Goal: Find contact information: Find contact information

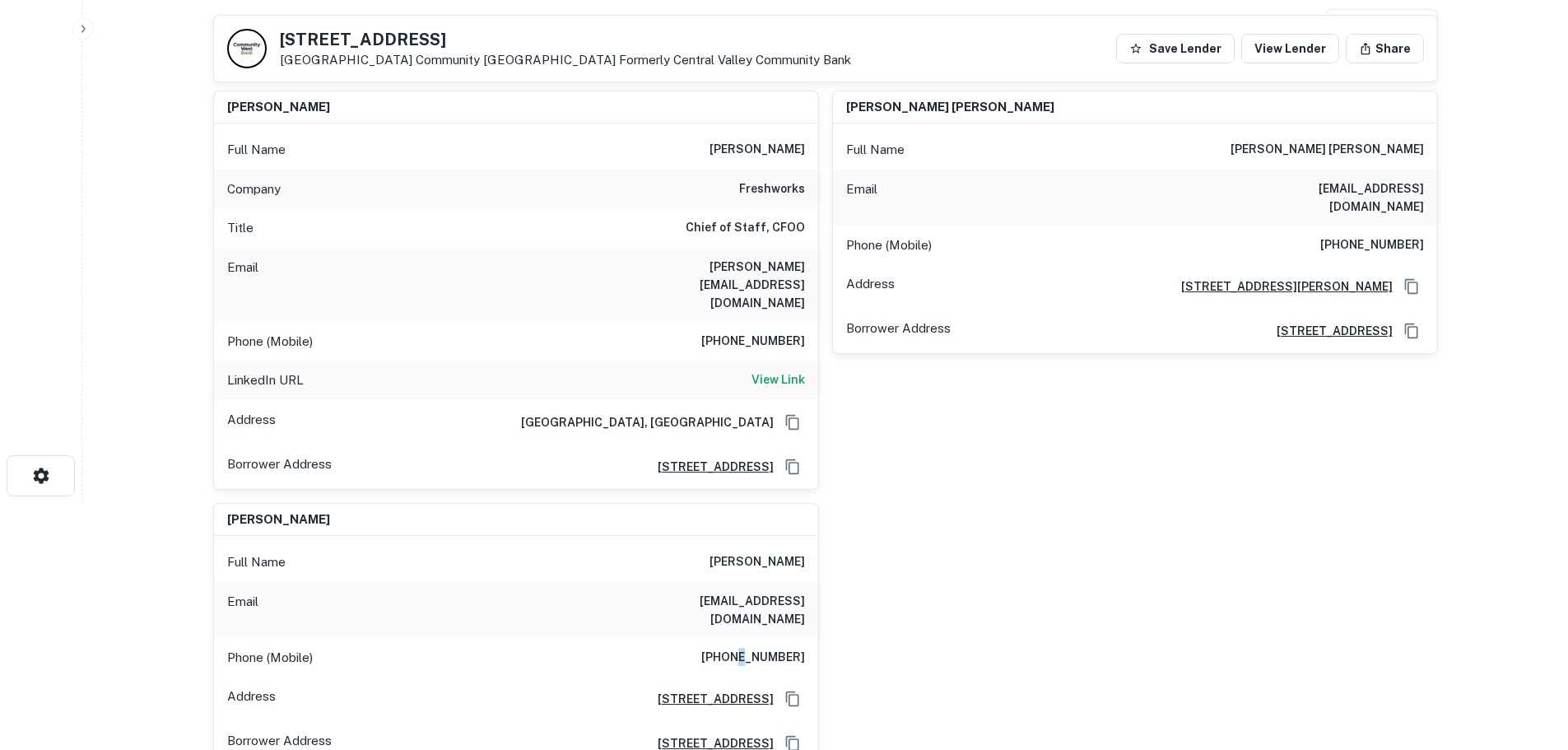
click at [752, 648] on h6 "[PHONE_NUMBER]" at bounding box center [753, 658] width 104 height 20
click at [753, 648] on h6 "[PHONE_NUMBER]" at bounding box center [753, 658] width 104 height 20
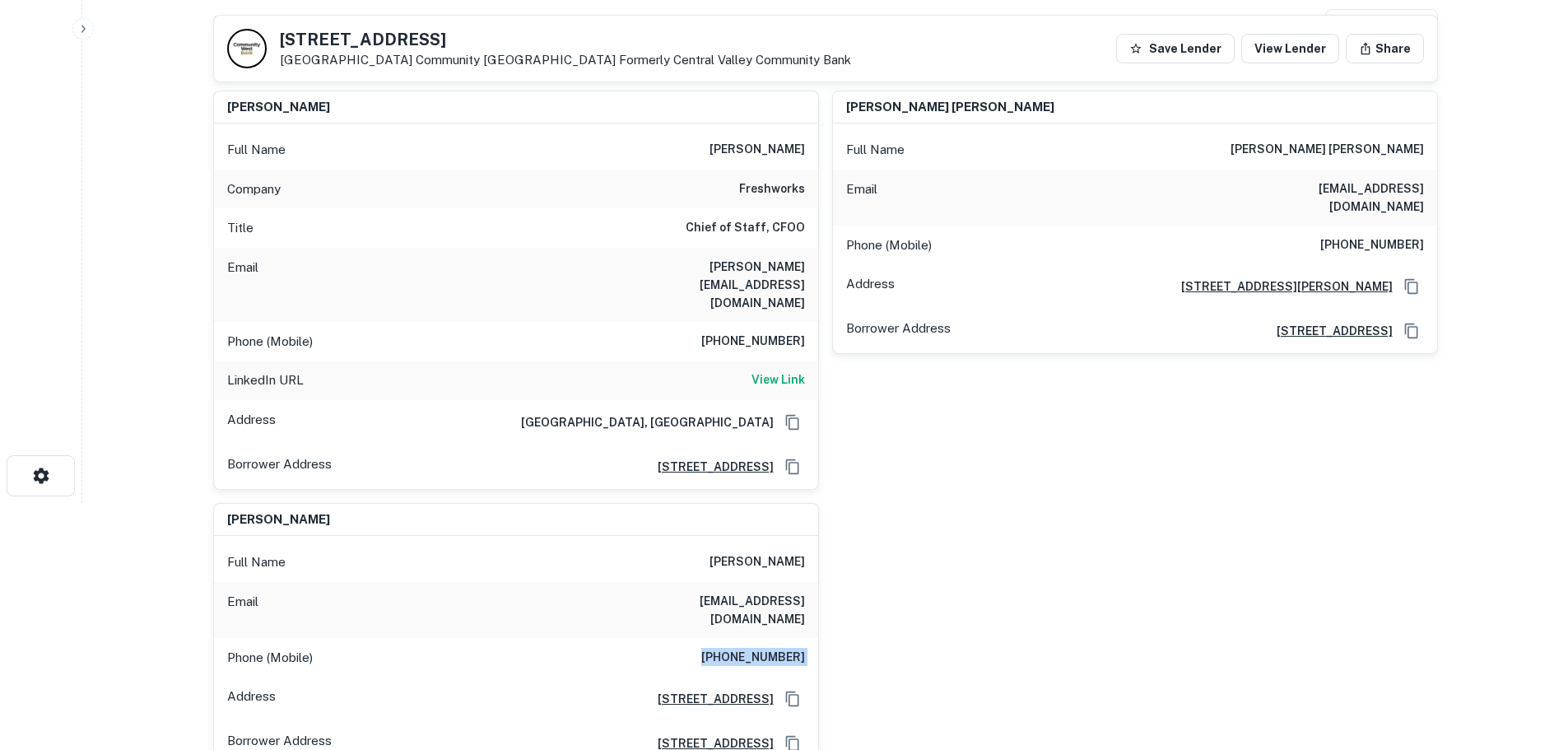
click at [753, 648] on h6 "[PHONE_NUMBER]" at bounding box center [753, 658] width 104 height 20
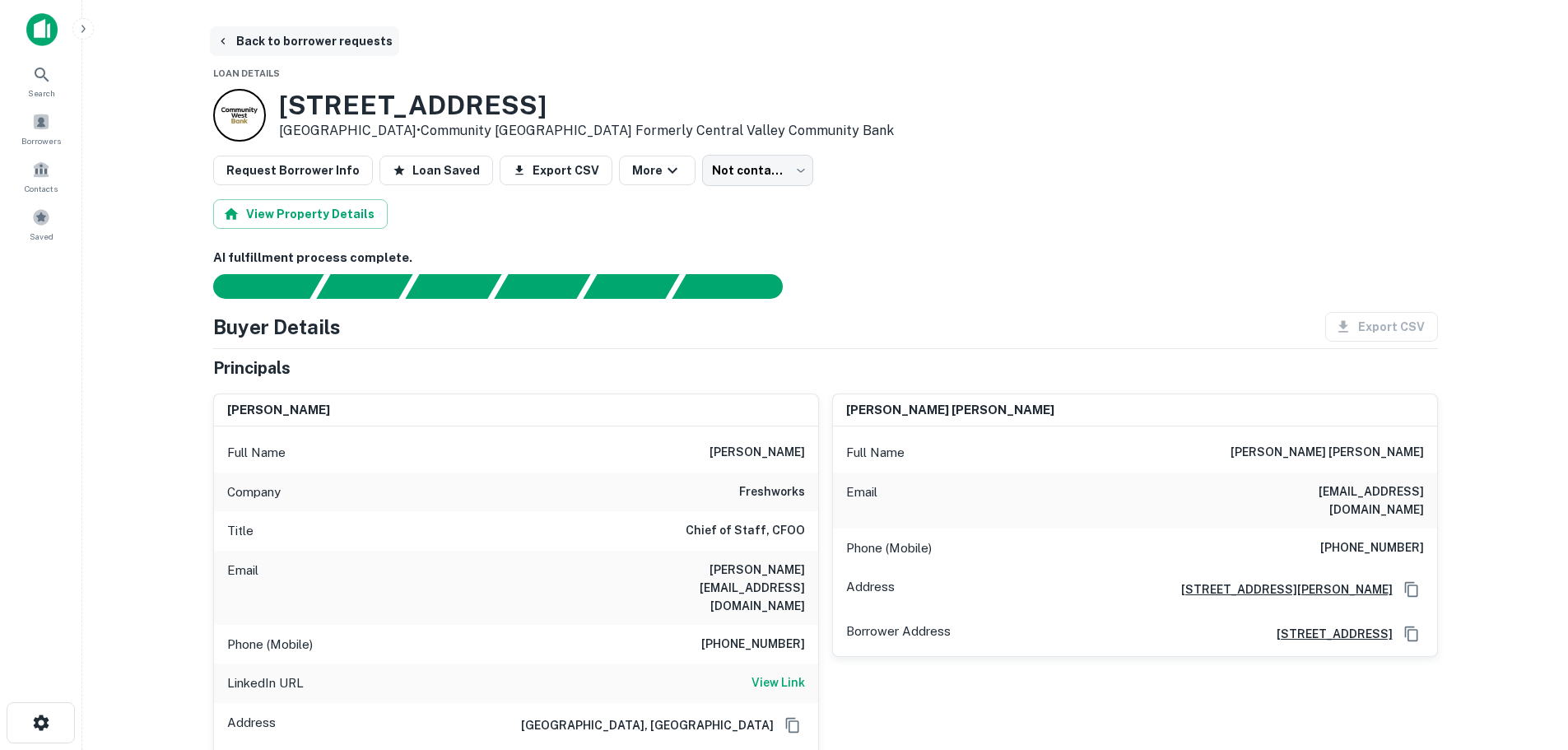
click at [372, 42] on button "Back to borrower requests" at bounding box center [304, 42] width 190 height 30
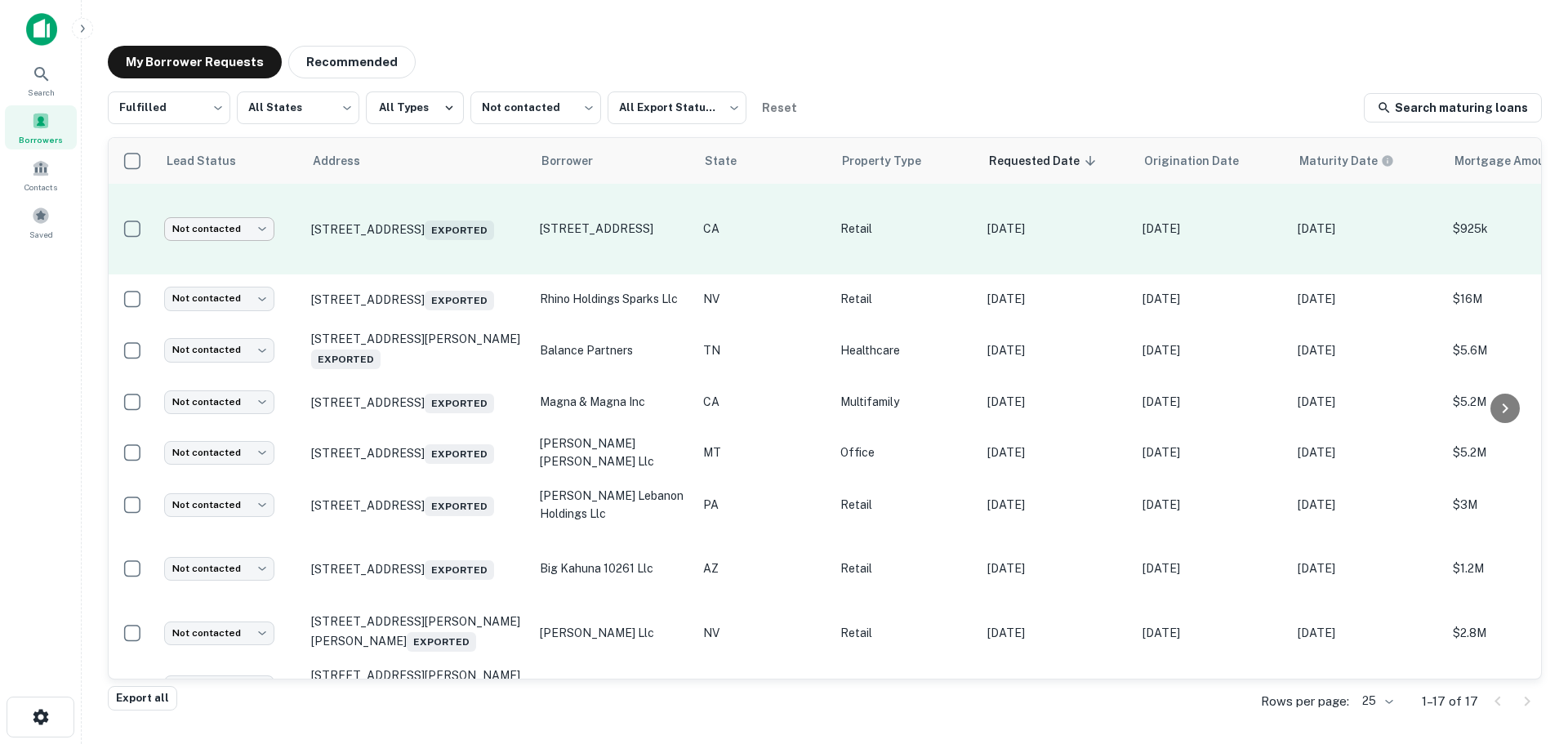
click at [226, 220] on body "Search Borrowers Contacts Saved My Borrower Requests Recommended Fulfilled ****…" at bounding box center [784, 372] width 1568 height 744
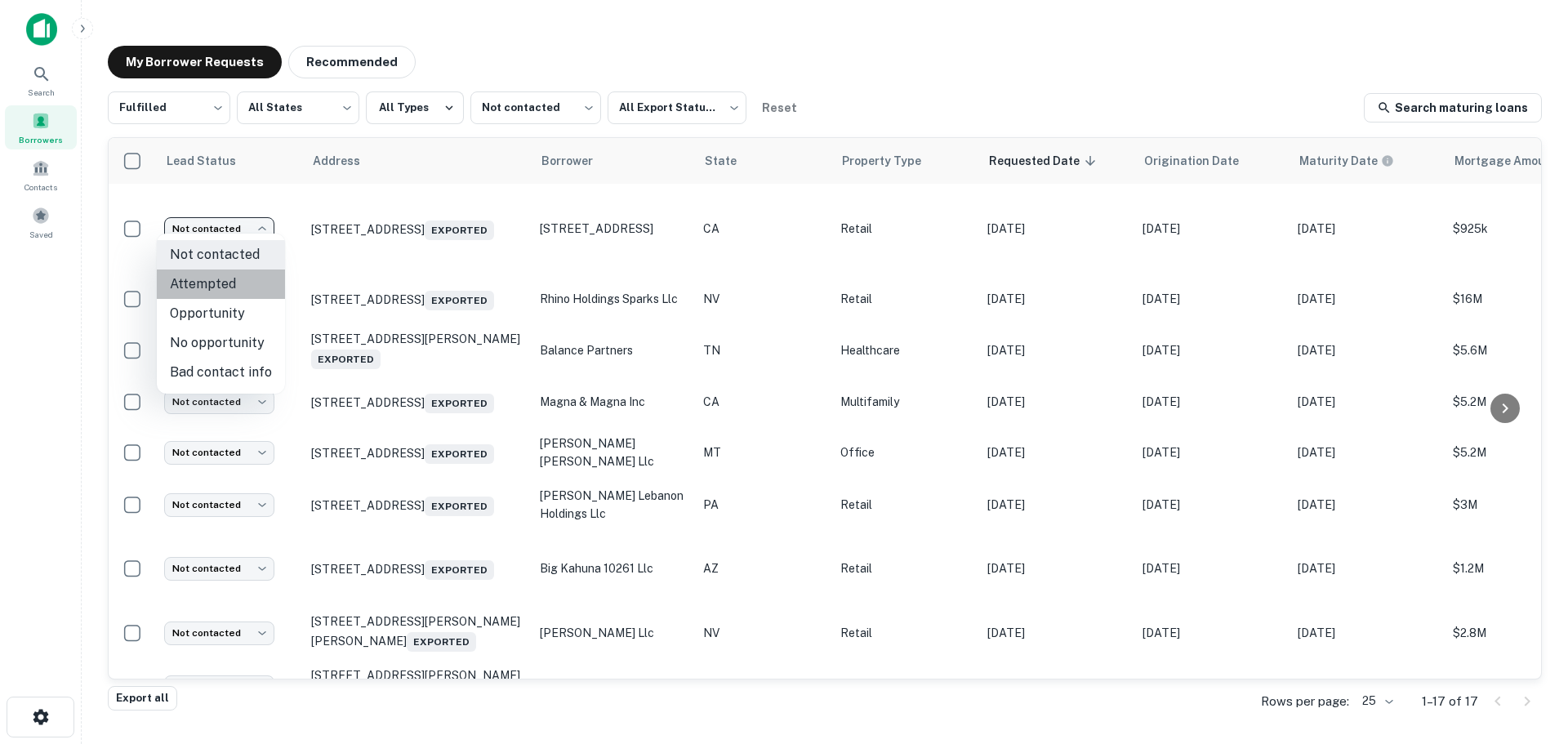
click at [228, 272] on li "Attempted" at bounding box center [220, 284] width 128 height 29
type input "*********"
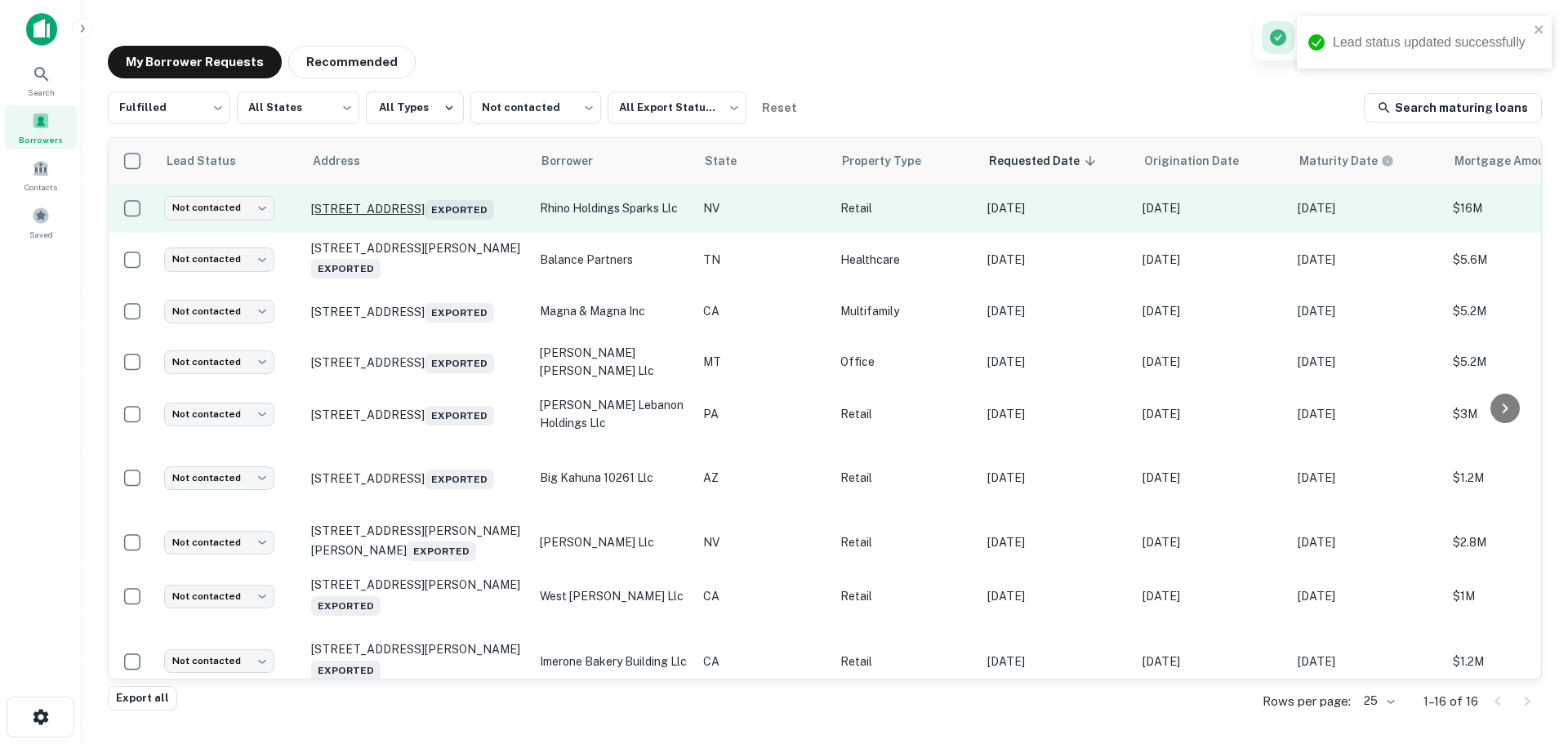
click at [466, 198] on p "651 N Mccarran Blvd Sparks, NV 89431 Exported" at bounding box center [416, 208] width 213 height 23
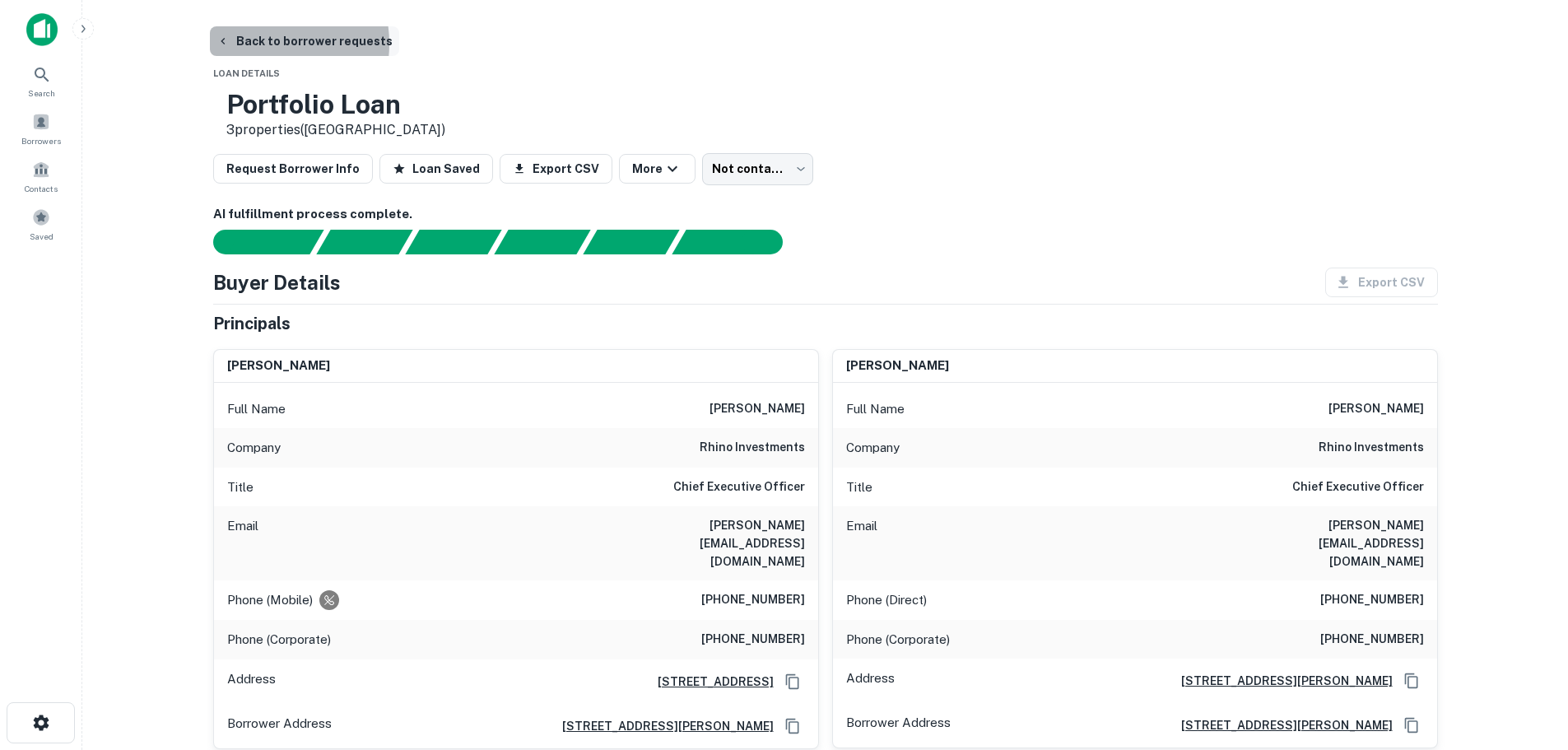
click at [263, 43] on button "Back to borrower requests" at bounding box center [304, 42] width 190 height 30
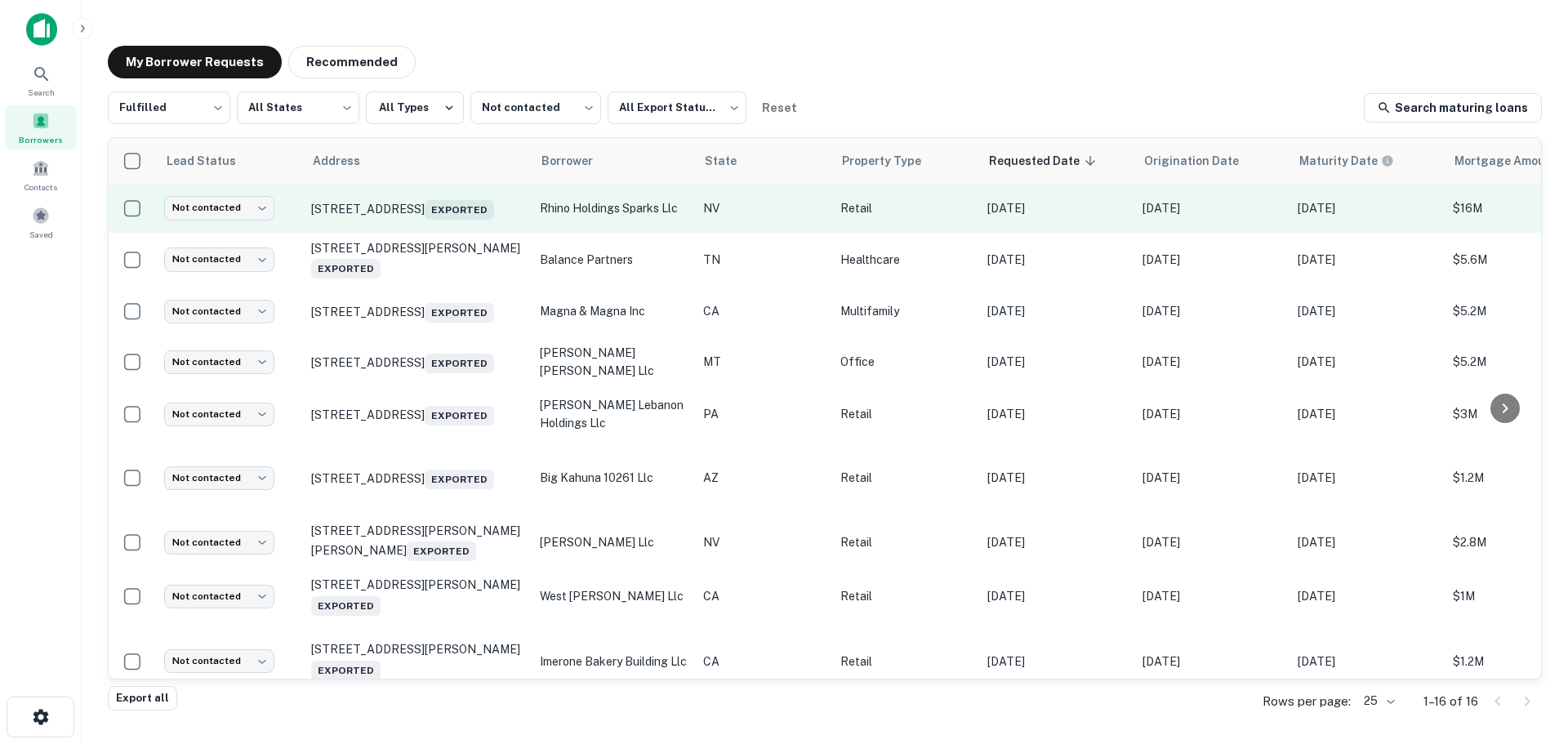
click at [172, 223] on td "Not contacted **** ​" at bounding box center [229, 208] width 147 height 49
click at [247, 216] on body "Search Borrowers Contacts Saved My Borrower Requests Recommended Fulfilled ****…" at bounding box center [784, 372] width 1568 height 744
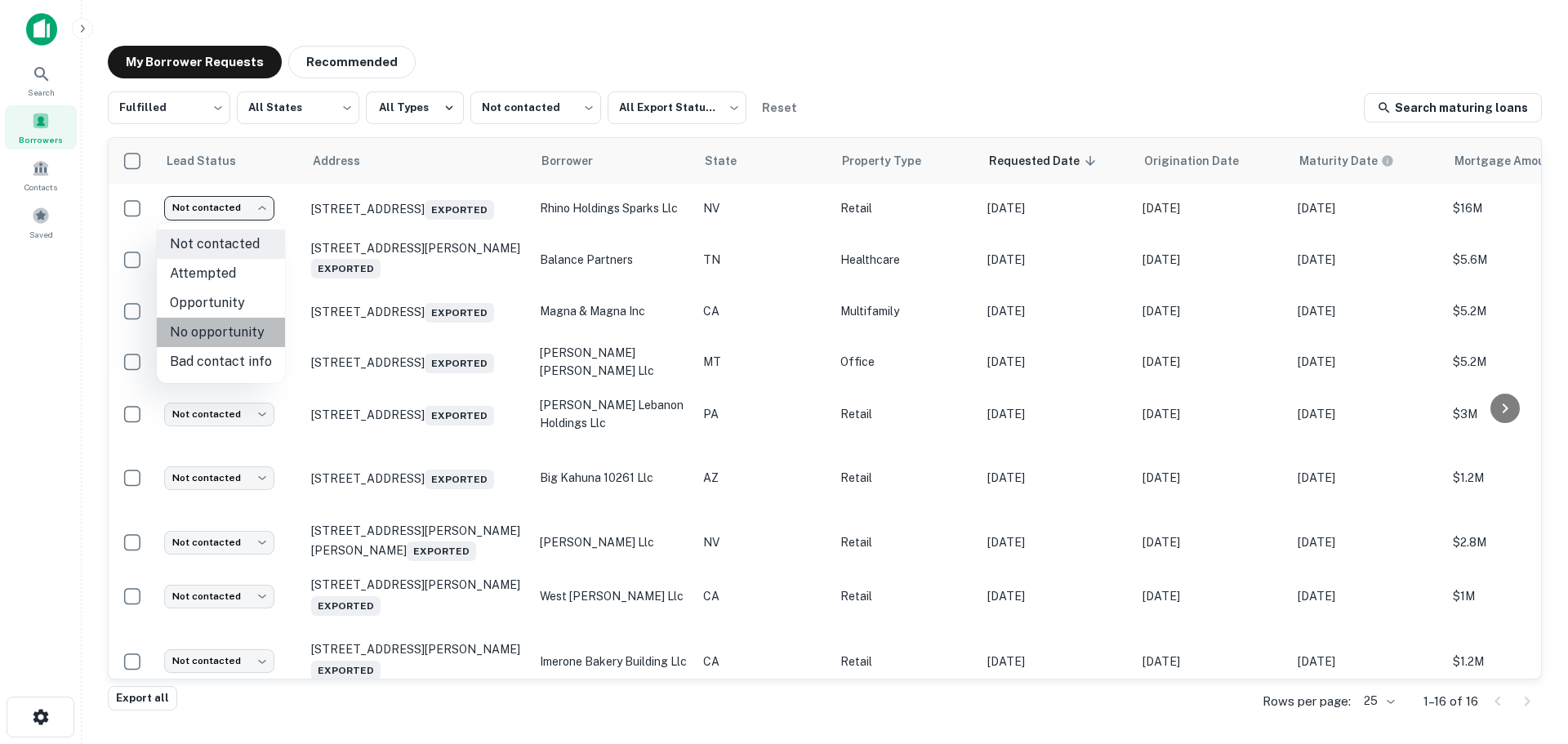
click at [228, 323] on li "No opportunity" at bounding box center [220, 332] width 128 height 29
type input "**********"
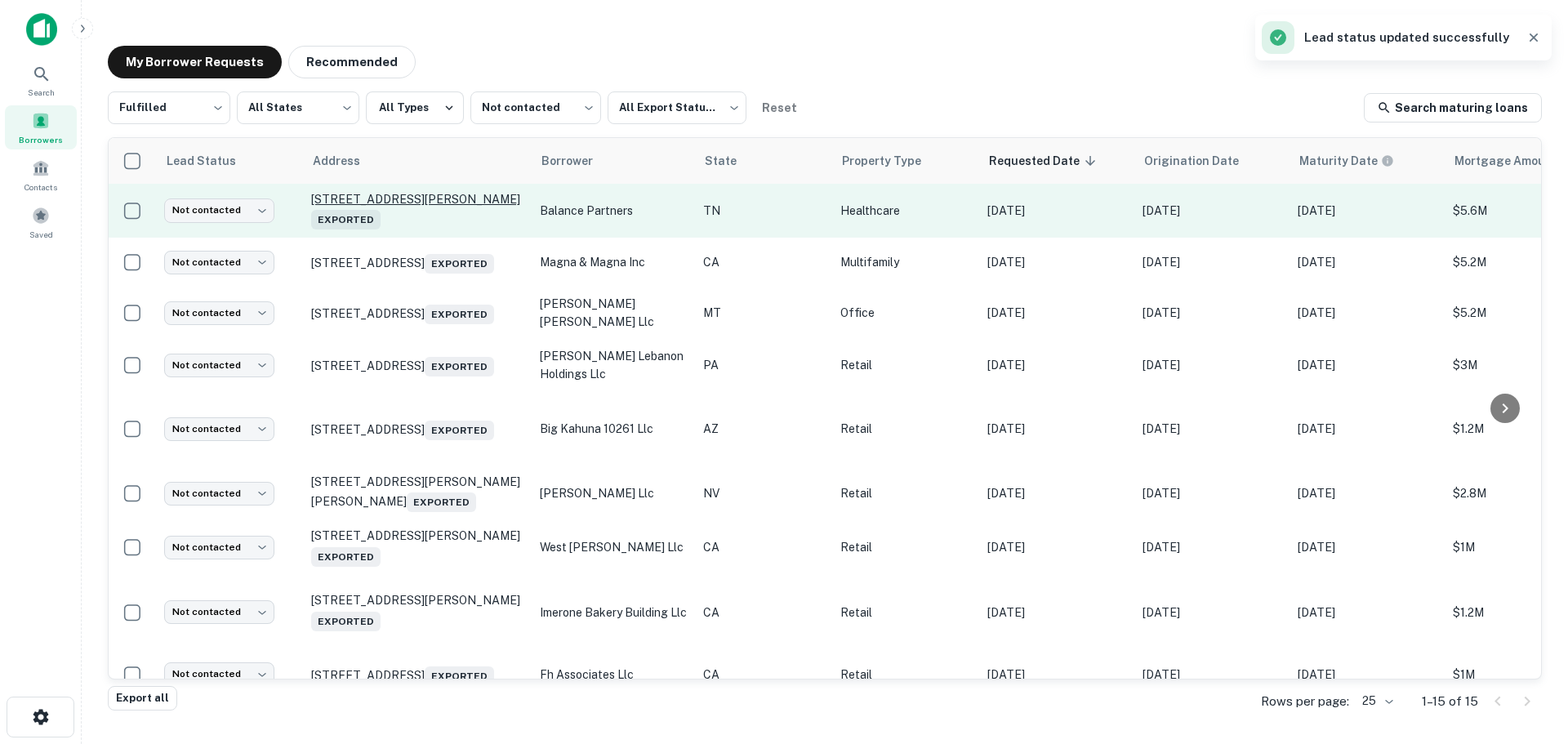
click at [389, 199] on p "7680 Dannaher Dr Powell, TN 37849 Exported" at bounding box center [416, 211] width 213 height 37
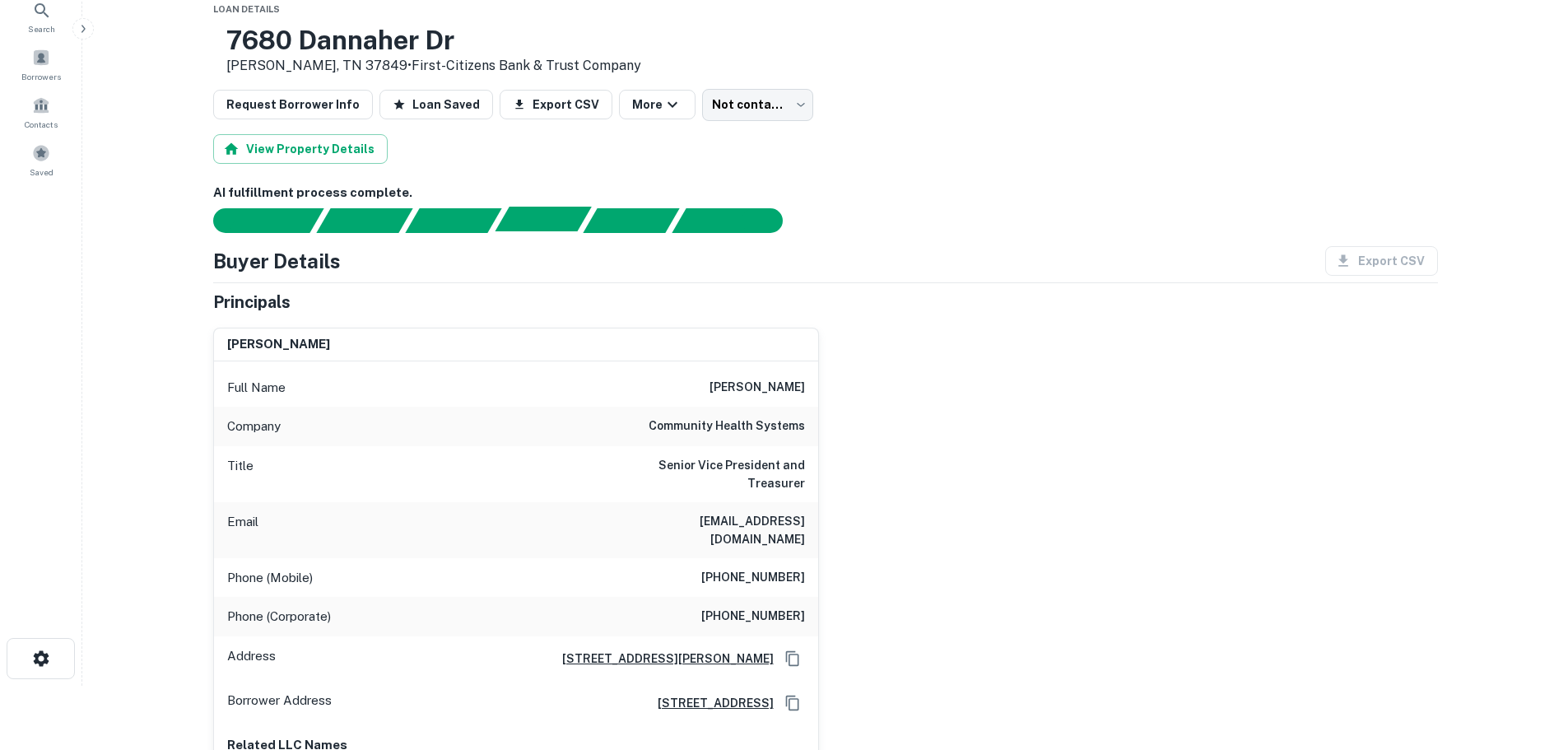
scroll to position [82, 0]
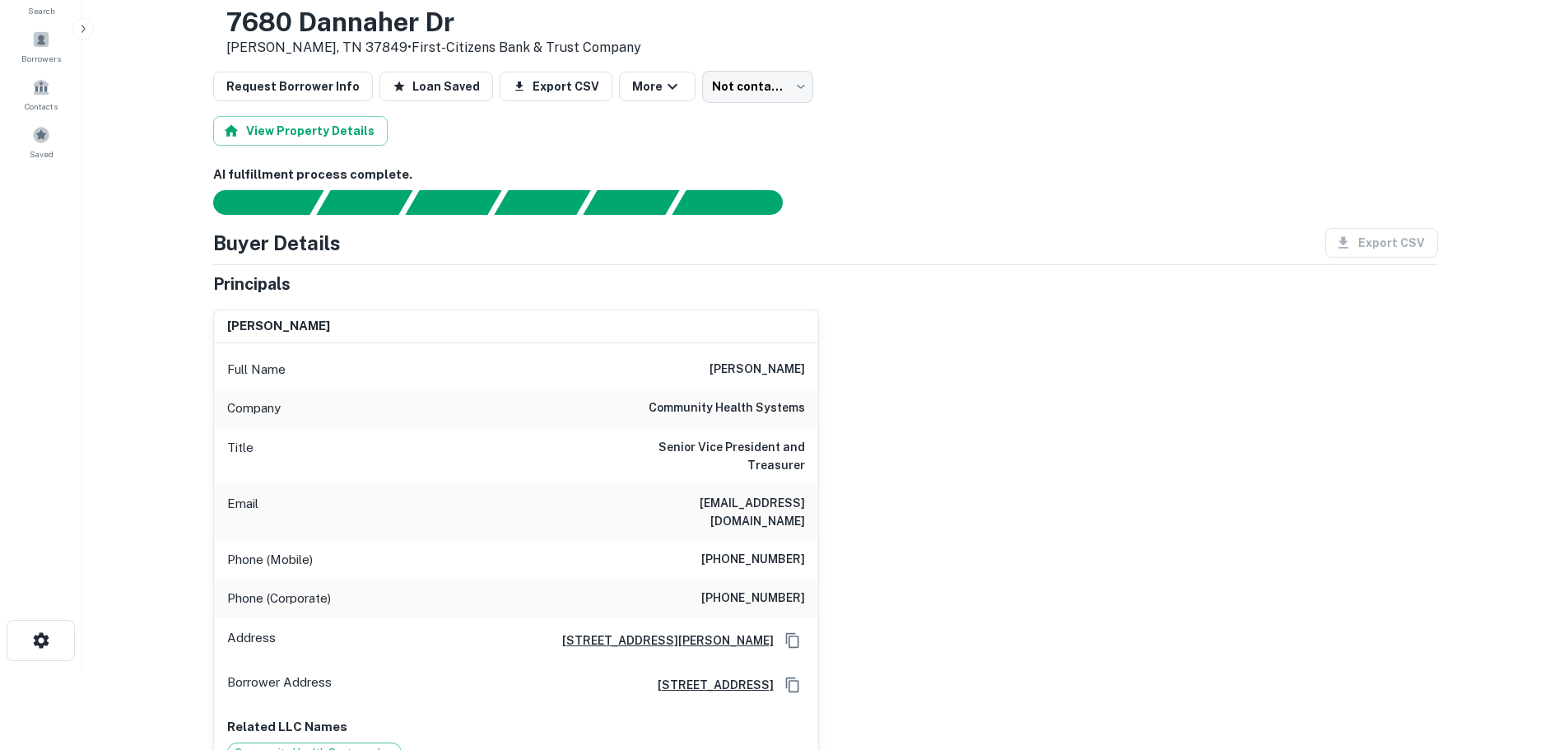
click at [357, 26] on h3 "7680 Dannaher Dr" at bounding box center [434, 23] width 415 height 32
copy h3 "7680 Dannaher Dr"
click at [476, 31] on h3 "7680 Dannaher Dr" at bounding box center [434, 23] width 415 height 32
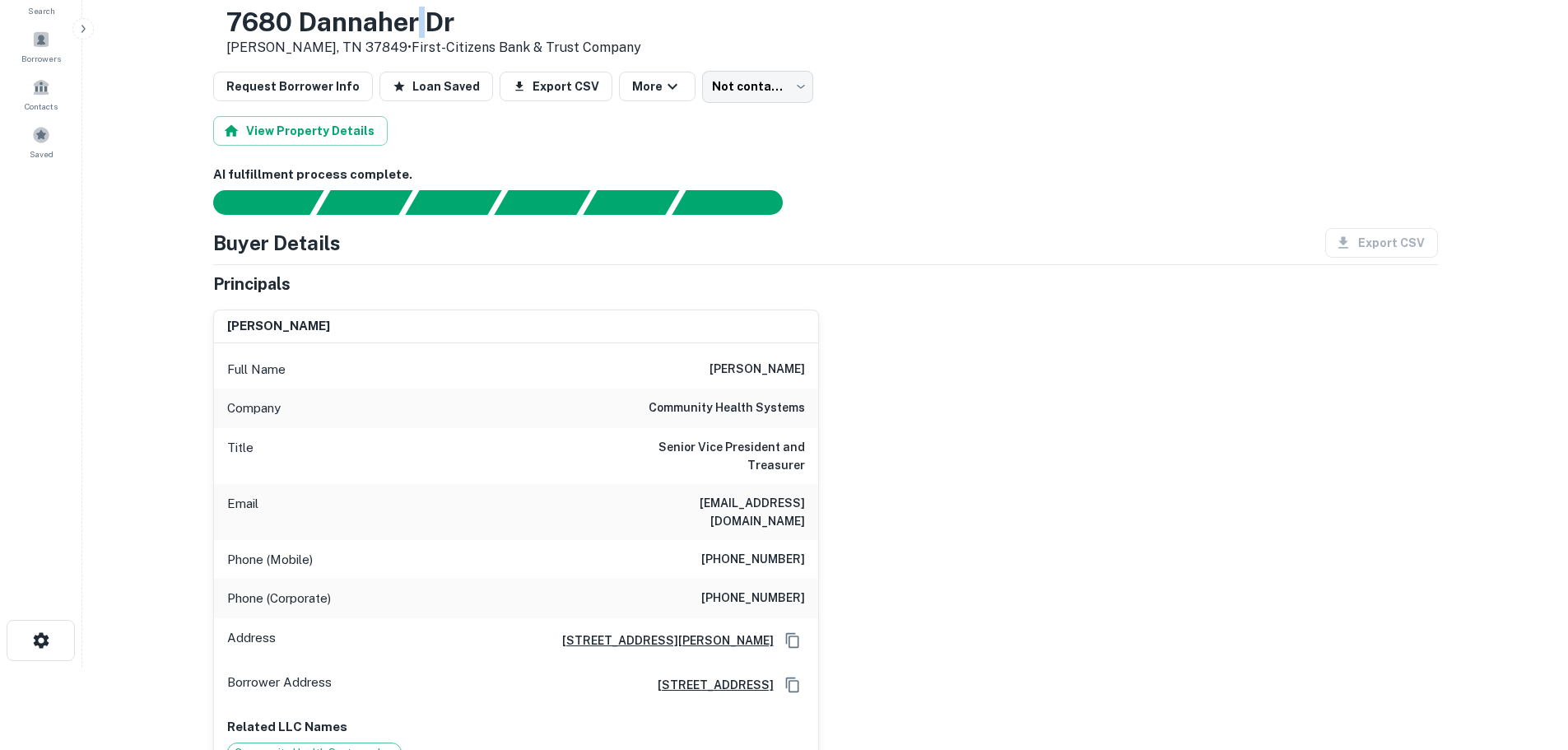
click at [476, 31] on h3 "7680 Dannaher Dr" at bounding box center [434, 23] width 415 height 32
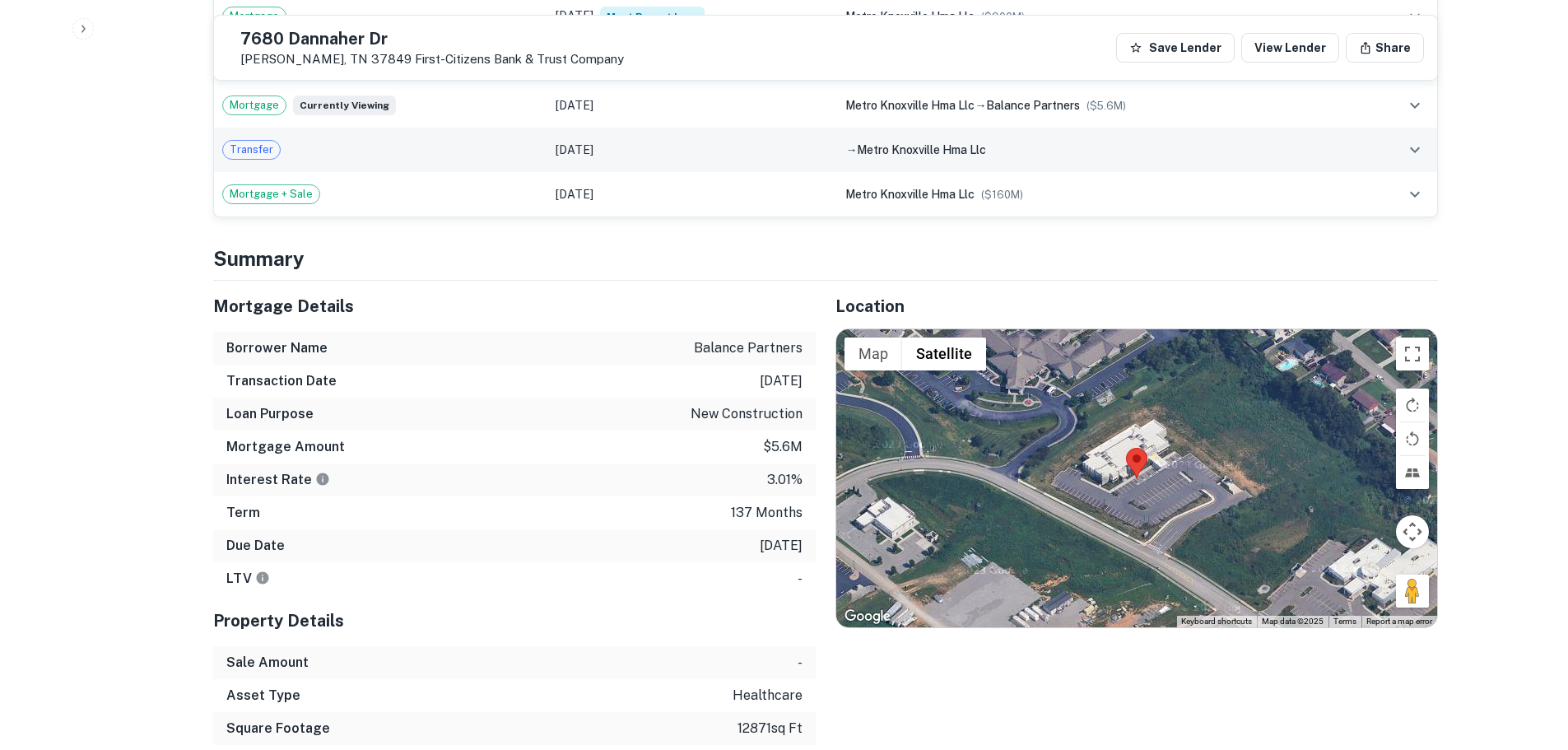
scroll to position [1400, 0]
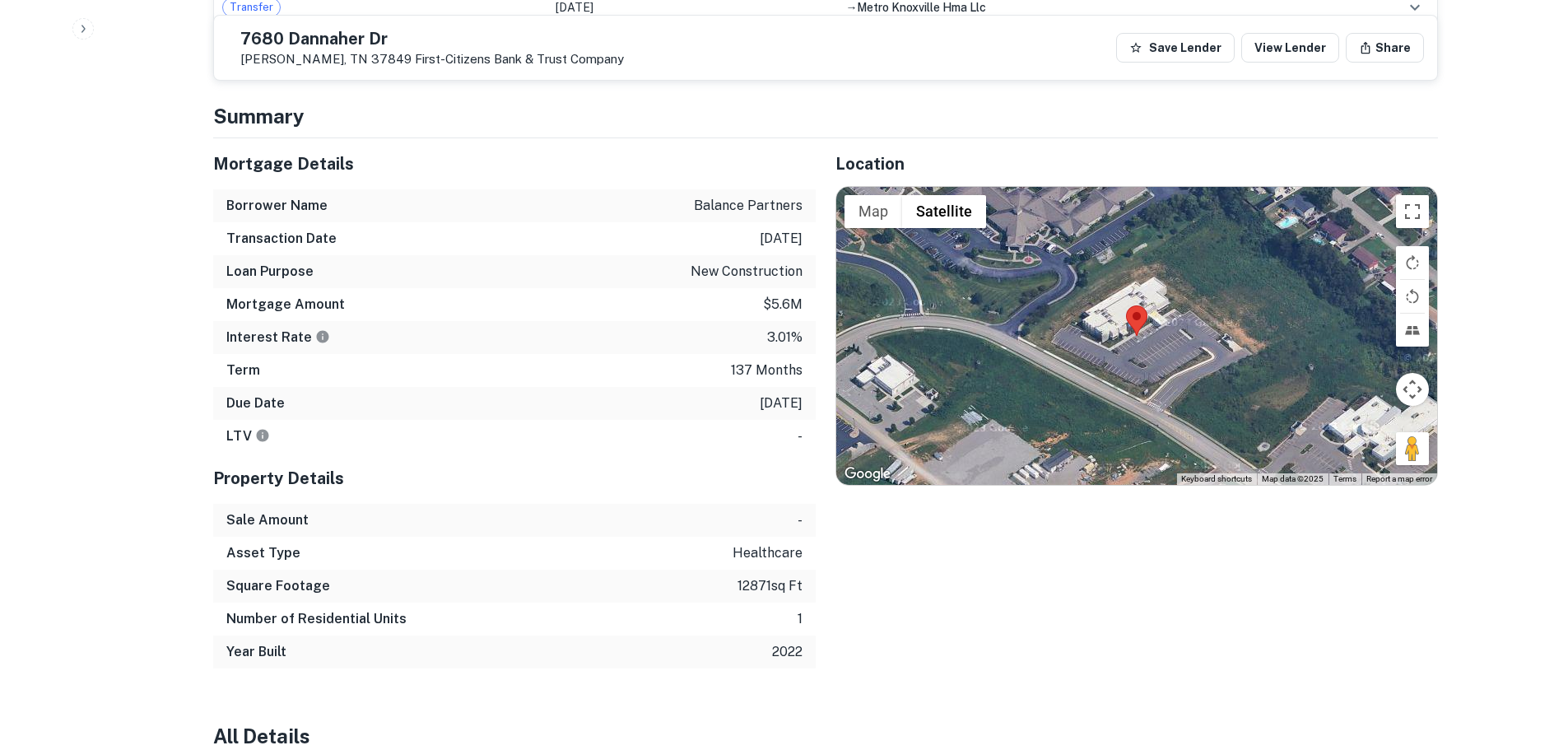
drag, startPoint x: 1400, startPoint y: 413, endPoint x: 1250, endPoint y: 349, distance: 163.1
click at [1250, 349] on div "Map Terrain Satellite Labels Keyboard shortcuts Map Data Map data ©2025 Map dat…" at bounding box center [1137, 336] width 601 height 298
drag, startPoint x: 1412, startPoint y: 408, endPoint x: 1182, endPoint y: 340, distance: 239.8
click at [1182, 340] on div "To activate drag with keyboard, press Alt + Enter. Once in keyboard drag state,…" at bounding box center [1137, 336] width 601 height 298
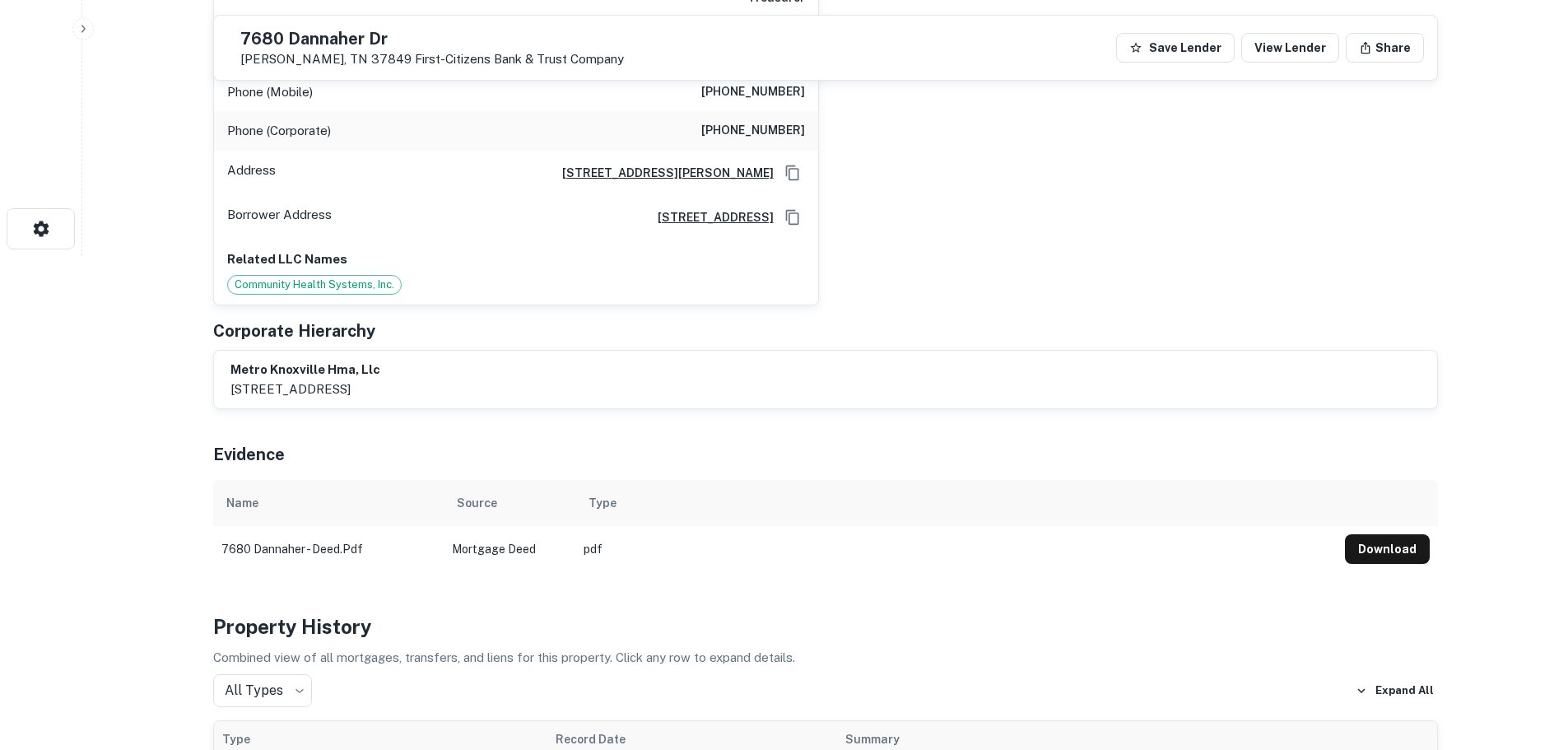
scroll to position [82, 0]
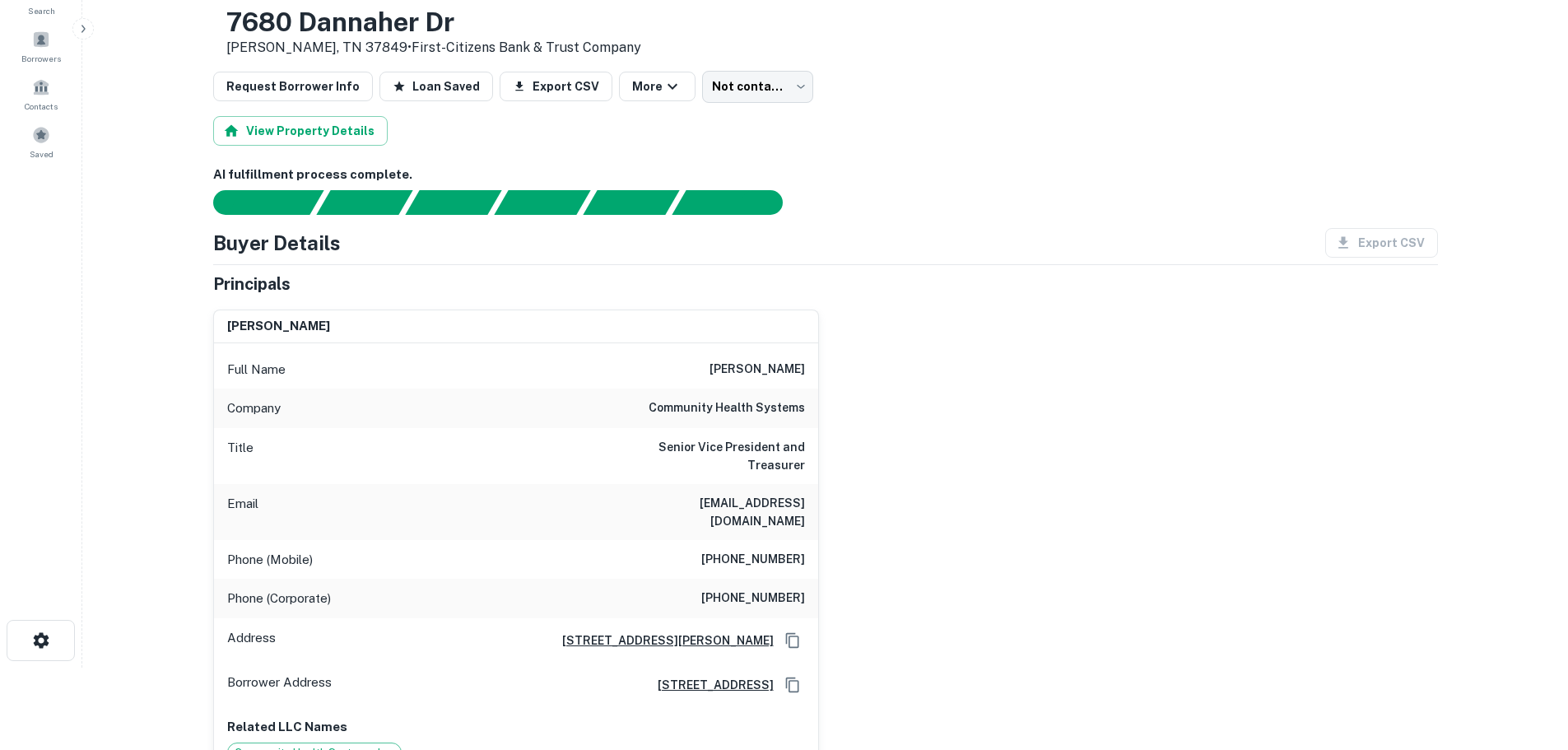
click at [764, 541] on div "Phone (Mobile) (615) 925-4508" at bounding box center [517, 560] width 605 height 40
click at [765, 550] on h6 "(615) 925-4508" at bounding box center [753, 560] width 104 height 20
copy h6 "(615) 925-4508"
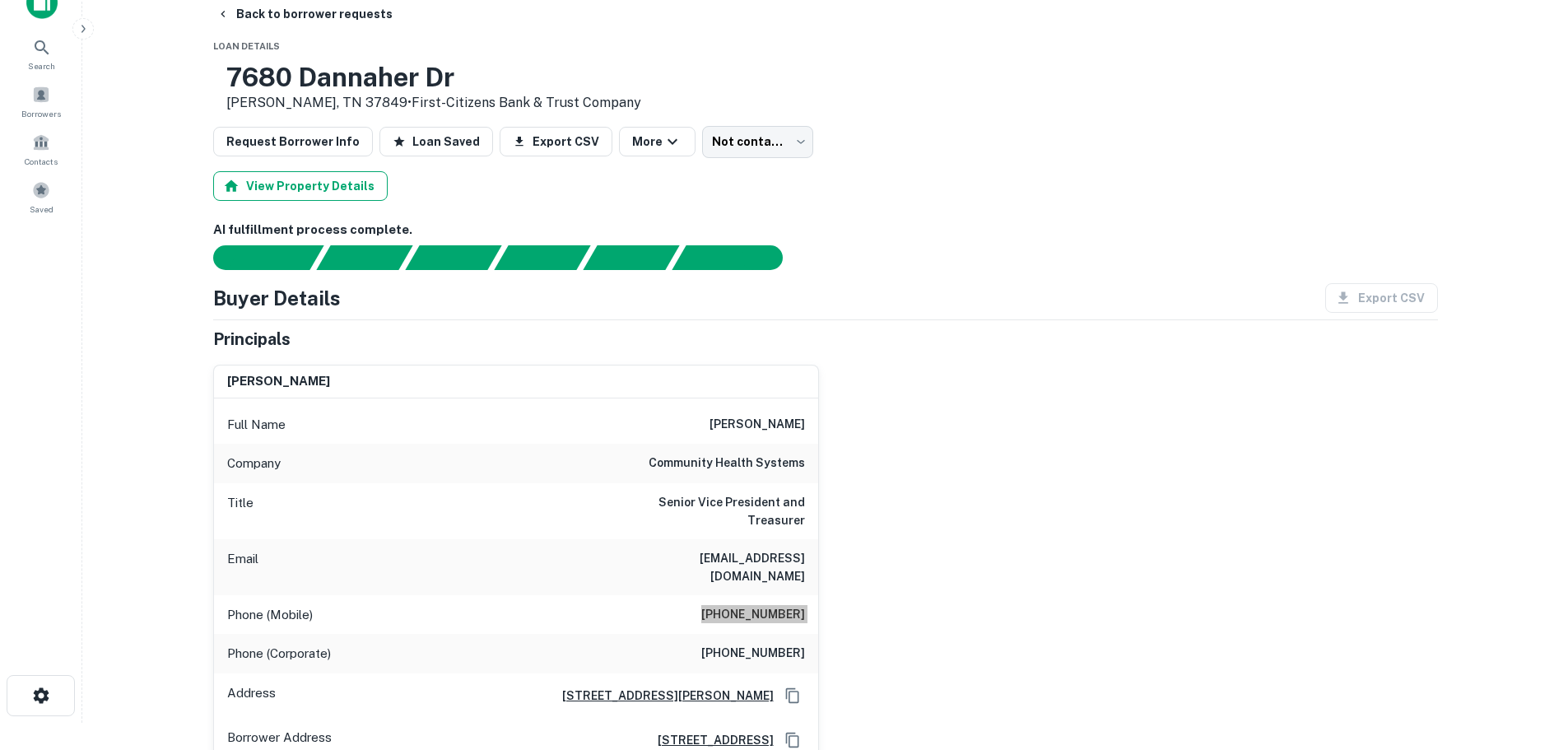
scroll to position [0, 0]
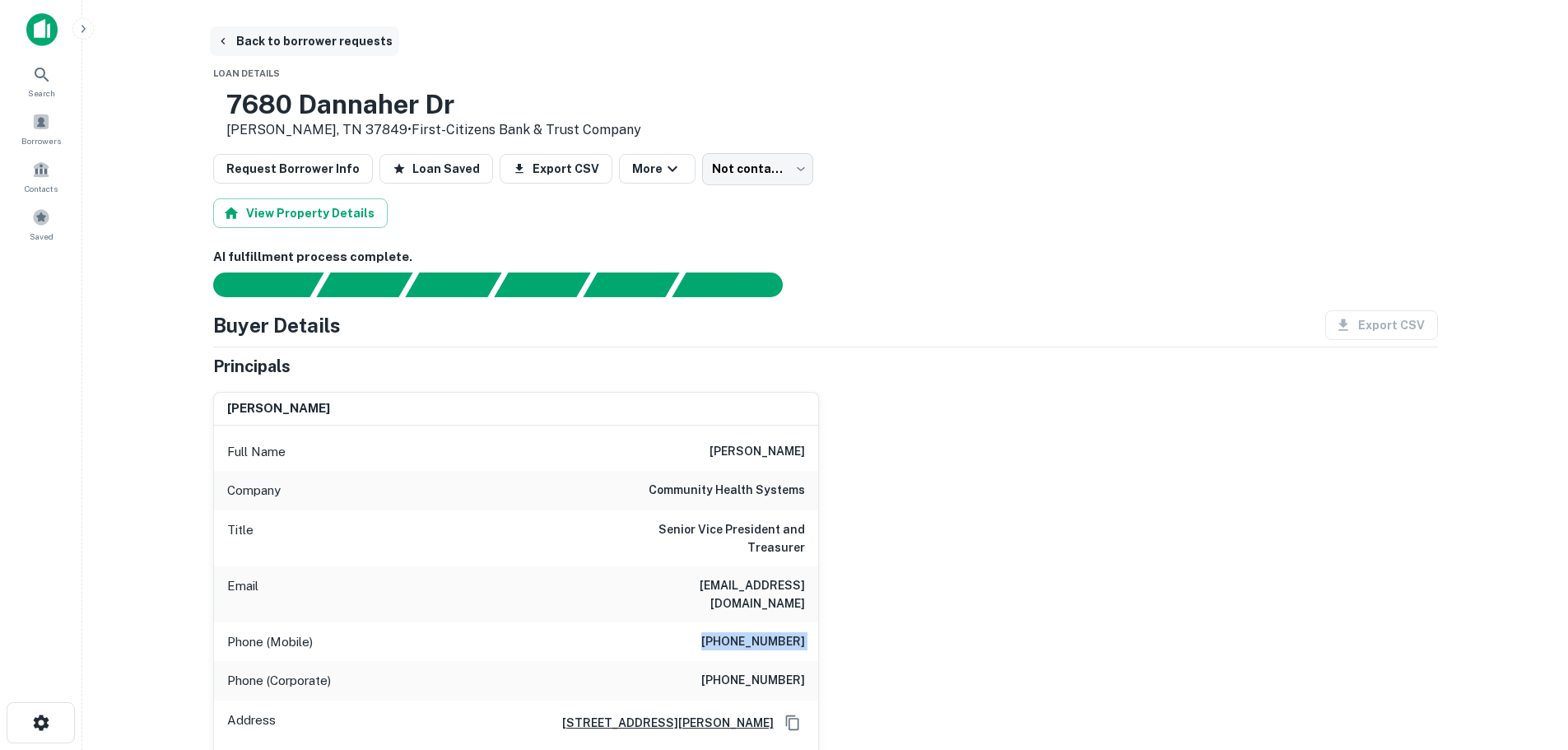
click at [329, 40] on button "Back to borrower requests" at bounding box center [304, 42] width 190 height 30
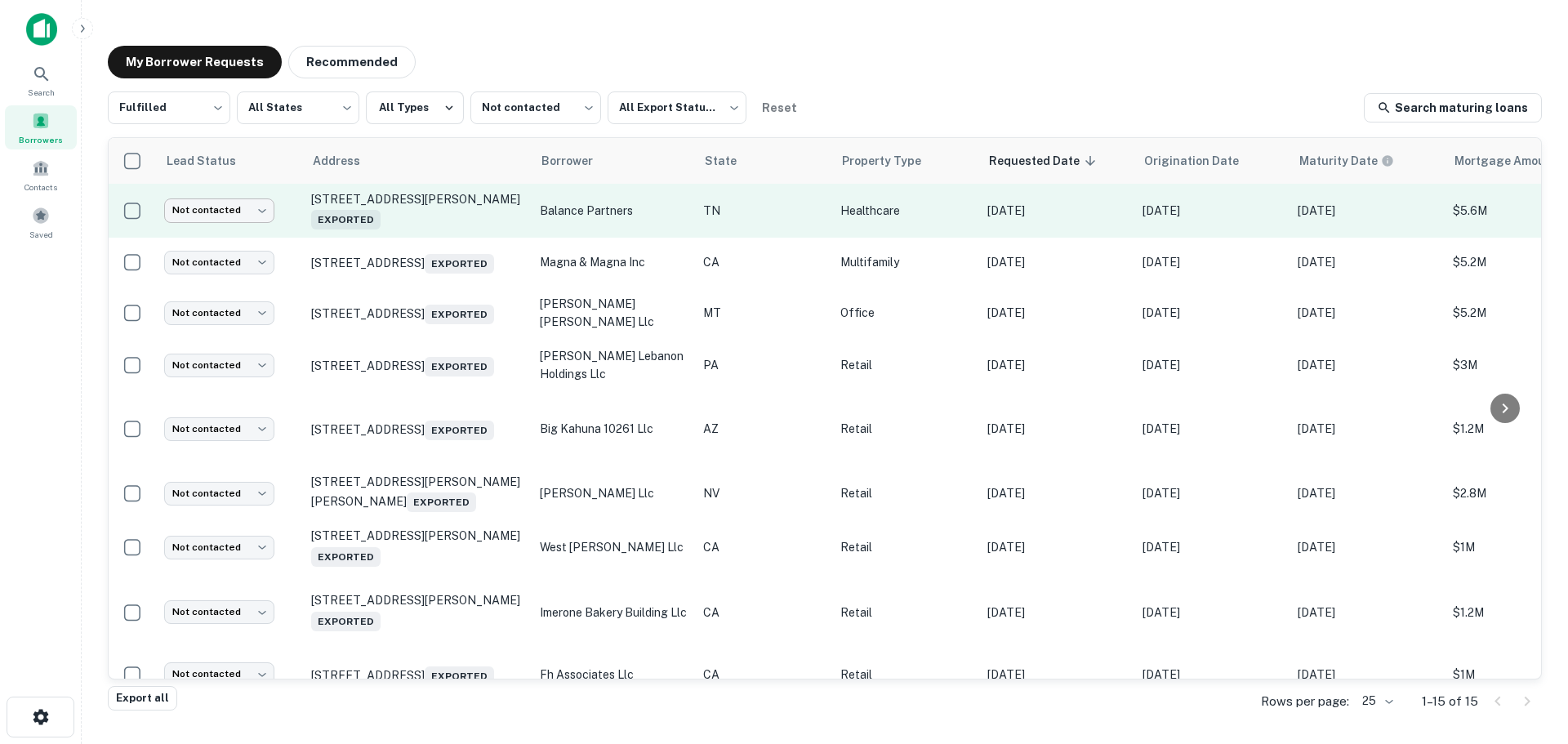
click at [230, 208] on body "Search Borrowers Contacts Saved My Borrower Requests Recommended Fulfilled ****…" at bounding box center [784, 372] width 1568 height 744
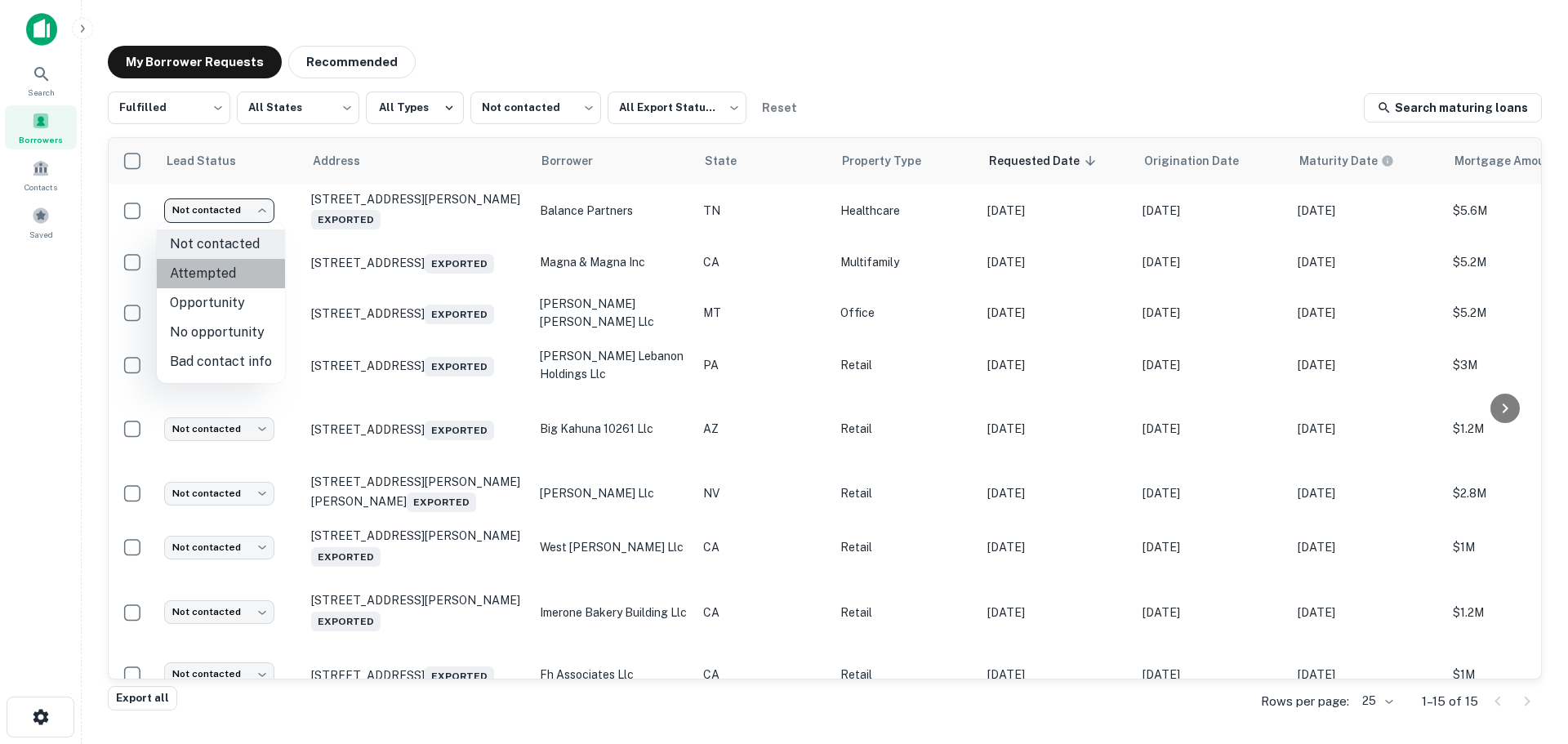
click at [246, 261] on li "Attempted" at bounding box center [220, 273] width 128 height 29
type input "*********"
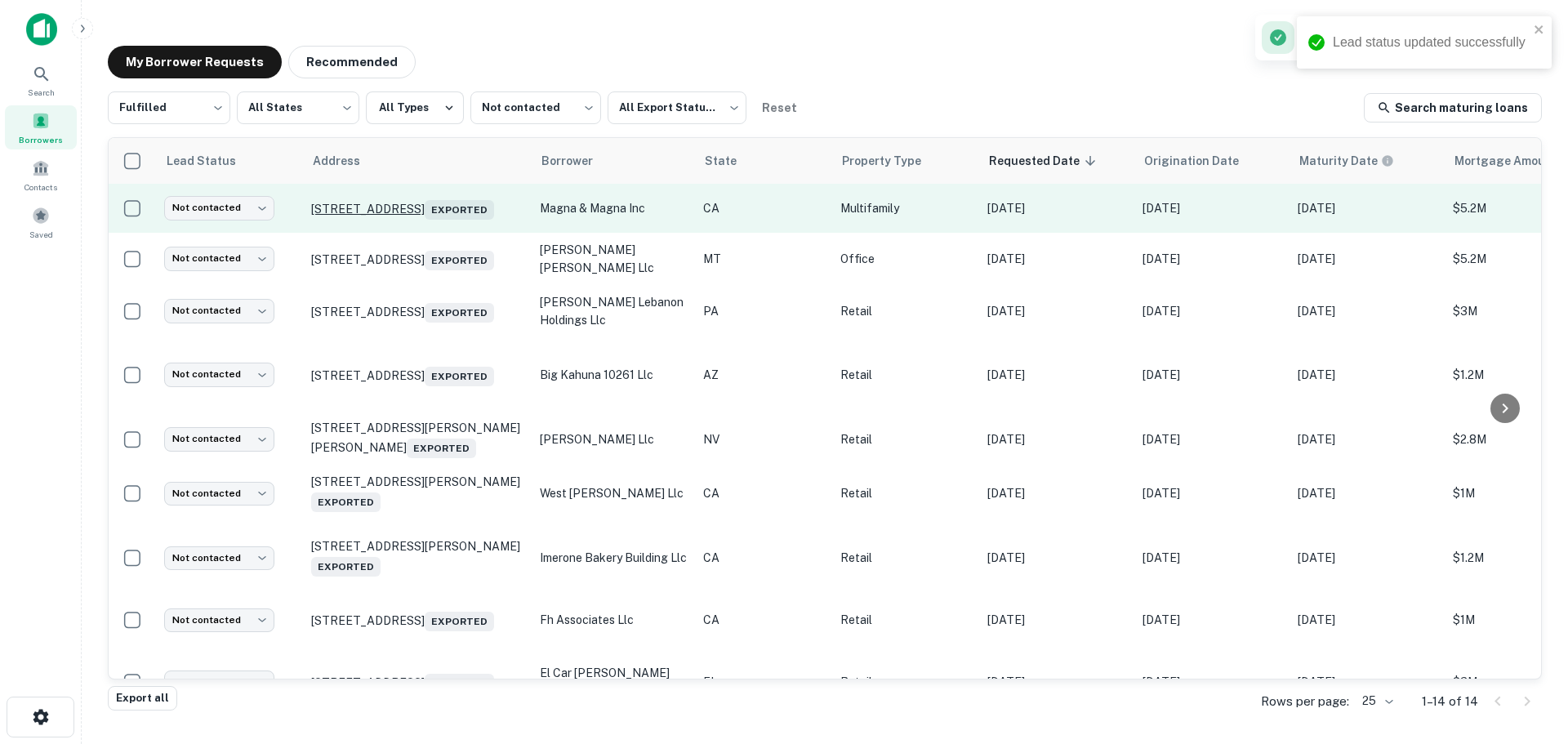
click at [448, 197] on p "128 N Poplar Ave Montebello, CA 90640 Exported" at bounding box center [416, 208] width 213 height 23
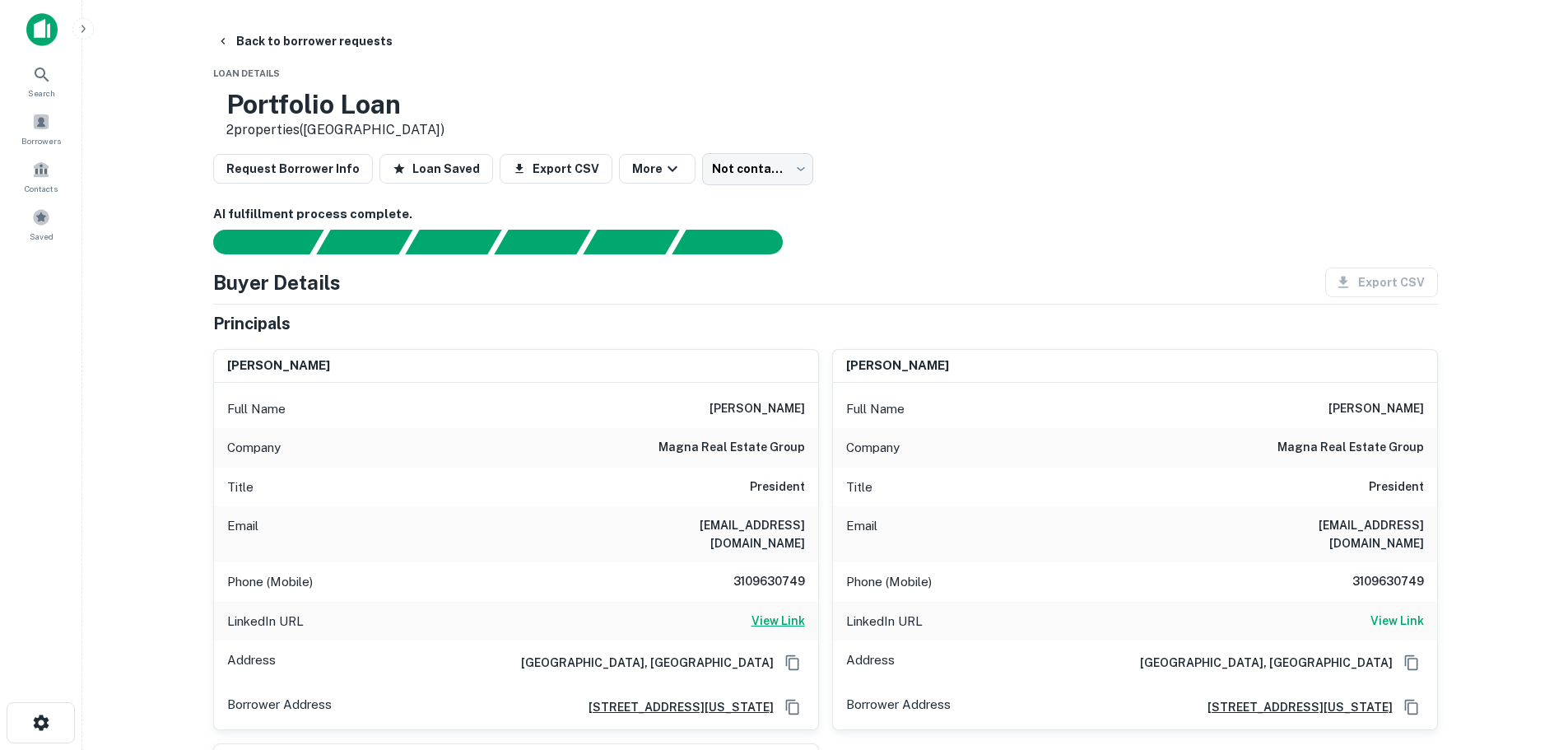
click at [773, 612] on h6 "View Link" at bounding box center [779, 621] width 53 height 18
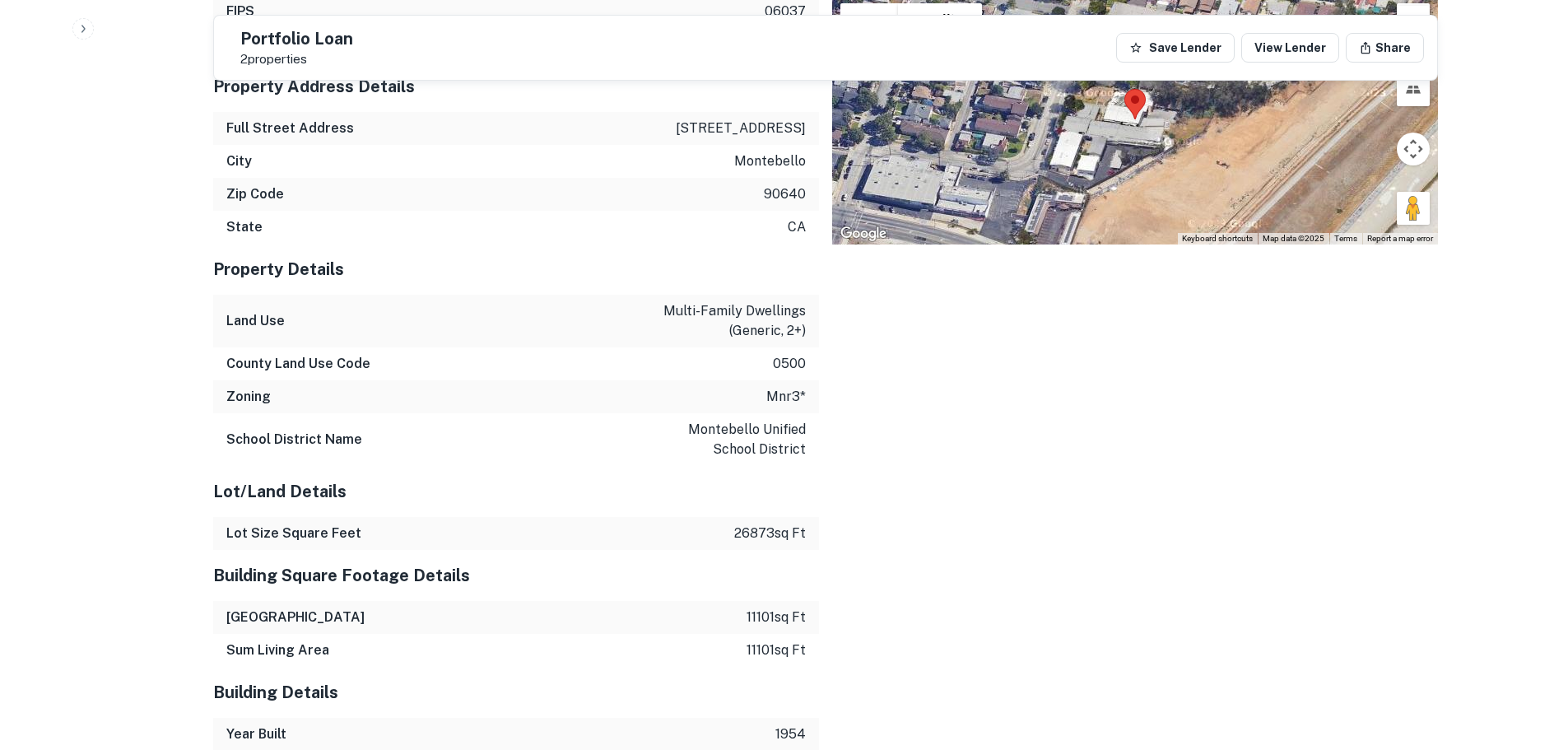
scroll to position [1976, 0]
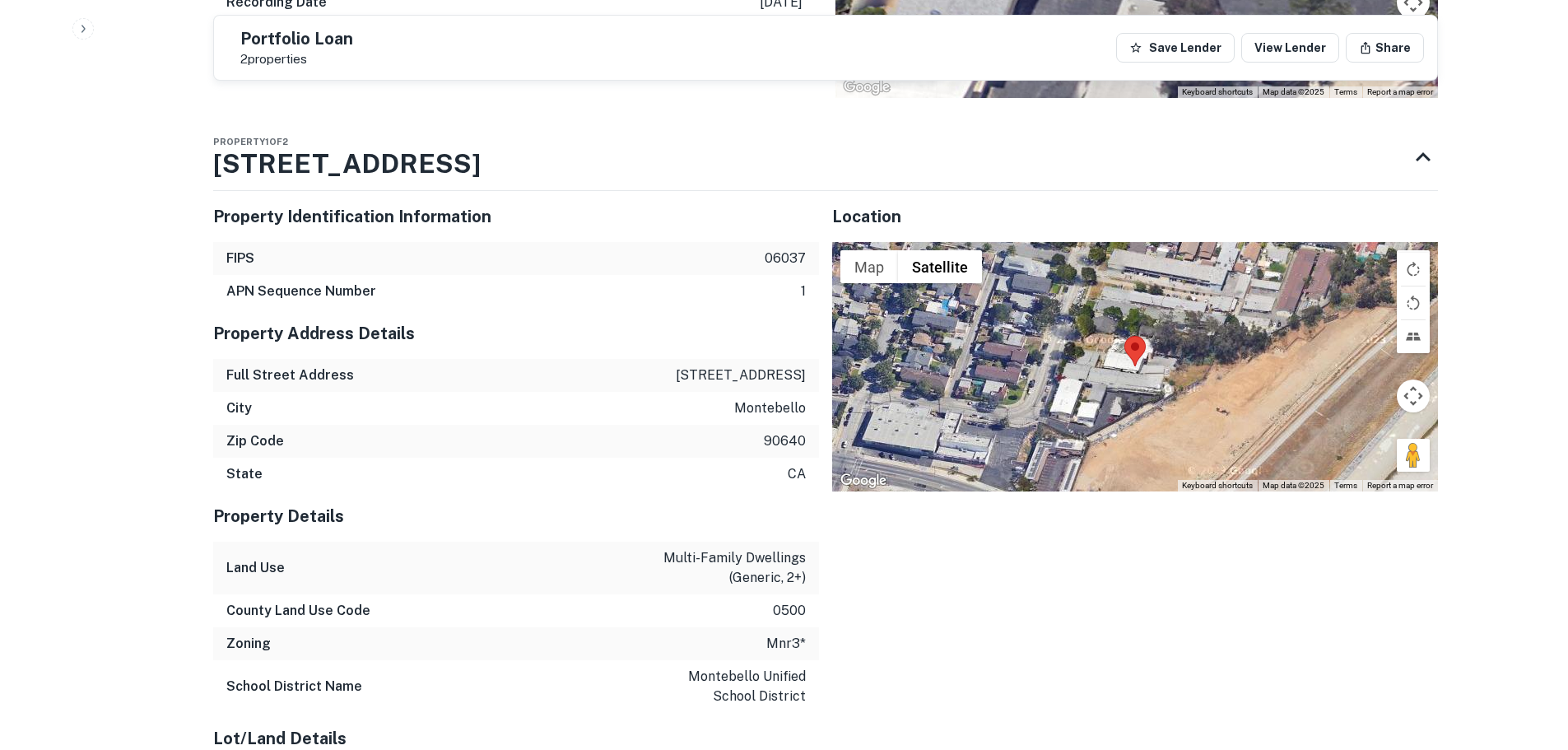
drag, startPoint x: 1403, startPoint y: 422, endPoint x: 1192, endPoint y: 357, distance: 220.8
click at [1192, 357] on div "Map Terrain Satellite Labels Keyboard shortcuts Map Data Map data ©2025 Map dat…" at bounding box center [1134, 367] width 606 height 249
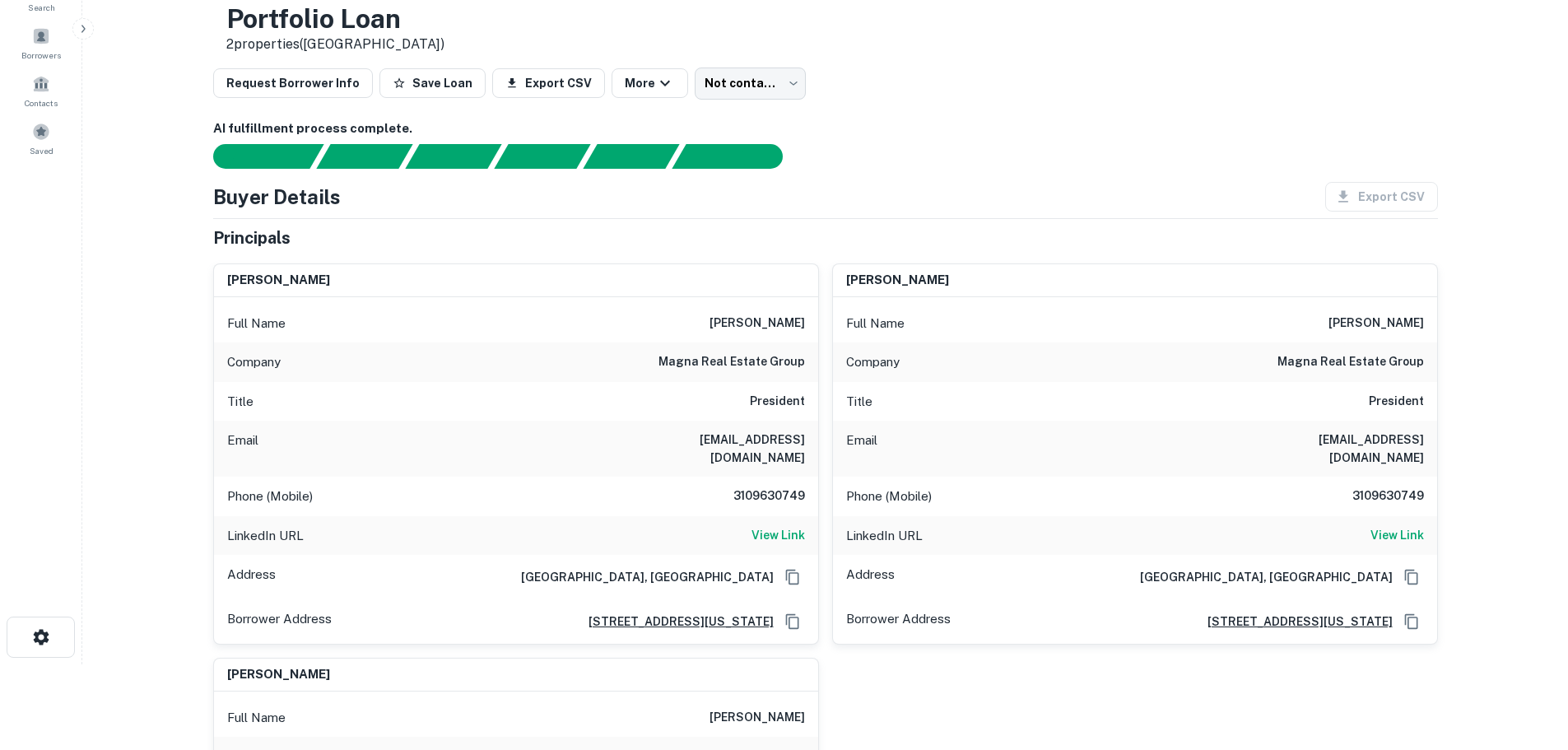
scroll to position [82, 0]
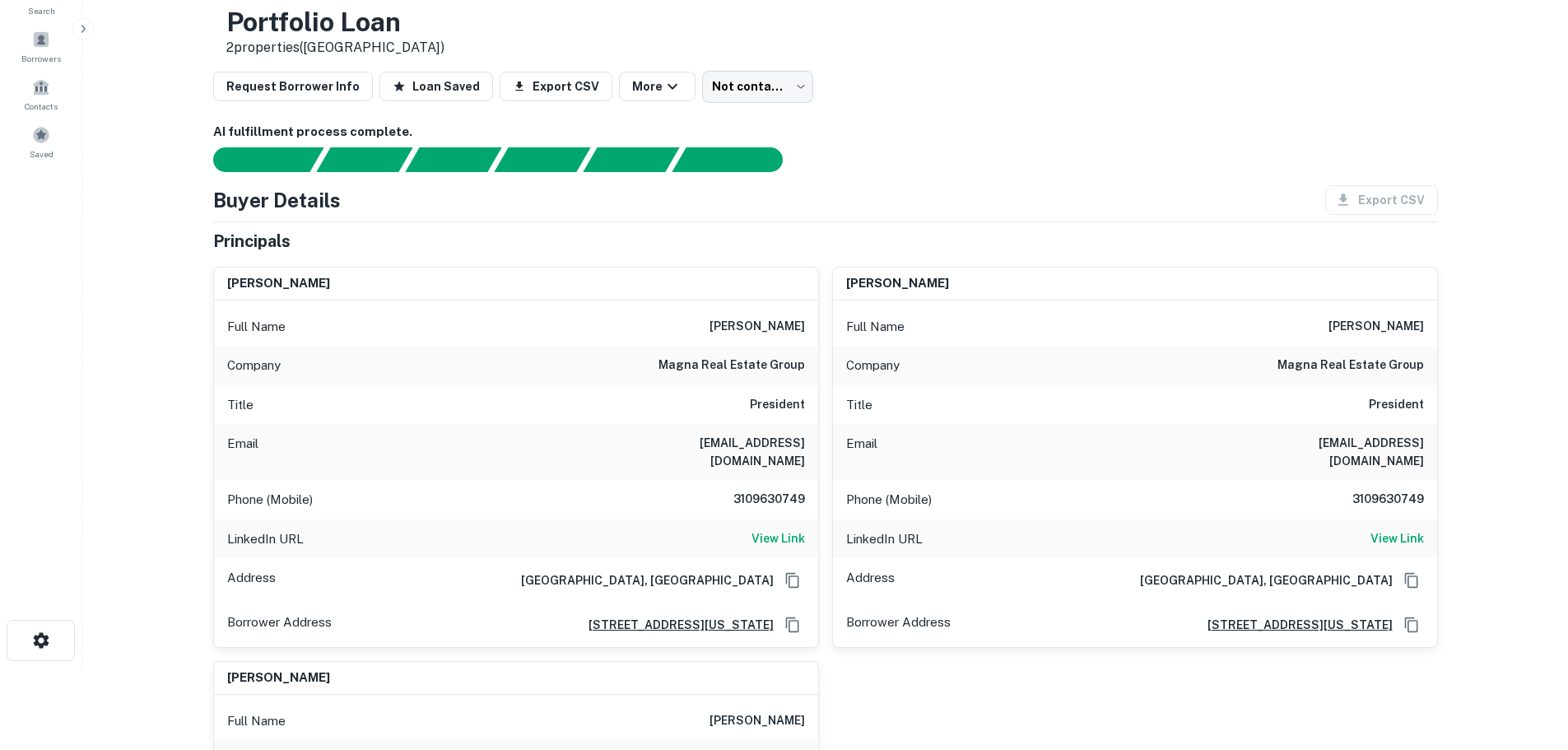
click at [784, 490] on h6 "3109630749" at bounding box center [756, 500] width 99 height 20
copy h6 "3109630749"
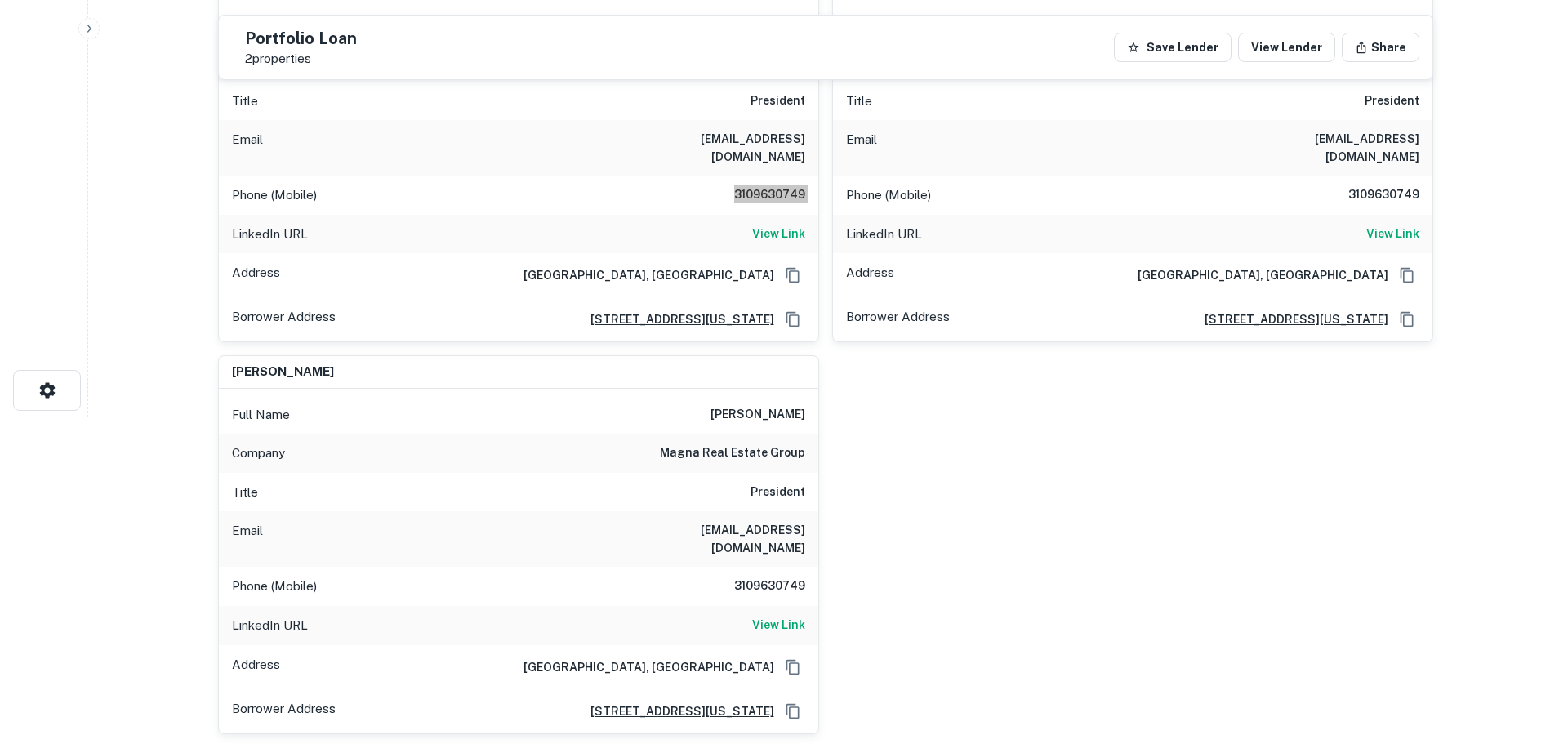
scroll to position [0, 0]
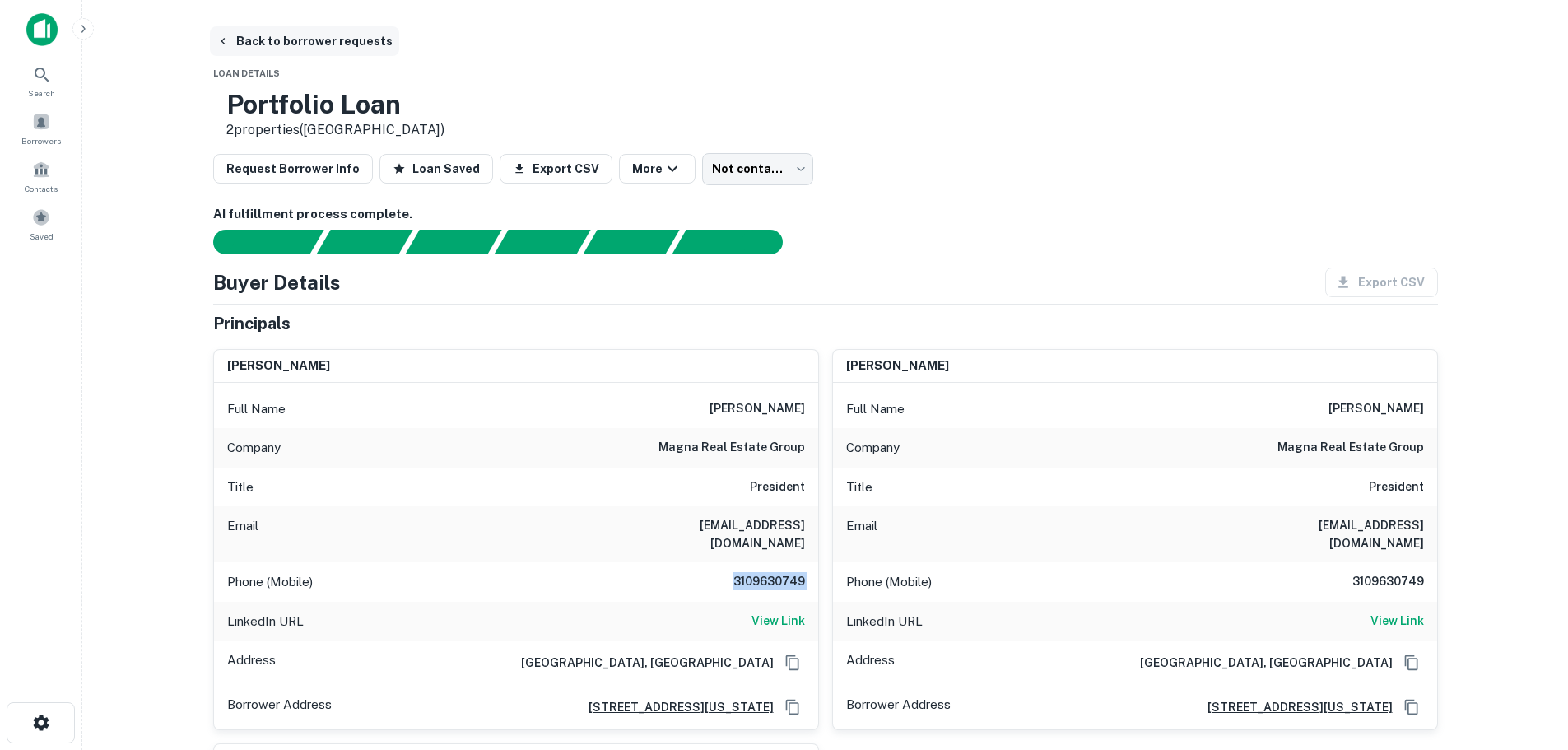
click at [329, 33] on button "Back to borrower requests" at bounding box center [304, 42] width 190 height 30
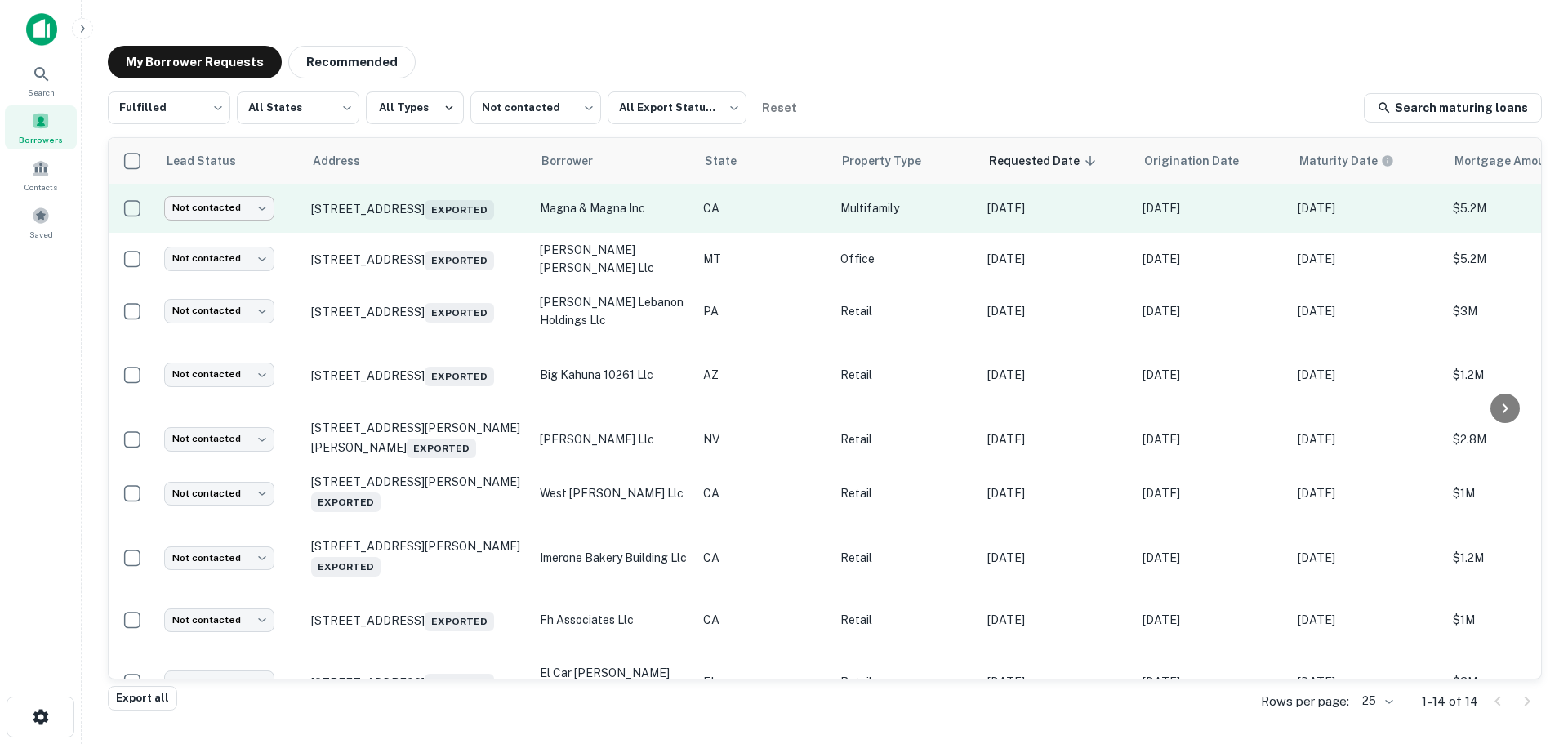
click at [213, 208] on body "Search Borrowers Contacts Saved My Borrower Requests Recommended Fulfilled ****…" at bounding box center [784, 372] width 1568 height 744
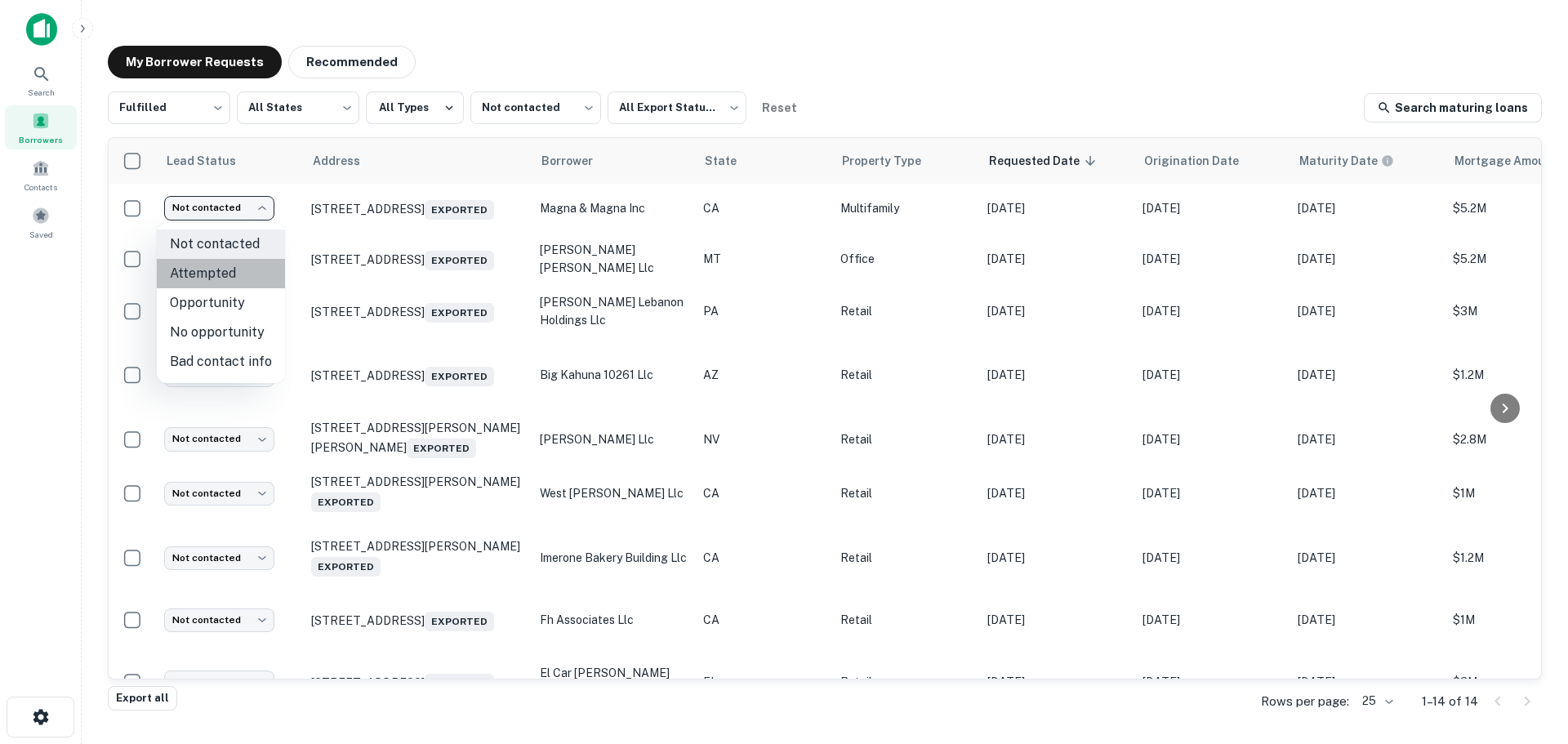
click at [225, 269] on li "Attempted" at bounding box center [220, 273] width 128 height 29
type input "*********"
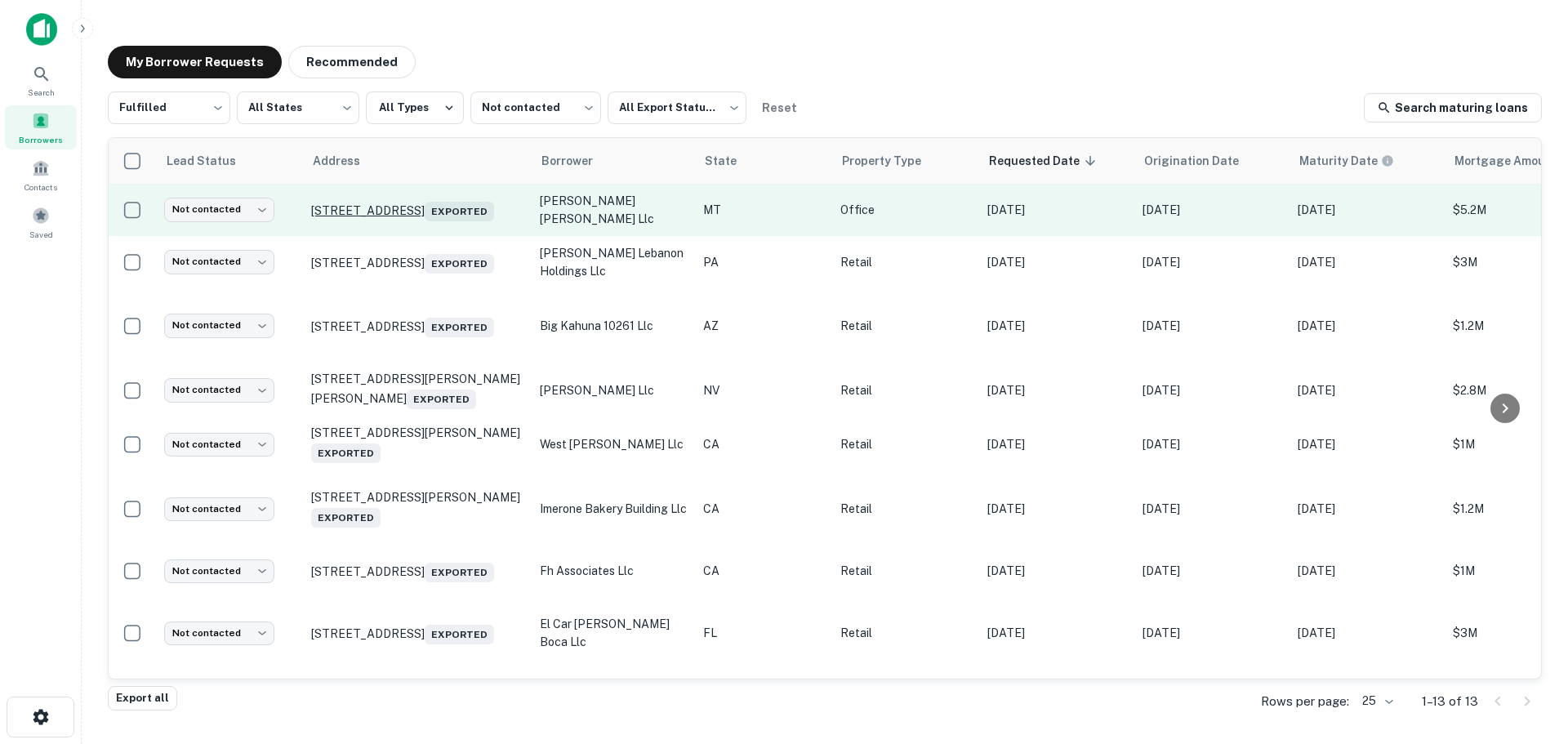
click at [417, 198] on p "1905 W College St Bozeman, MT 59718 Exported" at bounding box center [416, 209] width 213 height 23
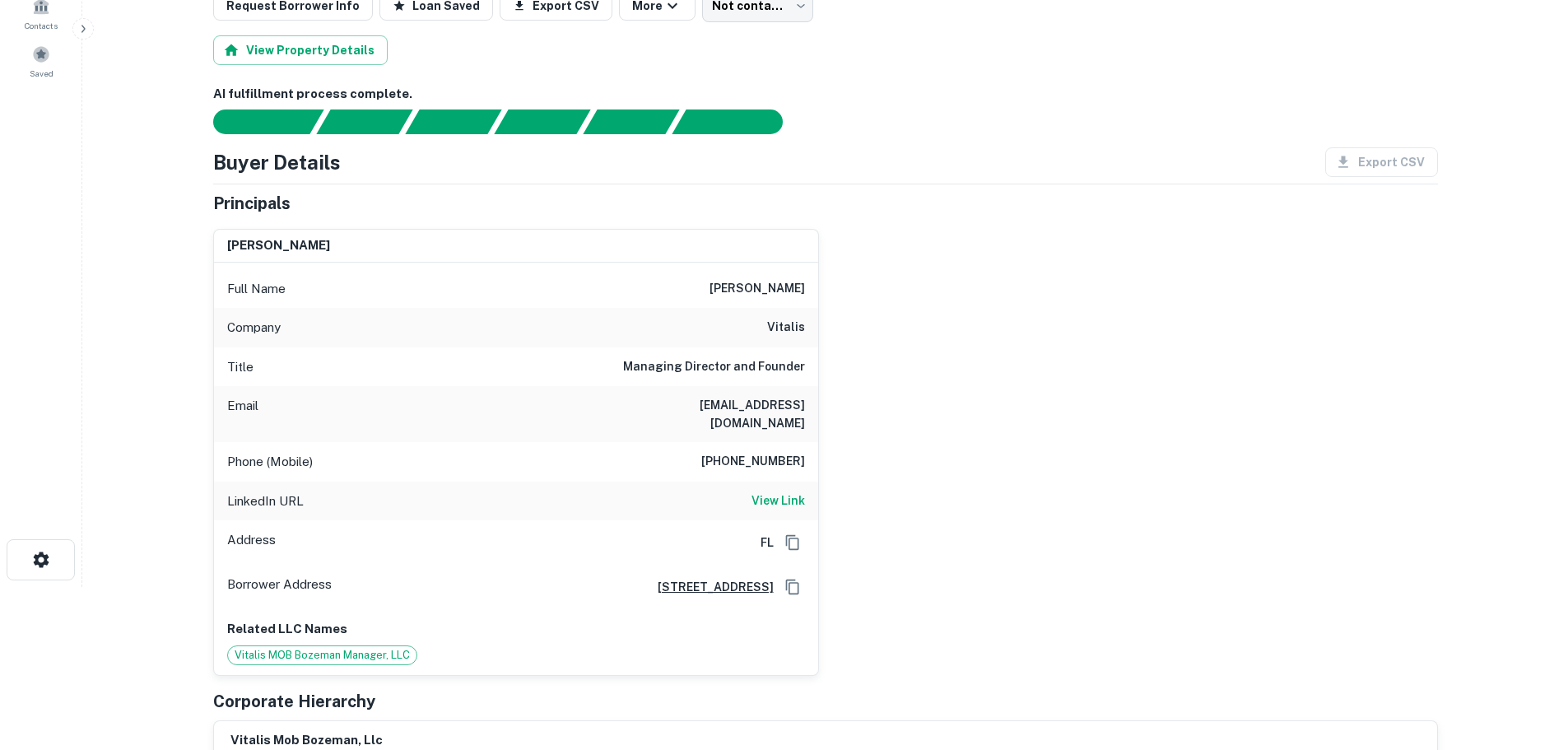
scroll to position [165, 0]
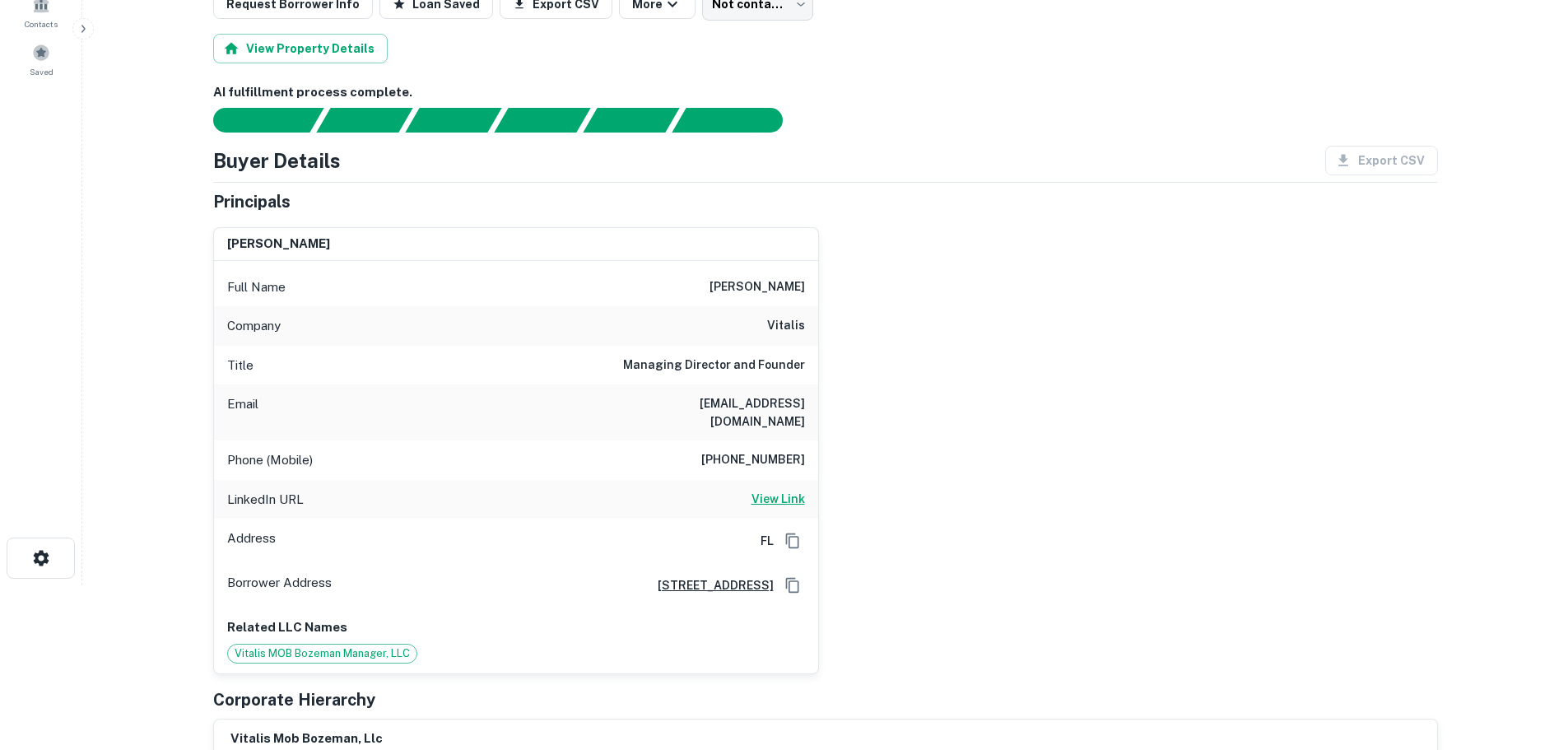
click at [763, 490] on h6 "View Link" at bounding box center [779, 499] width 53 height 18
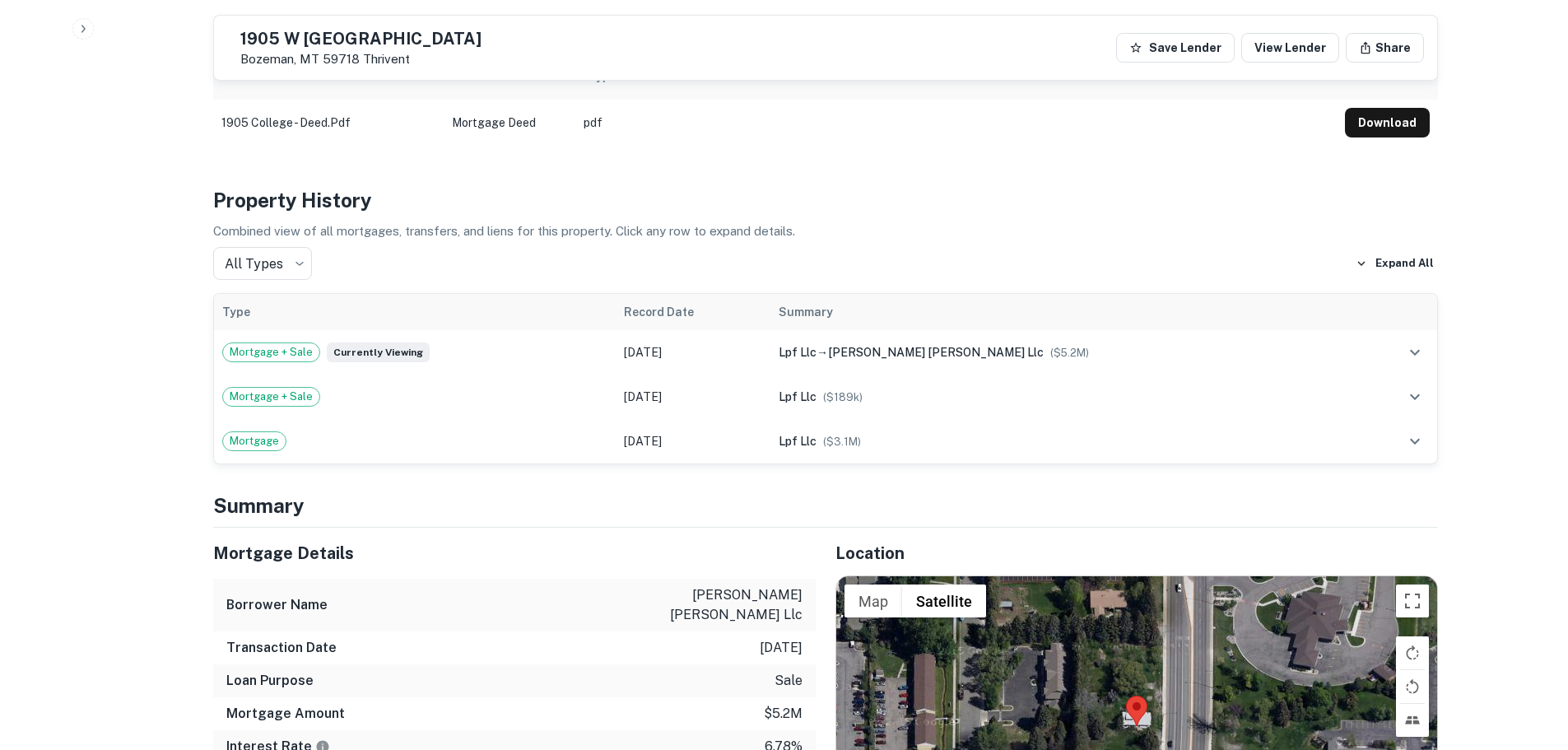
scroll to position [1153, 0]
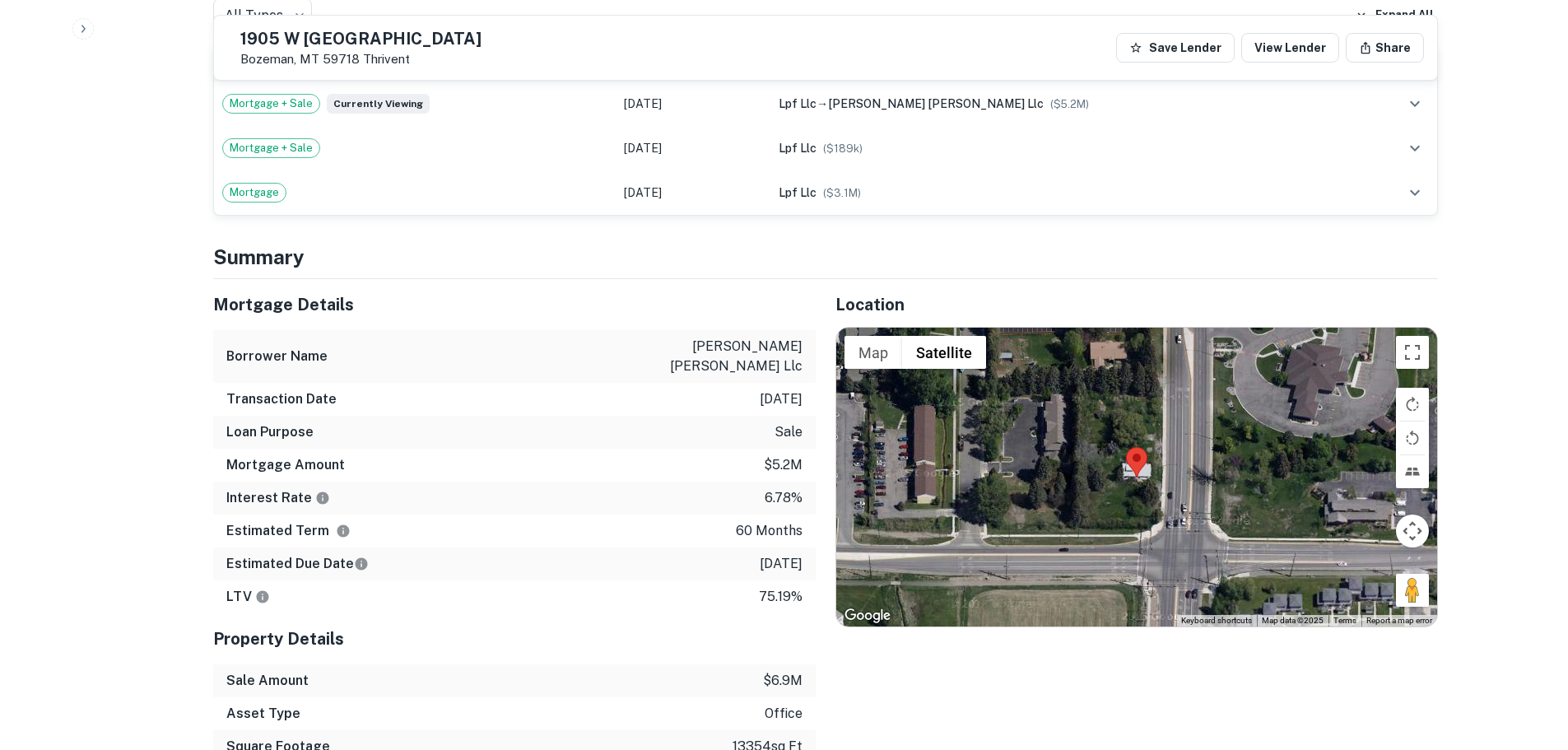
click at [378, 42] on h5 "1905 W COLLEGE ST" at bounding box center [361, 39] width 241 height 17
copy h5 "1905 W COLLEGE ST"
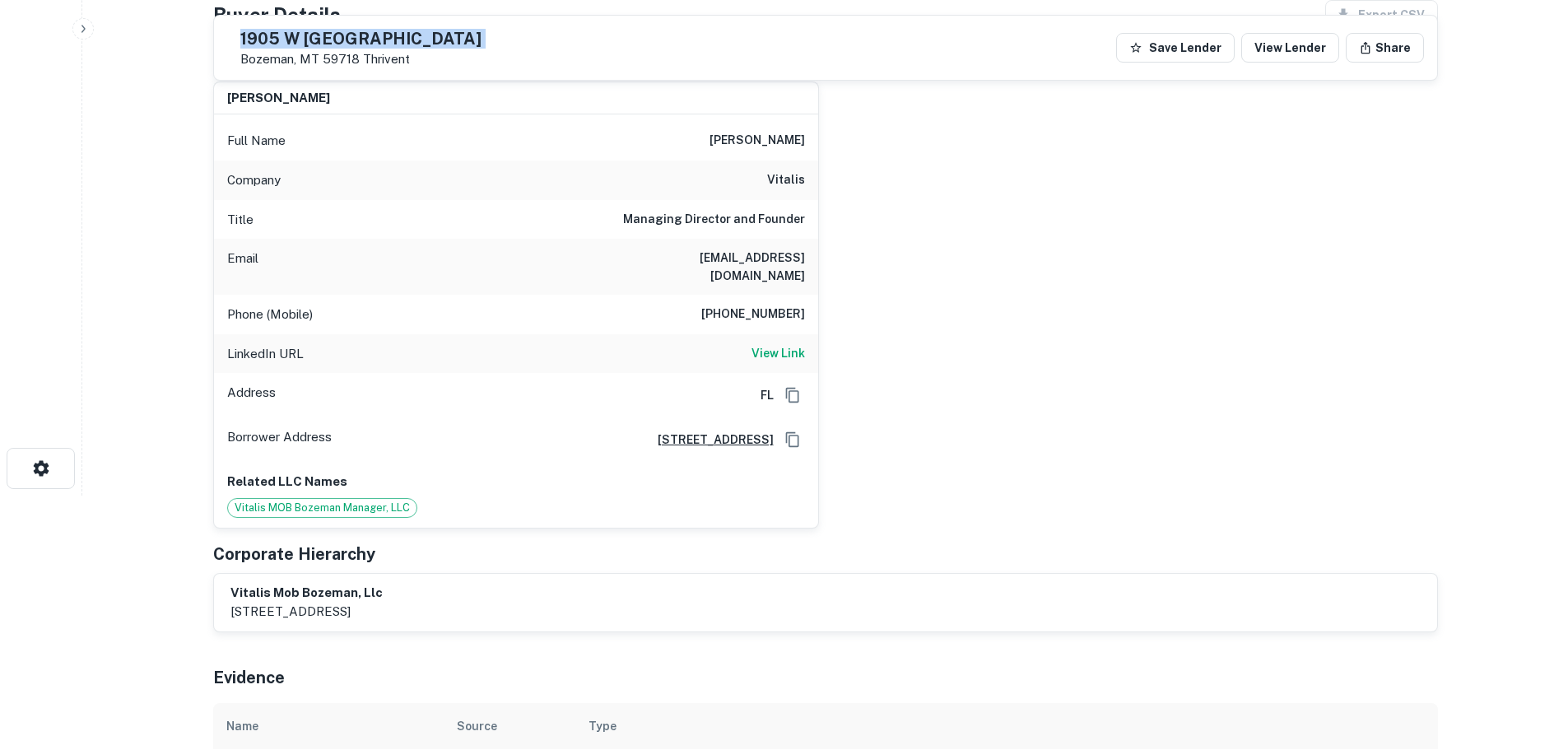
scroll to position [82, 0]
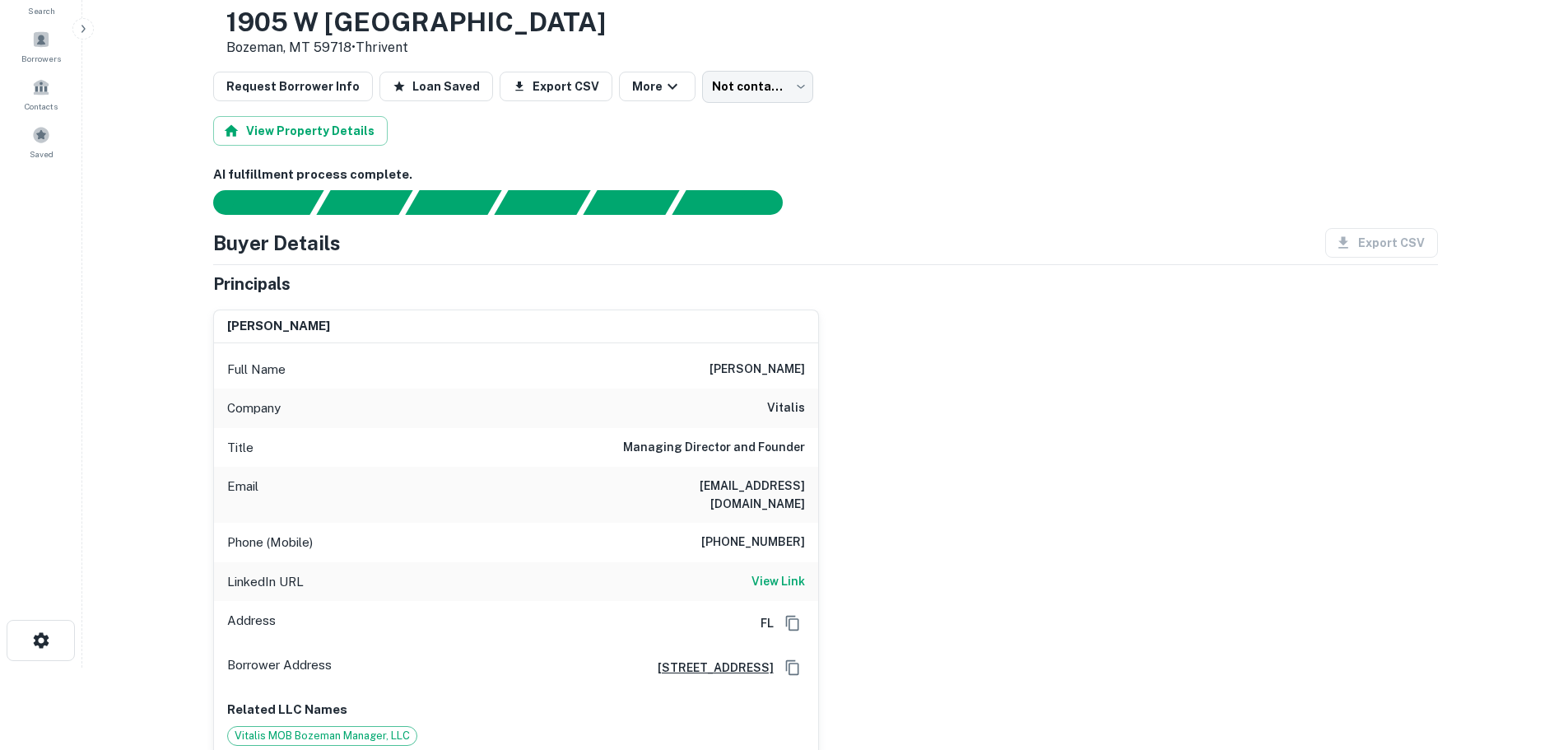
click at [774, 543] on div "Phone (Mobile) 305-744-2129" at bounding box center [517, 542] width 605 height 40
copy h6 "305-744-2129"
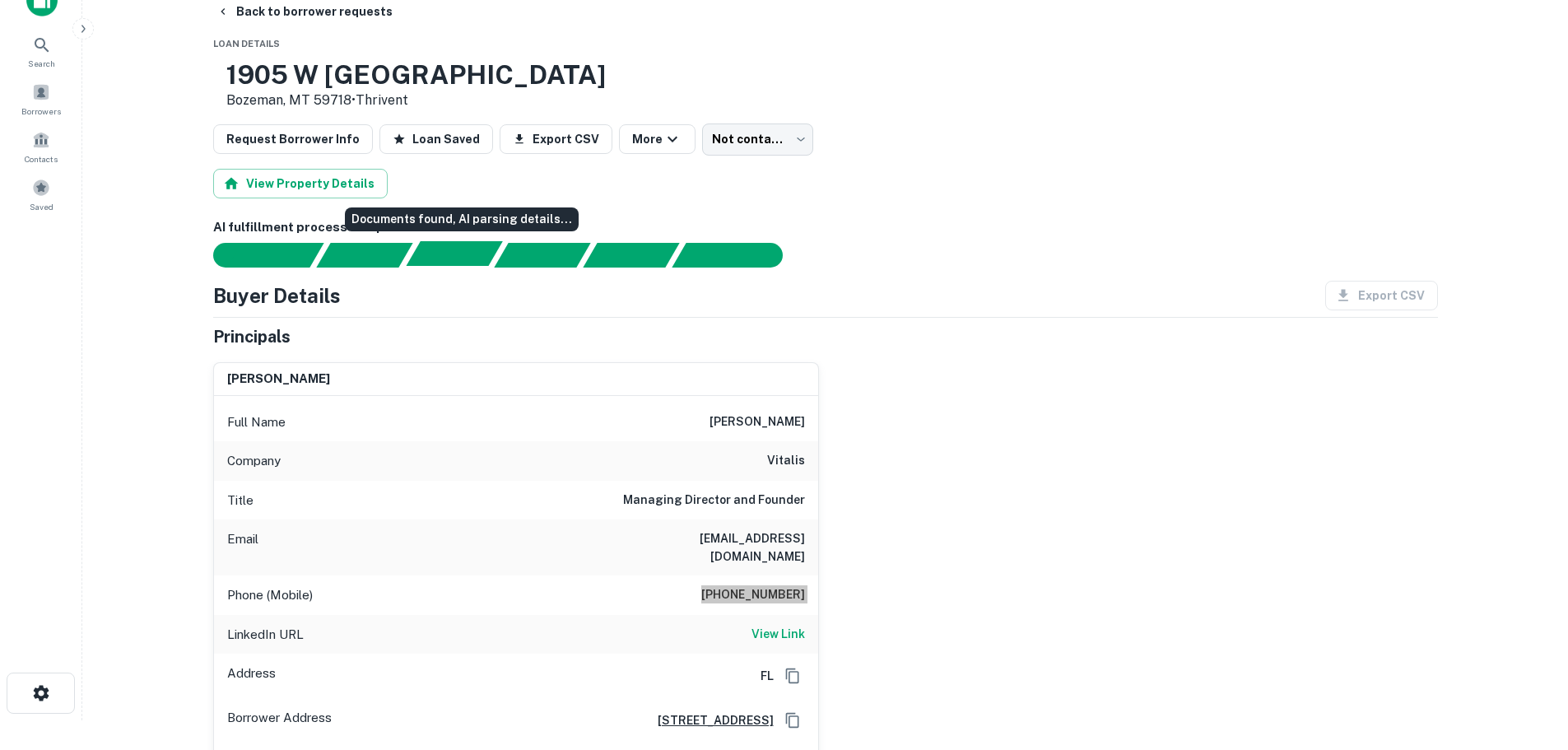
scroll to position [0, 0]
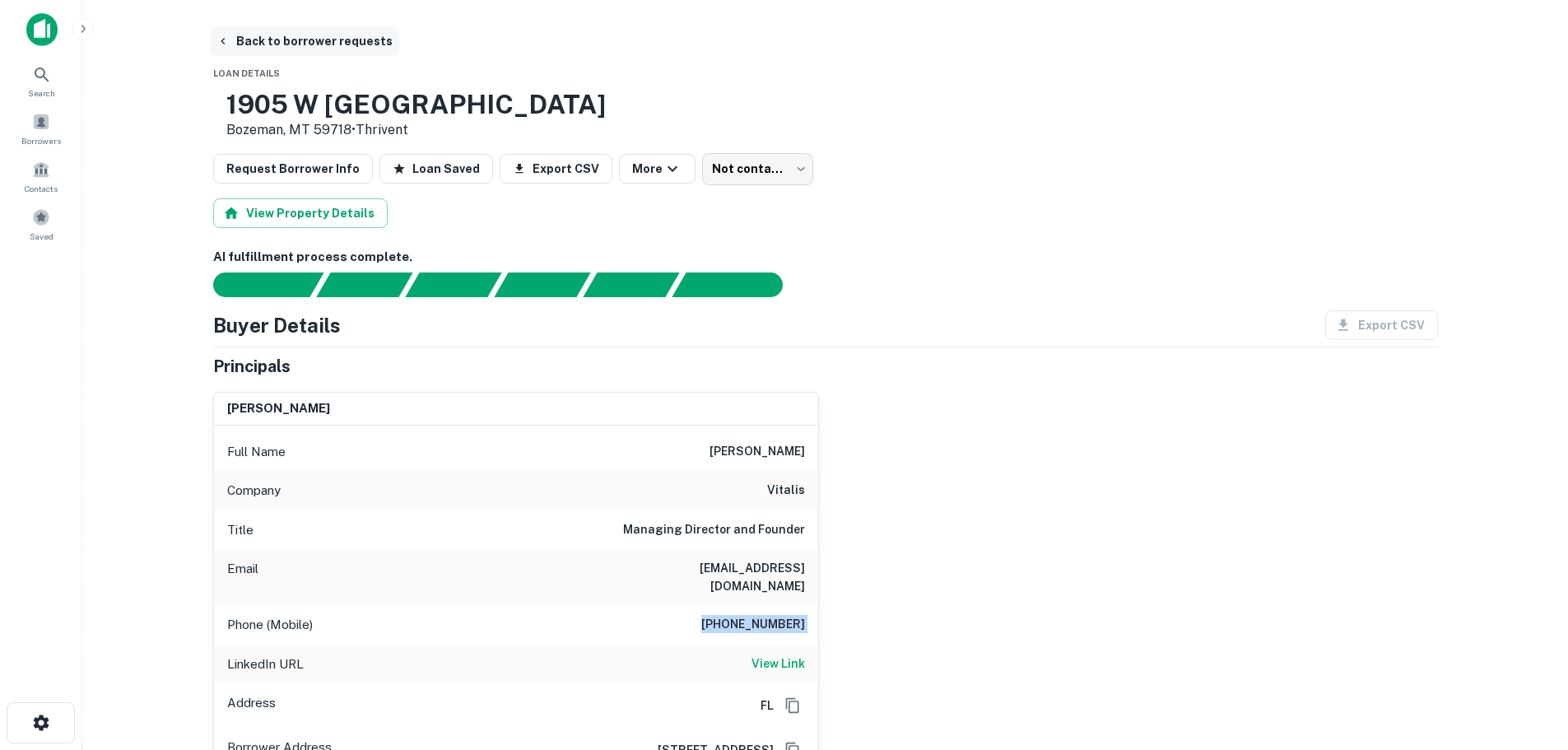
click at [333, 34] on button "Back to borrower requests" at bounding box center [304, 42] width 190 height 30
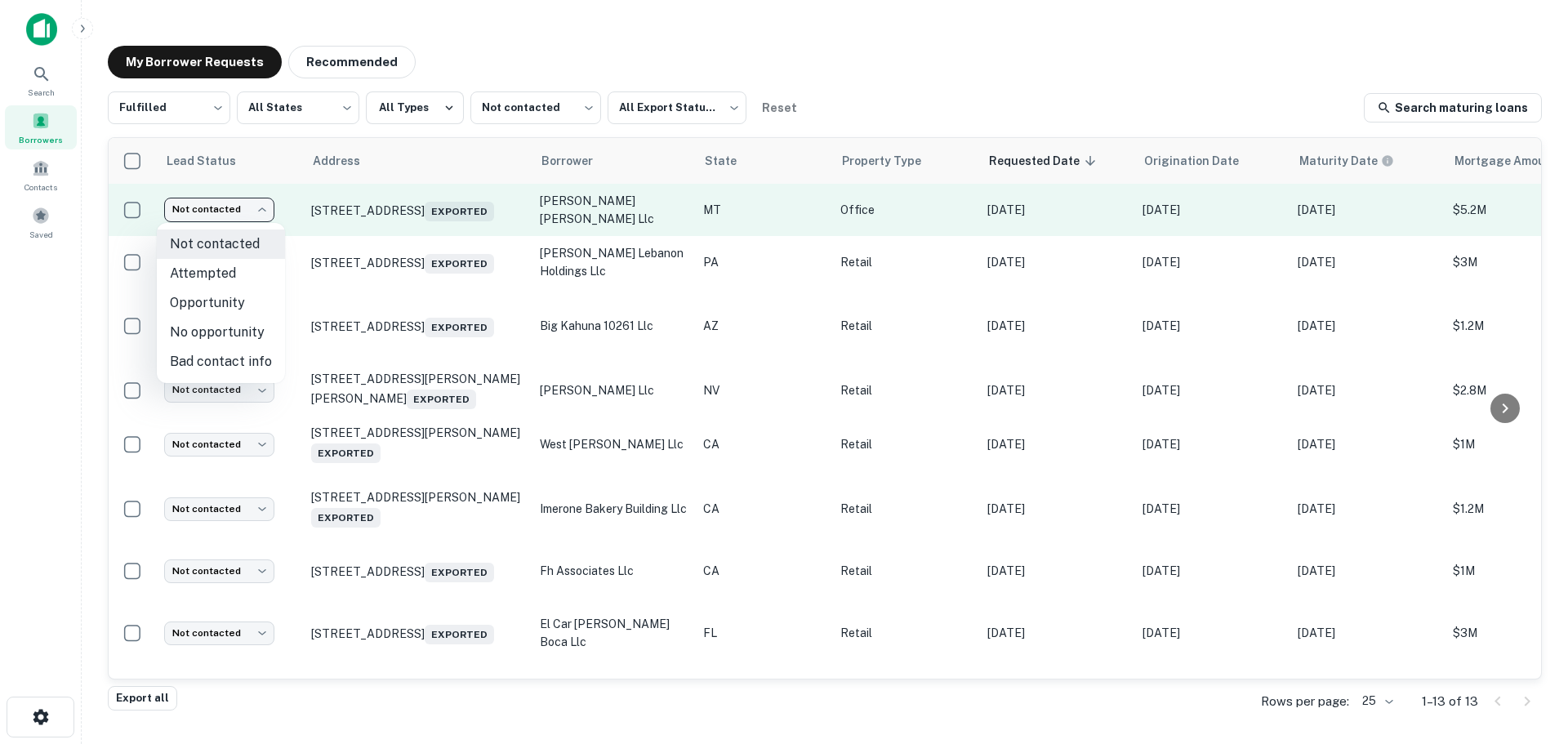
click at [253, 213] on body "Search Borrowers Contacts Saved My Borrower Requests Recommended Fulfilled ****…" at bounding box center [784, 372] width 1568 height 744
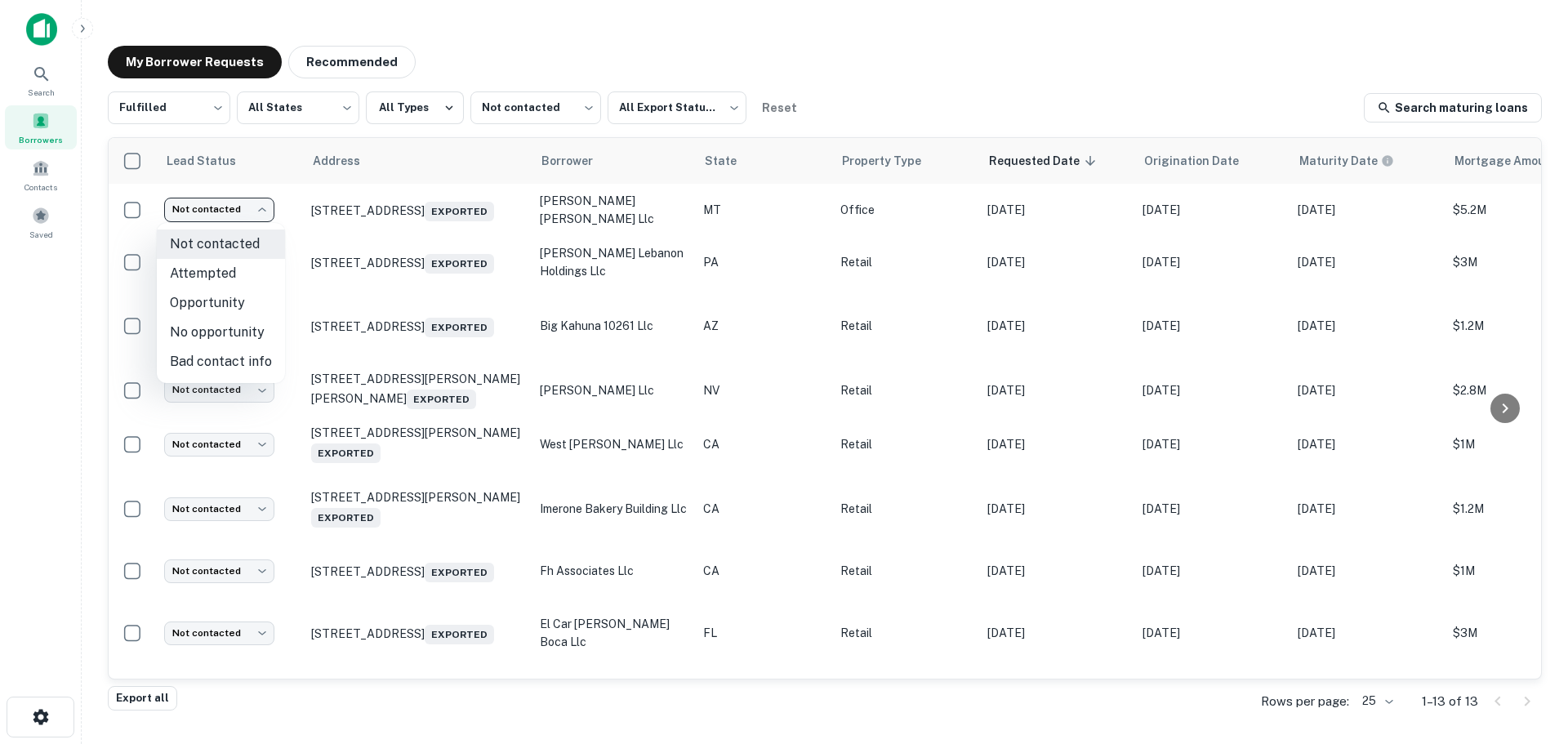
click at [252, 274] on li "Attempted" at bounding box center [220, 273] width 128 height 29
type input "*********"
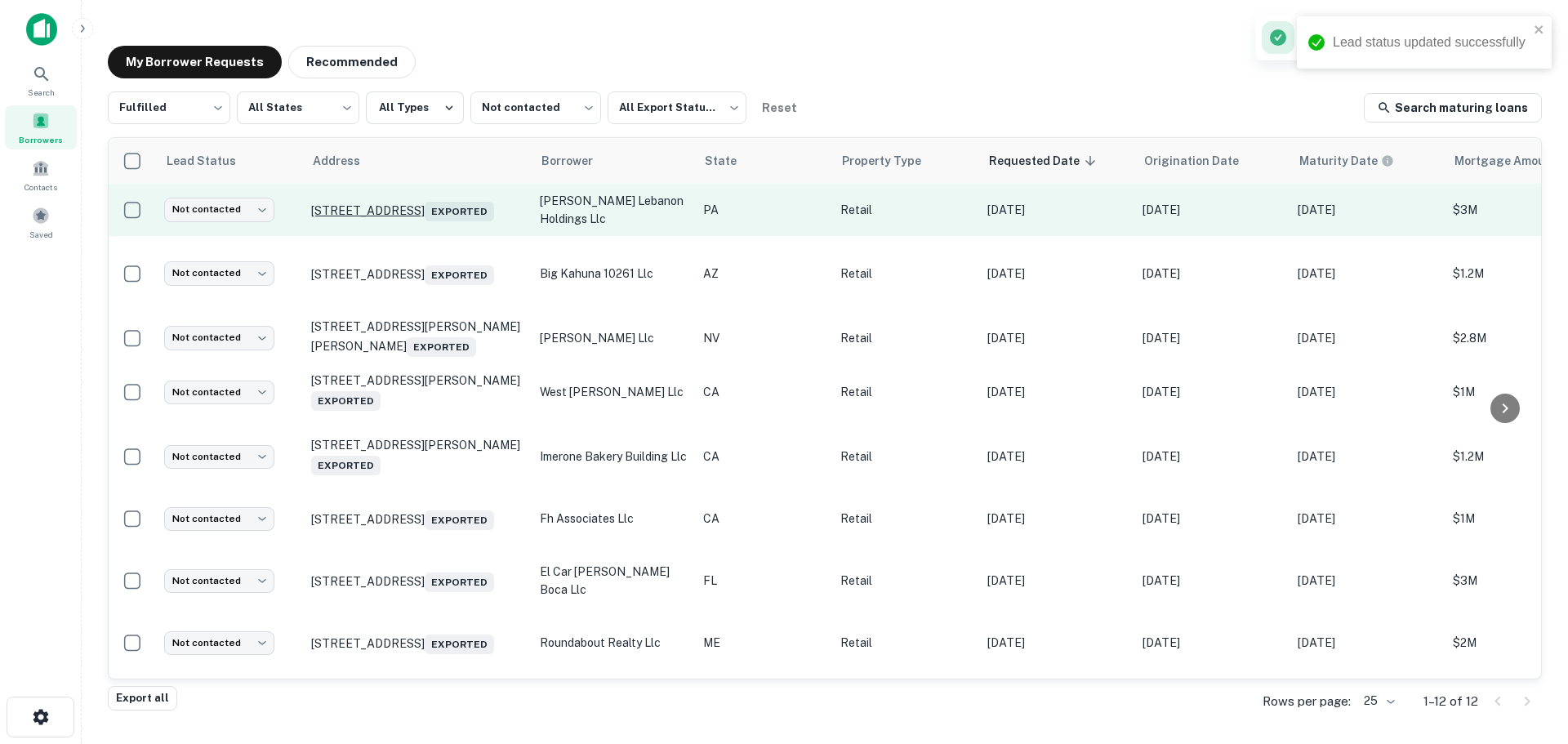
click at [353, 202] on p "2000 Cumberland St Lebanon, PA 17042 Exported" at bounding box center [416, 209] width 213 height 23
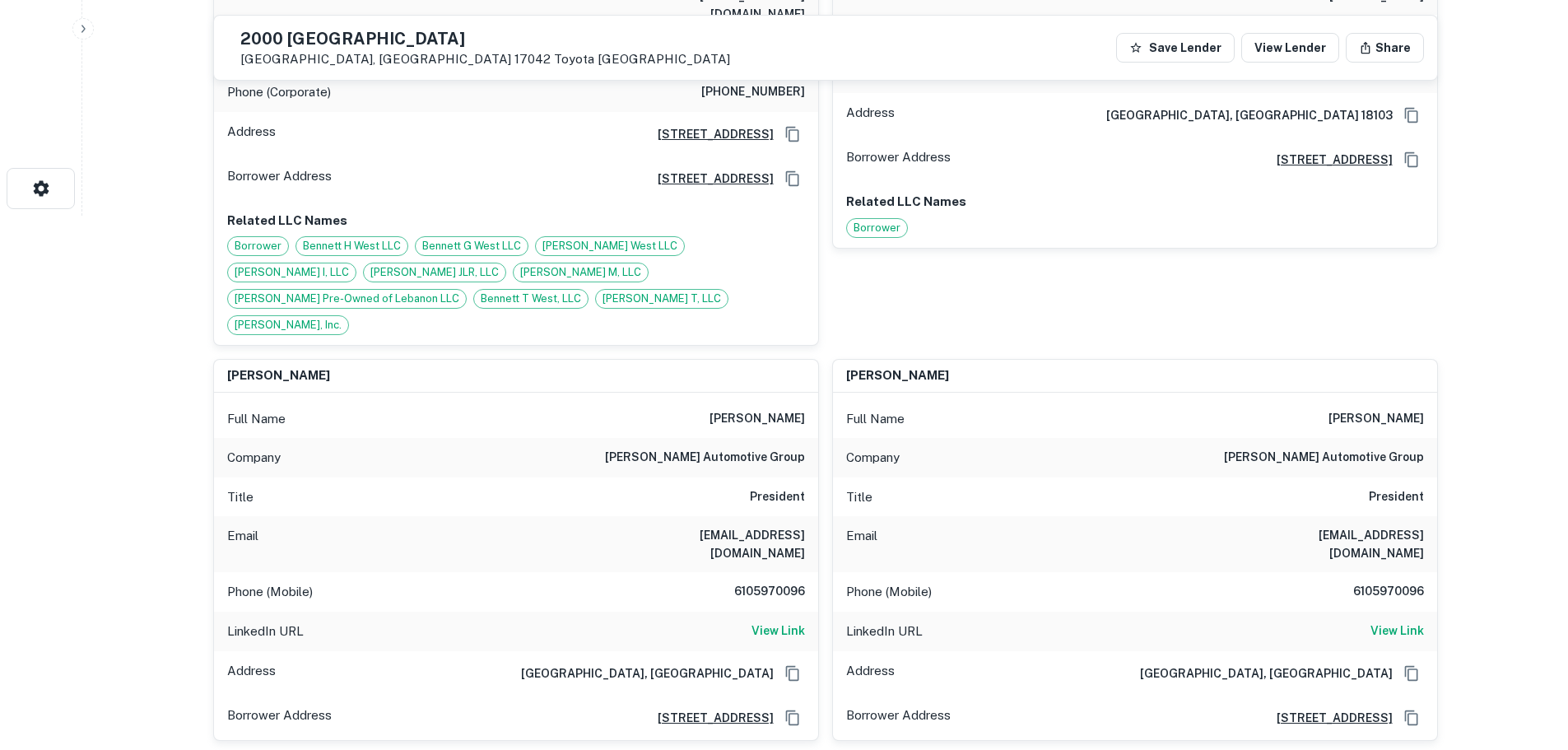
scroll to position [741, 0]
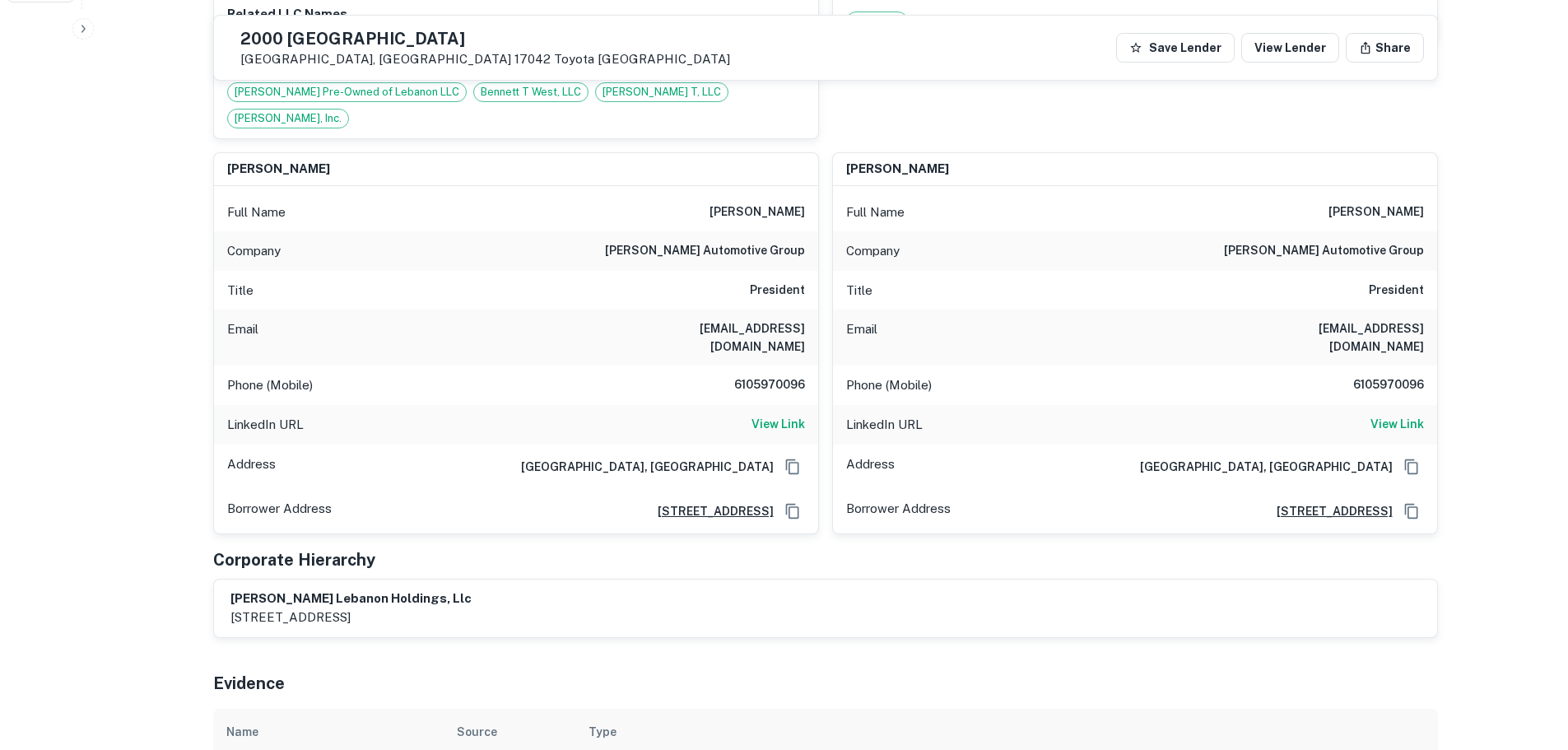
click at [1315, 241] on h6 "bennett automotive group" at bounding box center [1324, 251] width 200 height 20
copy h6 "bennett automotive group"
click at [426, 31] on h5 "2000 Cumberland St" at bounding box center [485, 39] width 490 height 17
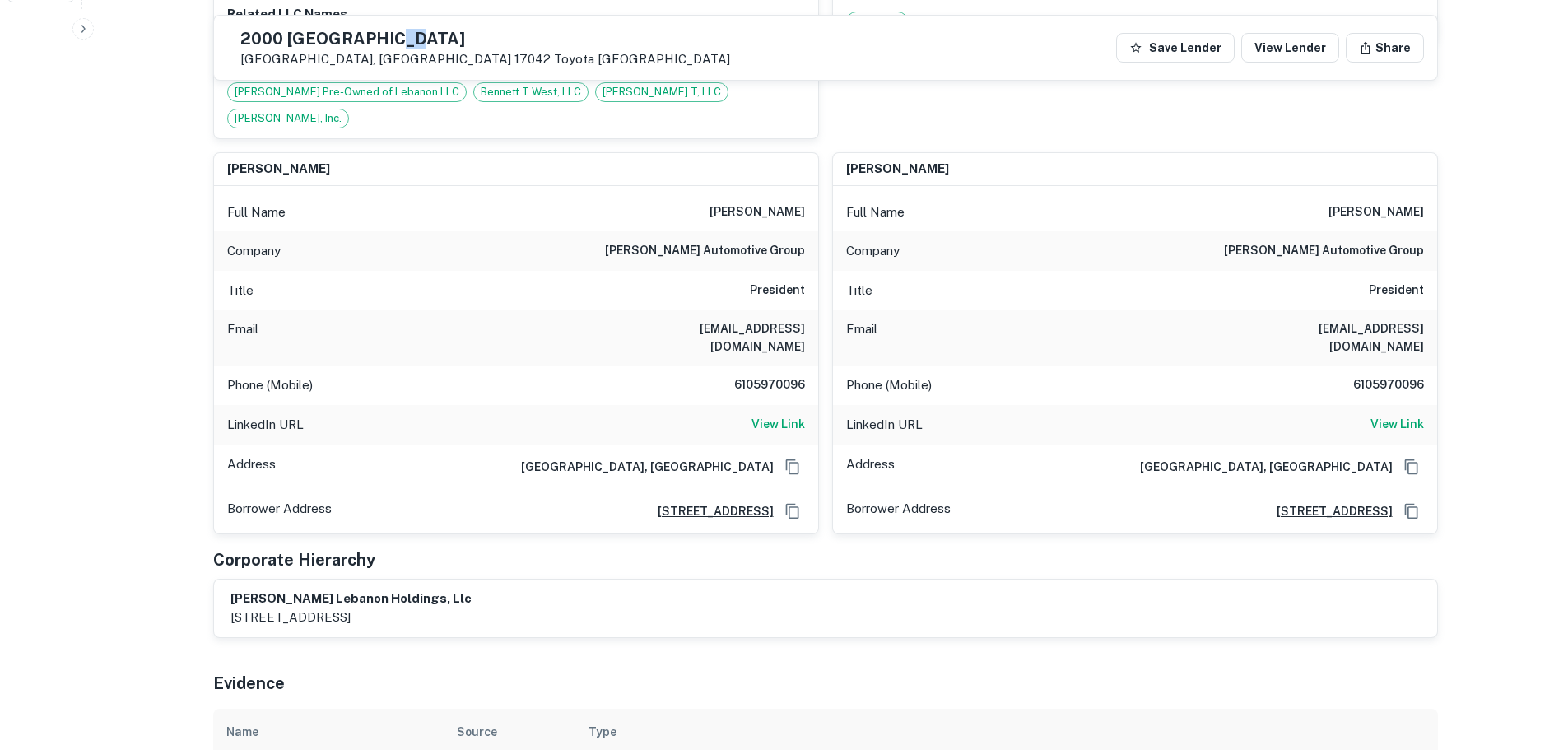
click at [426, 31] on h5 "2000 Cumberland St" at bounding box center [485, 39] width 490 height 17
copy h5 "2000 Cumberland St"
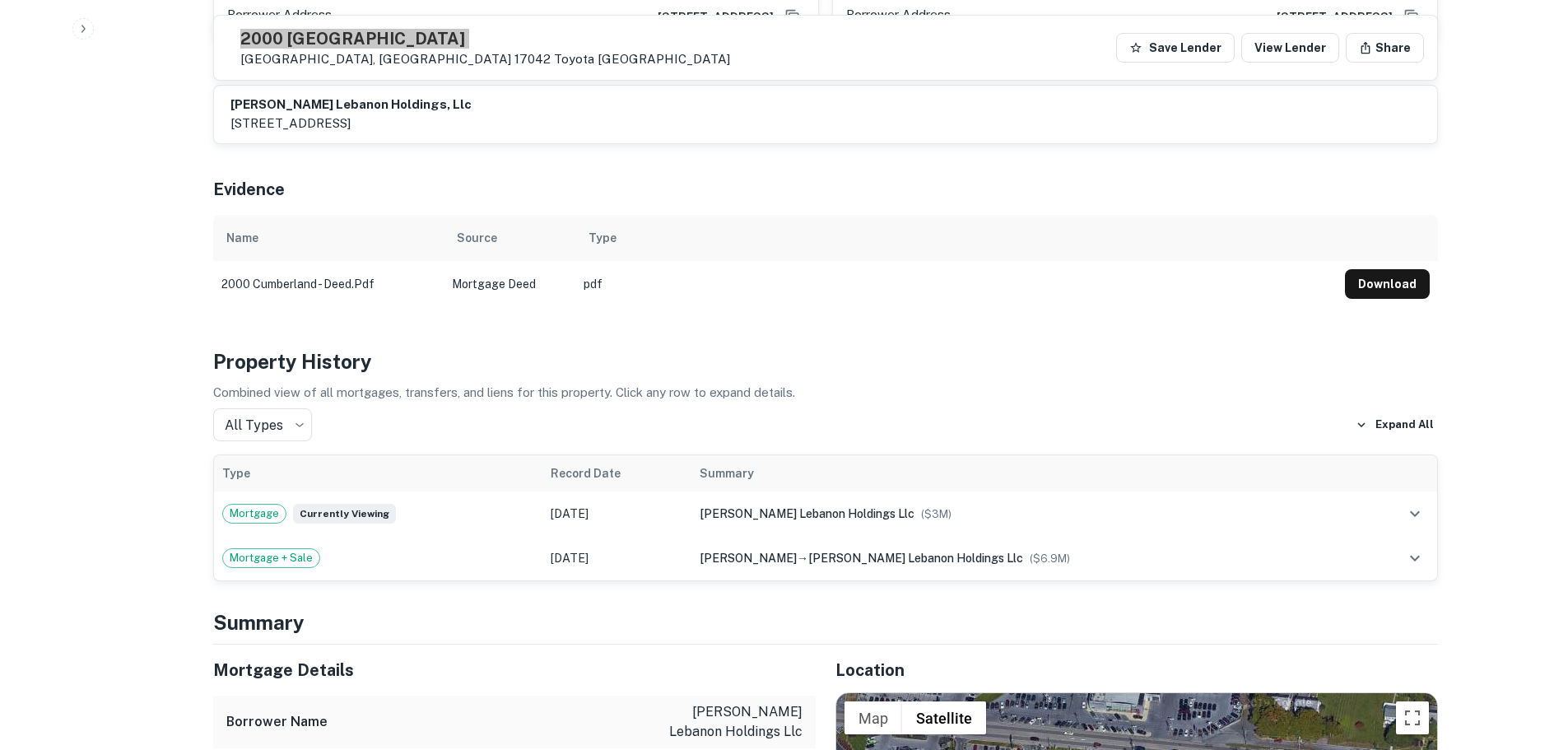
scroll to position [1647, 0]
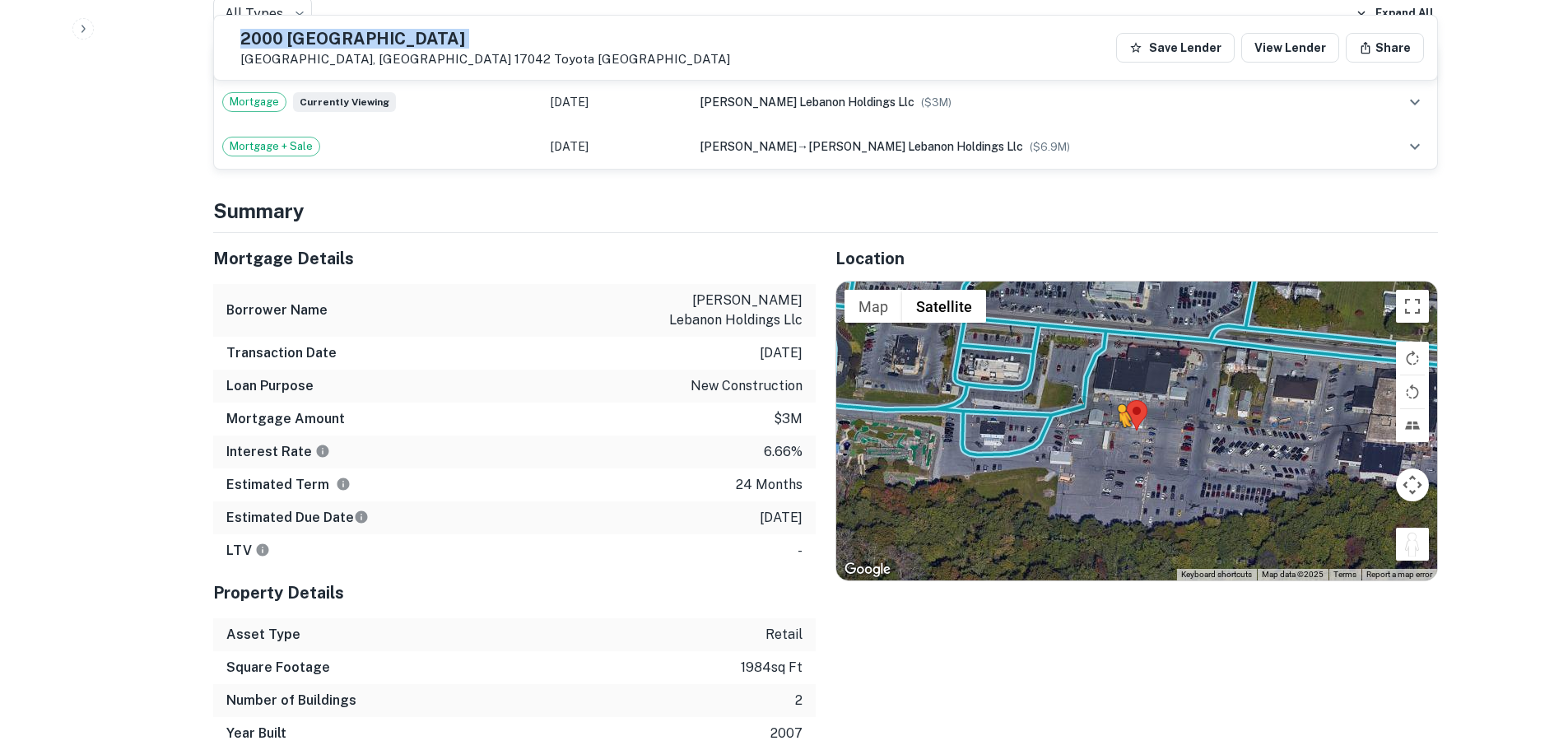
drag, startPoint x: 1428, startPoint y: 493, endPoint x: 1117, endPoint y: 382, distance: 330.2
click at [1117, 382] on div "To activate drag with keyboard, press Alt + Enter. Once in keyboard drag state,…" at bounding box center [1137, 431] width 601 height 298
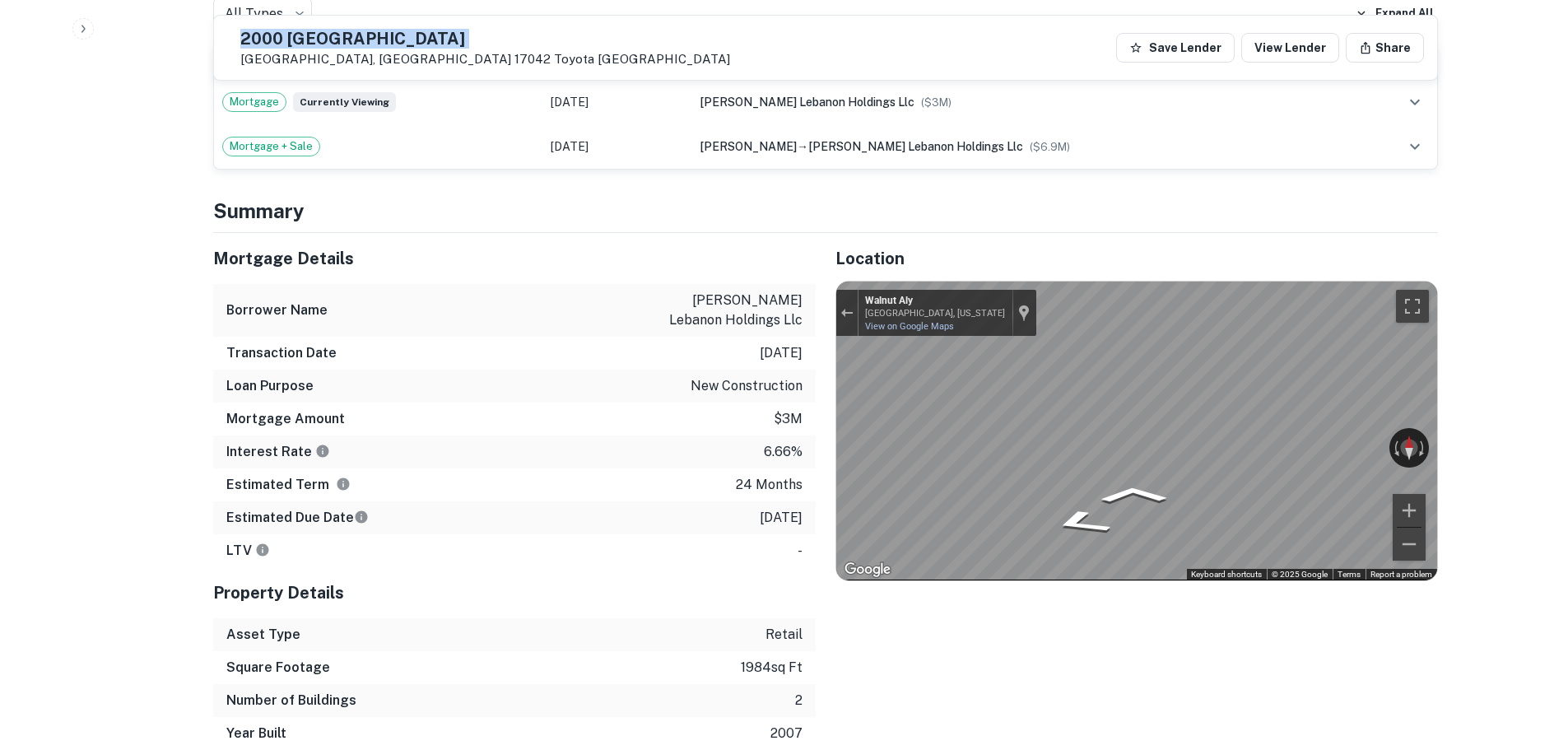
click at [536, 357] on div "Mortgage Details Borrower Name bennett lebanon holdings llc Transaction Date 2/…" at bounding box center [816, 491] width 1245 height 517
click at [803, 382] on div "Mortgage Details Borrower Name bennett lebanon holdings llc Transaction Date 2/…" at bounding box center [816, 491] width 1245 height 517
click at [397, 323] on div "Mortgage Details Borrower Name bennett lebanon holdings llc Transaction Date 2/…" at bounding box center [816, 491] width 1245 height 517
click at [730, 353] on div "Mortgage Details Borrower Name bennett lebanon holdings llc Transaction Date 2/…" at bounding box center [816, 491] width 1245 height 517
click at [657, 349] on div "Mortgage Details Borrower Name bennett lebanon holdings llc Transaction Date 2/…" at bounding box center [816, 491] width 1245 height 517
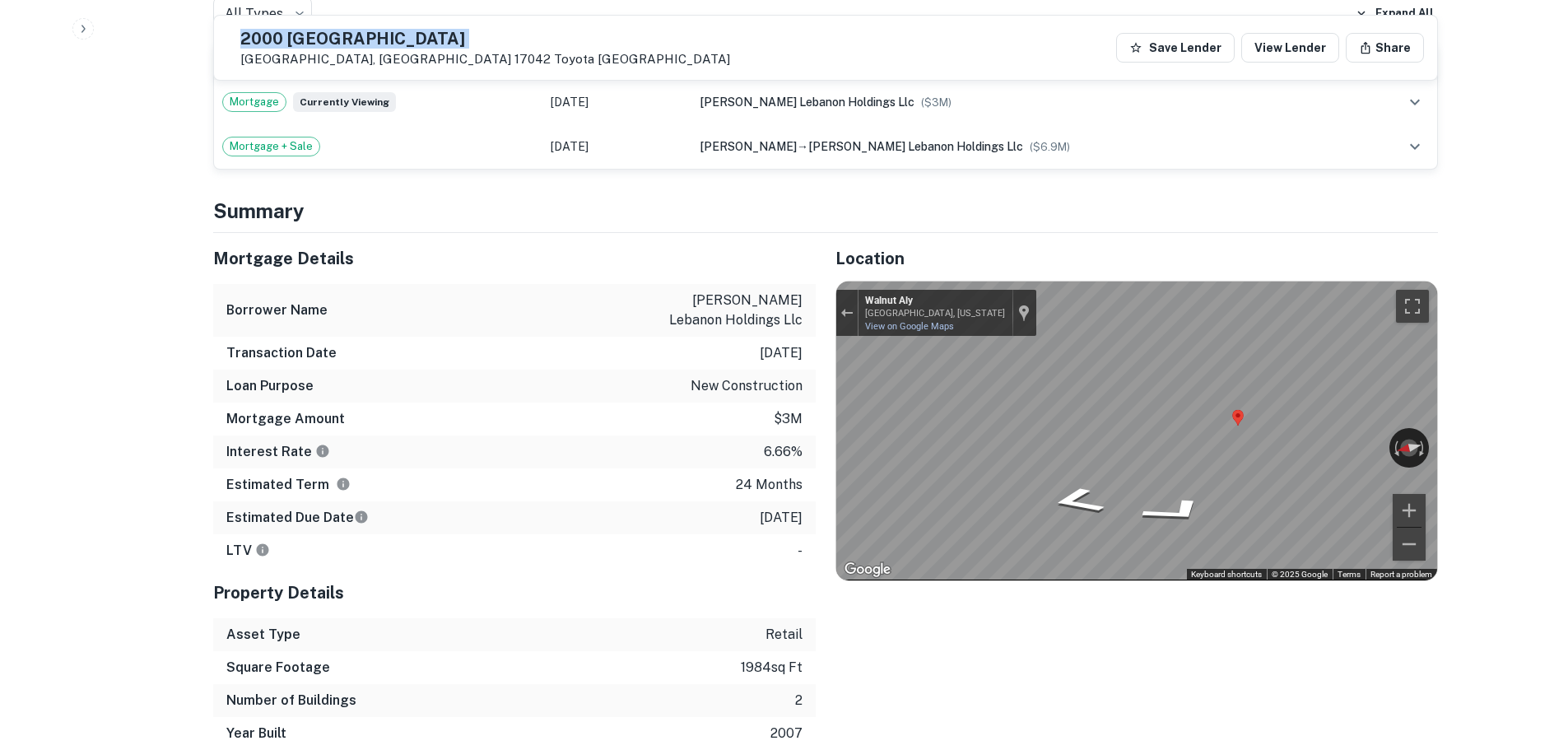
click at [836, 366] on div "← Move left → Move right ↑ Move up ↓ Move down + Zoom in - Zoom out Home Jump l…" at bounding box center [1137, 430] width 603 height 299
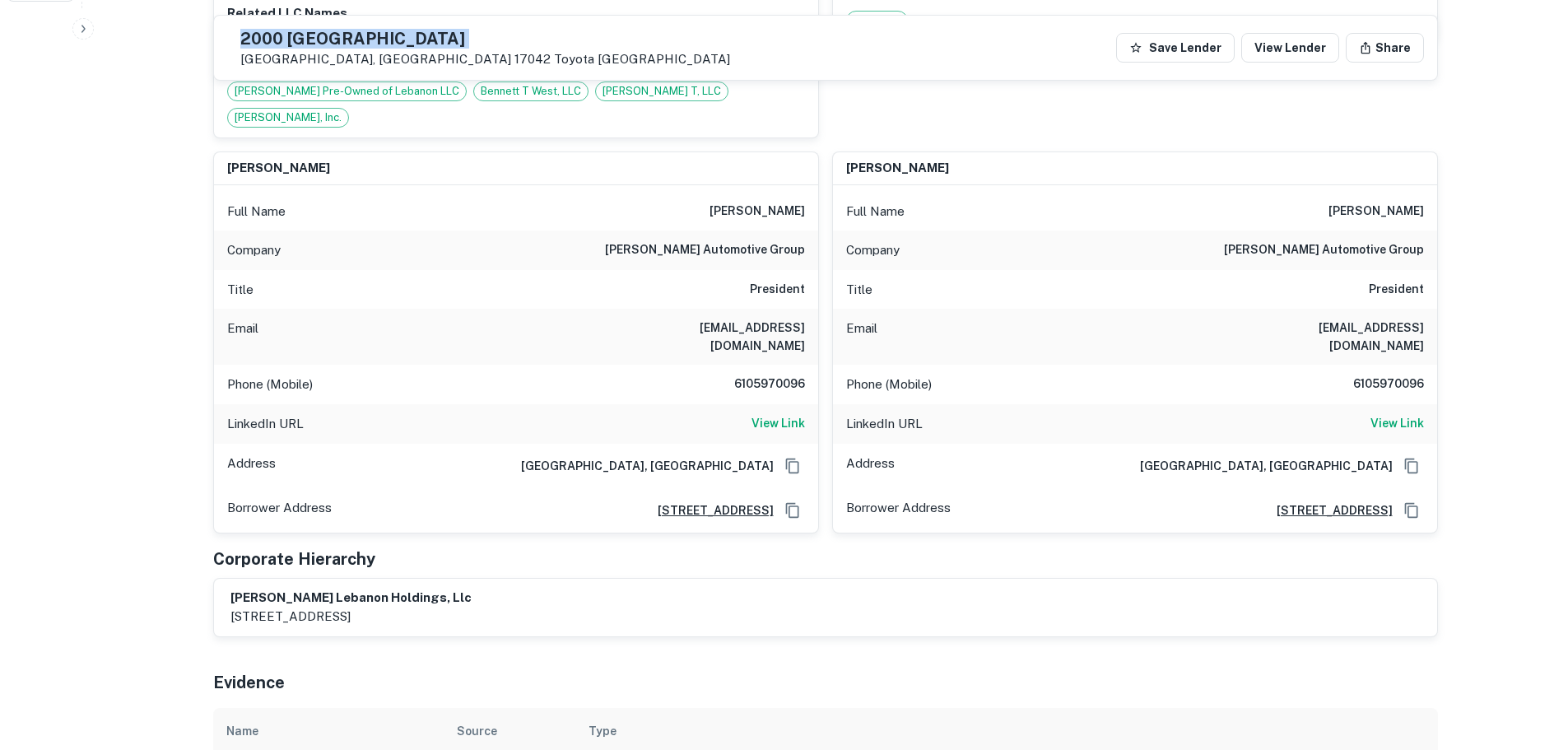
scroll to position [741, 0]
click at [1379, 375] on h6 "6105970096" at bounding box center [1375, 385] width 99 height 20
copy h6 "6105970096"
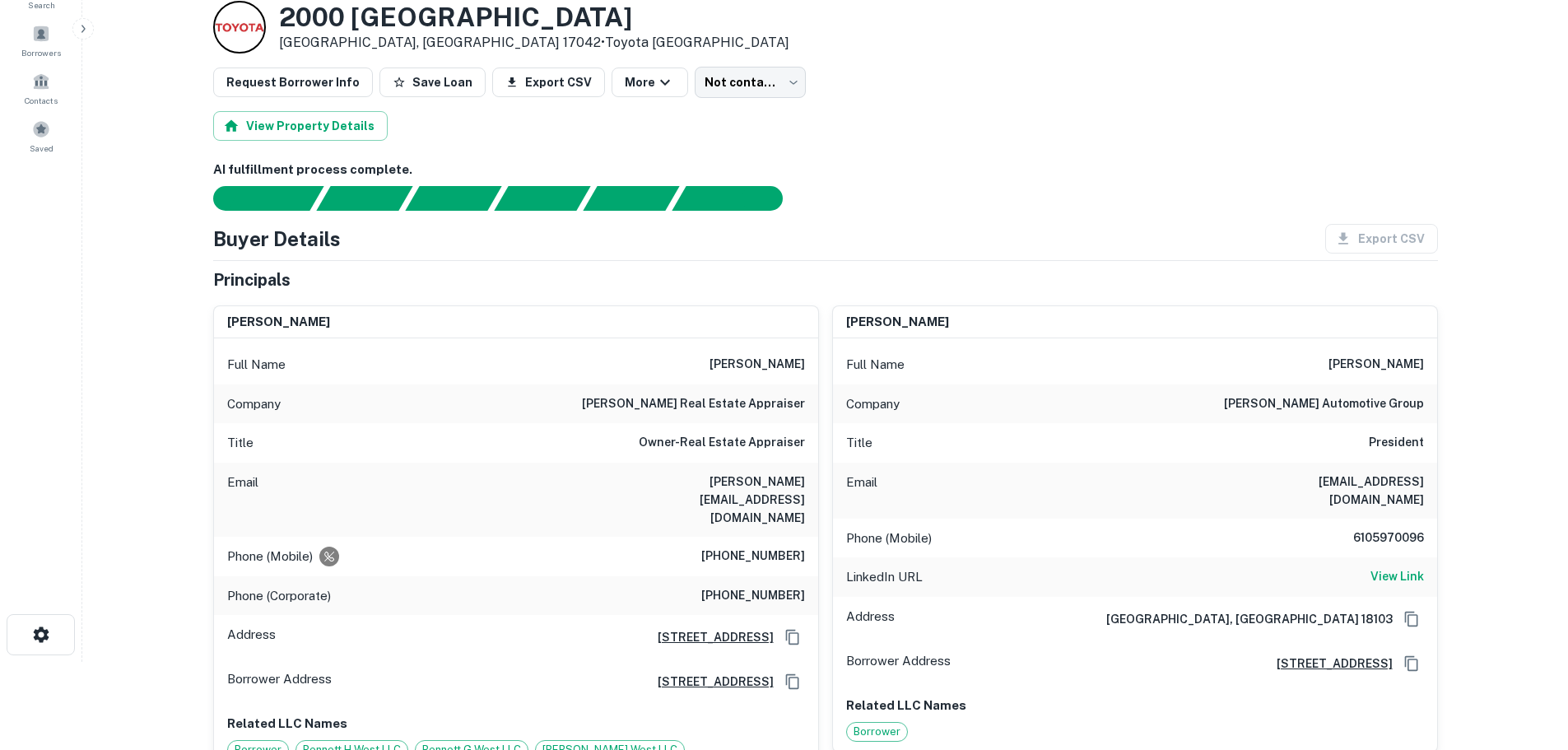
scroll to position [0, 0]
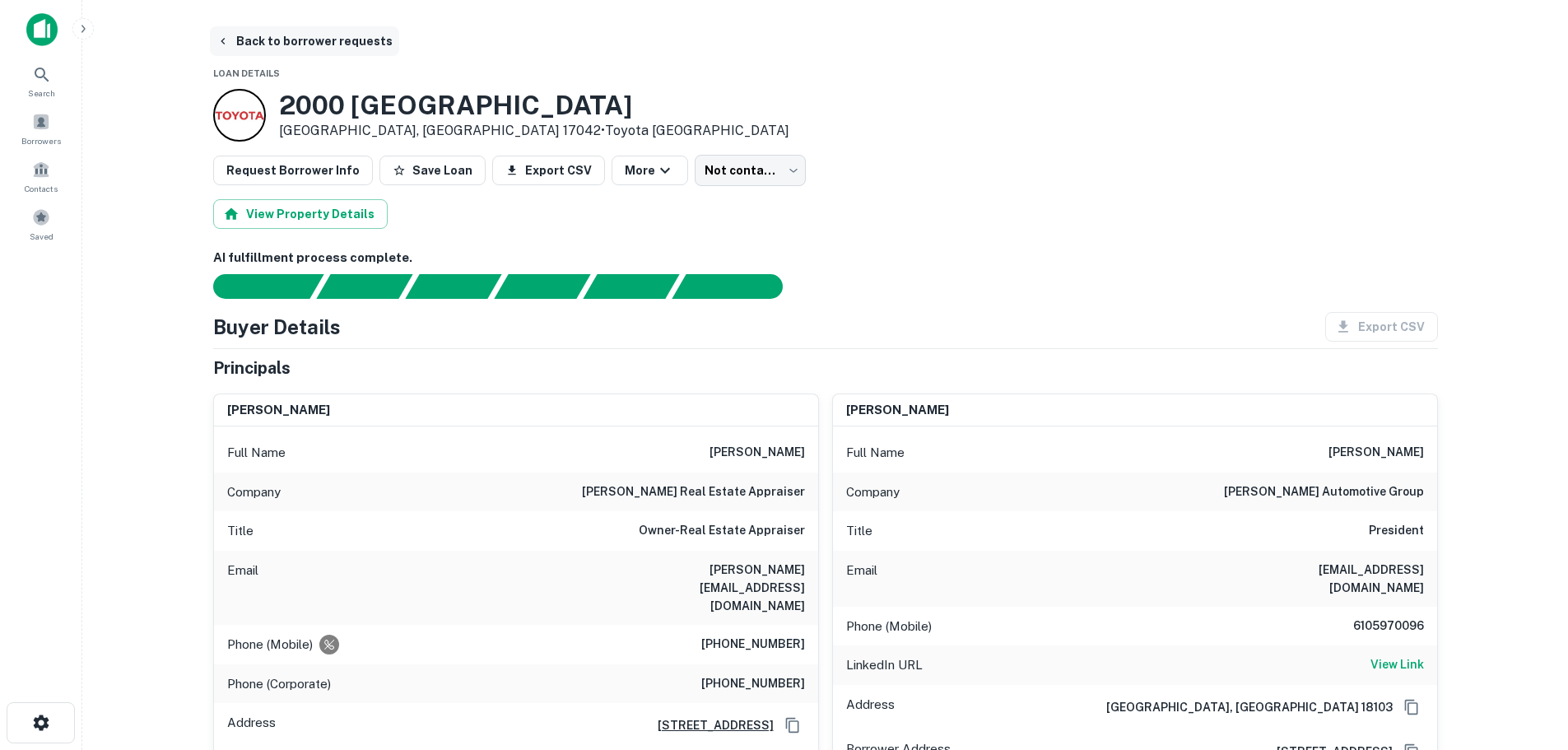
click at [319, 35] on button "Back to borrower requests" at bounding box center [304, 42] width 190 height 30
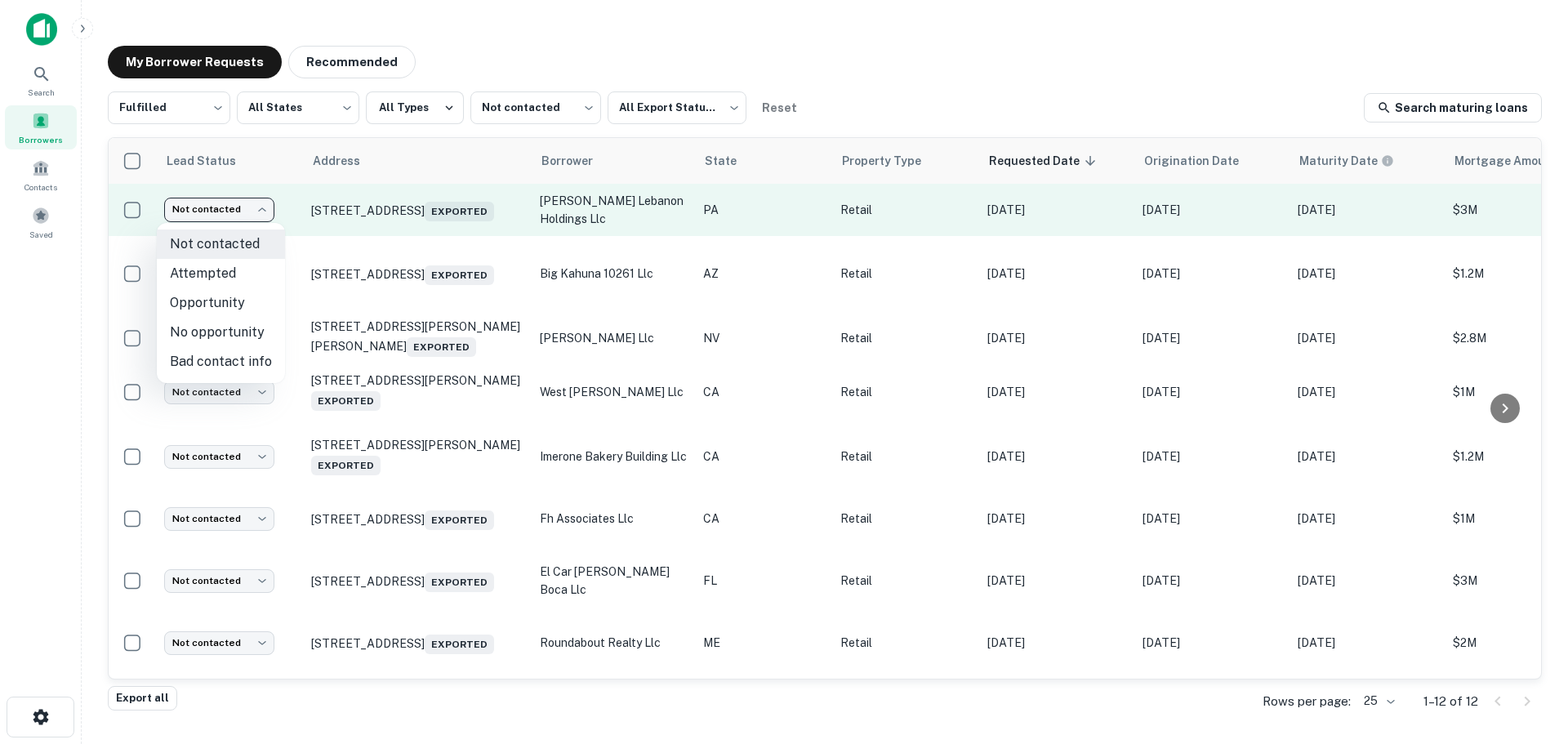
click at [252, 203] on body "Search Borrowers Contacts Saved My Borrower Requests Recommended Fulfilled ****…" at bounding box center [784, 372] width 1568 height 744
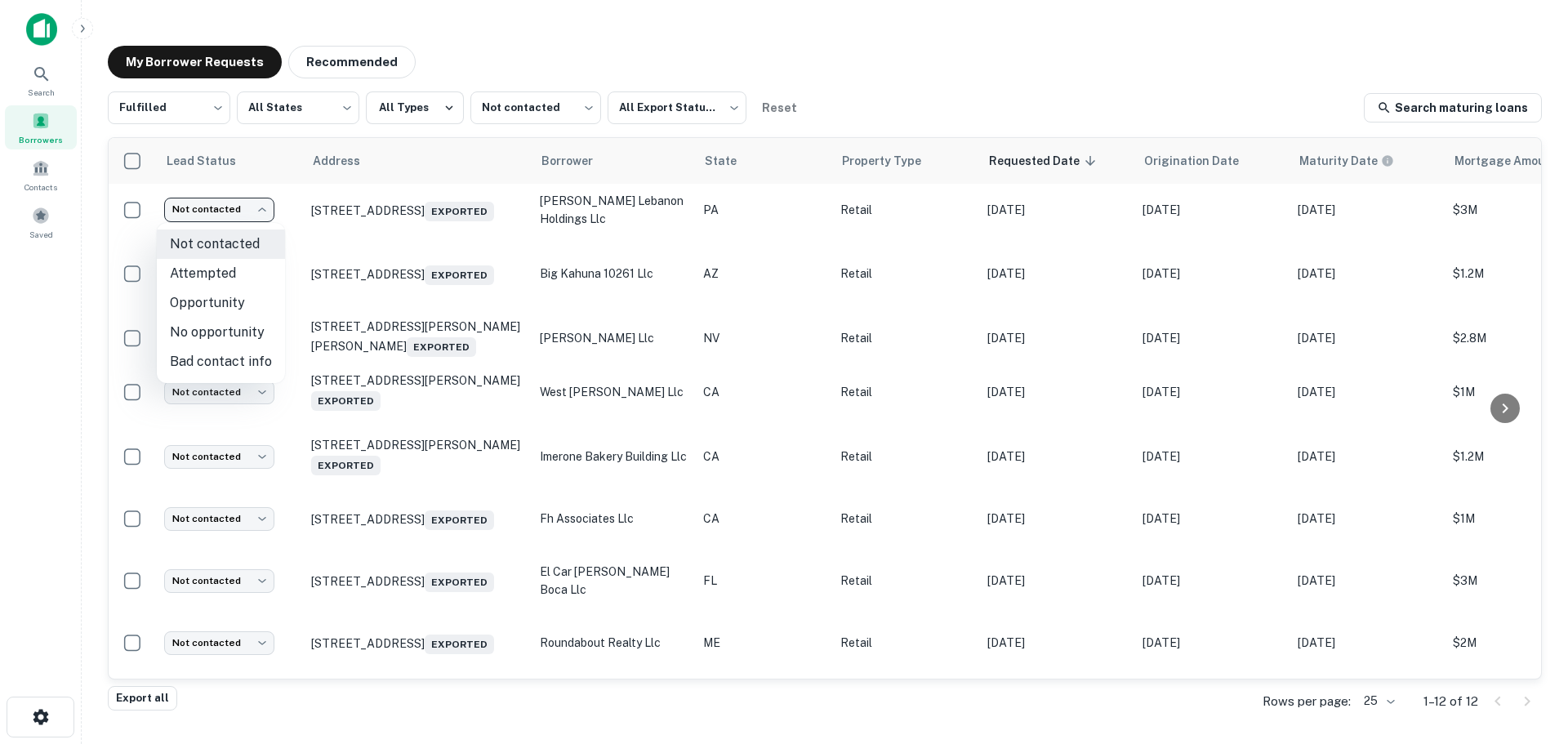
click at [263, 276] on li "Attempted" at bounding box center [220, 273] width 128 height 29
type input "*********"
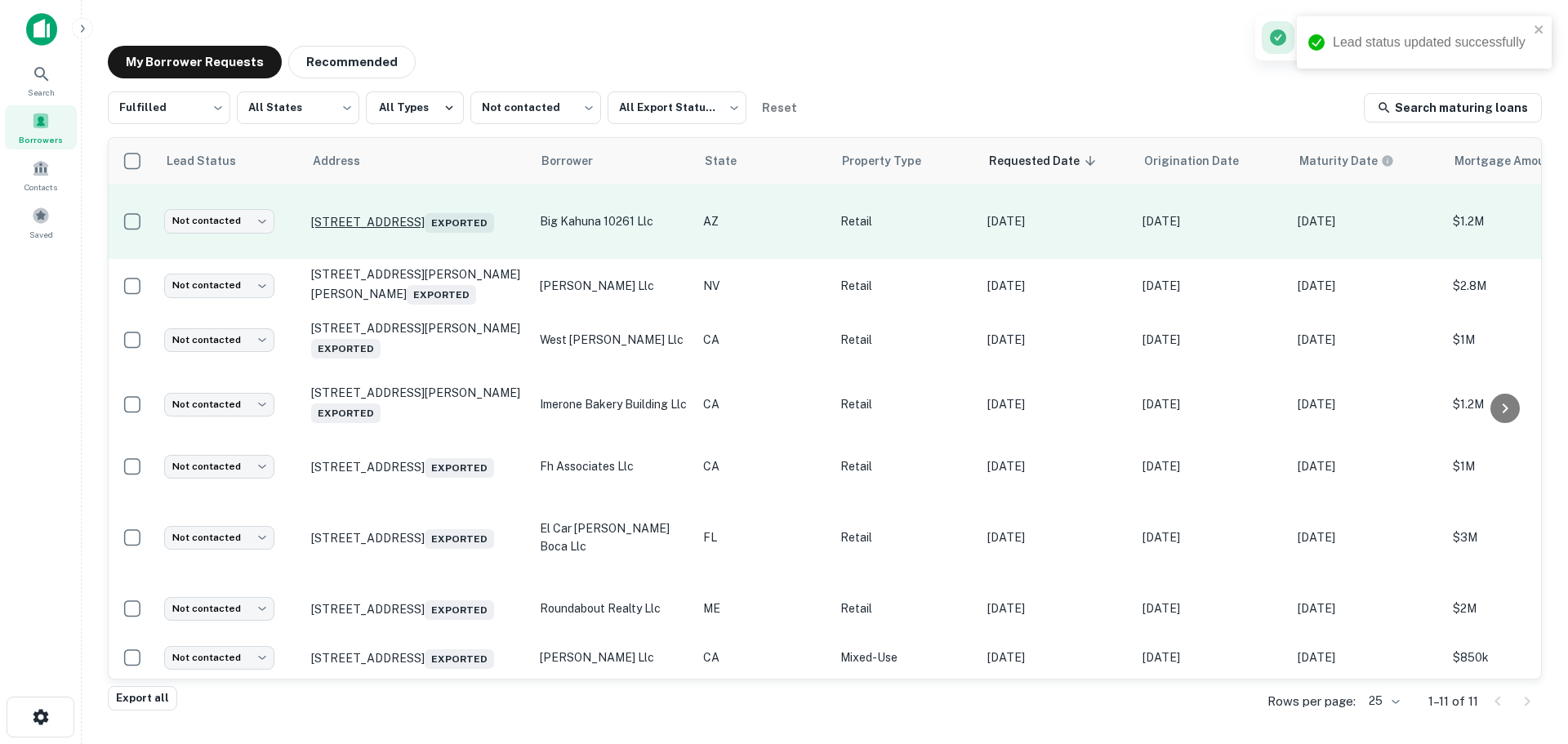
click at [417, 213] on p "10261 N Scottsdale Rd Paradise Valley, AZ 85253 Exported" at bounding box center [416, 221] width 213 height 23
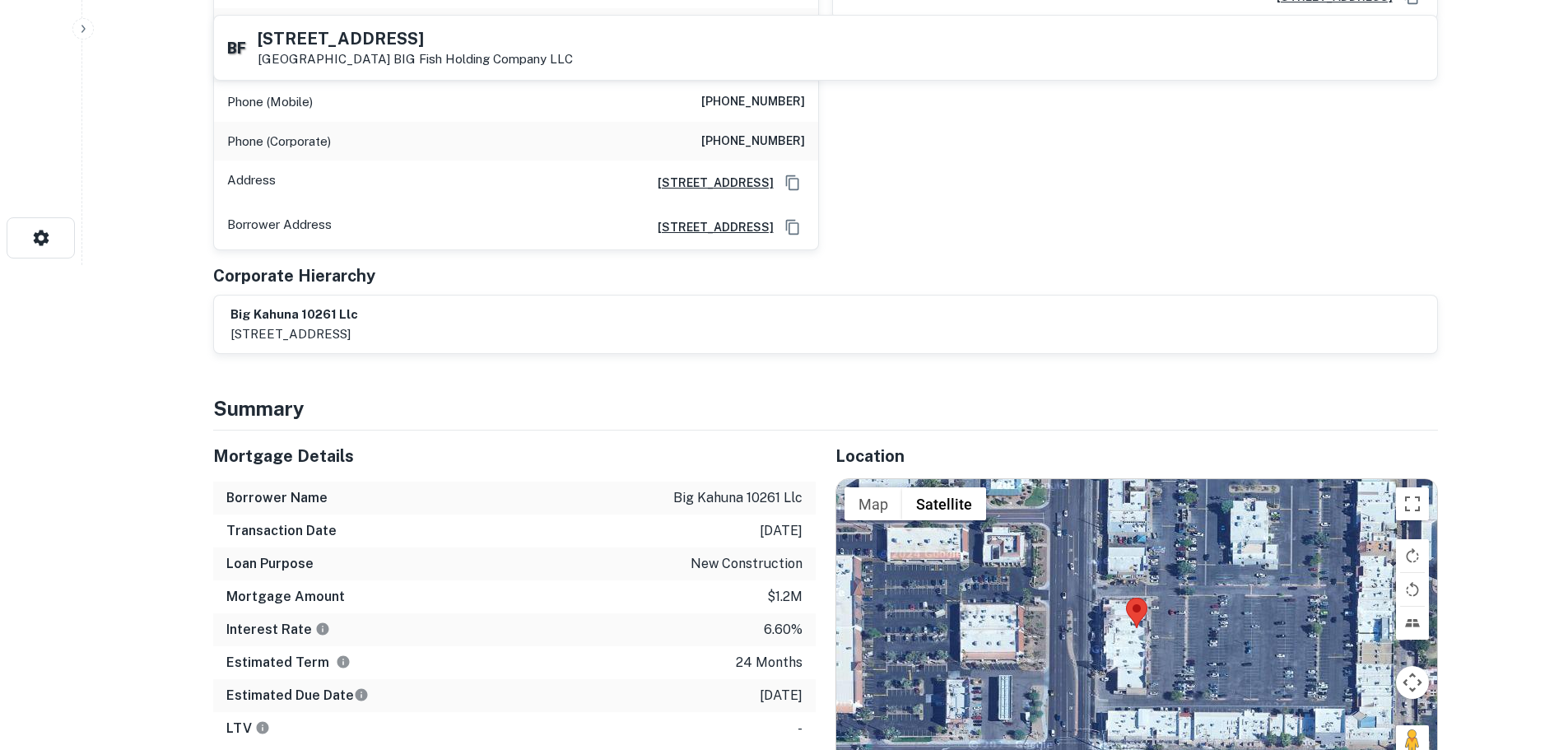
scroll to position [494, 0]
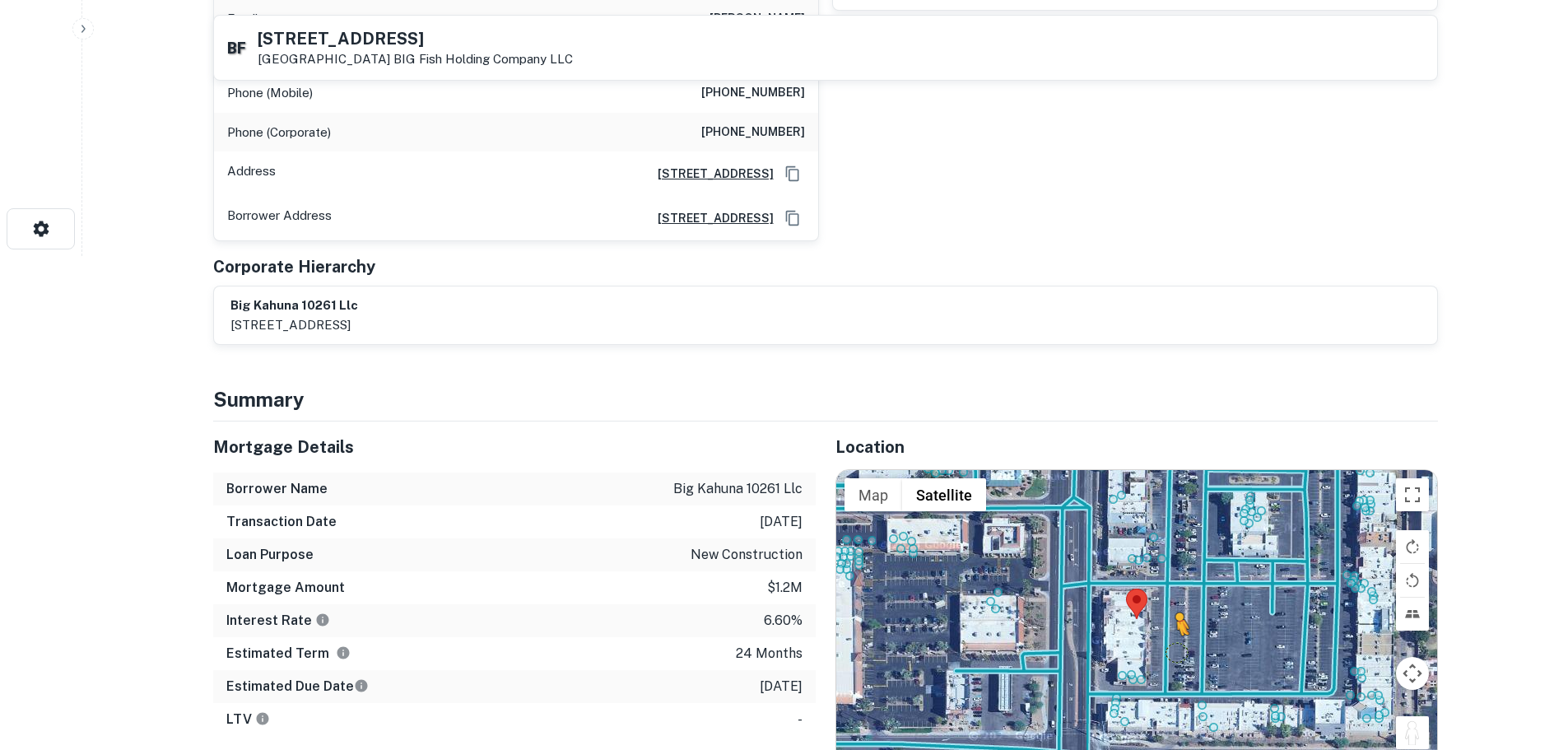
drag, startPoint x: 1424, startPoint y: 703, endPoint x: 1174, endPoint y: 616, distance: 264.7
click at [1174, 616] on div "To activate drag with keyboard, press Alt + Enter. Once in keyboard drag state,…" at bounding box center [1137, 620] width 601 height 298
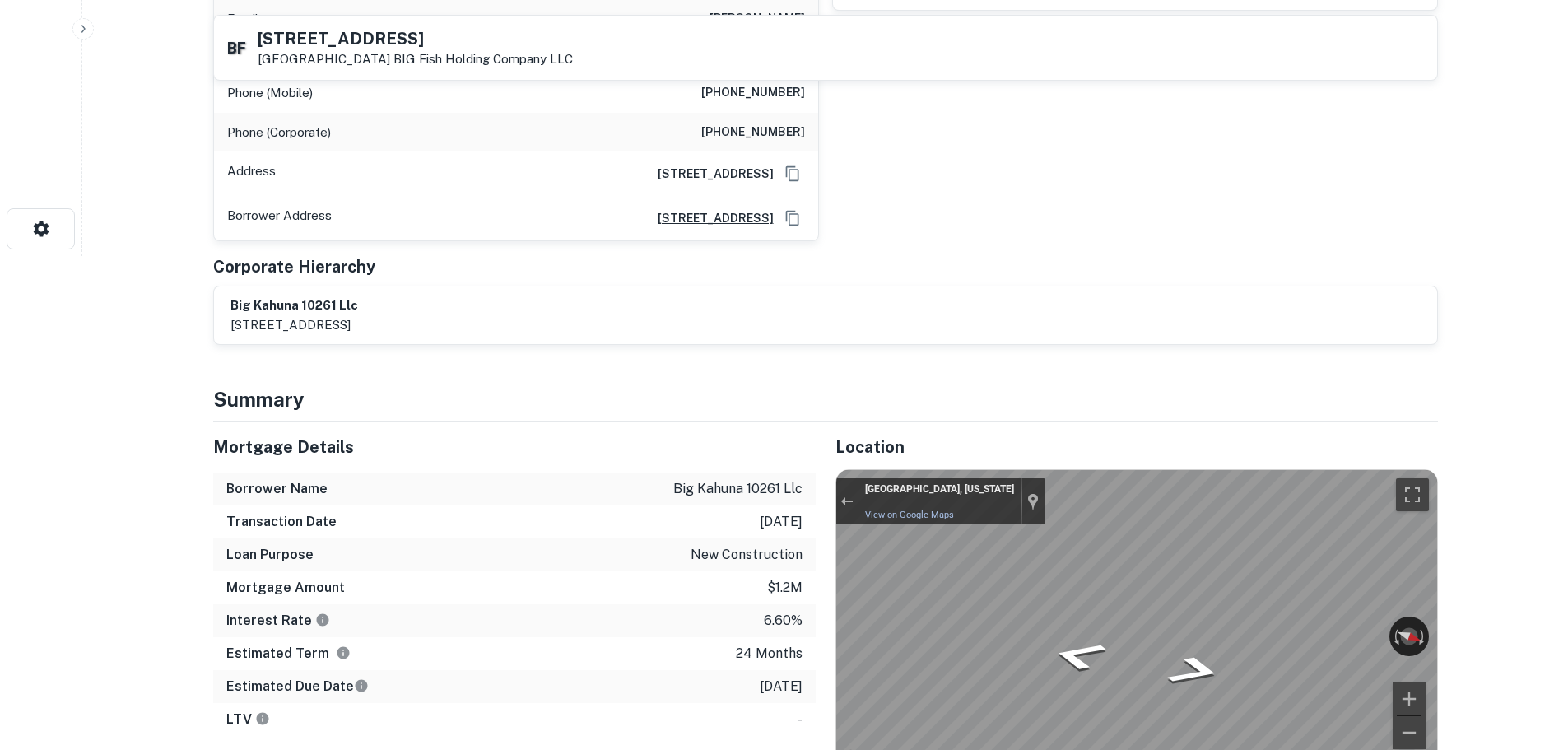
click at [1288, 605] on div "← Move left → Move right ↑ Move up ↓ Move down + Zoom in - Zoom out Scottsdale,…" at bounding box center [1137, 620] width 601 height 298
click at [1131, 625] on div "Map" at bounding box center [1137, 620] width 601 height 298
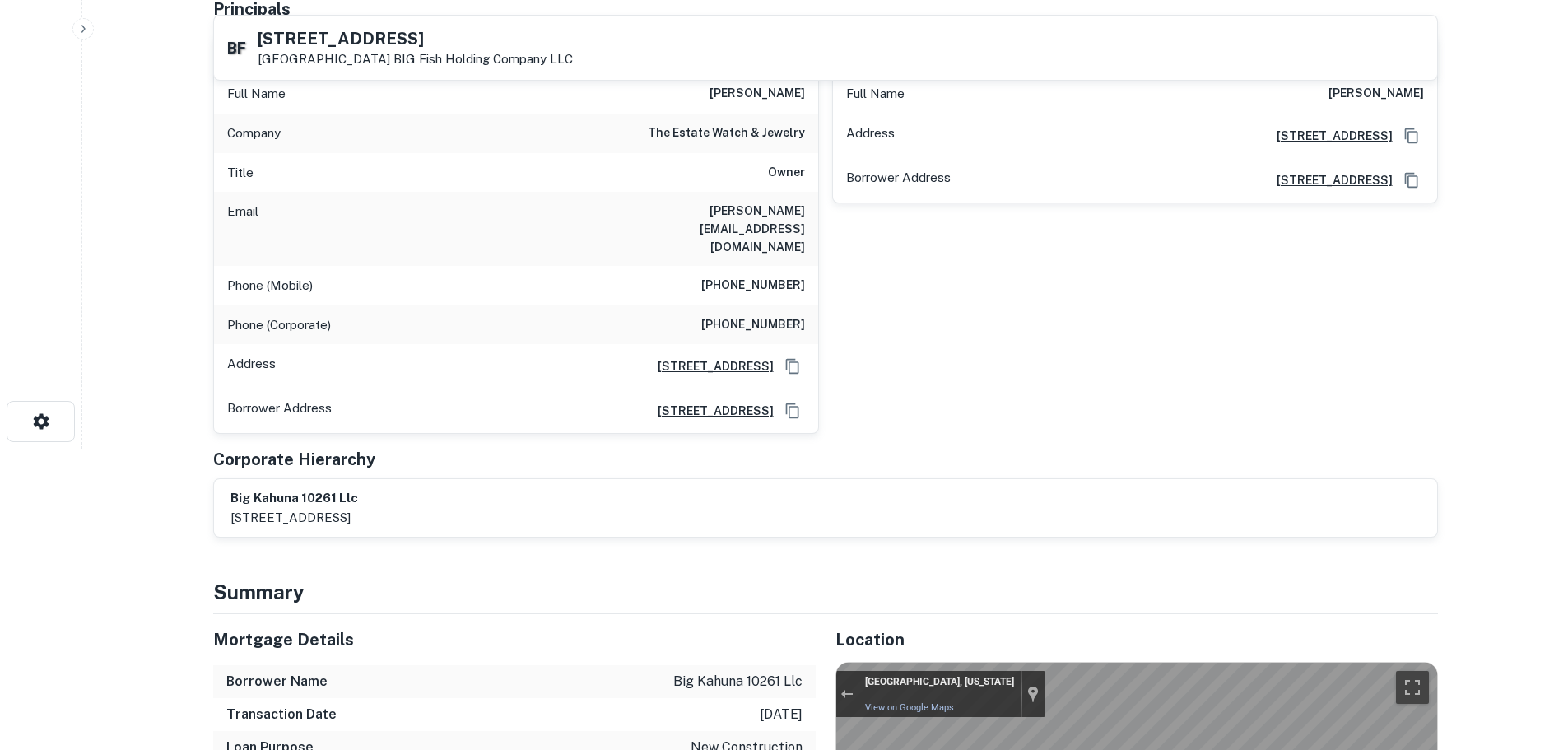
scroll to position [82, 0]
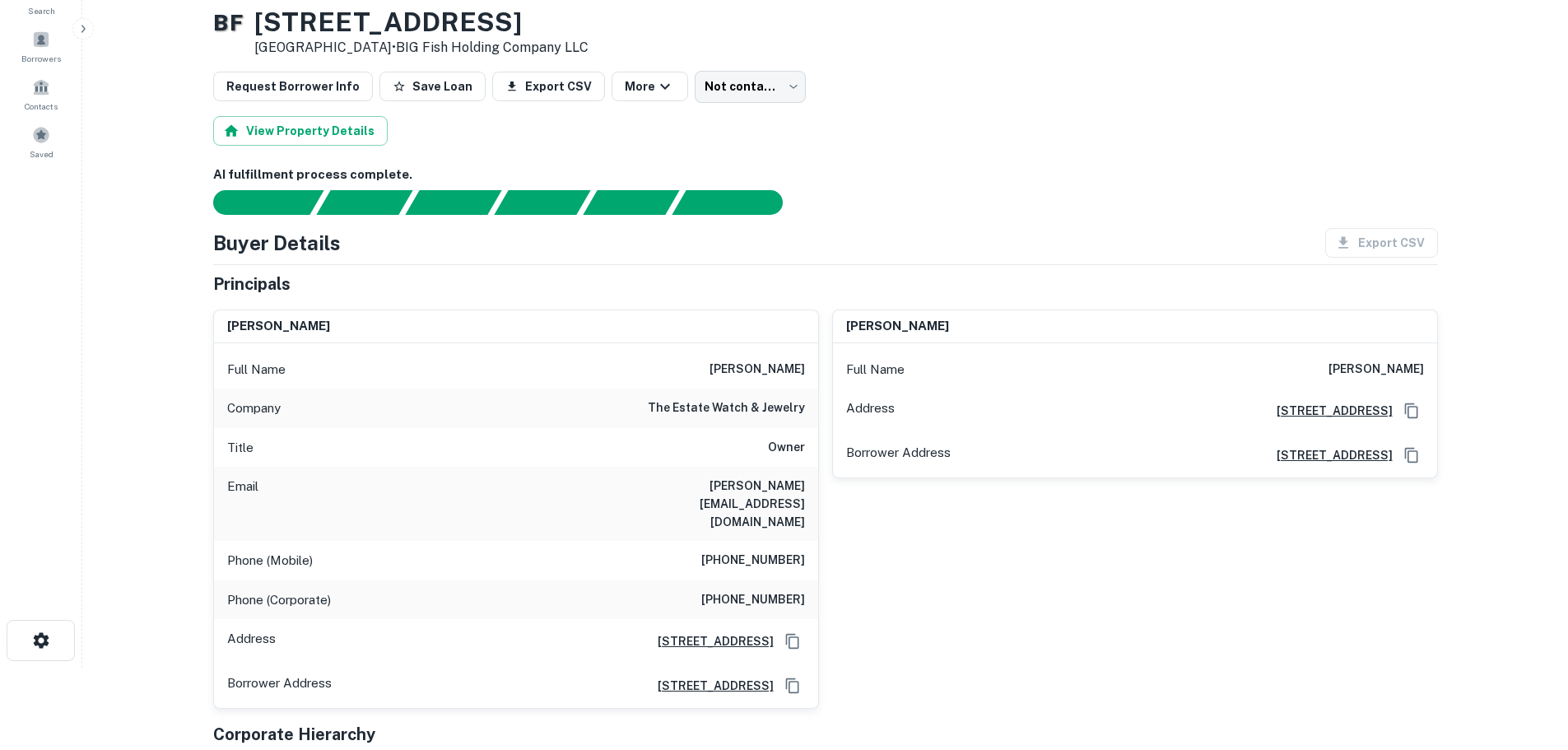
click at [782, 550] on h6 "(407) 580-7215" at bounding box center [753, 560] width 104 height 20
copy h6 "(407) 580-7215"
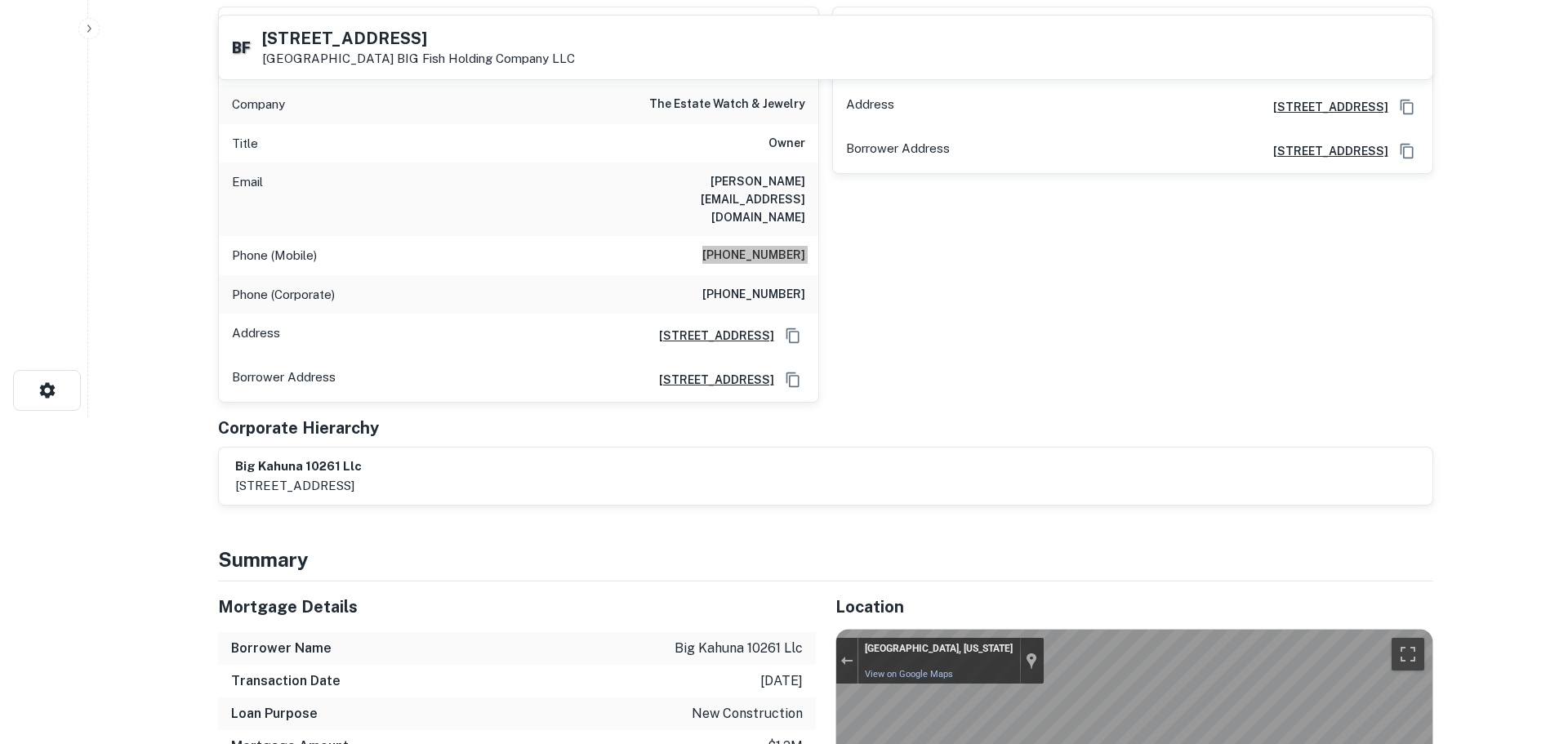
scroll to position [0, 0]
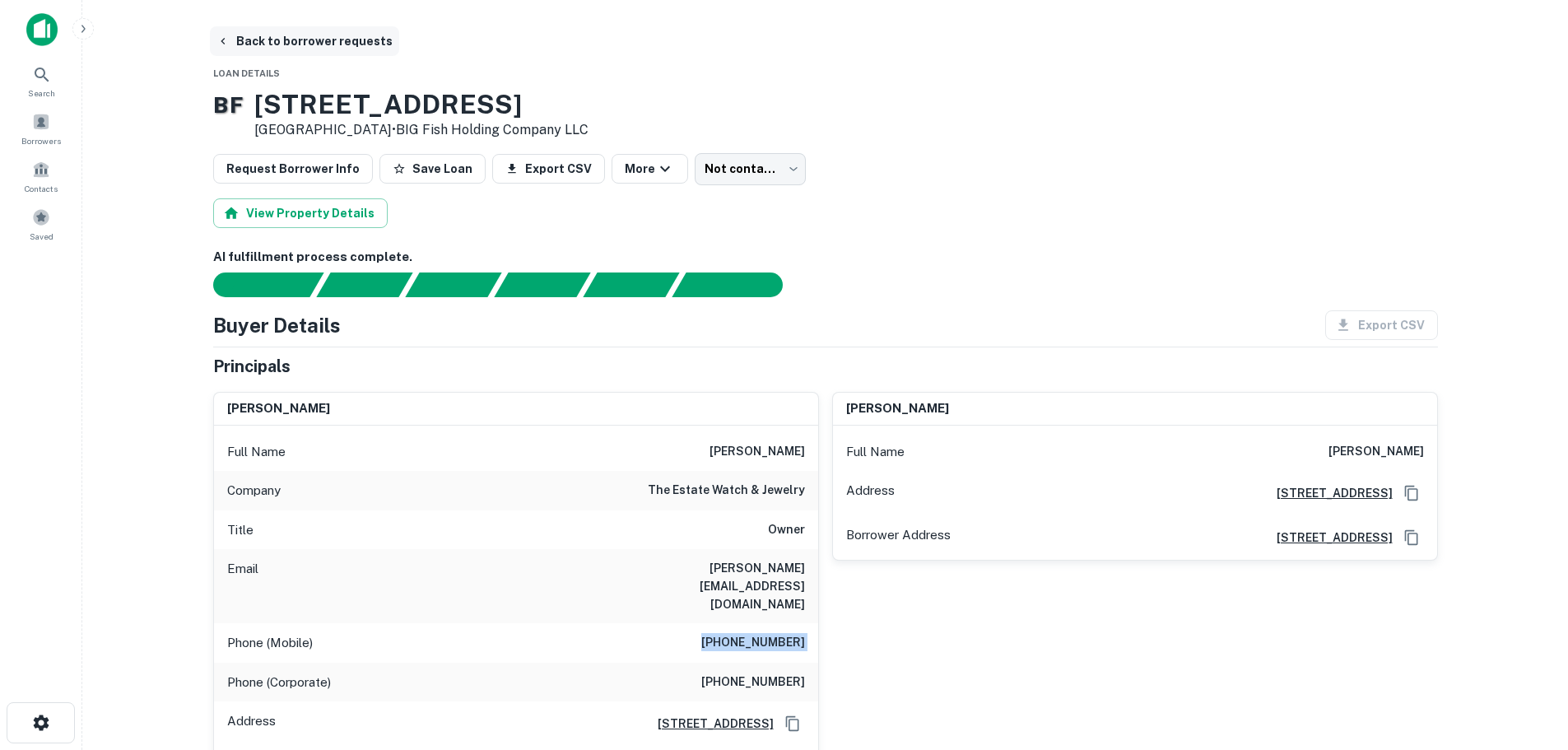
click at [280, 41] on button "Back to borrower requests" at bounding box center [304, 42] width 190 height 30
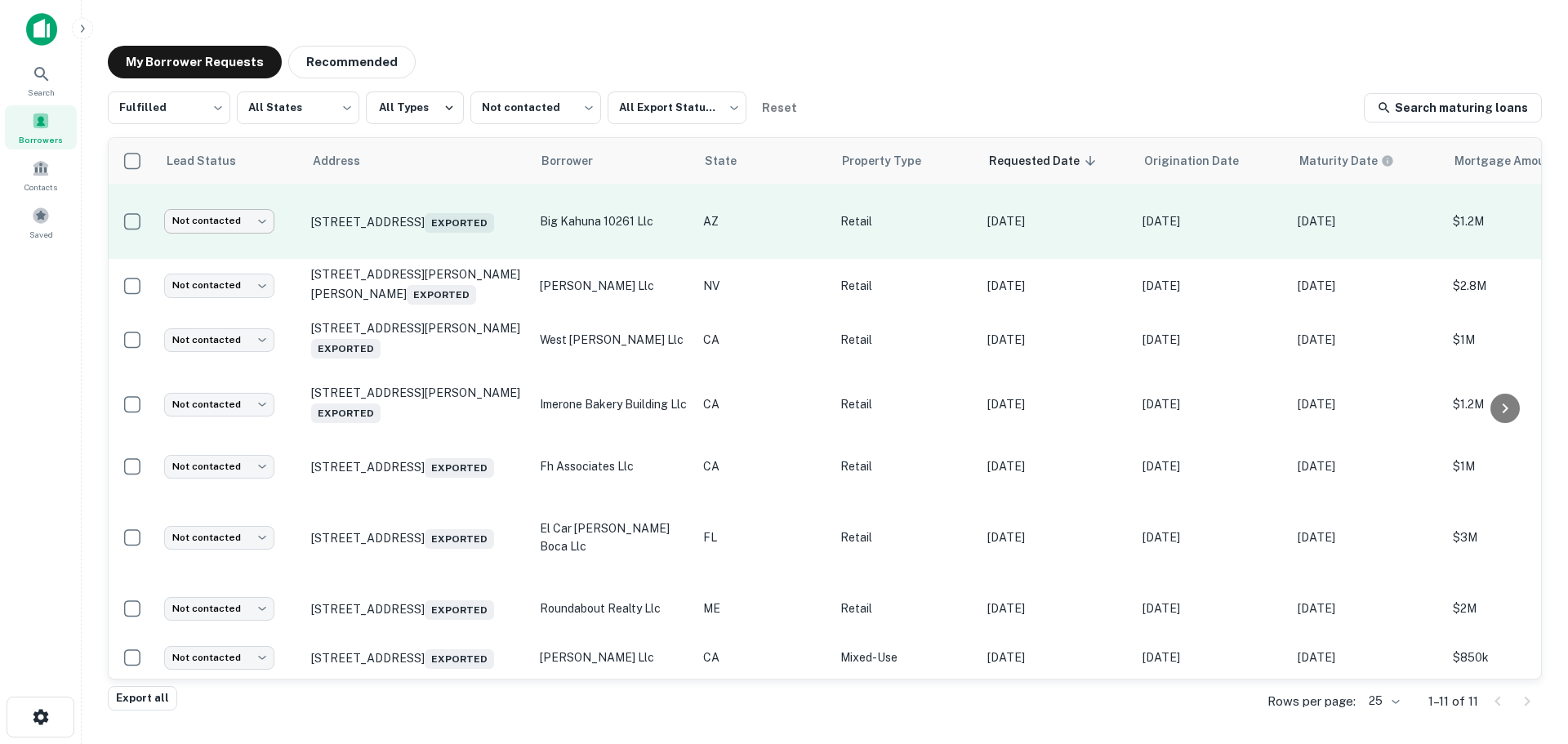
click at [220, 211] on body "Search Borrowers Contacts Saved My Borrower Requests Recommended Fulfilled ****…" at bounding box center [784, 372] width 1568 height 744
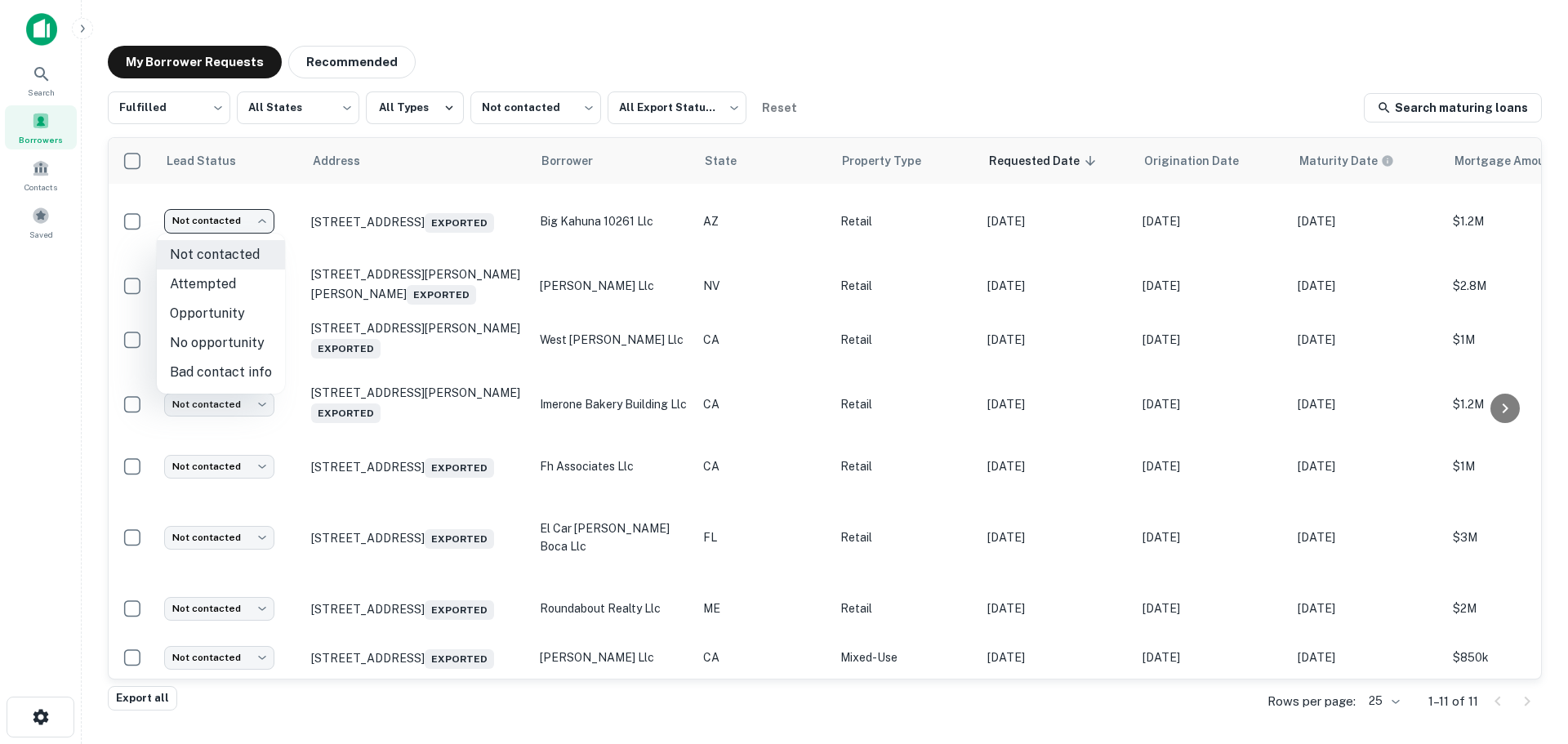
click at [236, 286] on li "Attempted" at bounding box center [220, 284] width 128 height 29
type input "*********"
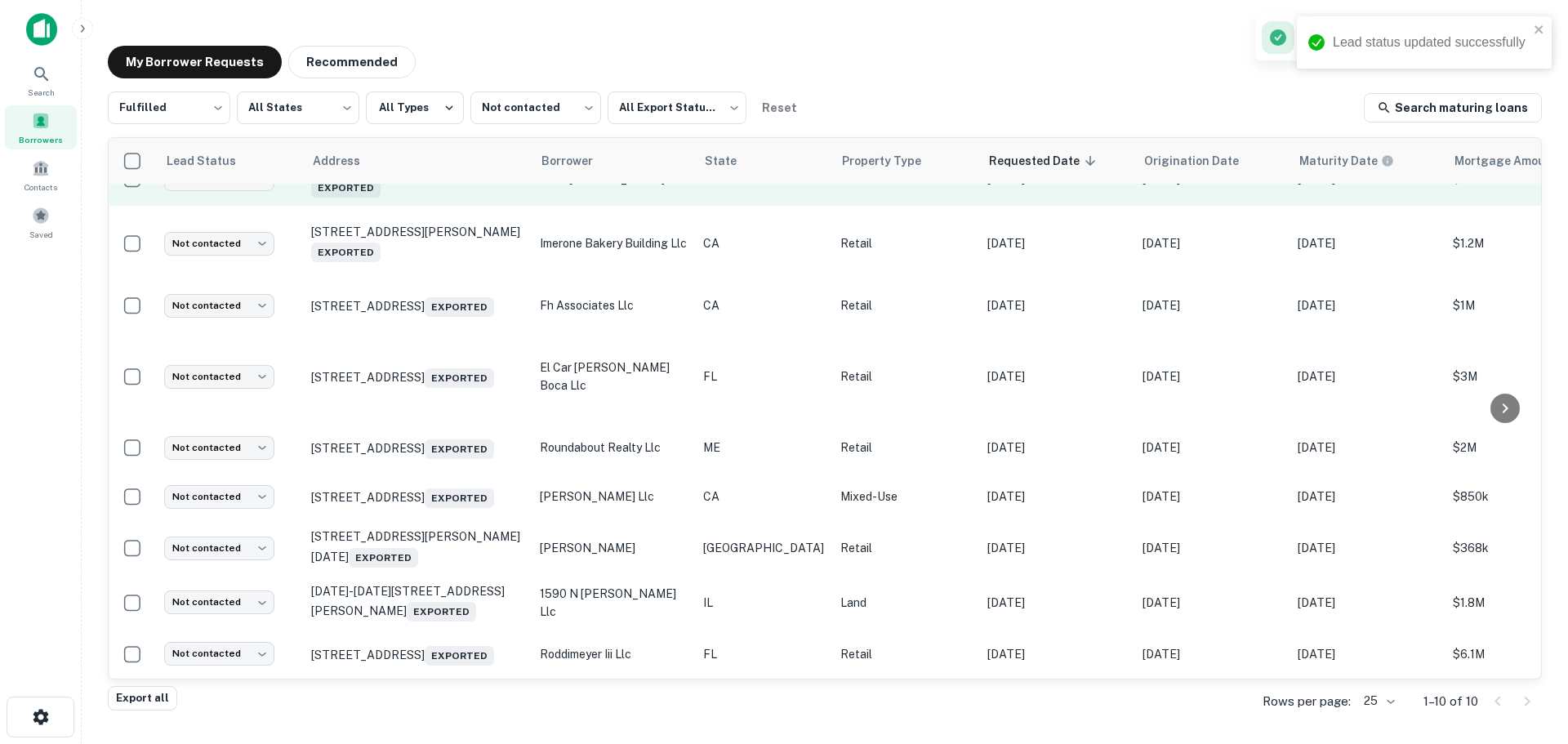
scroll to position [107, 0]
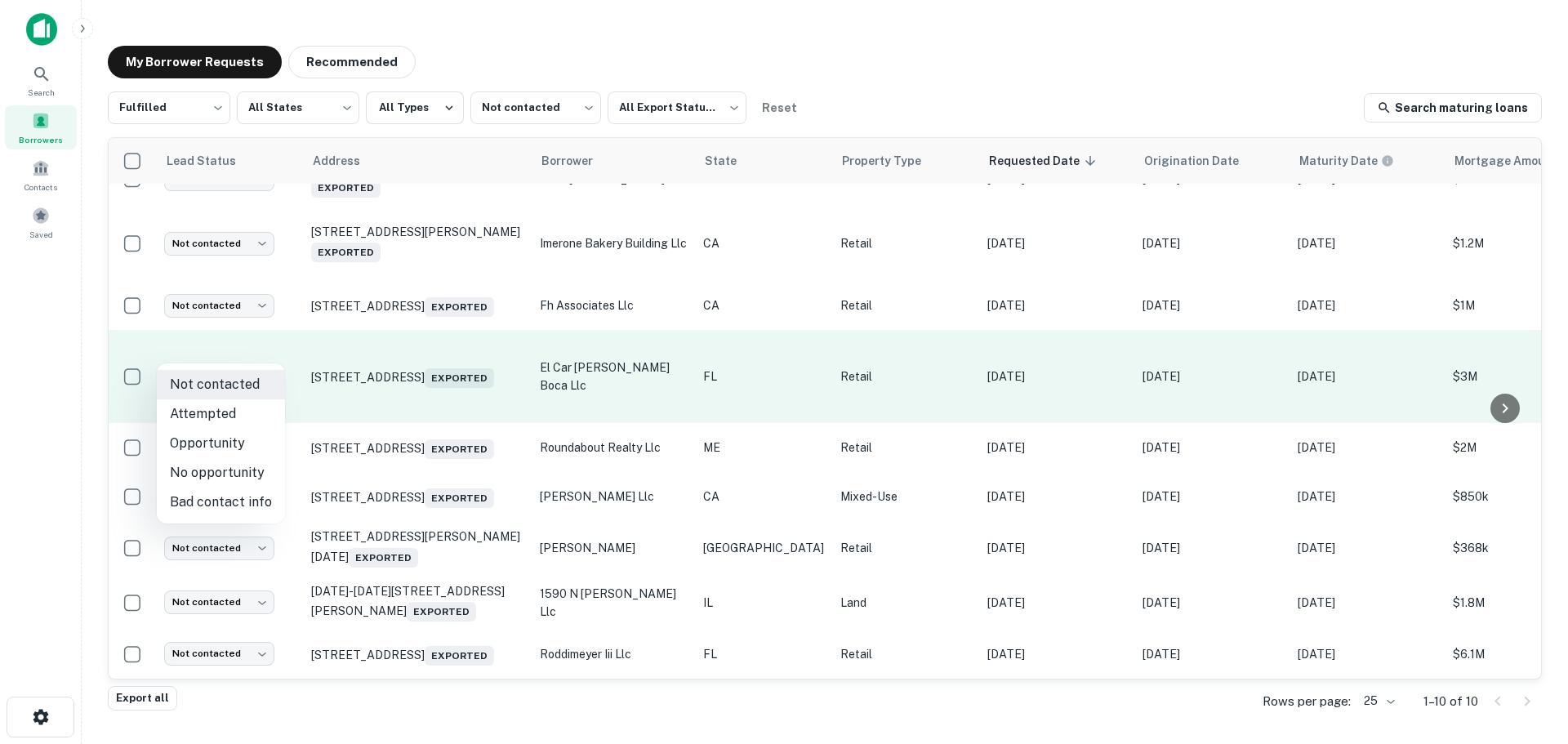
click at [234, 355] on body "Search Borrowers Contacts Saved My Borrower Requests Recommended Fulfilled ****…" at bounding box center [784, 372] width 1568 height 744
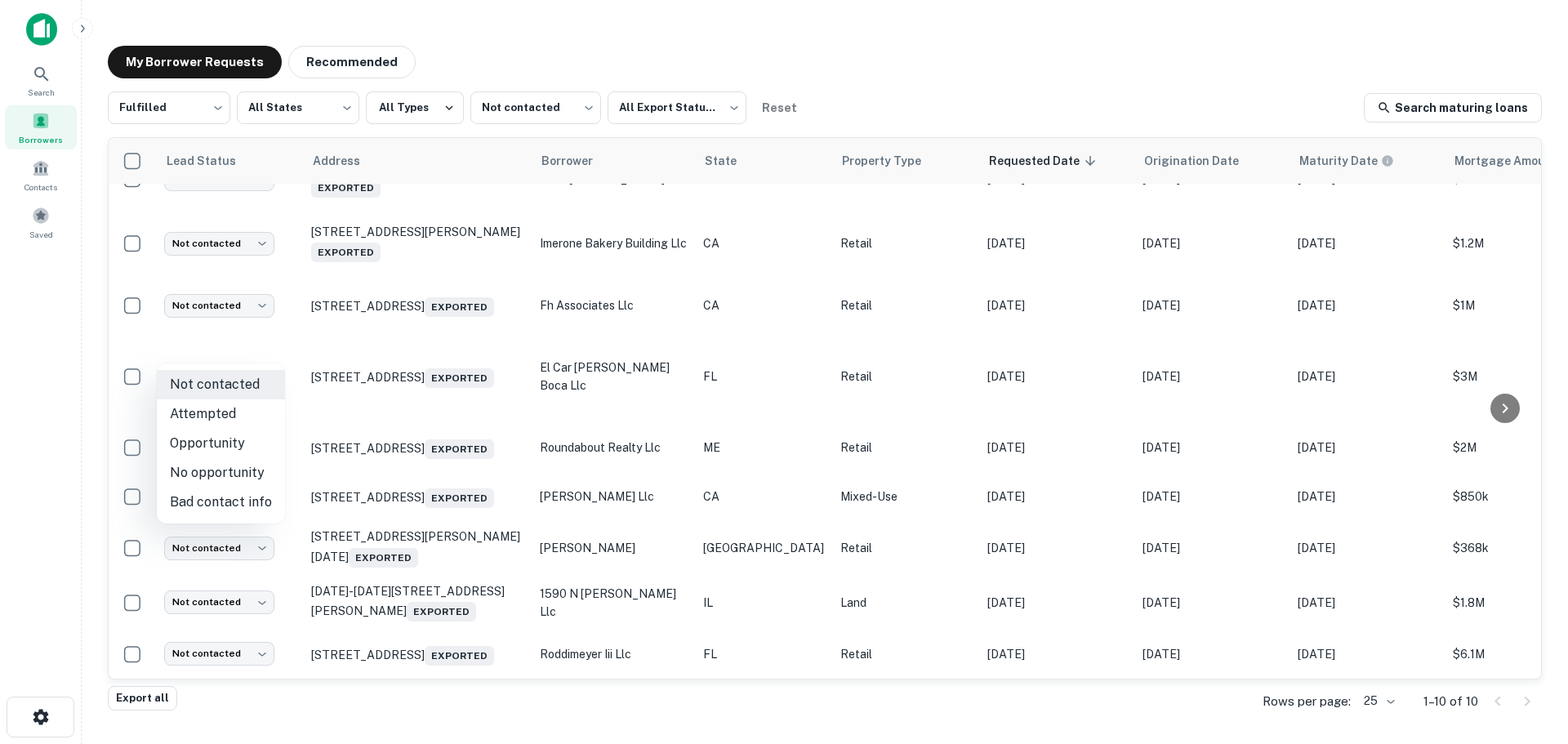
click at [423, 340] on div at bounding box center [784, 372] width 1568 height 744
click at [423, 365] on p "9087 Glades Rd Boca Raton, FL 33434 Exported" at bounding box center [416, 375] width 213 height 23
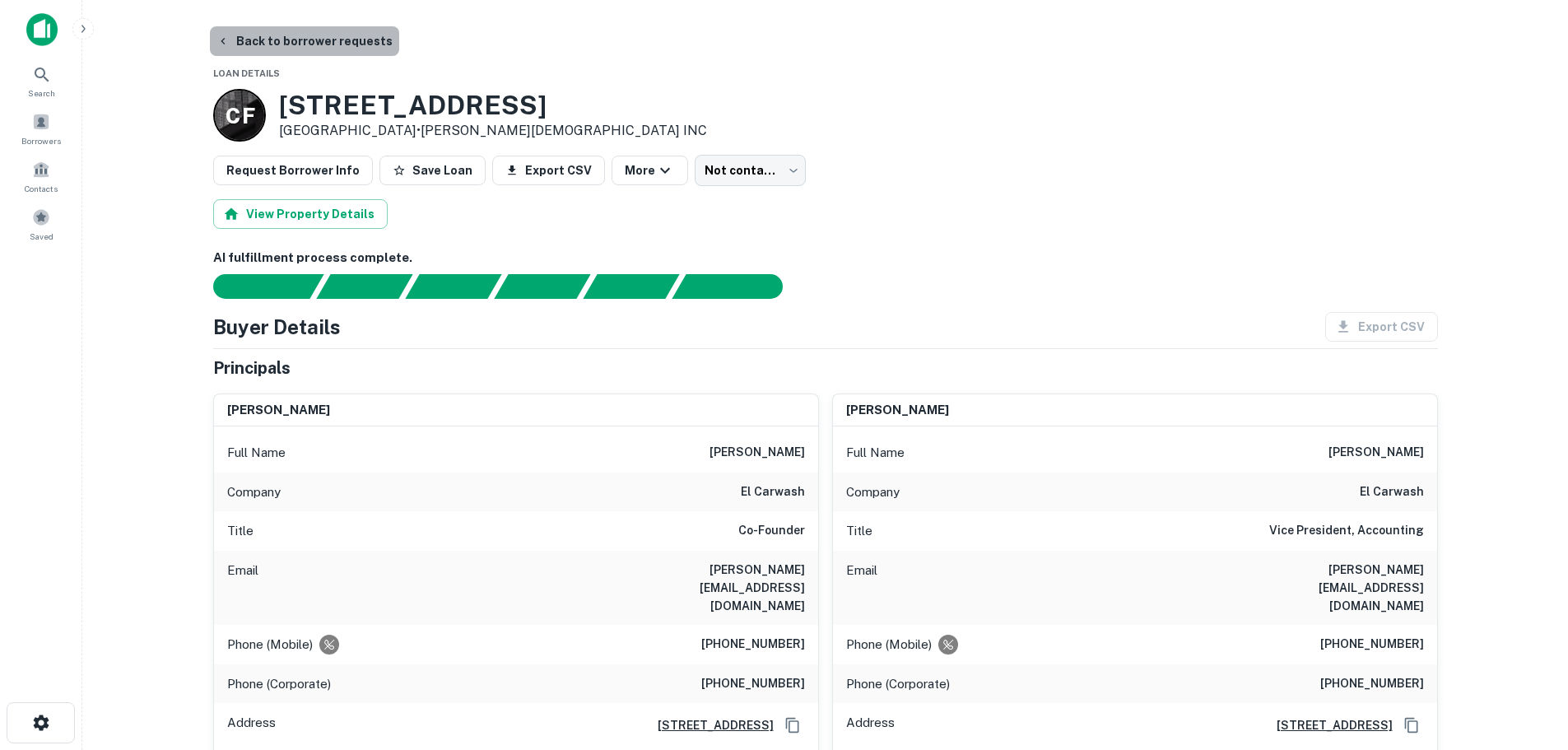
click at [303, 38] on button "Back to borrower requests" at bounding box center [304, 42] width 190 height 30
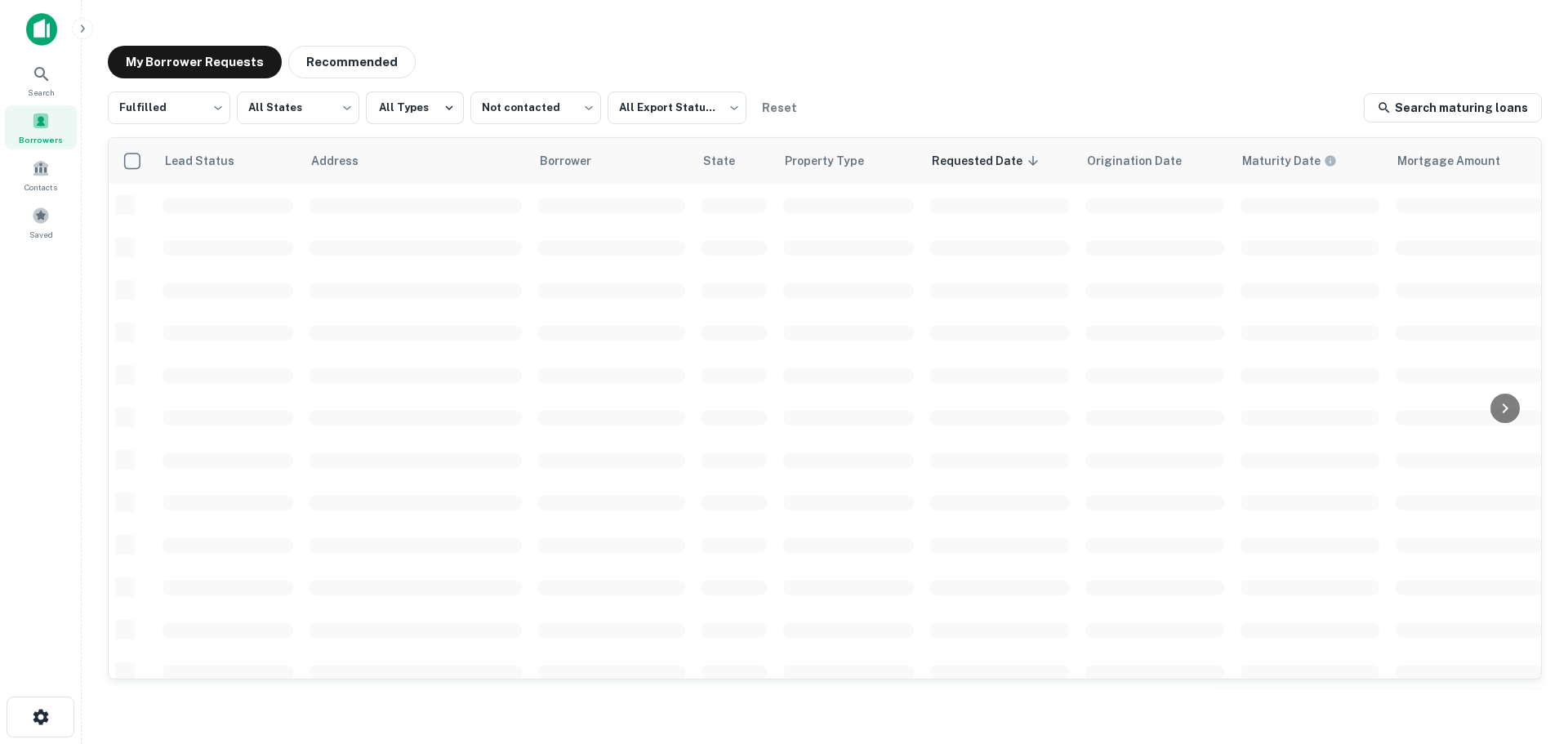
scroll to position [107, 0]
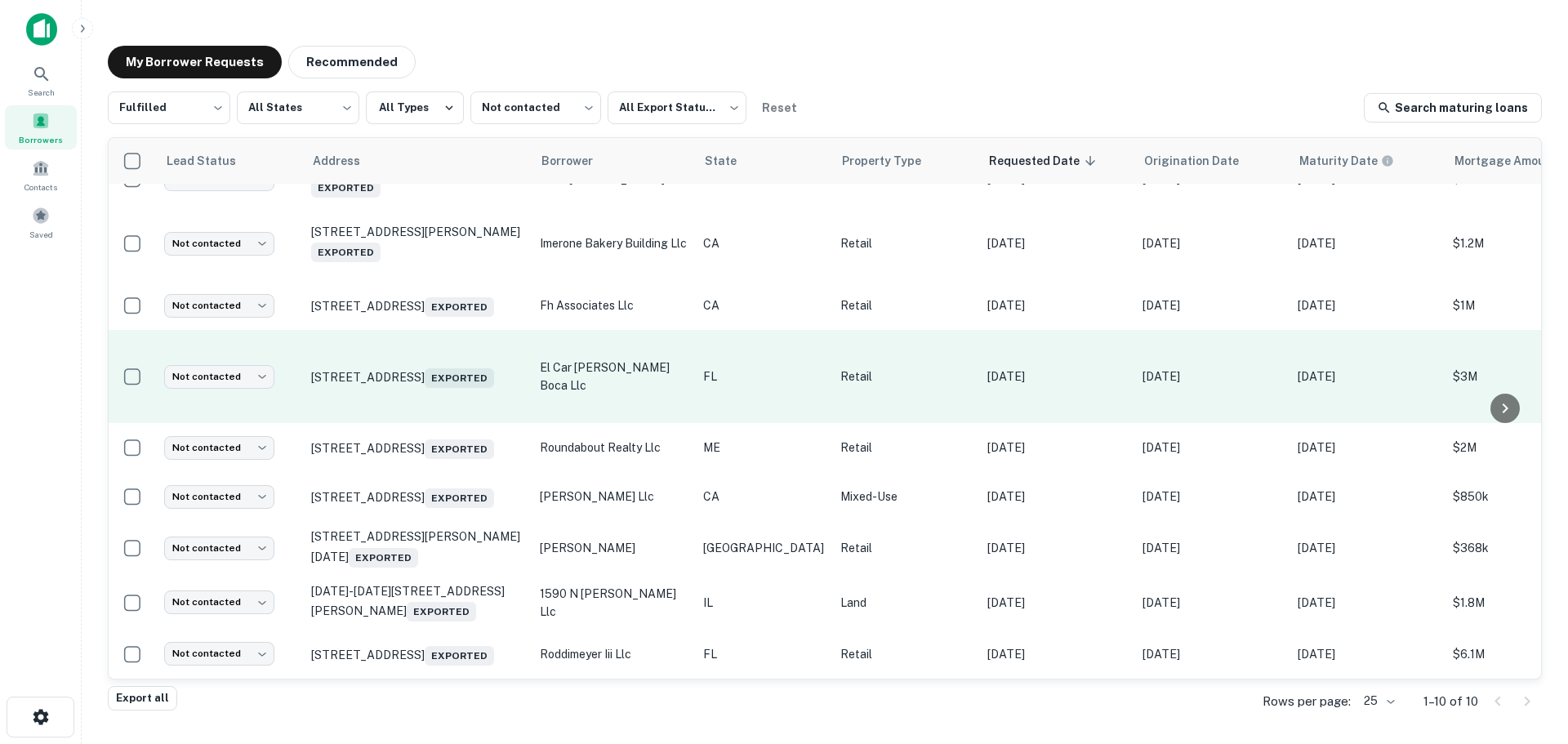
click at [201, 365] on td "Not contacted **** ​" at bounding box center [229, 376] width 147 height 93
click at [218, 355] on body "Search Borrowers Contacts Saved My Borrower Requests Recommended Fulfilled ****…" at bounding box center [784, 372] width 1568 height 744
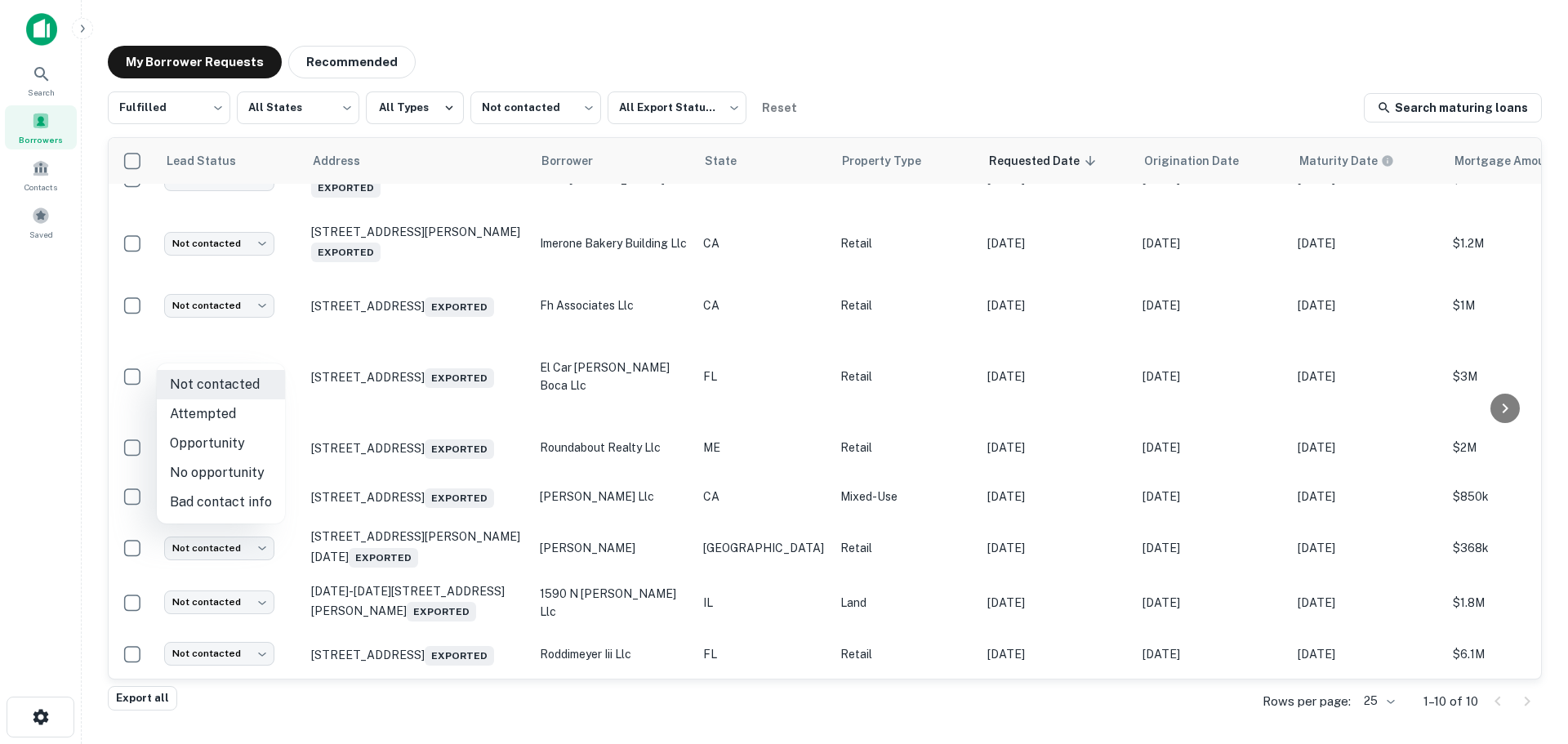
click at [229, 472] on li "No opportunity" at bounding box center [220, 472] width 128 height 29
type input "**********"
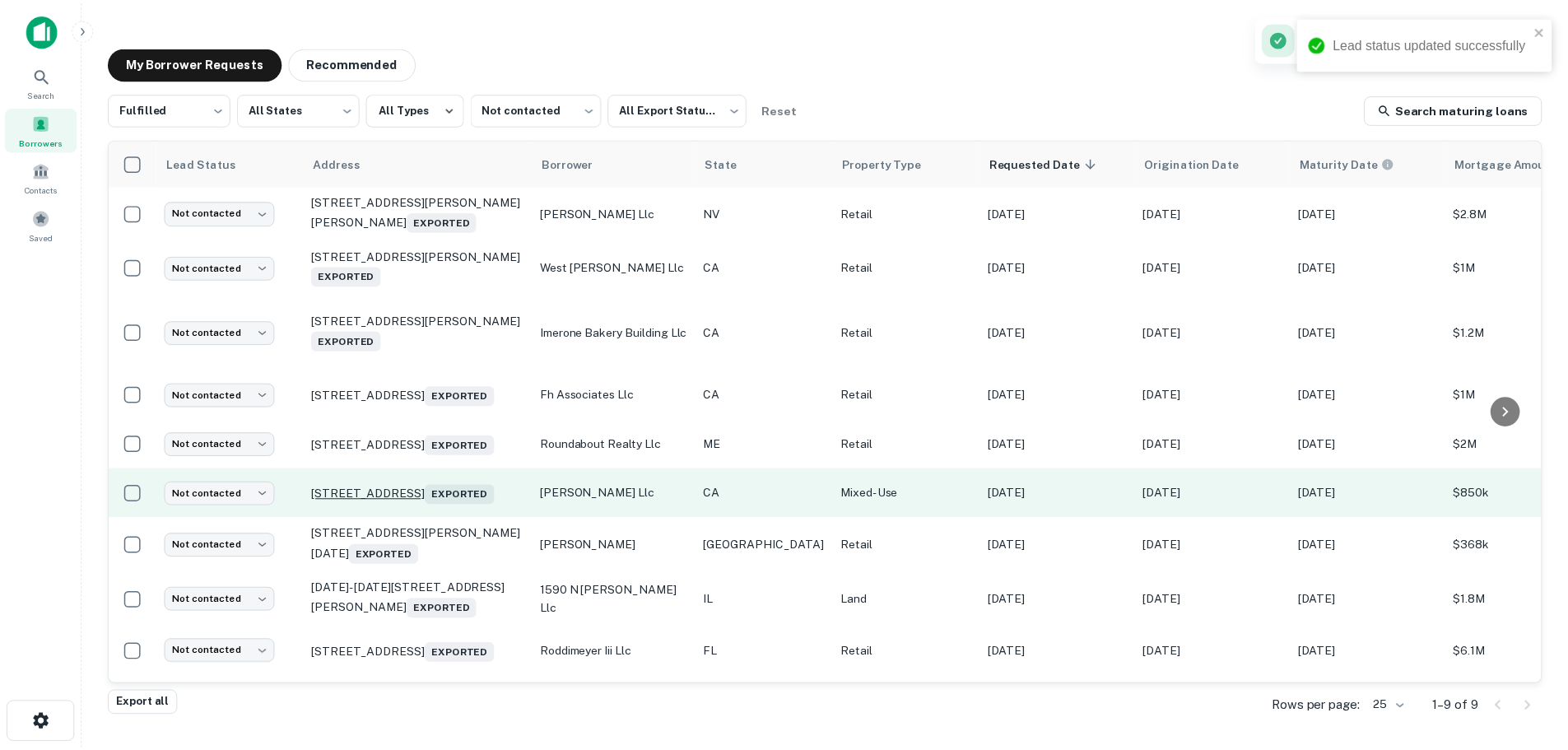
scroll to position [0, 0]
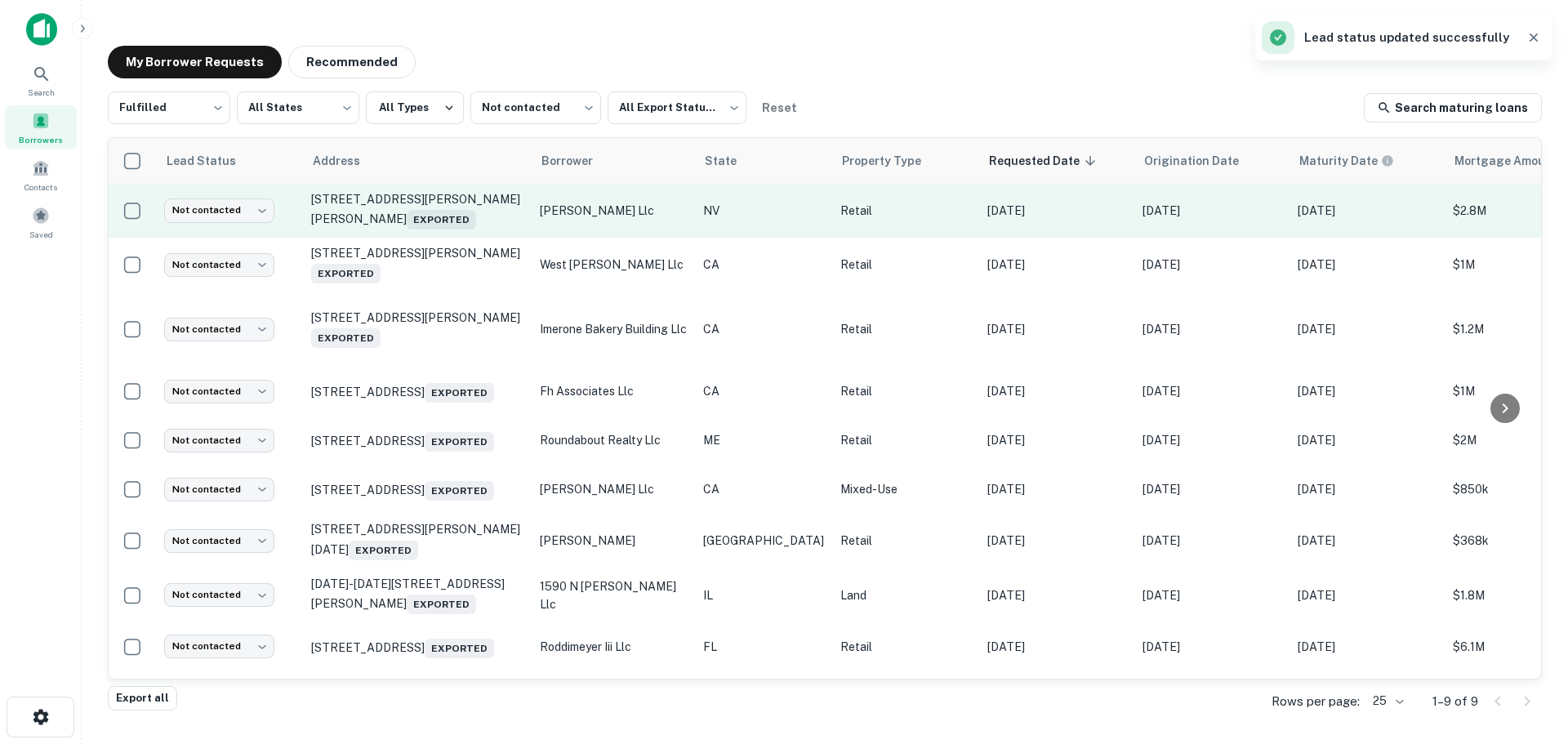
click at [367, 189] on td "50 S Stephanie St Ste 100 Henderson, NV 89012 Exported" at bounding box center [416, 210] width 228 height 54
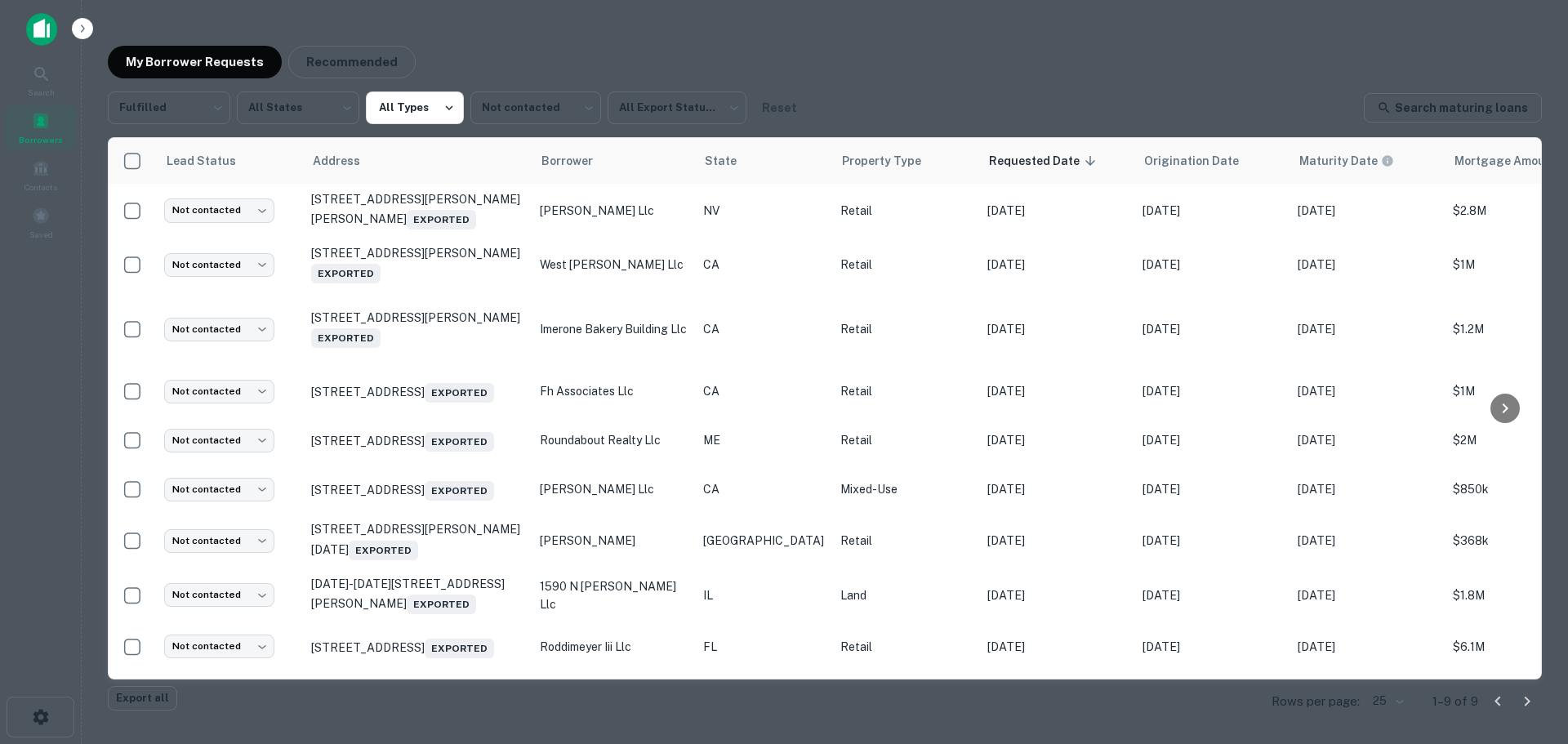
click at [77, 296] on div at bounding box center [784, 372] width 1568 height 744
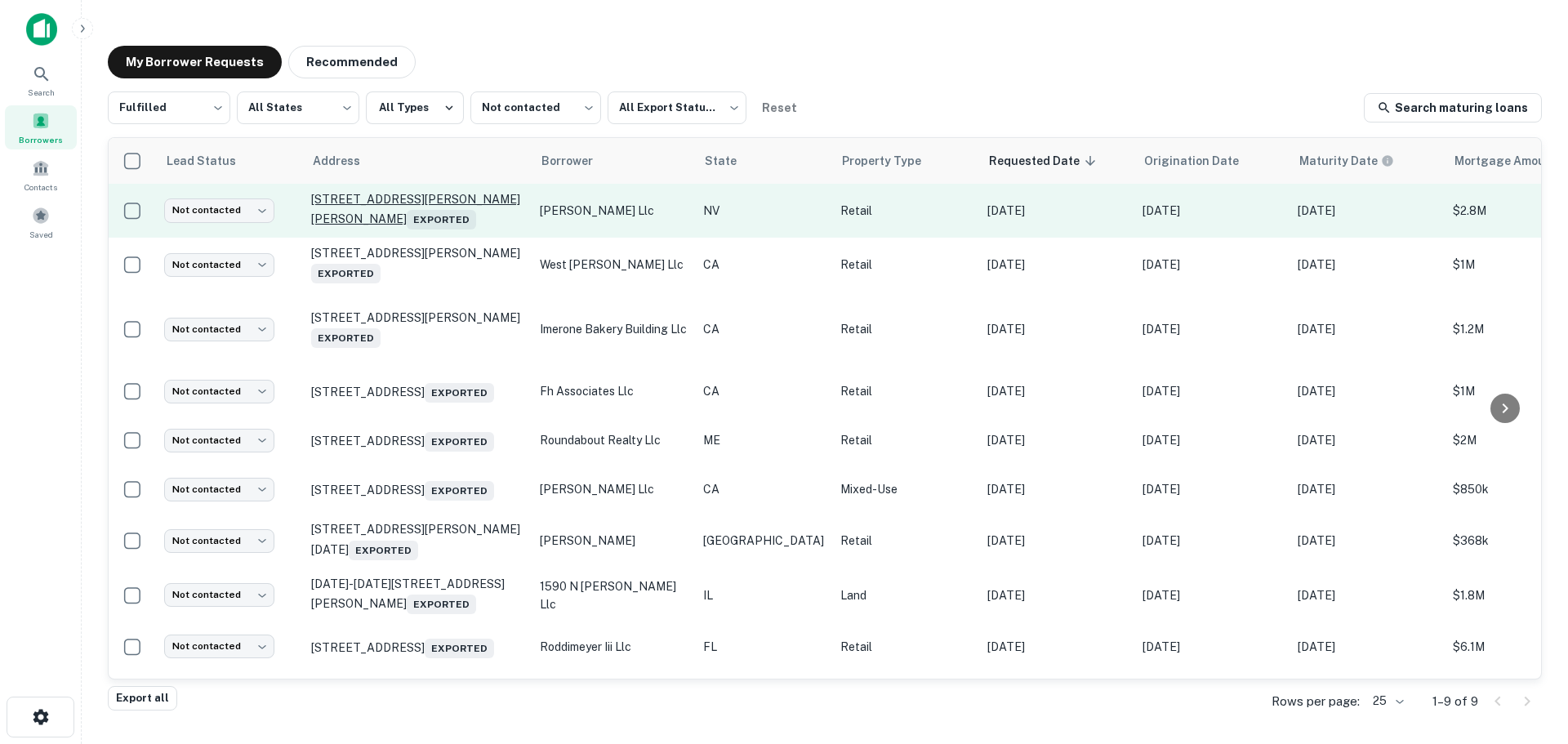
click at [326, 209] on p "50 S Stephanie St Ste 100 Henderson, NV 89012 Exported" at bounding box center [416, 211] width 213 height 37
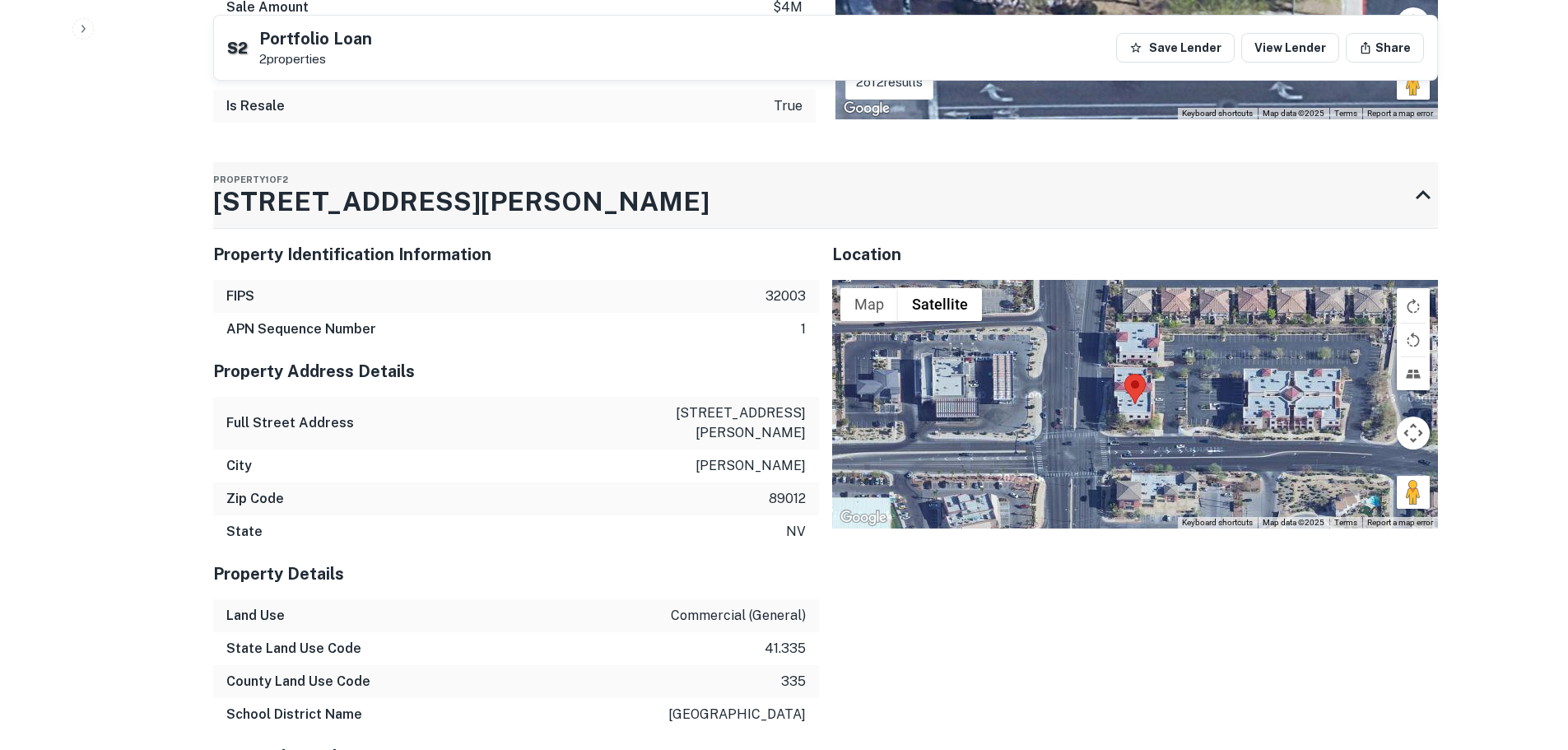
scroll to position [1811, 0]
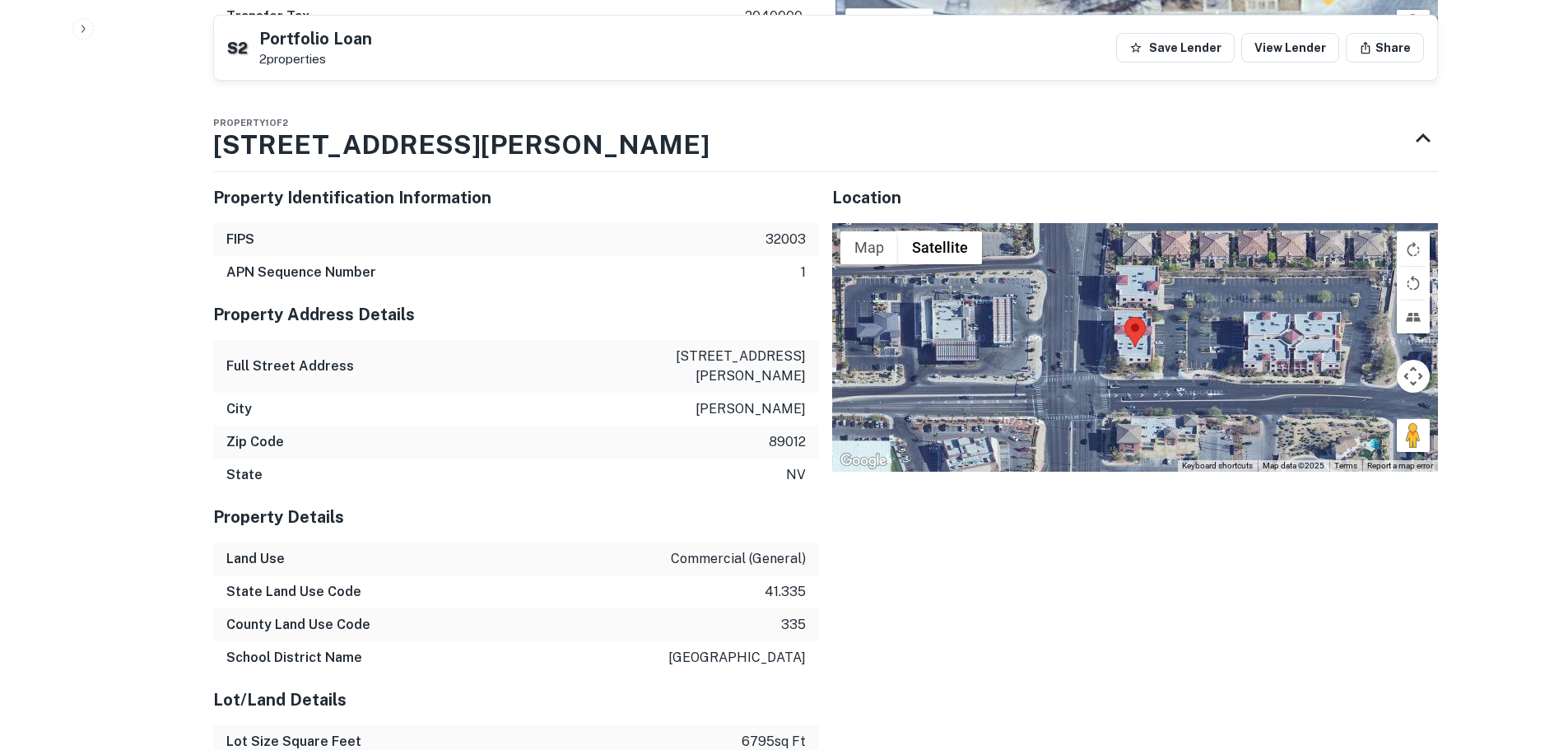
click at [1395, 424] on div at bounding box center [1134, 348] width 606 height 249
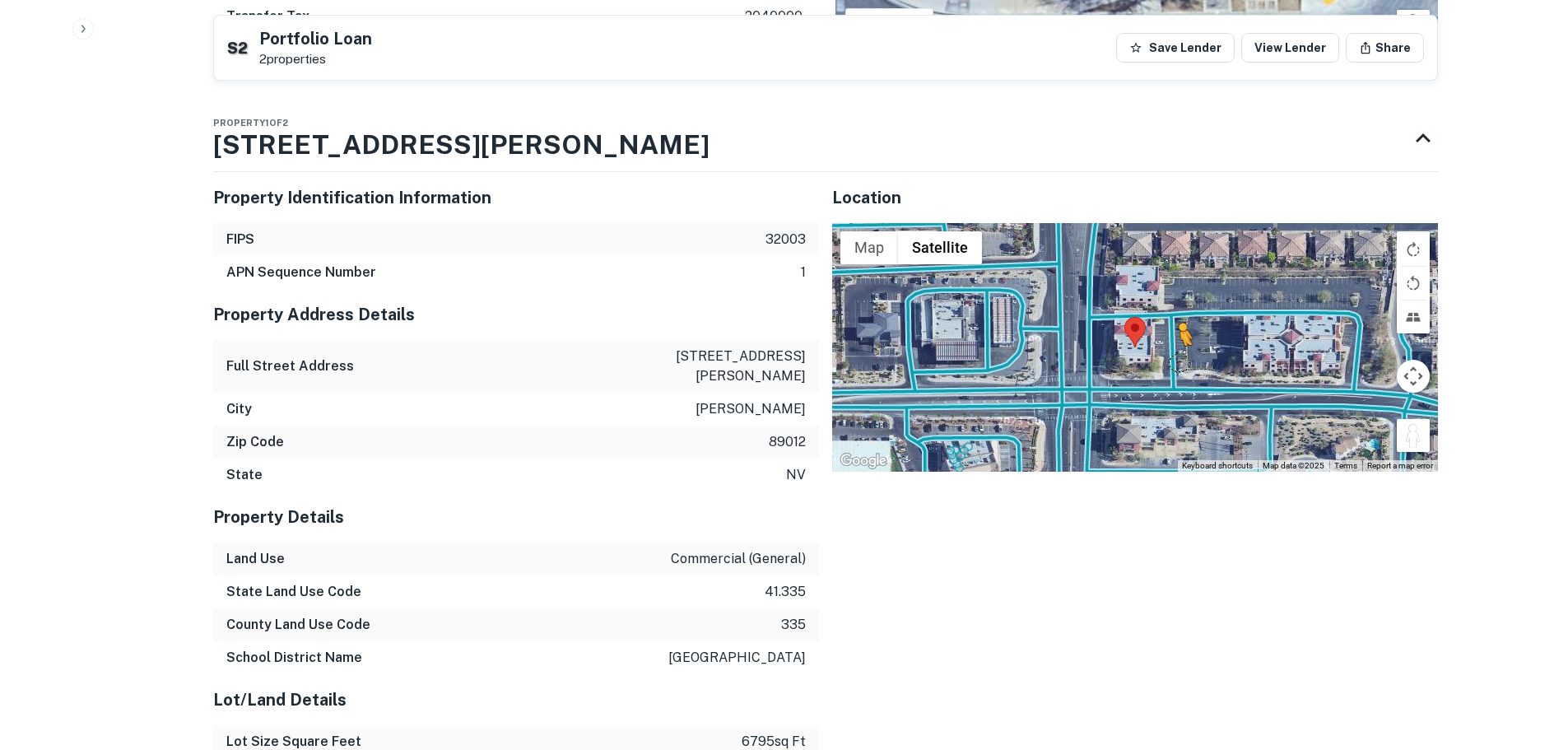
drag, startPoint x: 1415, startPoint y: 433, endPoint x: 1169, endPoint y: 338, distance: 263.7
click at [1169, 338] on div "To activate drag with keyboard, press Alt + Enter. Once in keyboard drag state,…" at bounding box center [1134, 348] width 606 height 249
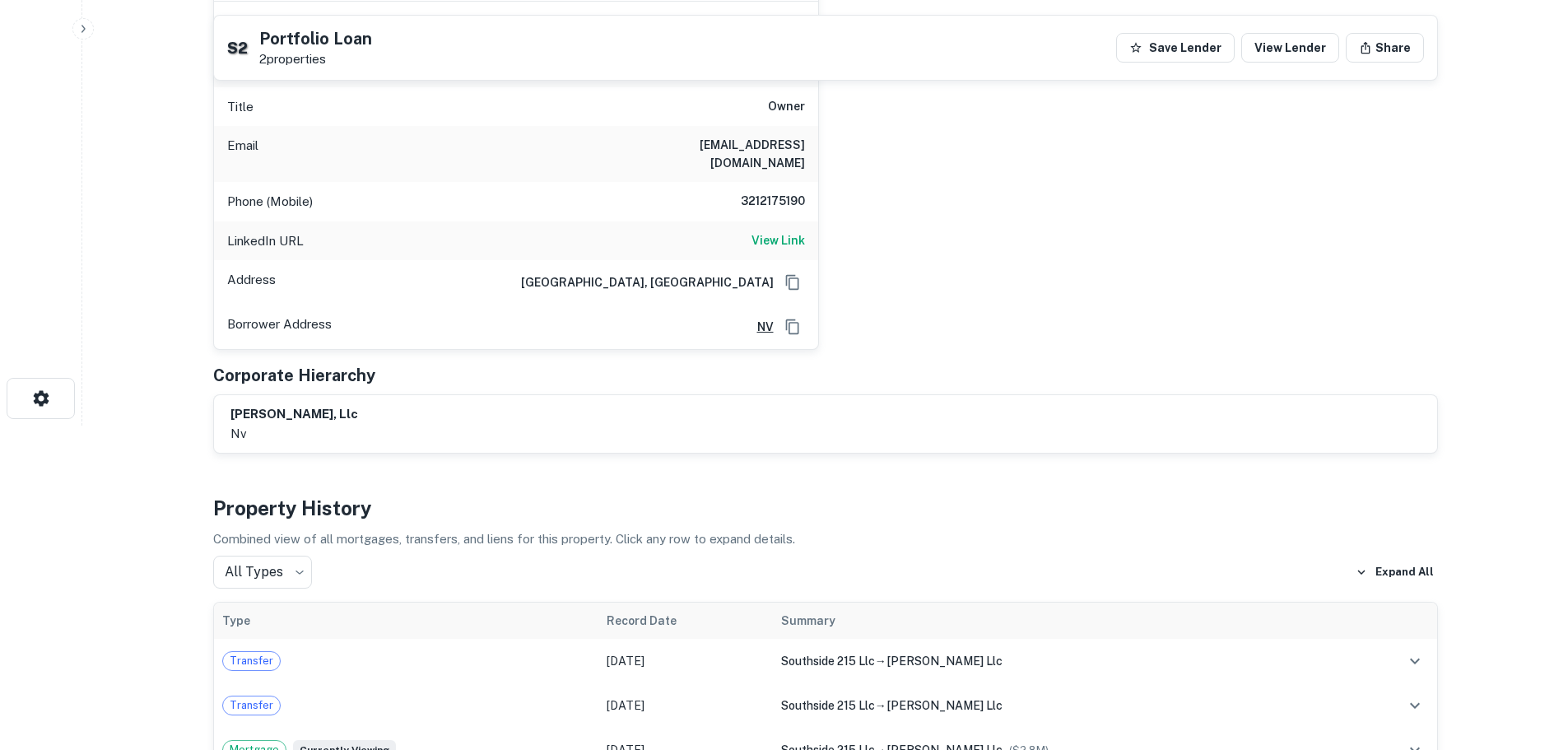
scroll to position [165, 0]
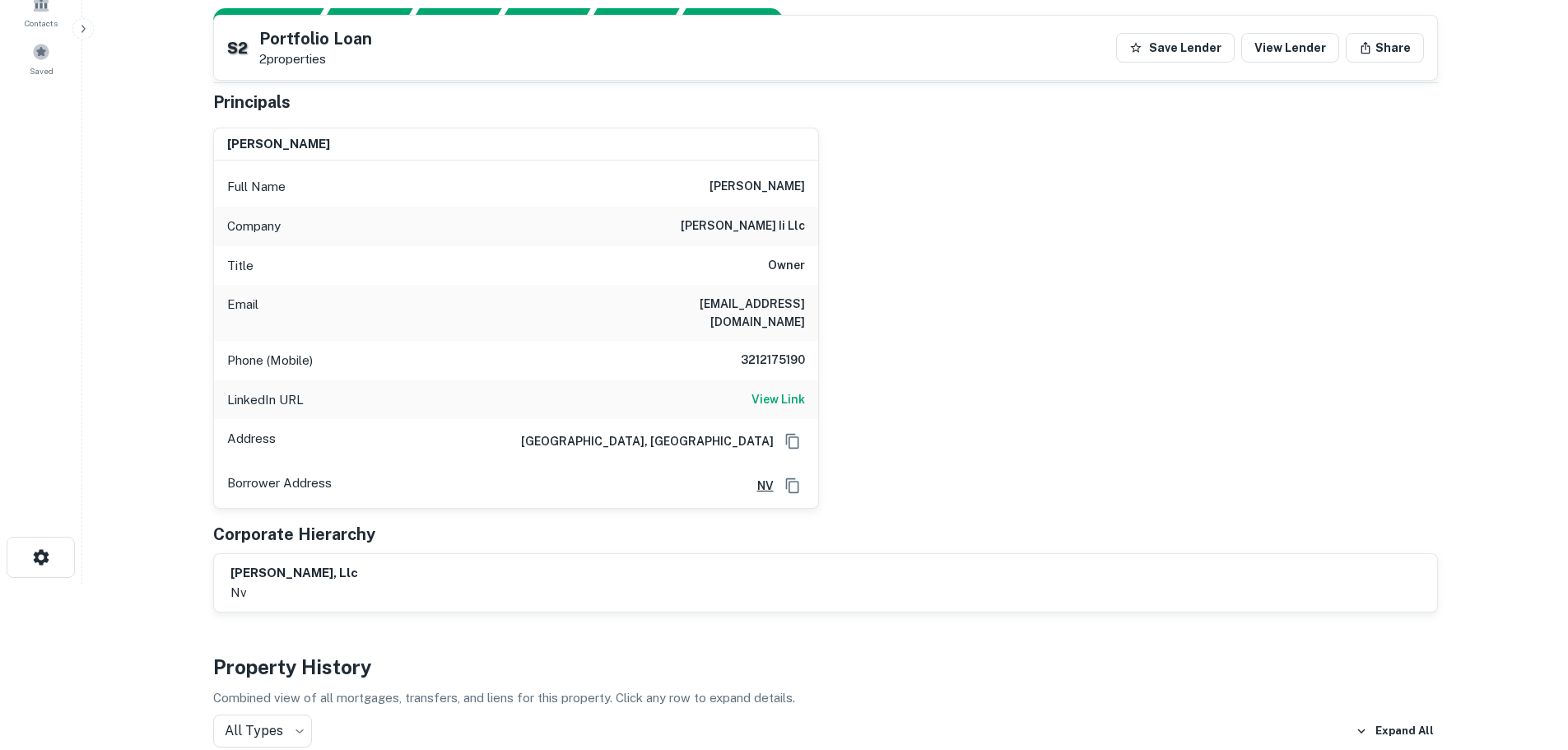
click at [792, 353] on h6 "3212175190" at bounding box center [756, 361] width 99 height 20
copy h6 "3212175190"
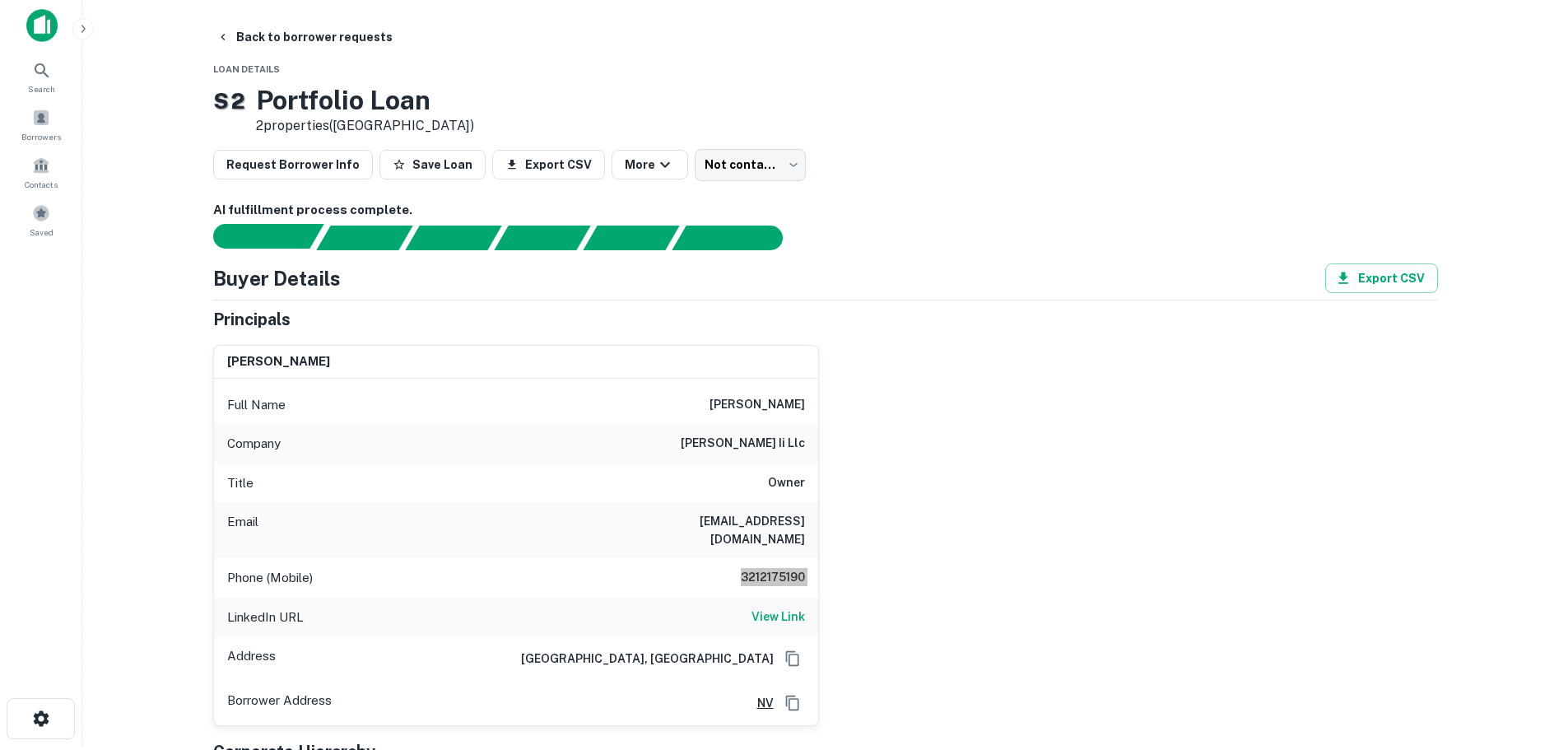
scroll to position [0, 0]
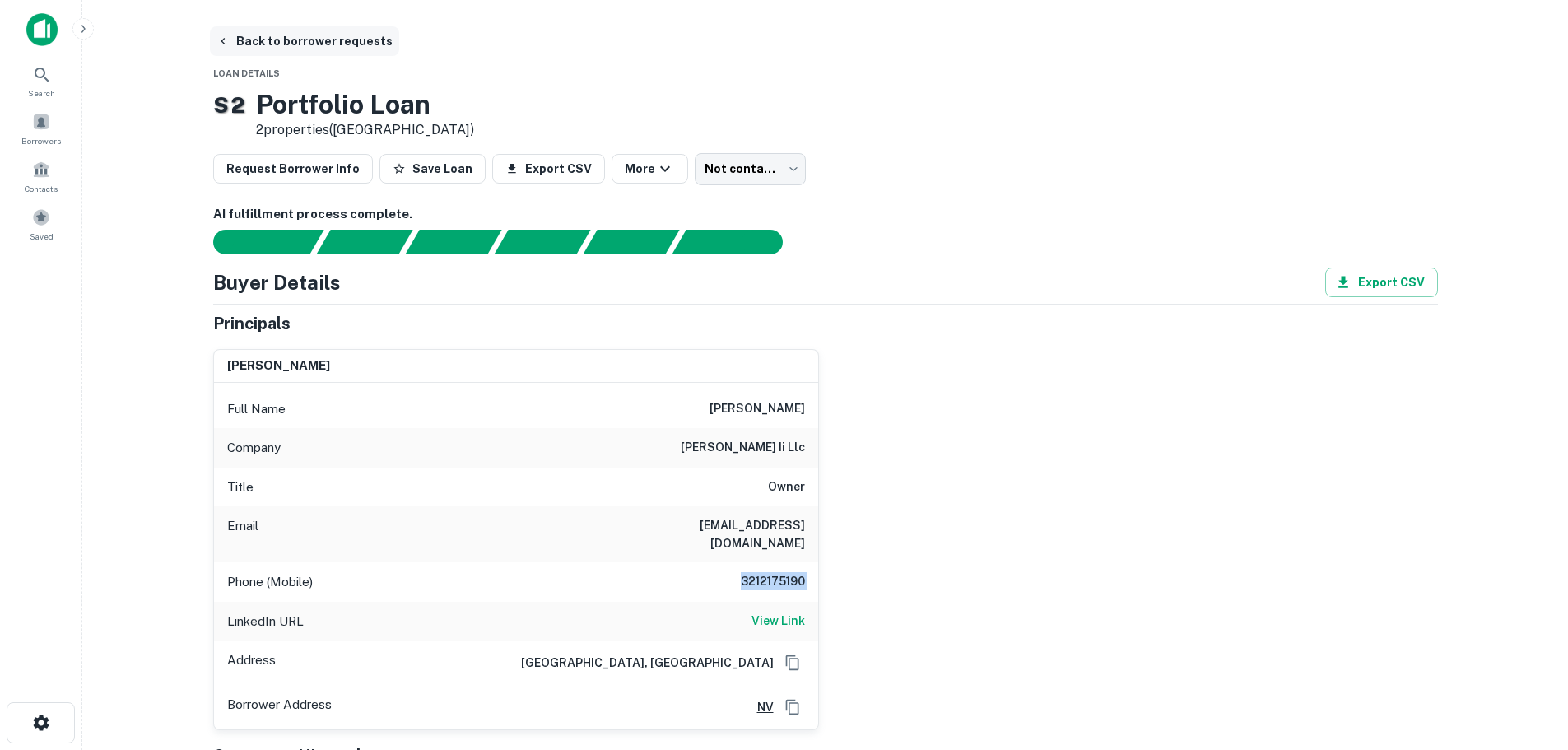
click at [334, 42] on button "Back to borrower requests" at bounding box center [304, 42] width 190 height 30
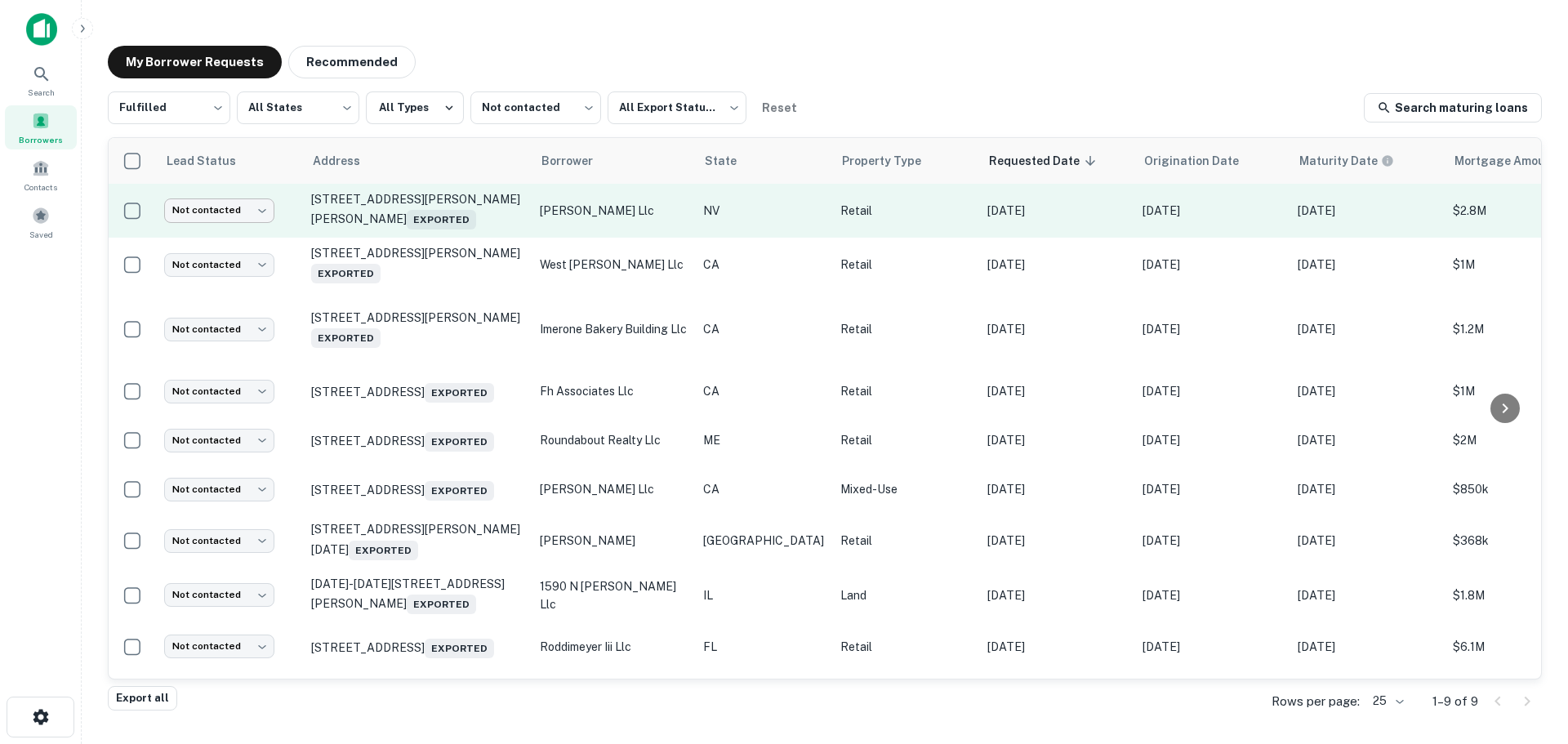
click at [204, 202] on body "Search Borrowers Contacts Saved My Borrower Requests Recommended Fulfilled ****…" at bounding box center [784, 372] width 1568 height 744
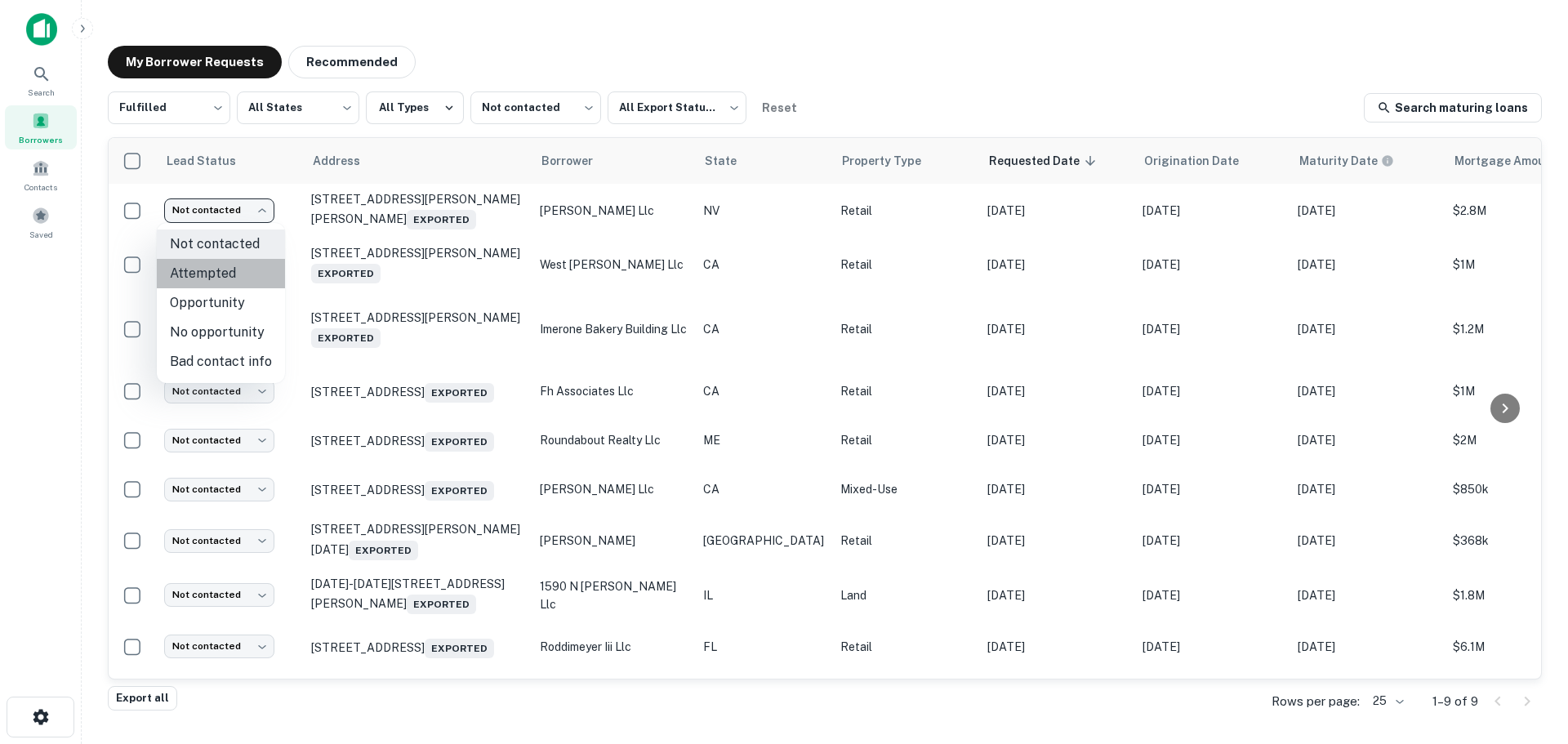
click at [245, 268] on li "Attempted" at bounding box center [220, 273] width 128 height 29
type input "*********"
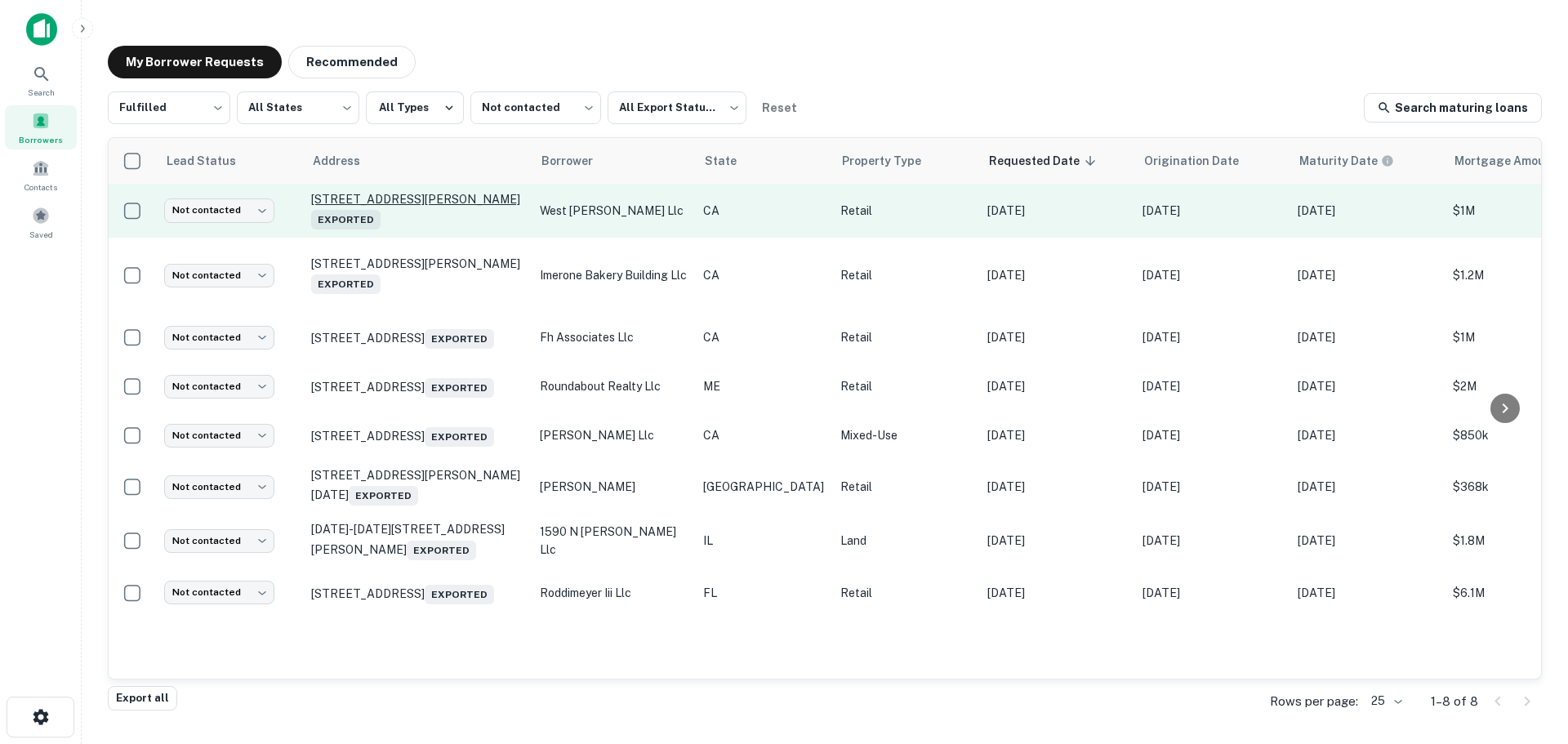
click at [351, 201] on p "14602 Plummer St Panorama City, CA 91402 Exported" at bounding box center [416, 211] width 213 height 37
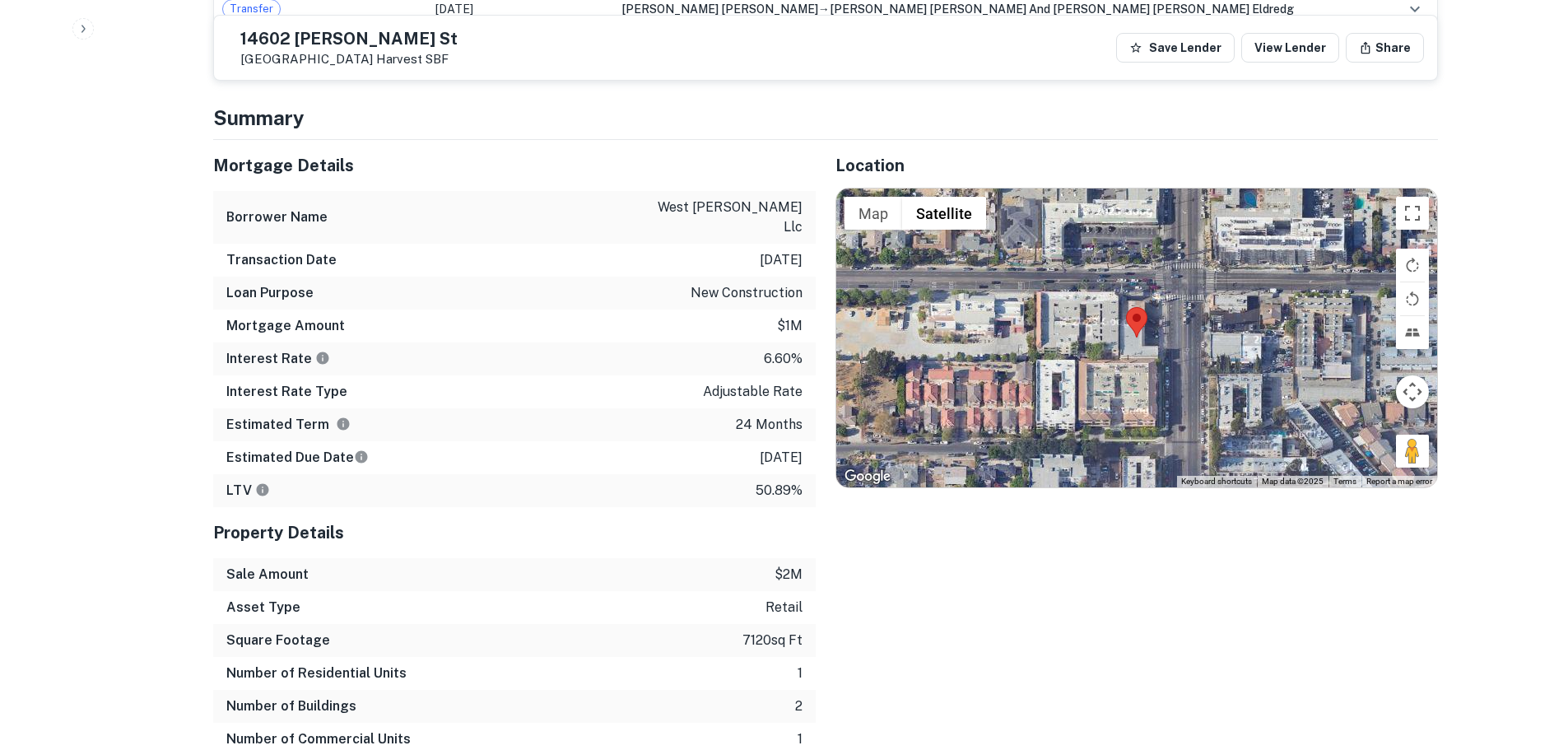
scroll to position [1070, 0]
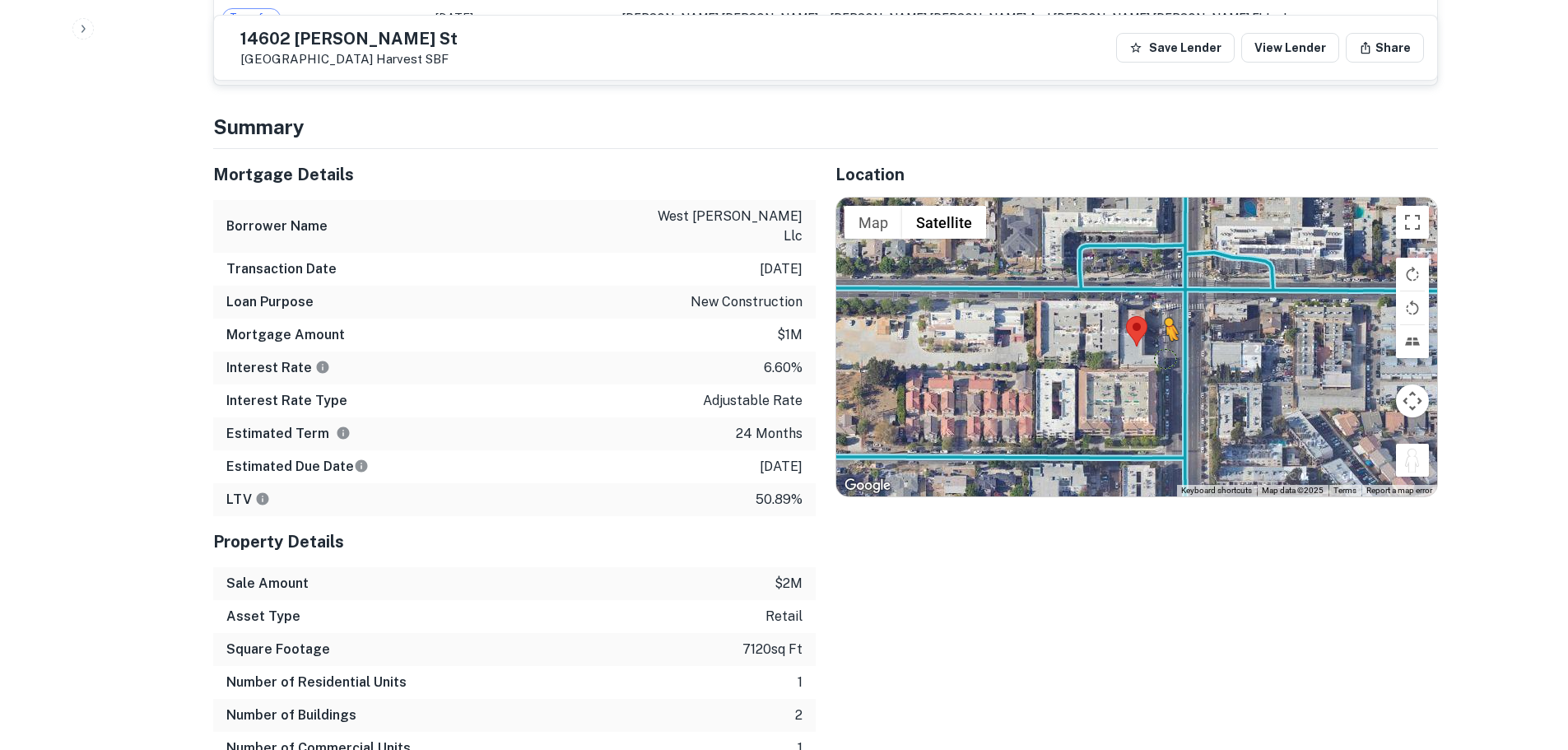
drag, startPoint x: 1405, startPoint y: 444, endPoint x: 1167, endPoint y: 342, distance: 258.9
click at [1167, 342] on div "To activate drag with keyboard, press Alt + Enter. Once in keyboard drag state,…" at bounding box center [1137, 347] width 601 height 298
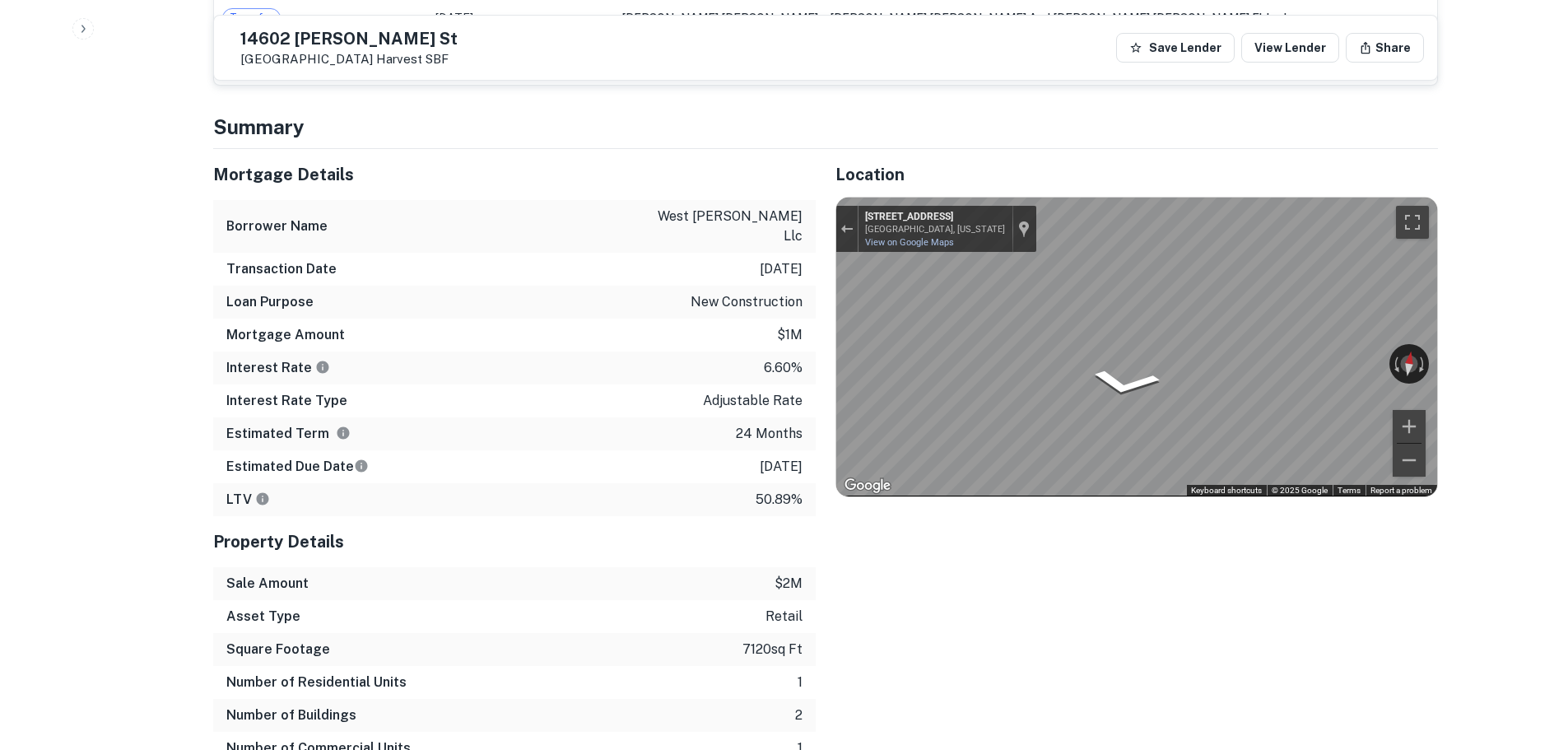
click at [664, 241] on div "Mortgage Details Borrower Name west plummer llc Transaction Date 2/28/2024 Loan…" at bounding box center [816, 473] width 1245 height 649
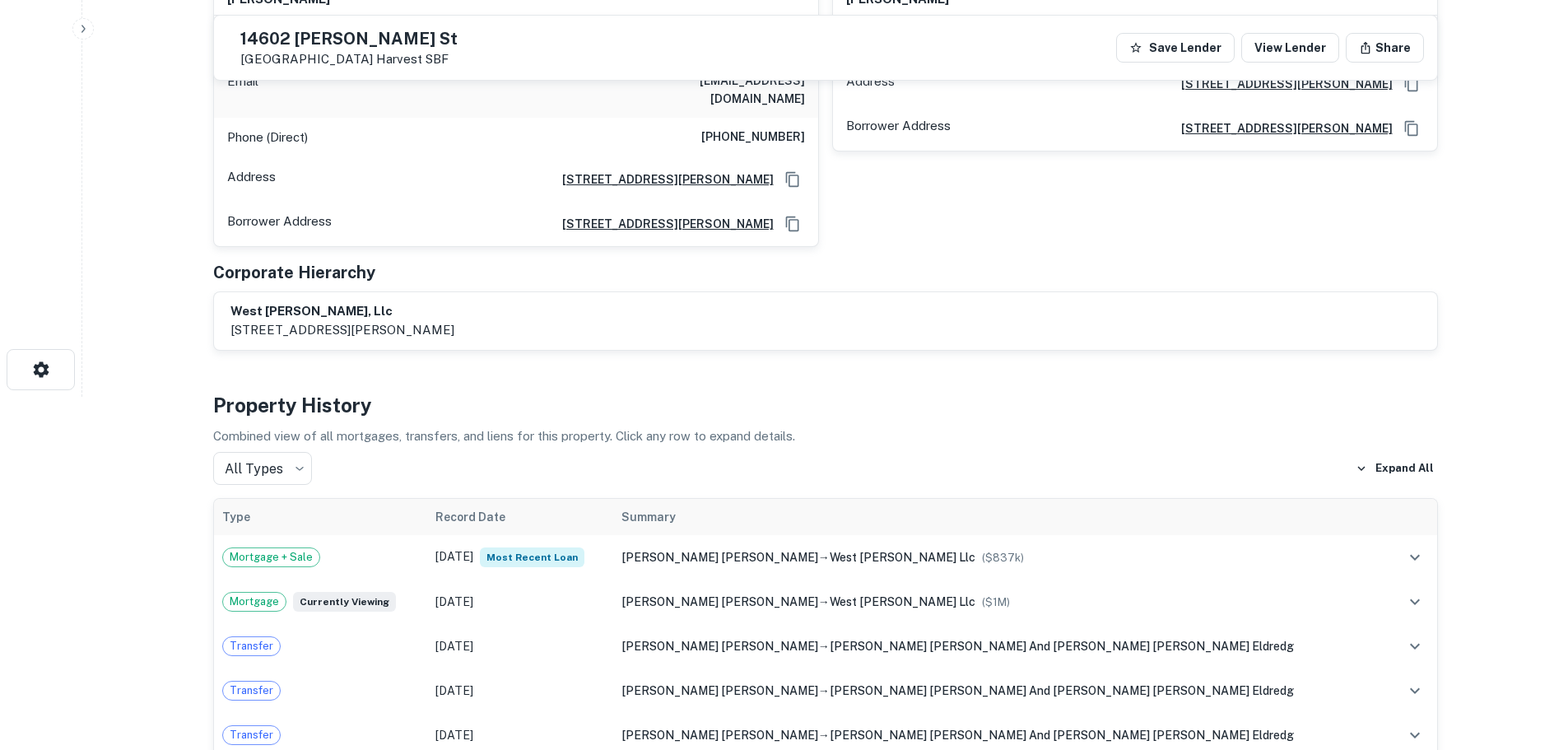
scroll to position [165, 0]
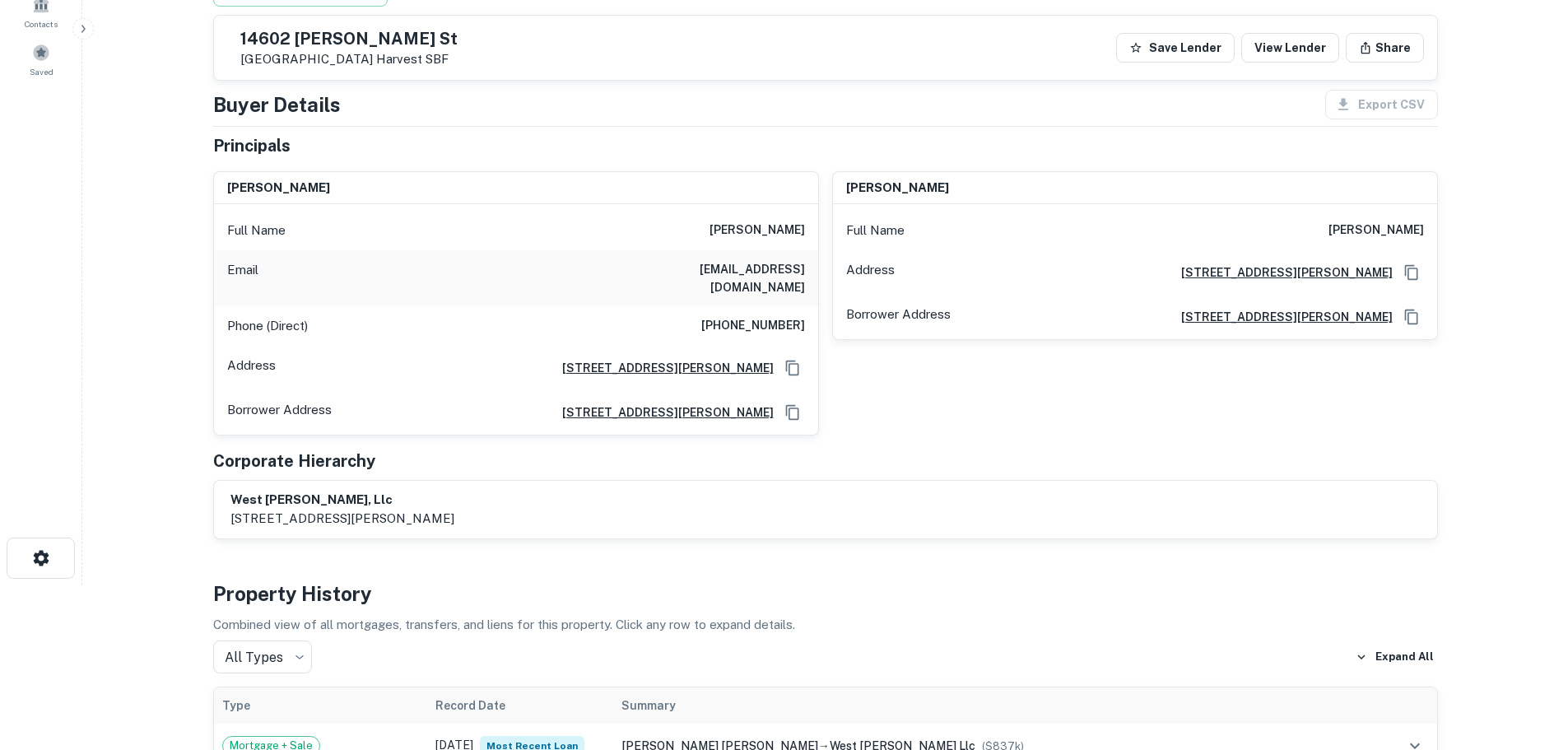
click at [763, 316] on h6 "(818) 744-1920" at bounding box center [753, 326] width 104 height 20
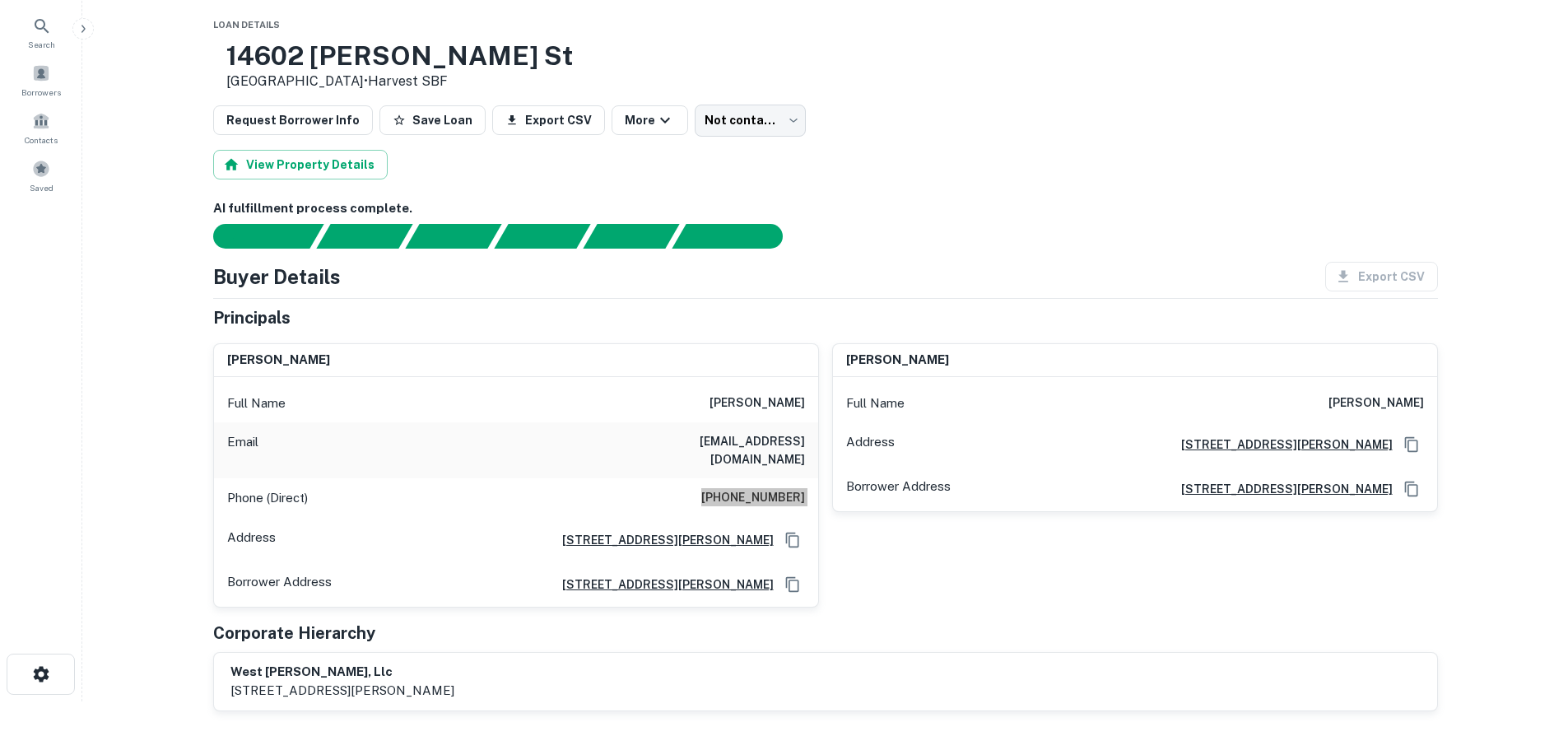
scroll to position [0, 0]
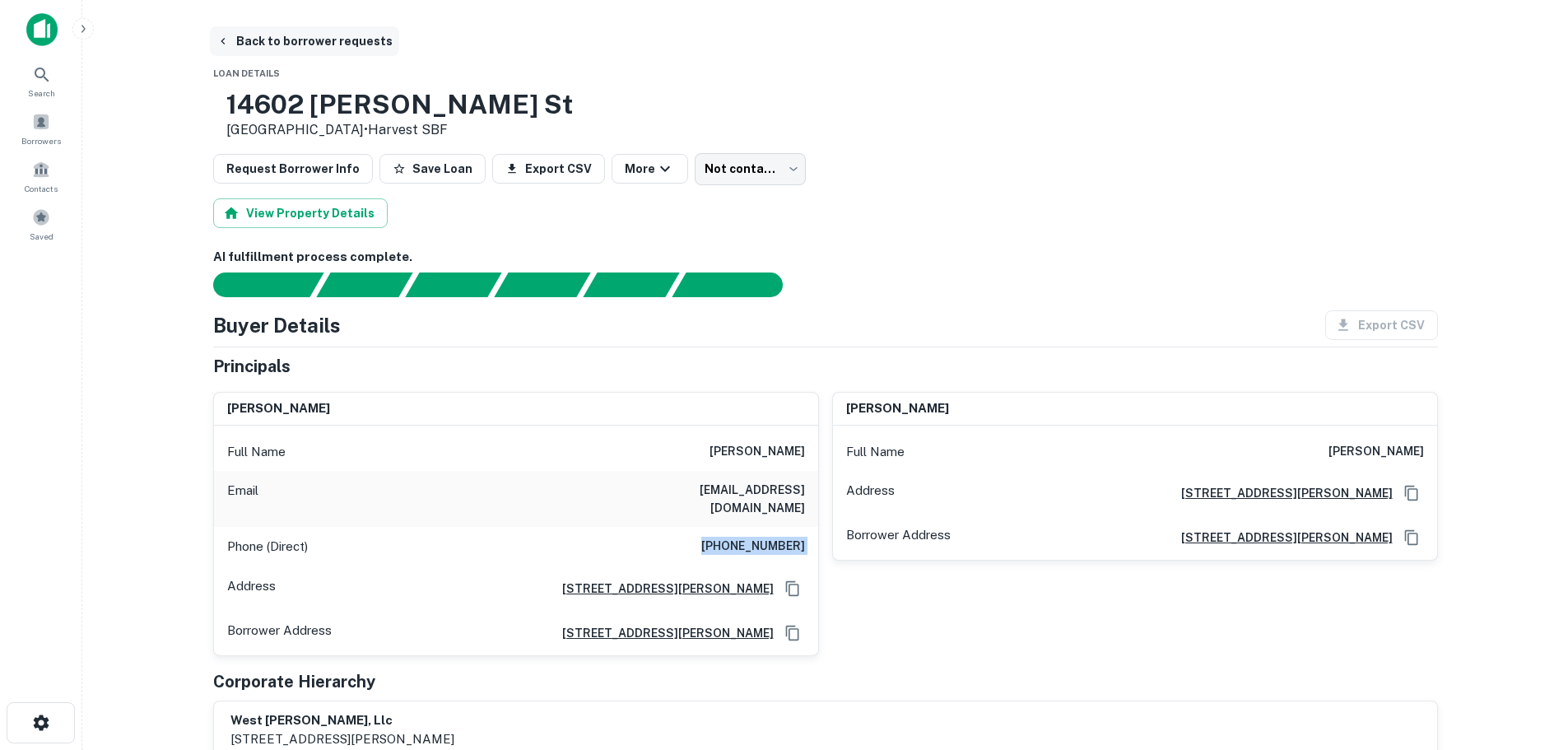
click at [297, 46] on button "Back to borrower requests" at bounding box center [304, 42] width 190 height 30
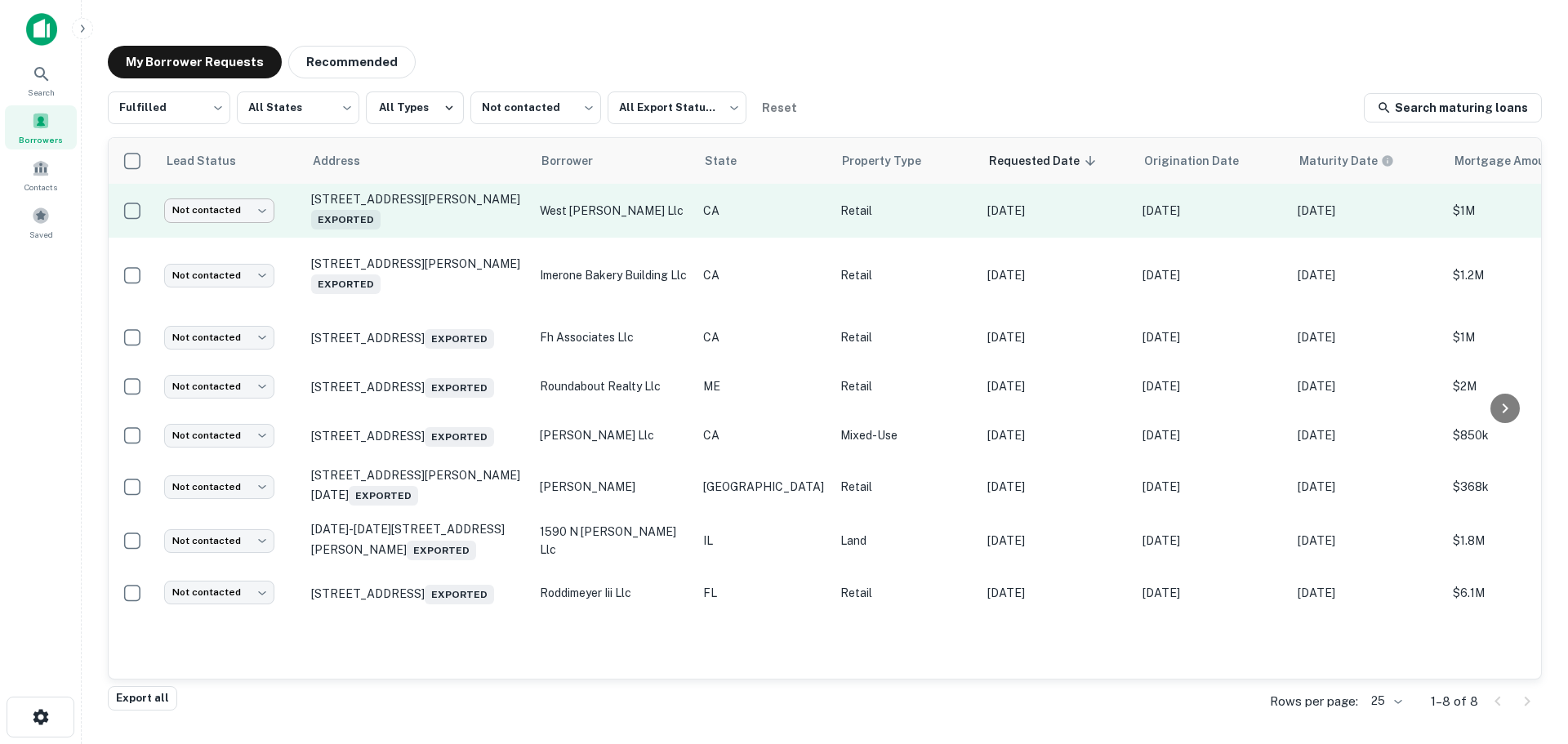
click at [215, 214] on body "Search Borrowers Contacts Saved My Borrower Requests Recommended Fulfilled ****…" at bounding box center [784, 372] width 1568 height 744
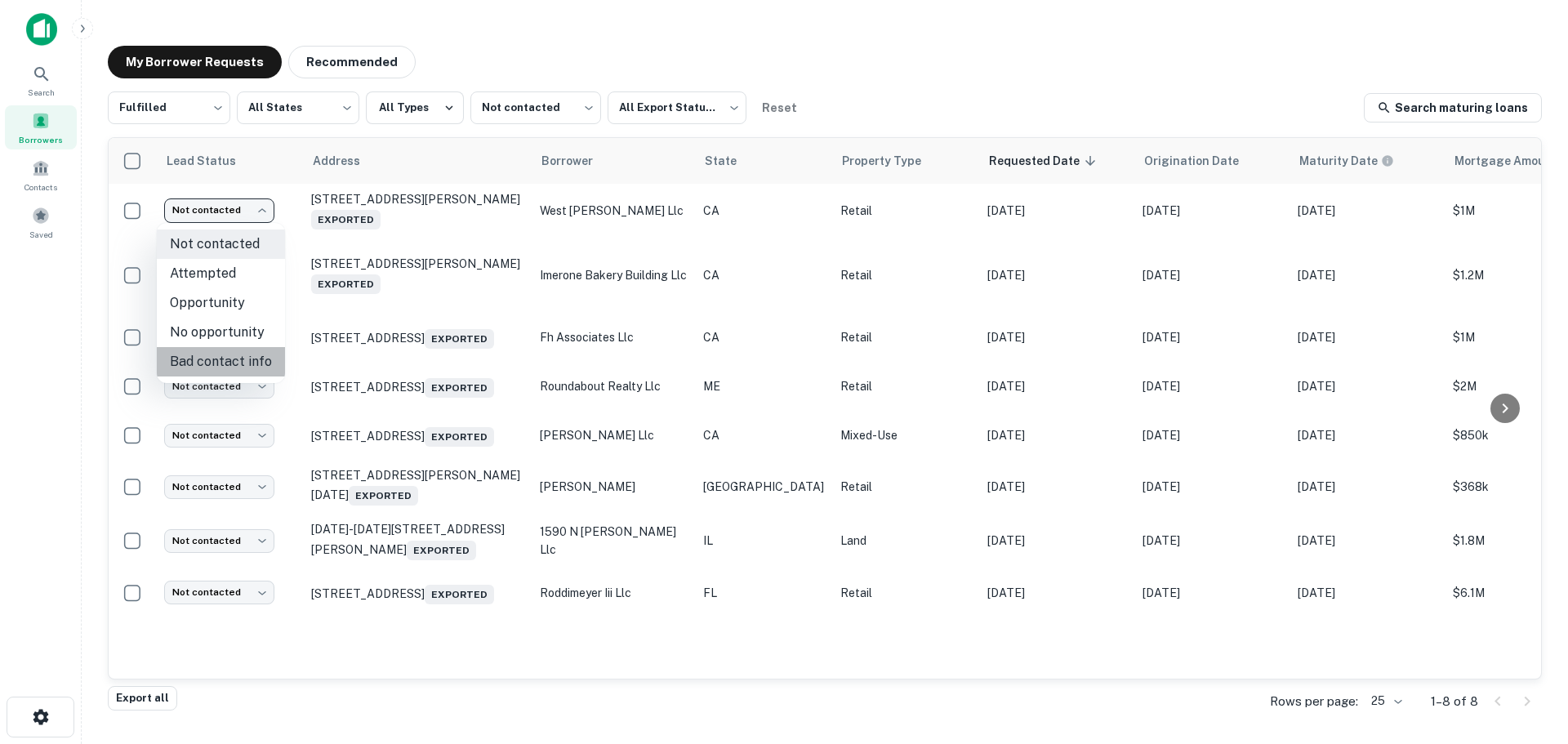
click at [226, 357] on li "Bad contact info" at bounding box center [220, 362] width 128 height 29
type input "**********"
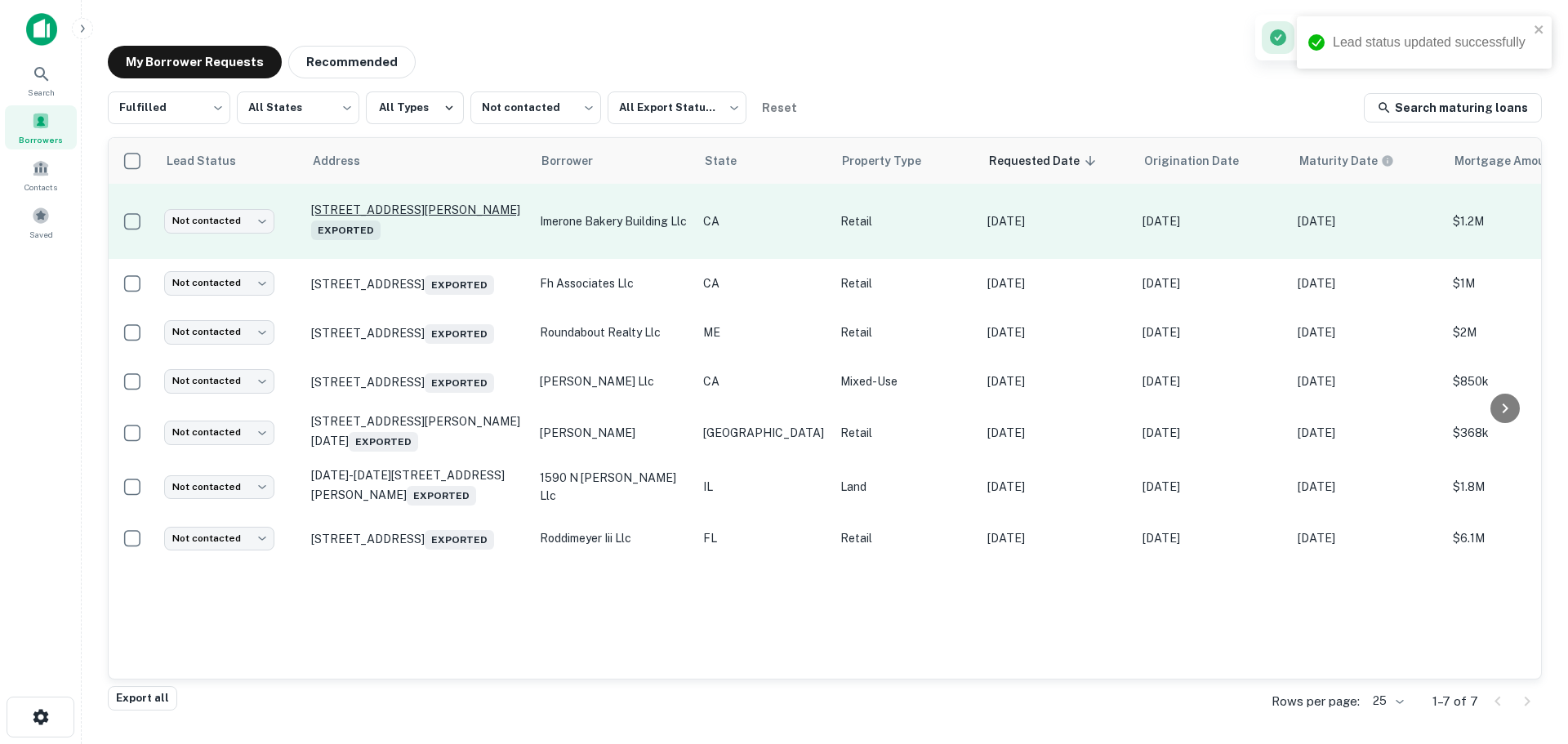
click at [454, 208] on p "611 2nd Ave Crockett, CA 94525 Exported" at bounding box center [416, 222] width 213 height 37
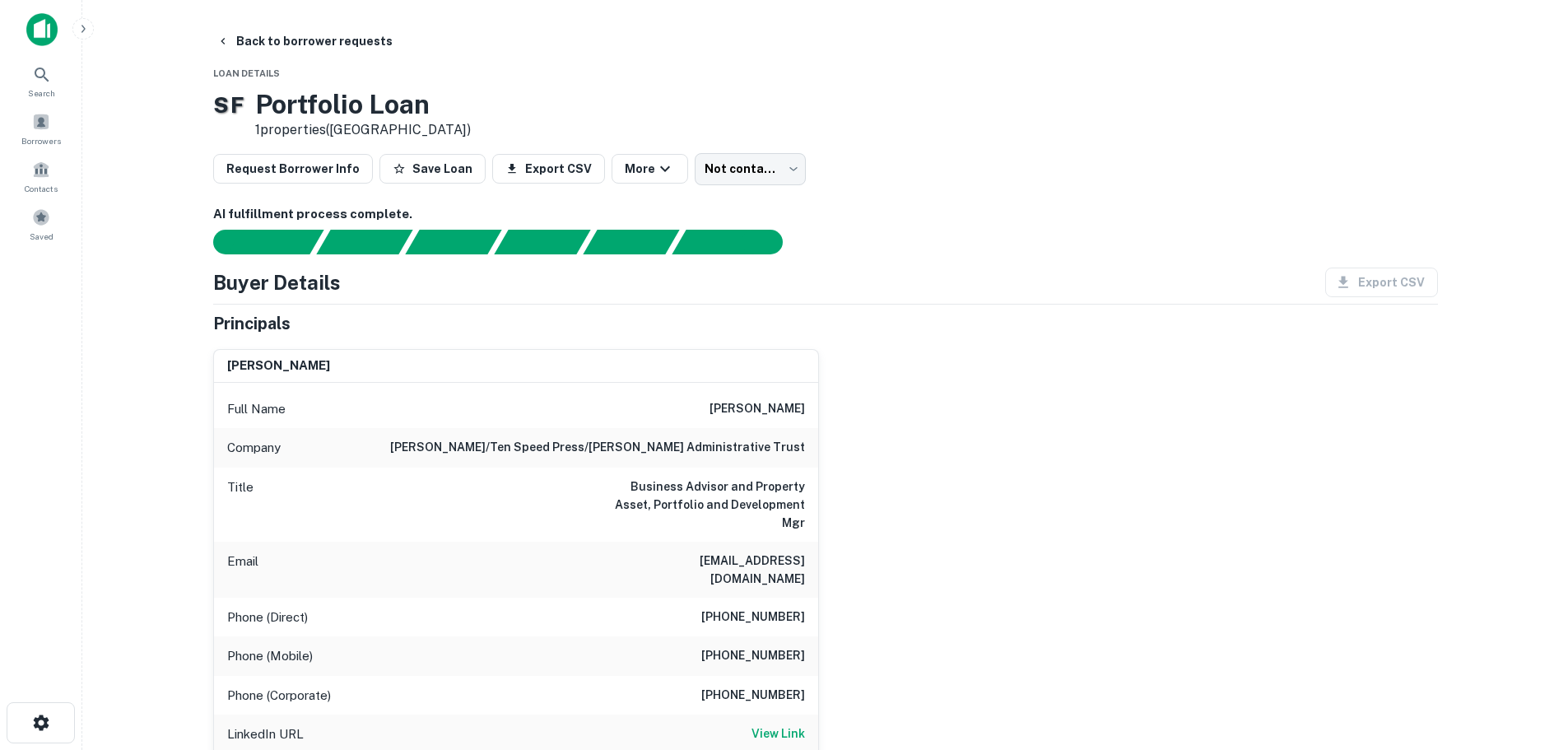
scroll to position [82, 0]
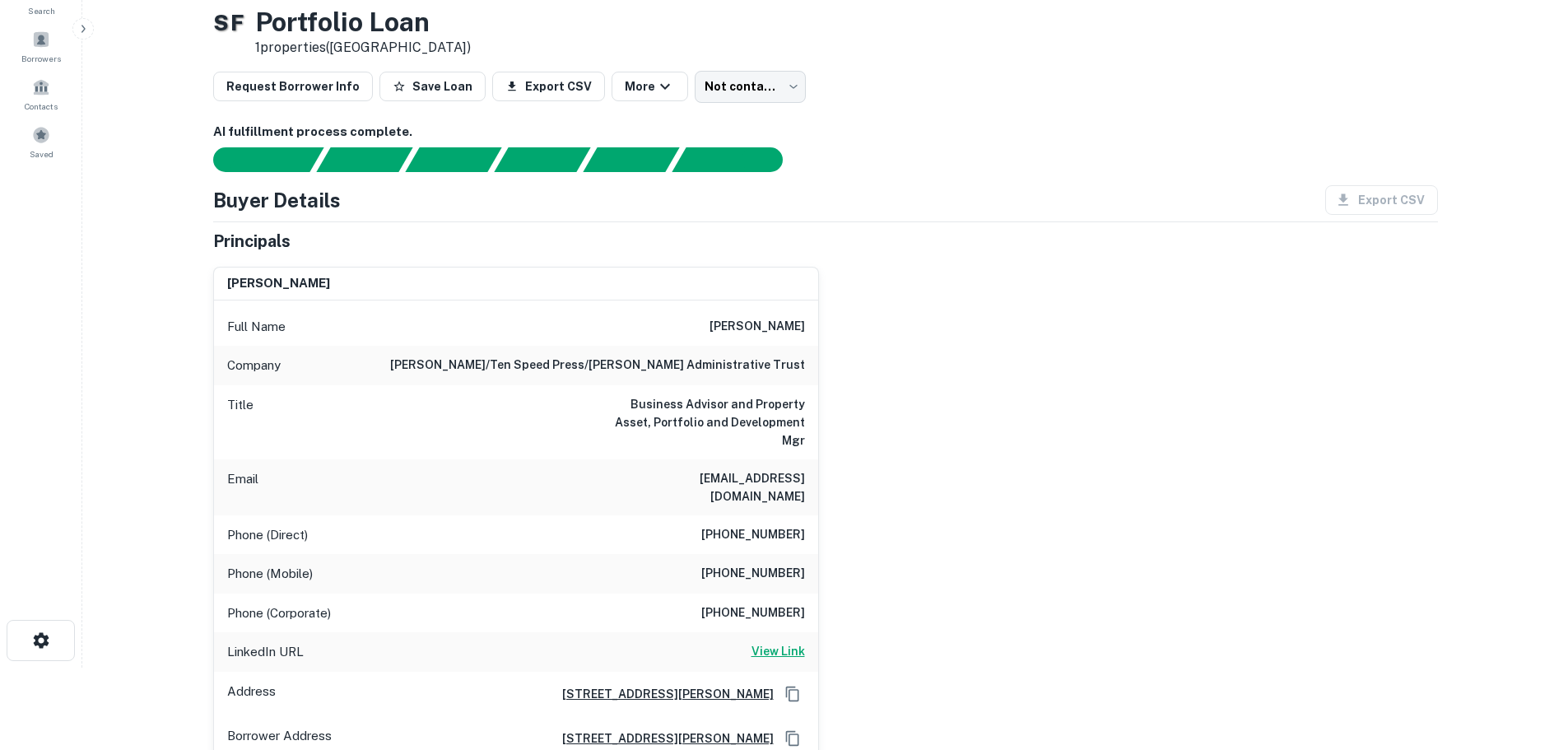
click at [773, 642] on h6 "View Link" at bounding box center [779, 651] width 53 height 18
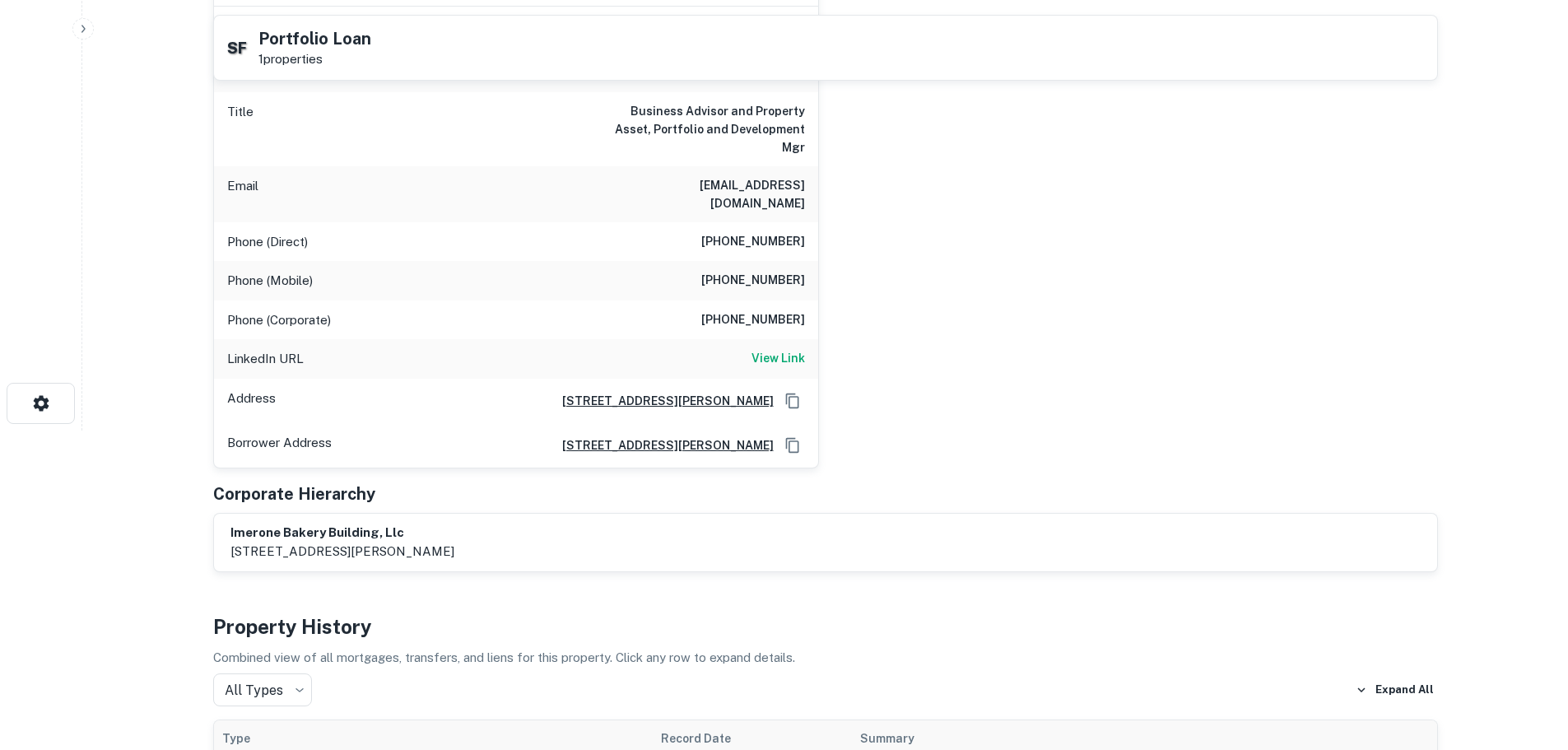
scroll to position [329, 0]
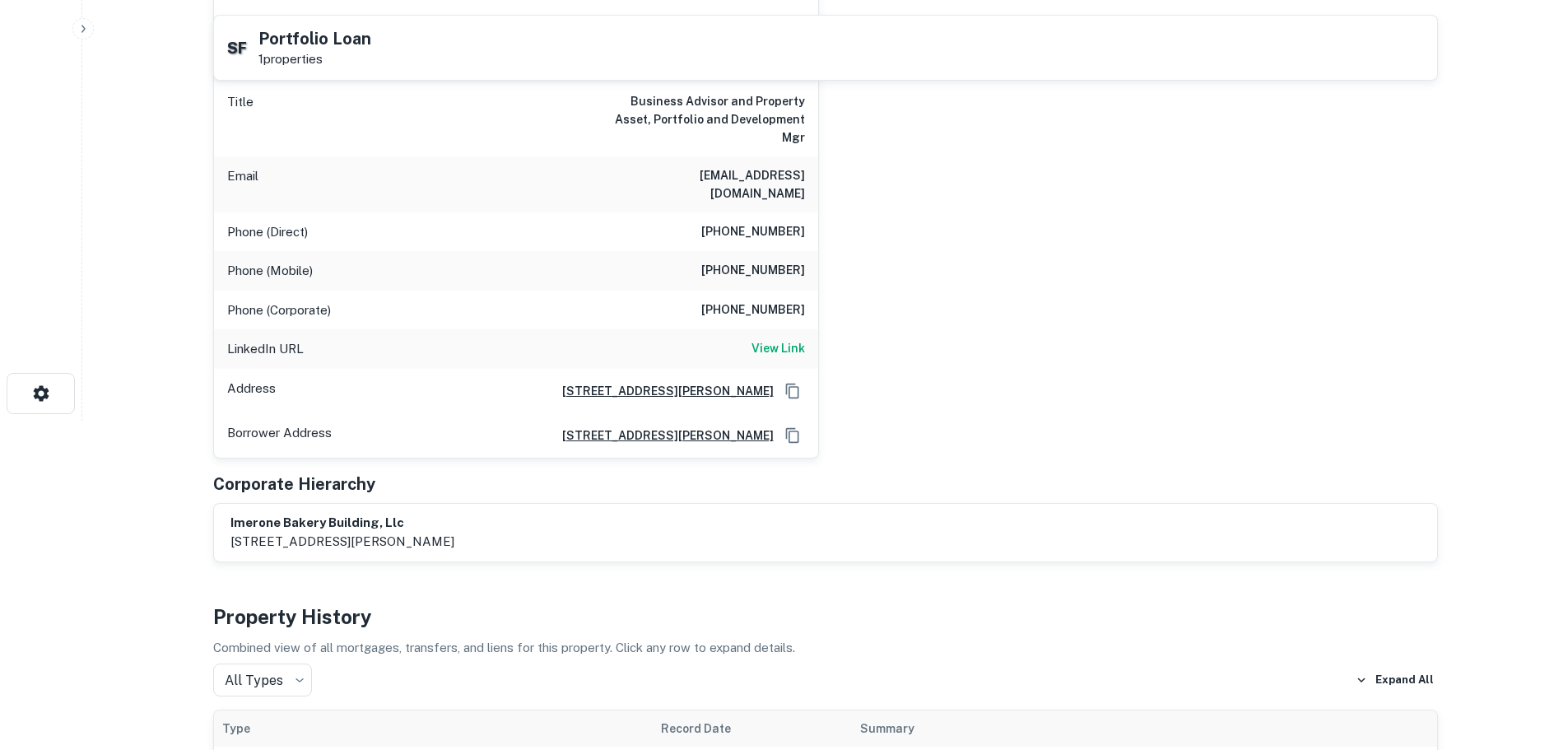
click at [748, 223] on h6 "(925) 283-1336" at bounding box center [753, 232] width 104 height 20
click at [749, 223] on h6 "(925) 283-1336" at bounding box center [753, 232] width 104 height 20
click at [750, 223] on h6 "(925) 283-1336" at bounding box center [753, 232] width 104 height 20
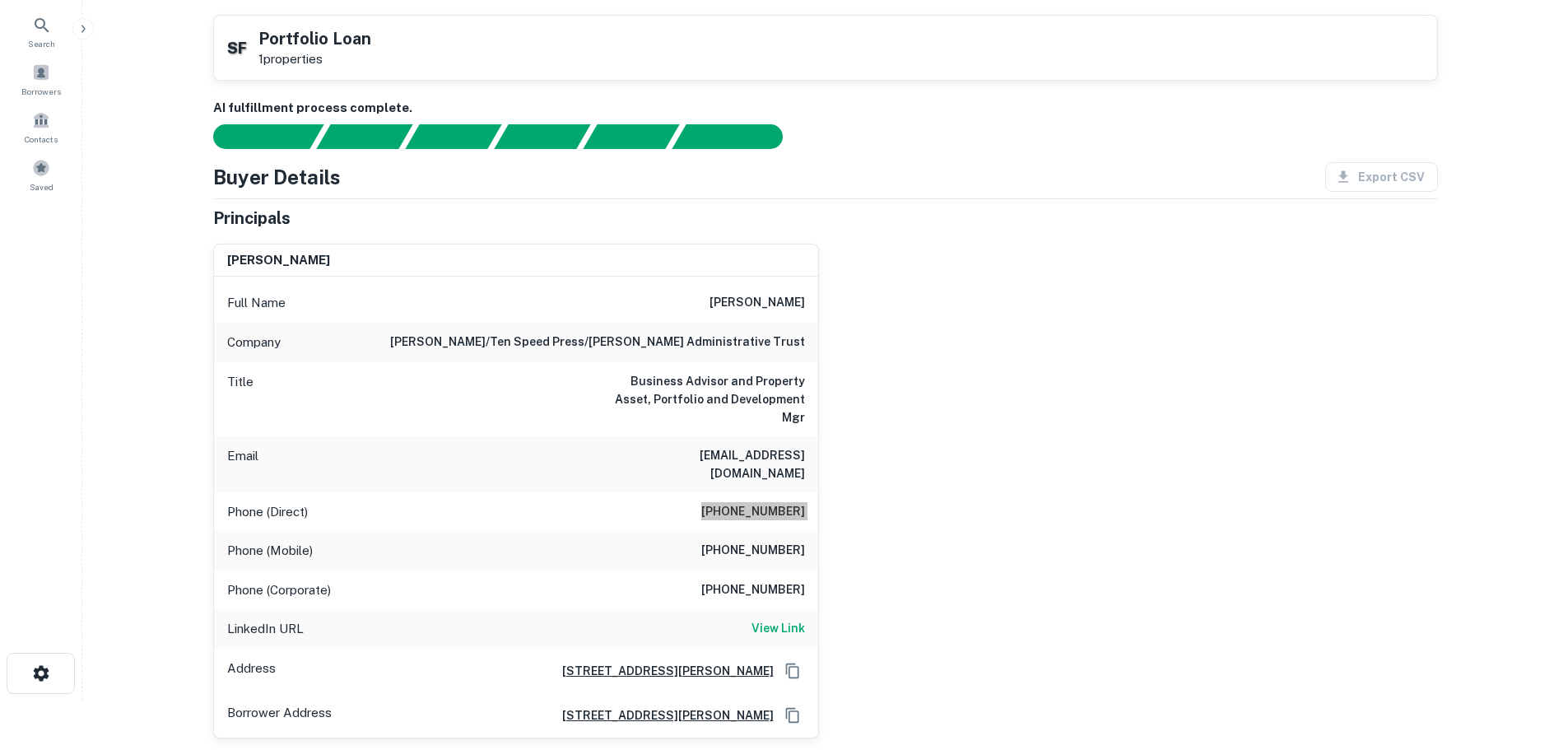
scroll to position [0, 0]
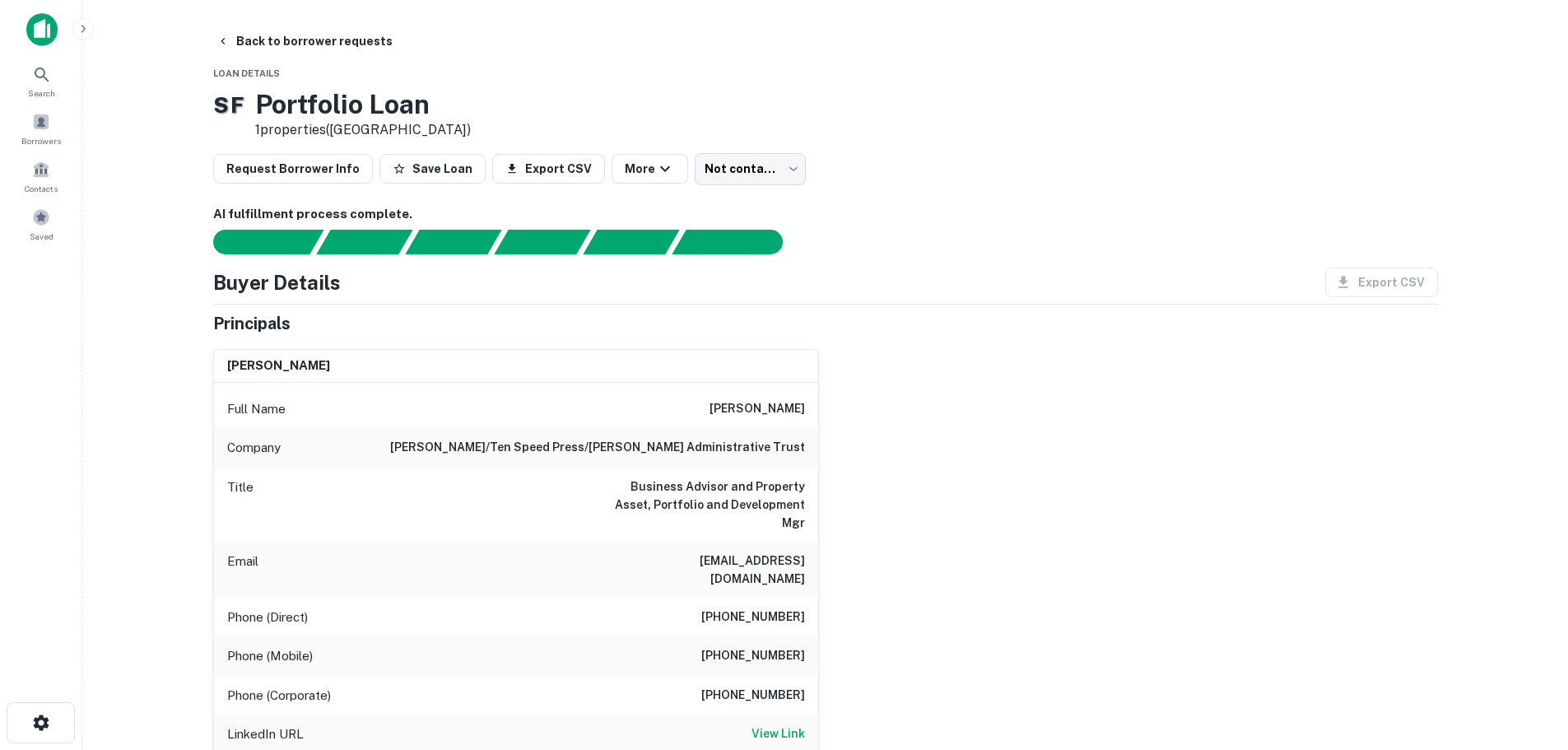
click at [728, 646] on h6 "(510) 847-8993" at bounding box center [753, 656] width 104 height 20
click at [347, 32] on button "Back to borrower requests" at bounding box center [304, 42] width 190 height 30
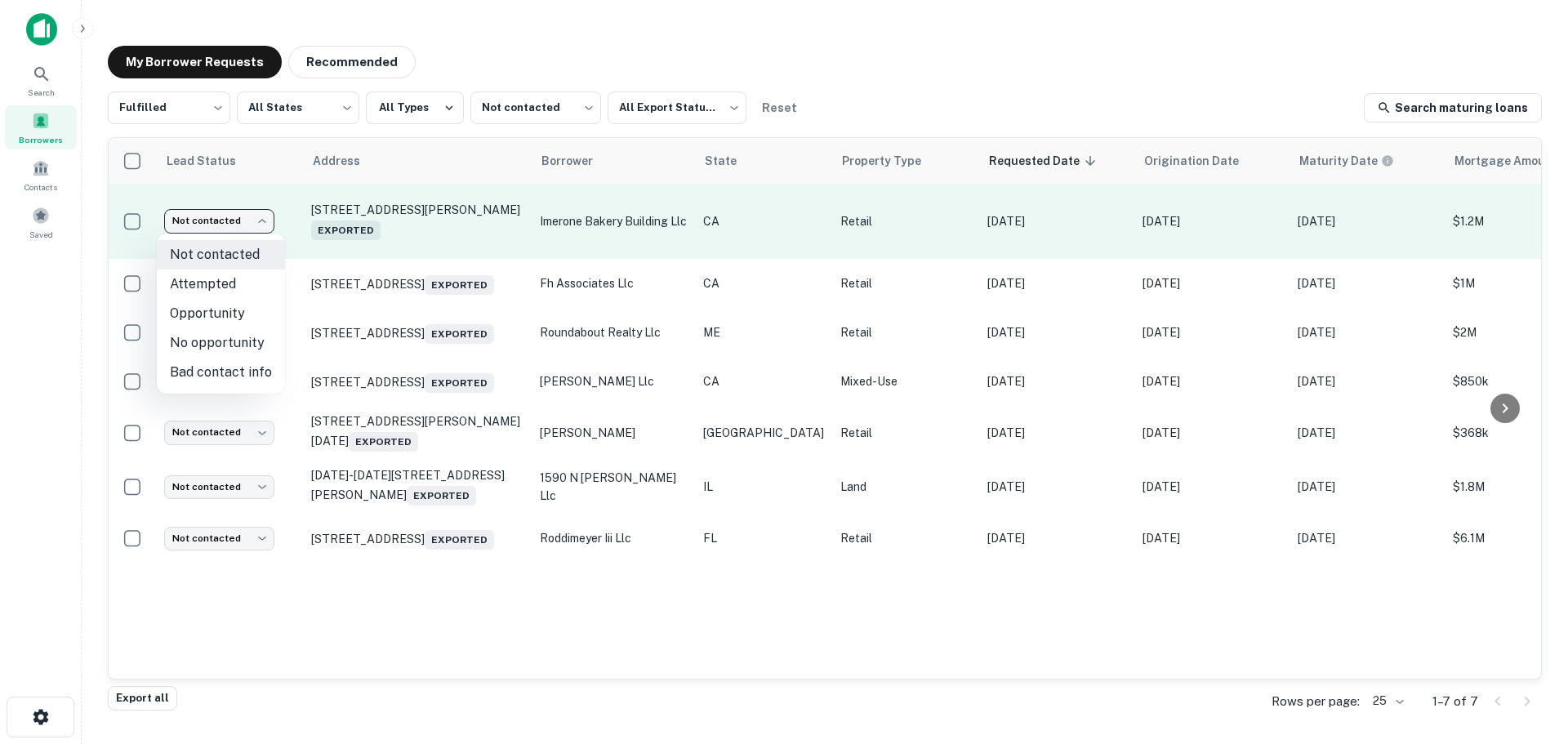
click at [262, 213] on body "Search Borrowers Contacts Saved My Borrower Requests Recommended Fulfilled ****…" at bounding box center [784, 372] width 1568 height 744
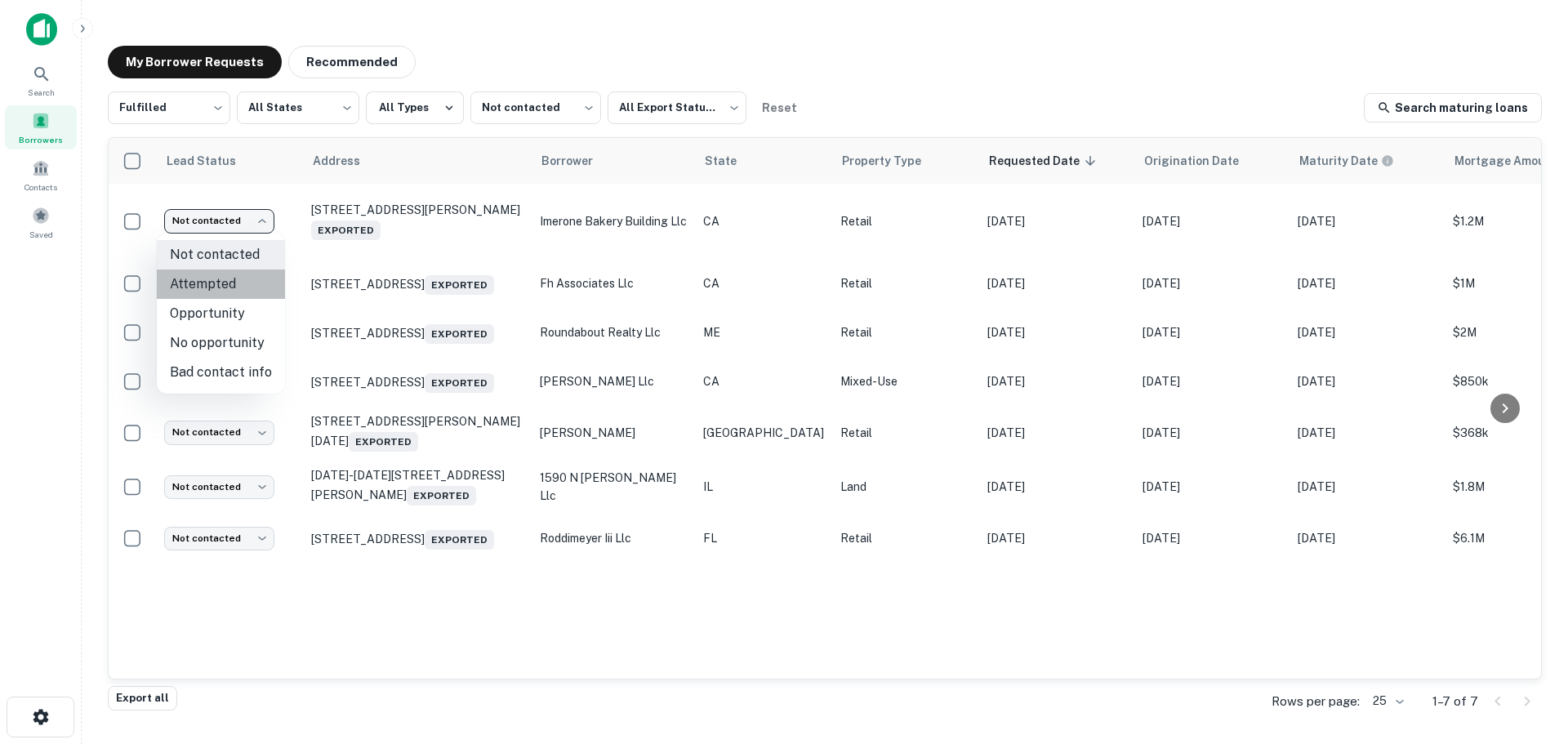
click at [247, 287] on li "Attempted" at bounding box center [220, 284] width 128 height 29
type input "*********"
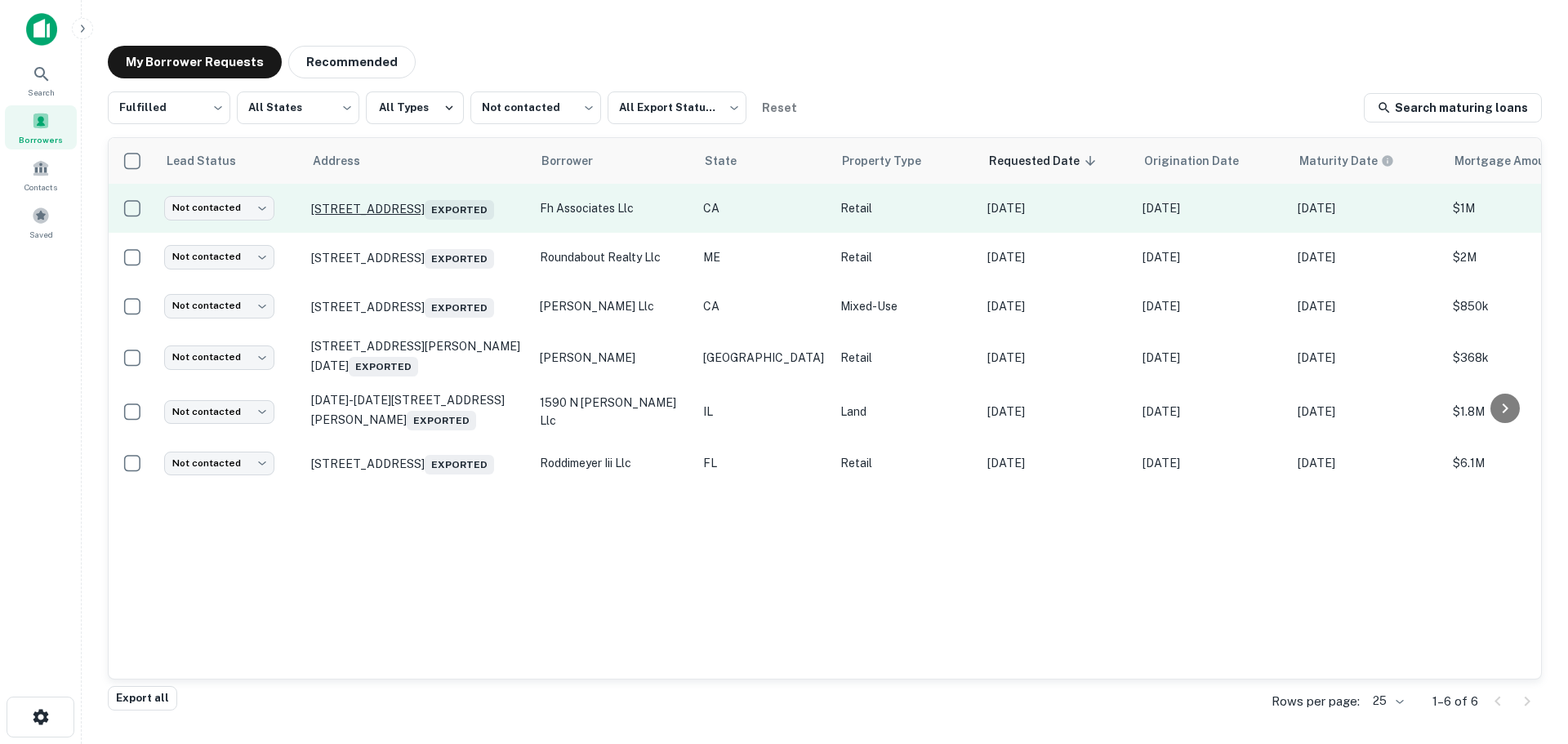
click at [425, 197] on p "1031 E Route 66 Glendora, CA 91740 Exported" at bounding box center [416, 208] width 213 height 23
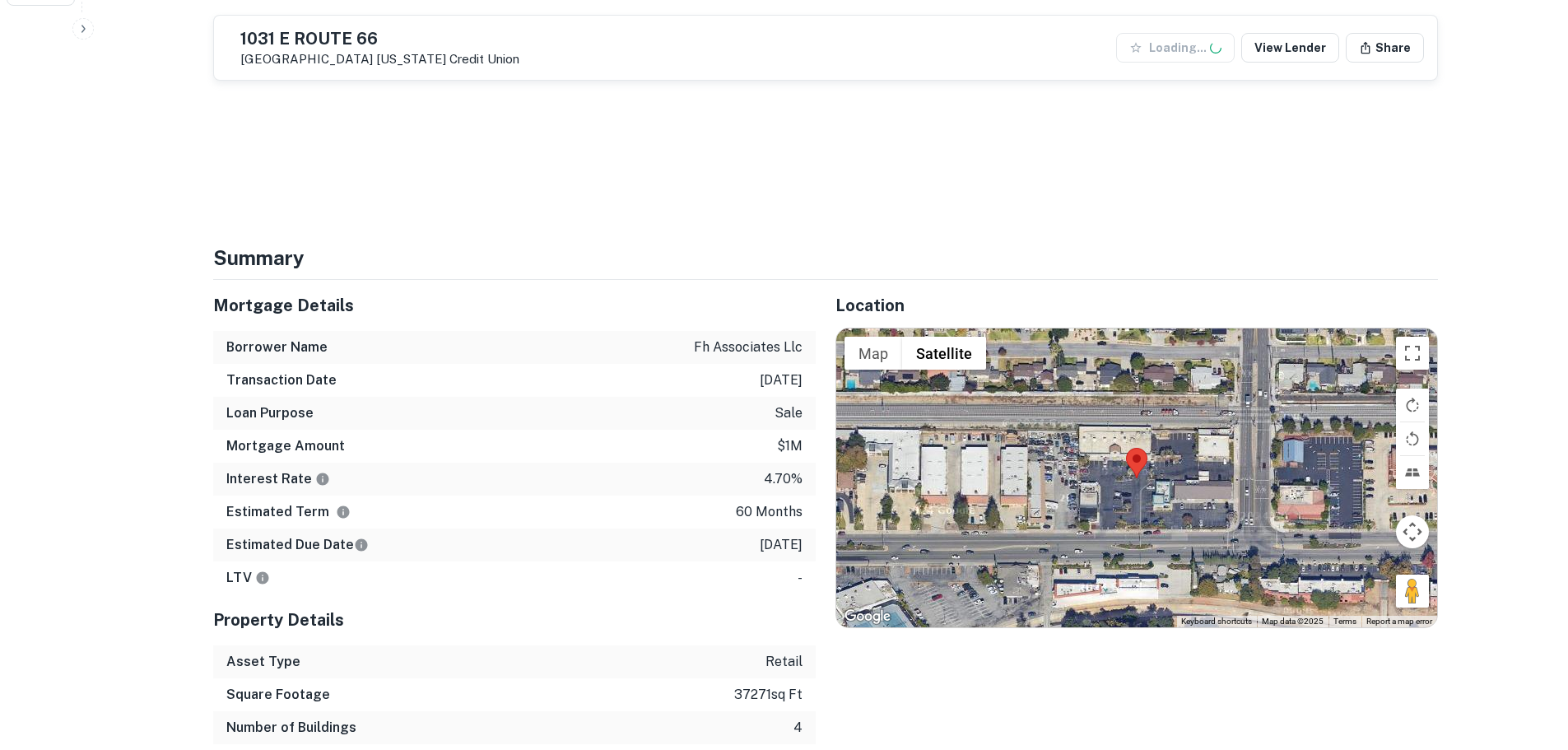
scroll to position [741, 0]
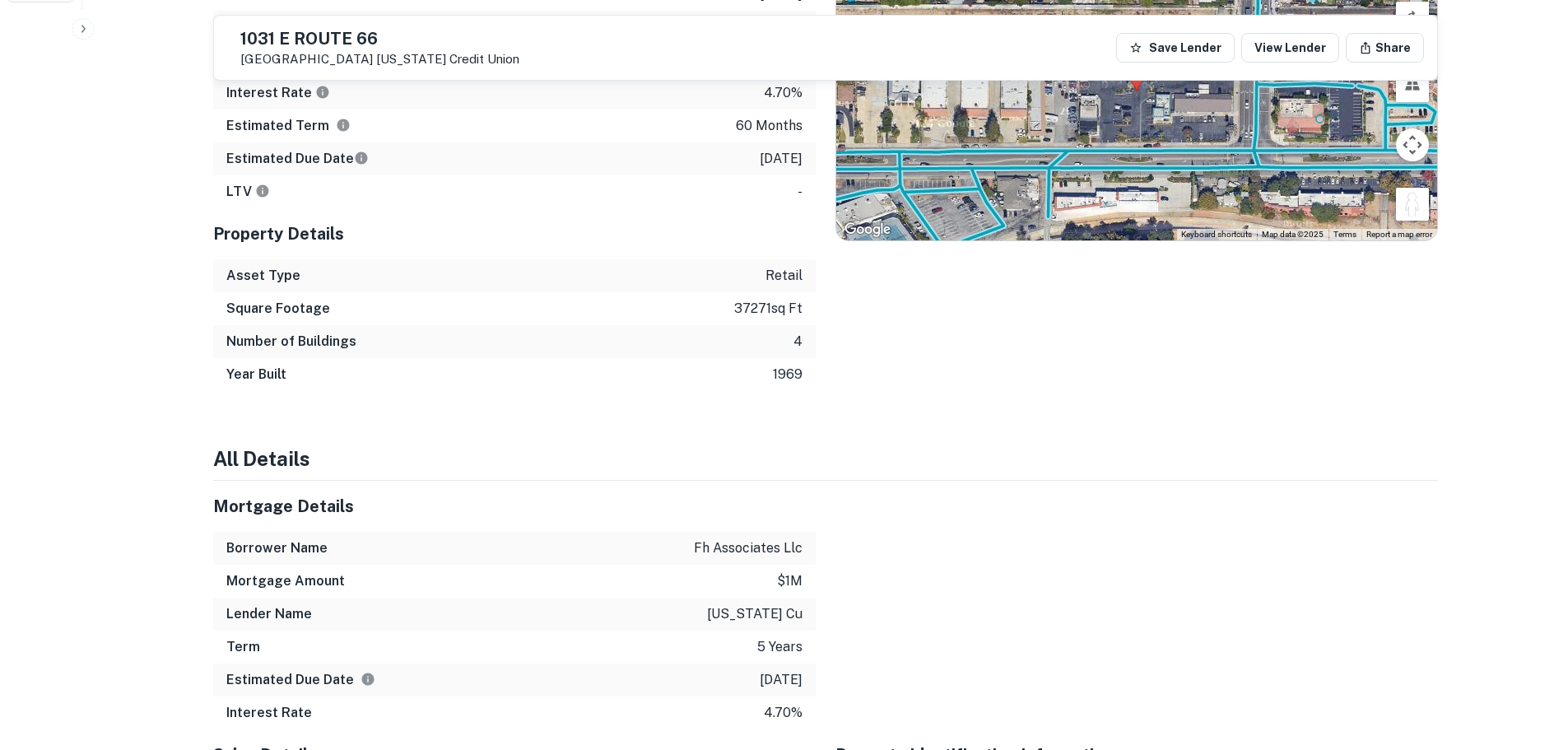
drag, startPoint x: 1410, startPoint y: 598, endPoint x: 1183, endPoint y: 513, distance: 242.4
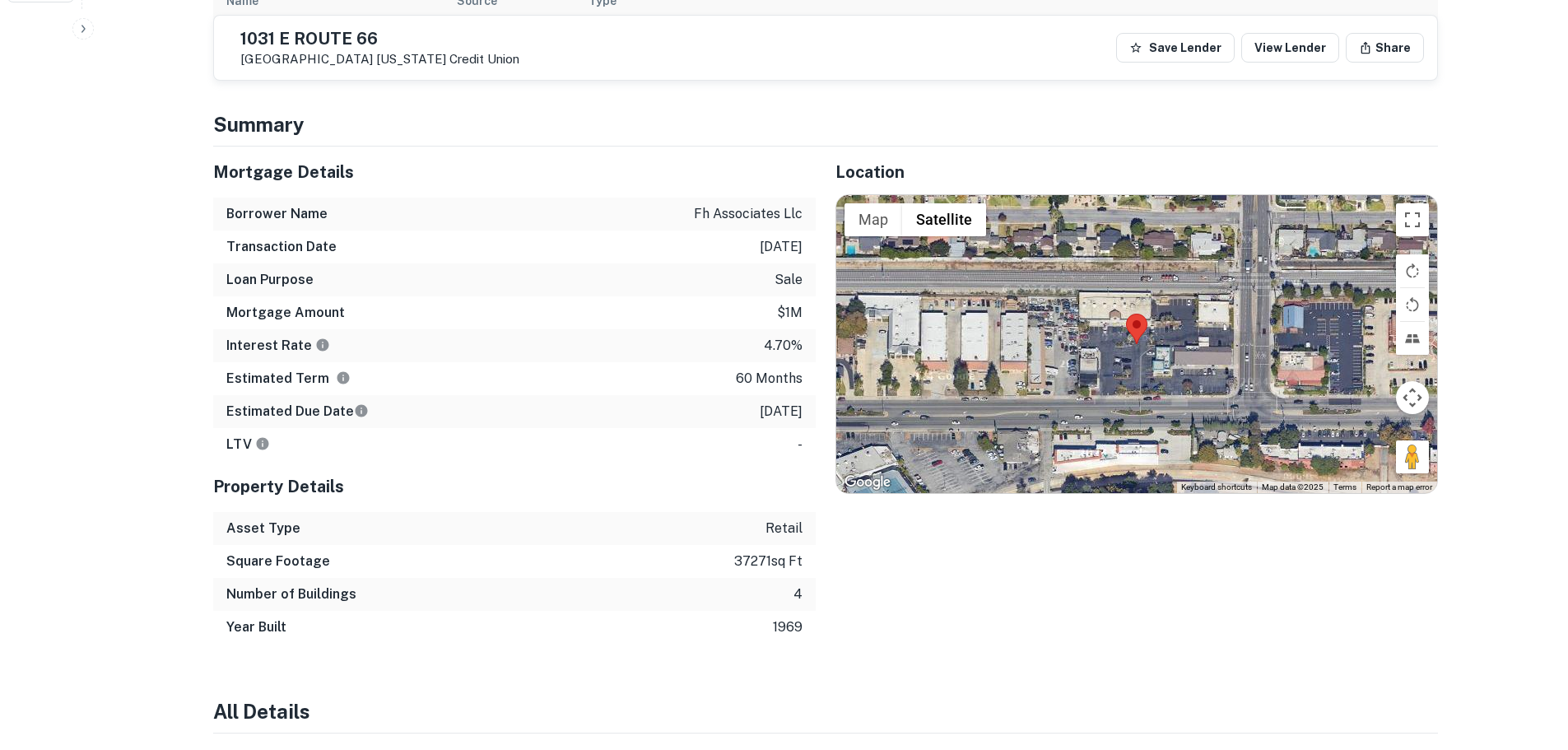
drag, startPoint x: 1407, startPoint y: 466, endPoint x: 1178, endPoint y: 371, distance: 247.9
click at [1178, 371] on div "No data available. Map Terrain Satellite Labels Keyboard shortcuts Map Data Map…" at bounding box center [1137, 344] width 601 height 298
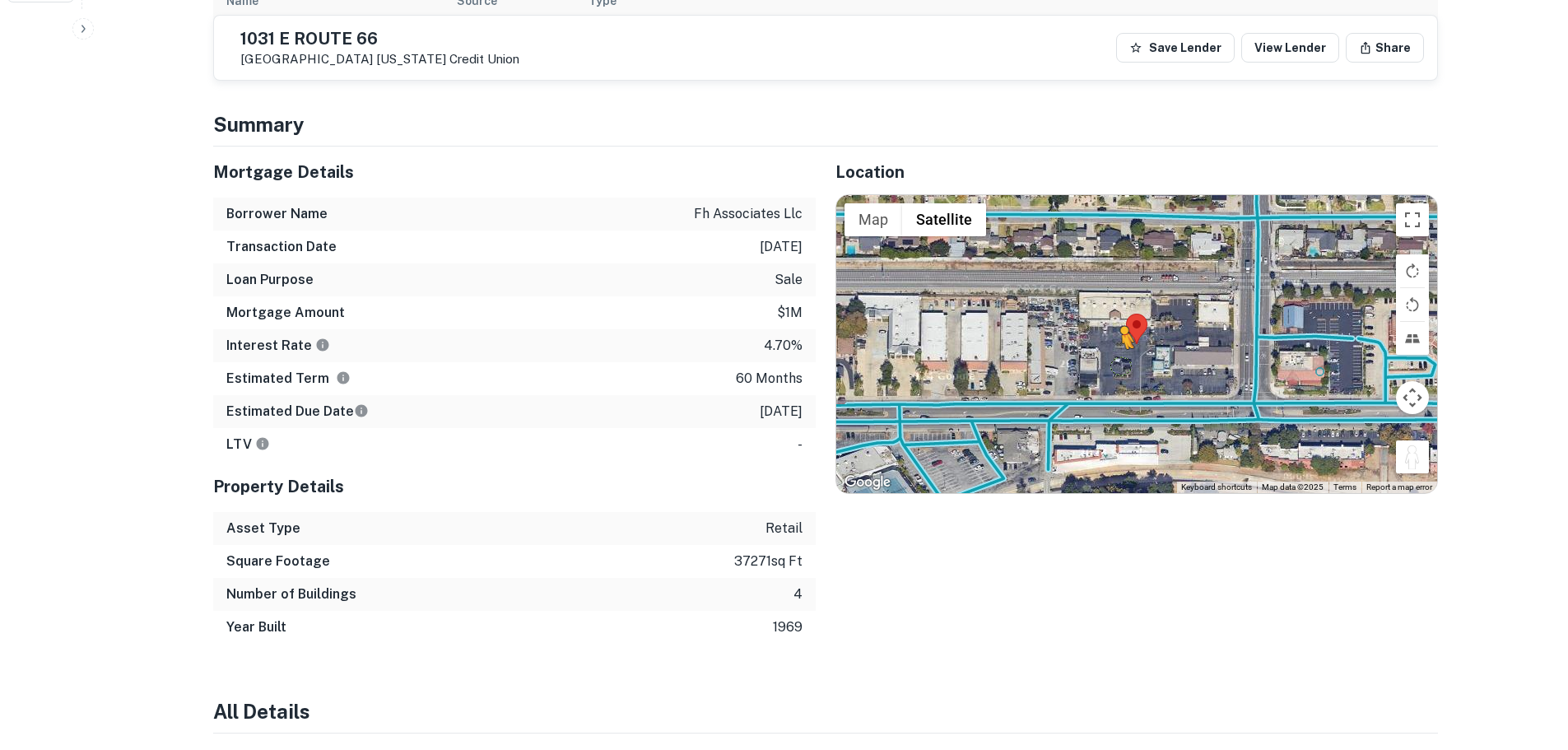
drag, startPoint x: 1425, startPoint y: 469, endPoint x: 1126, endPoint y: 368, distance: 315.6
click at [1126, 368] on div "To activate drag with keyboard, press Alt + Enter. Once in keyboard drag state,…" at bounding box center [1137, 344] width 601 height 298
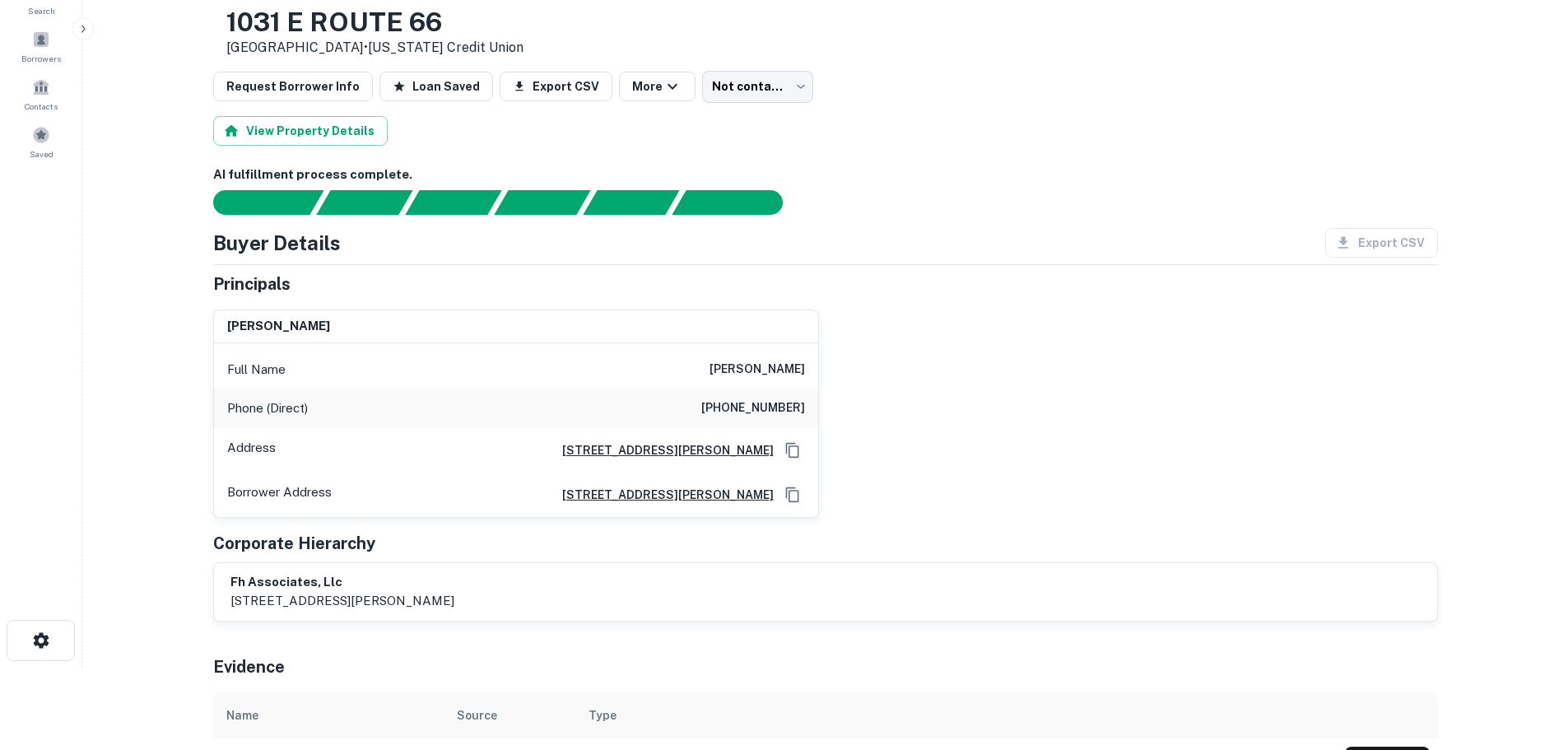
scroll to position [0, 0]
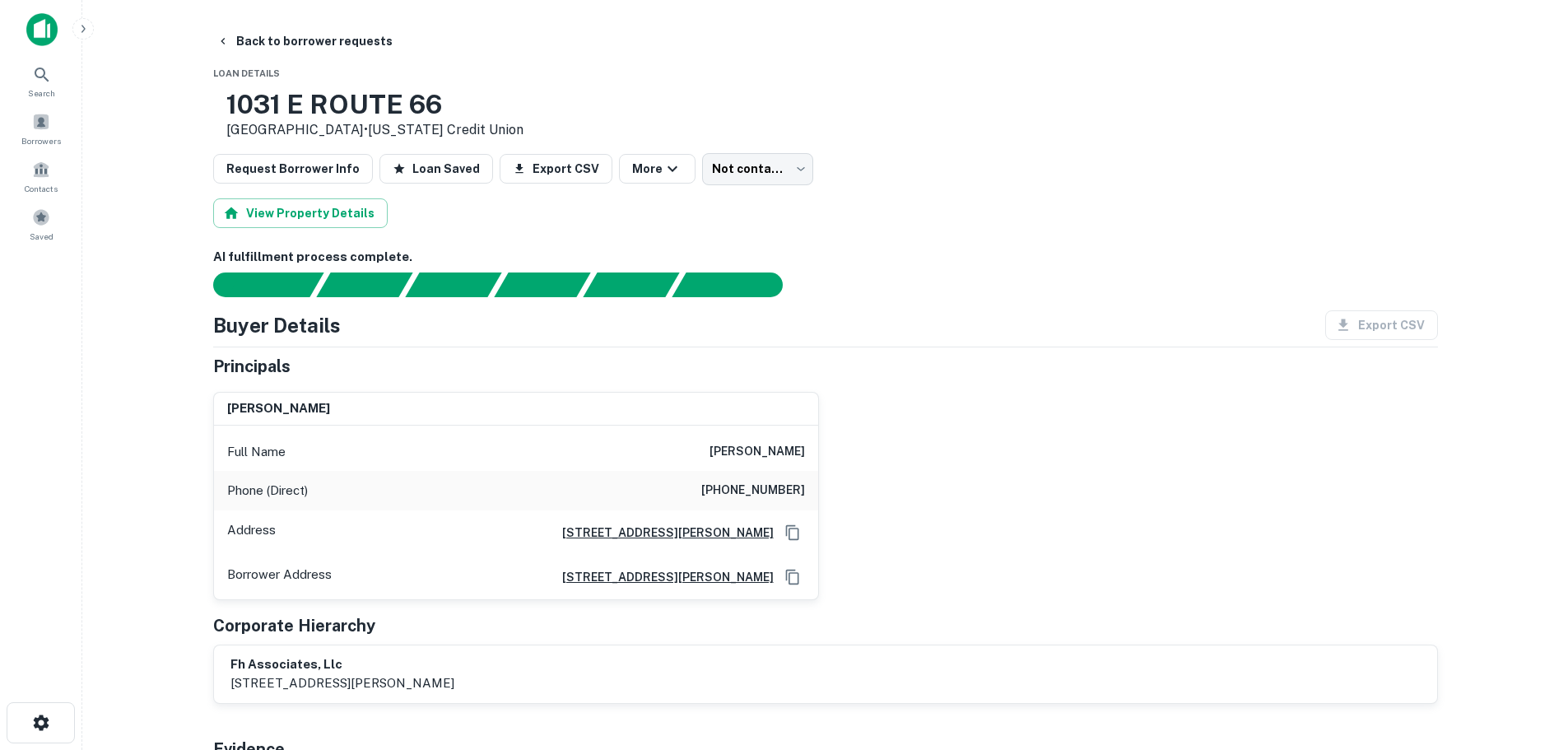
click at [786, 494] on h6 "(949) 489-7761" at bounding box center [753, 491] width 104 height 20
click at [338, 38] on button "Back to borrower requests" at bounding box center [304, 42] width 190 height 30
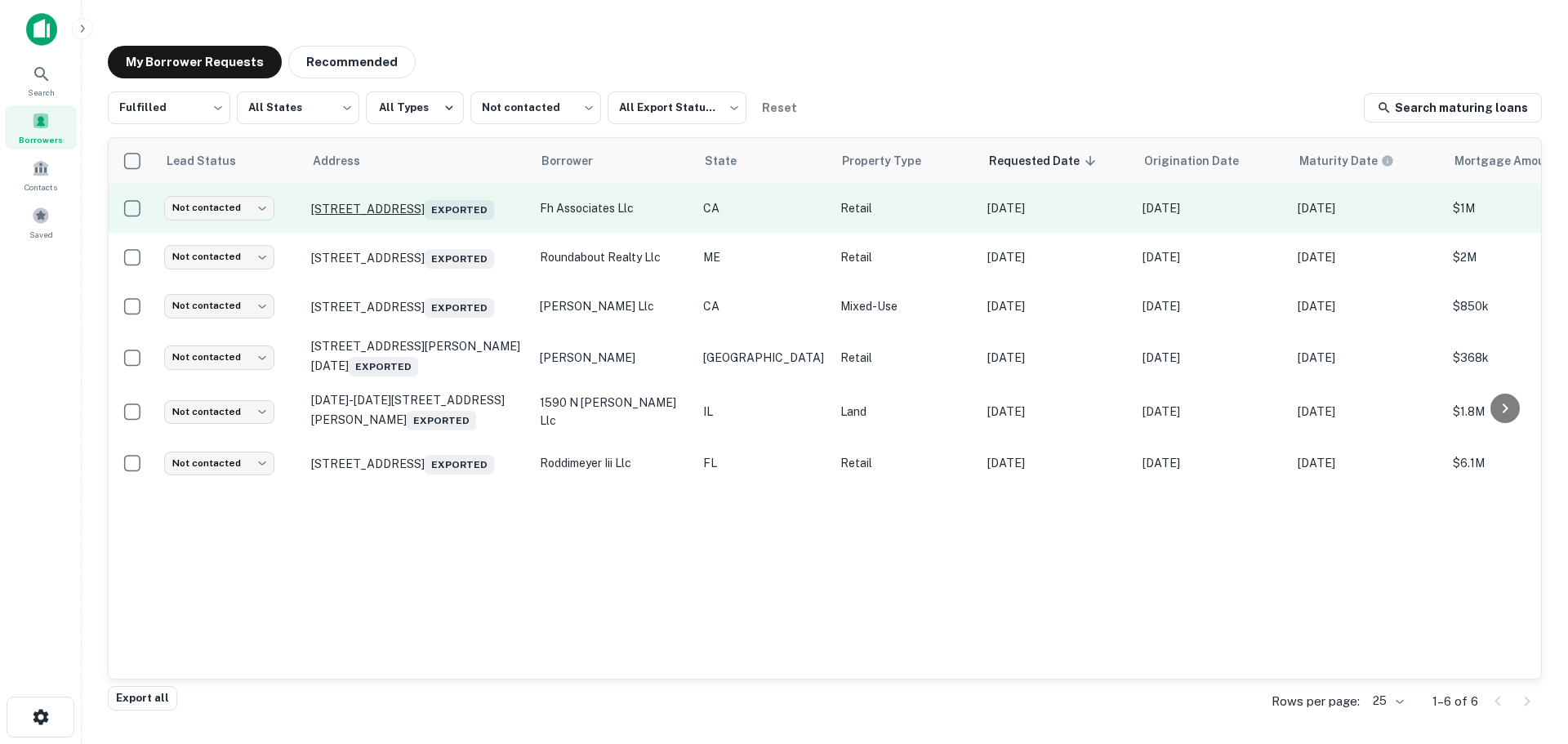
click at [433, 203] on p "1031 E Route 66 Glendora, CA 91740 Exported" at bounding box center [416, 208] width 213 height 23
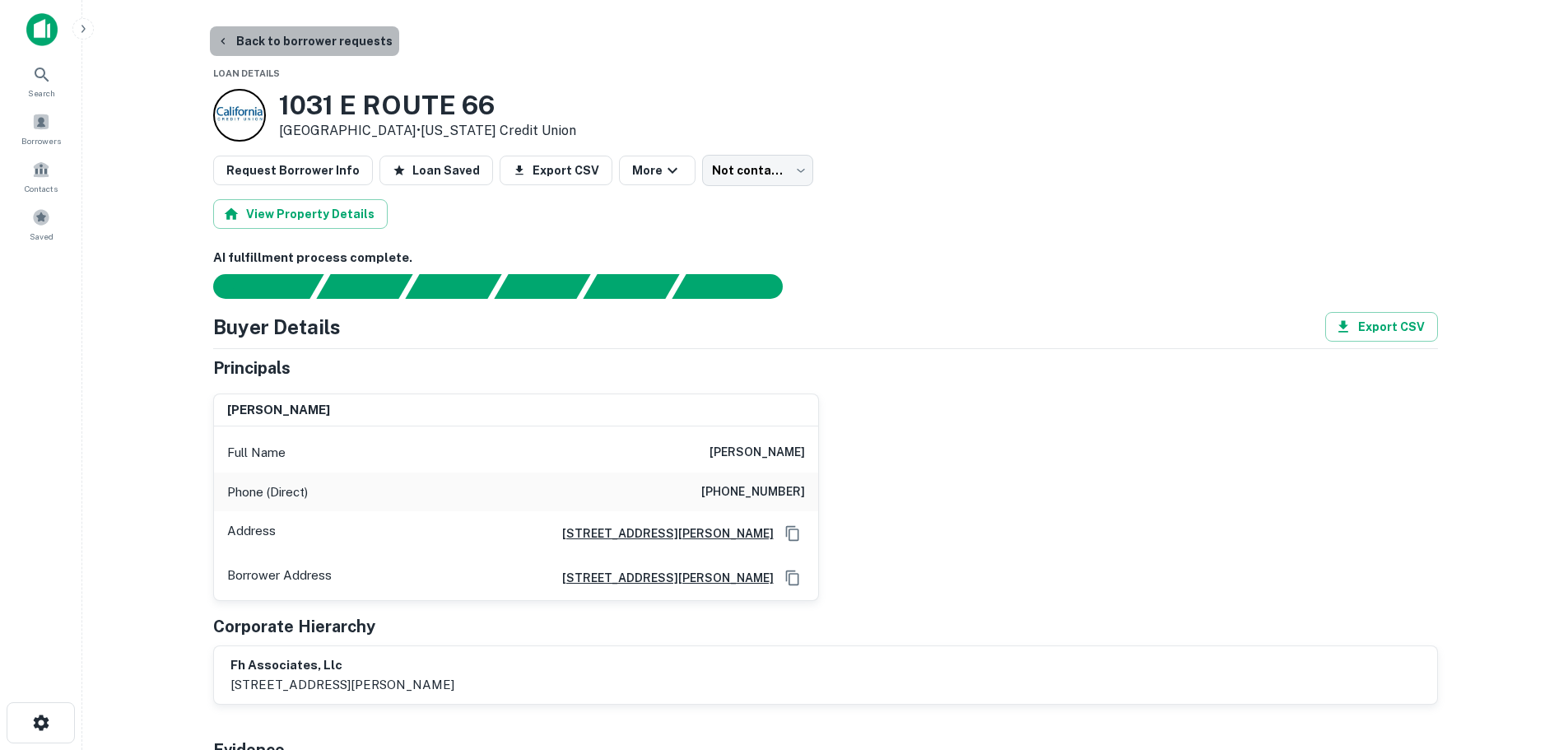
click at [345, 37] on button "Back to borrower requests" at bounding box center [304, 42] width 190 height 30
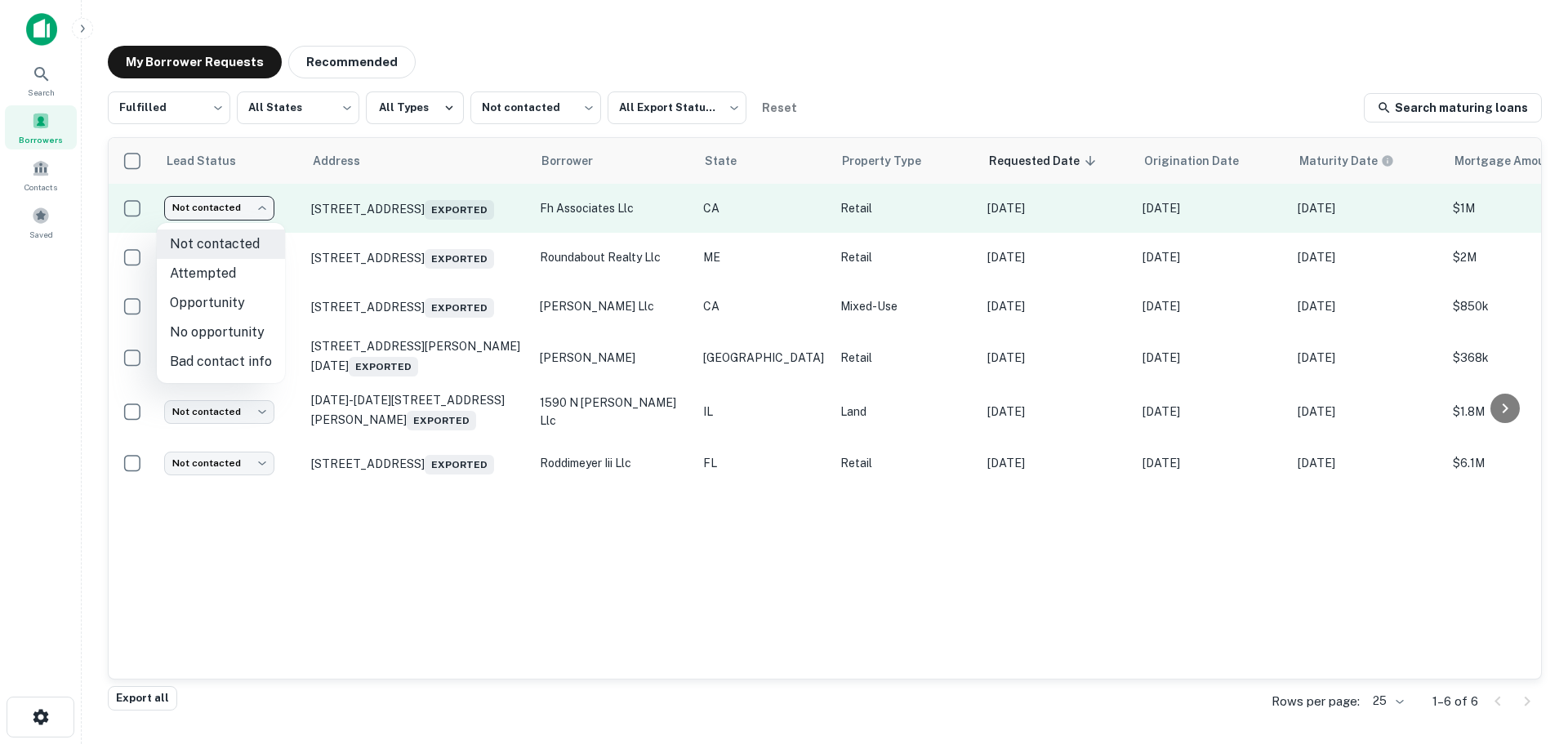
click at [203, 200] on body "Search Borrowers Contacts Saved My Borrower Requests Recommended Fulfilled ****…" at bounding box center [784, 372] width 1568 height 744
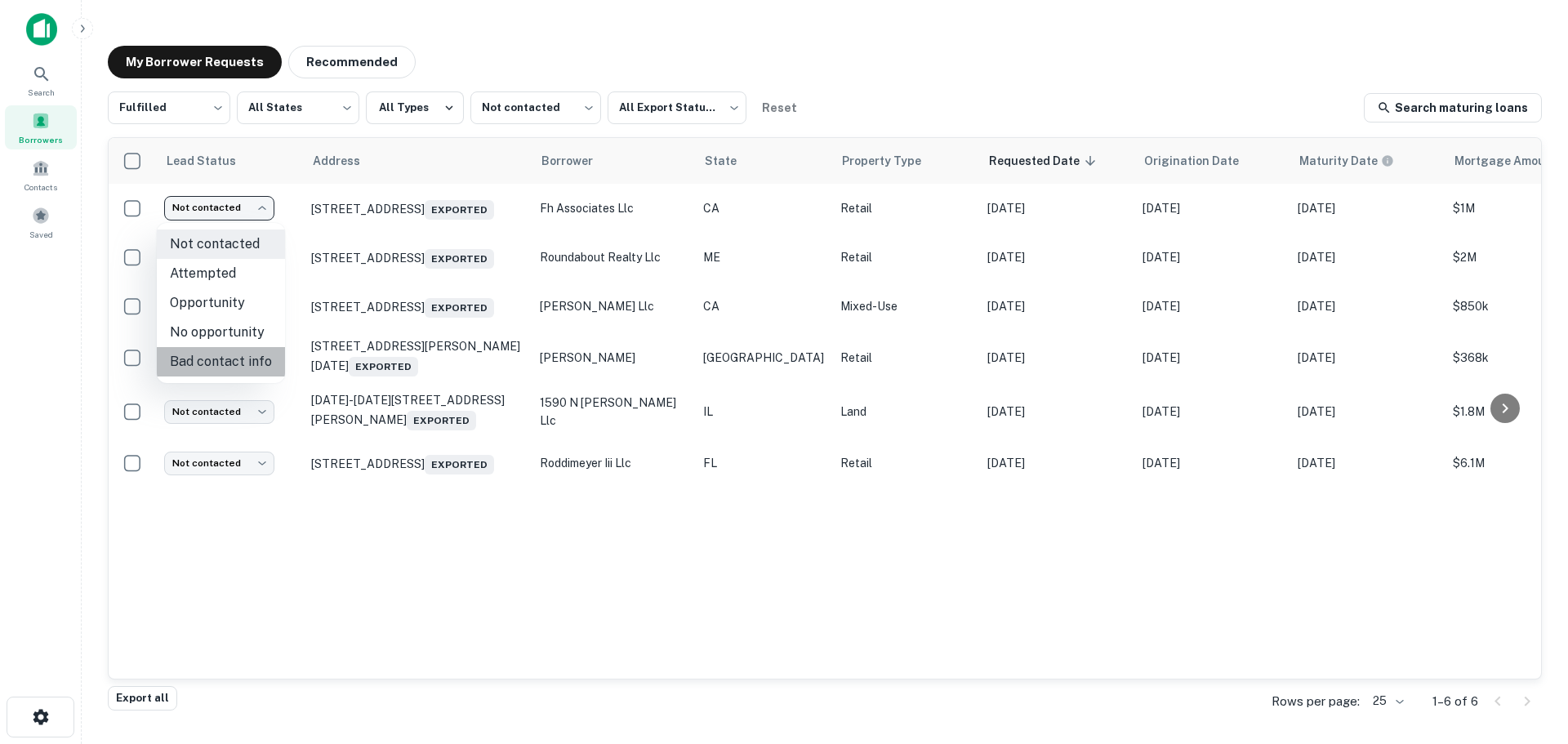
click at [232, 361] on li "Bad contact info" at bounding box center [220, 362] width 128 height 29
type input "**********"
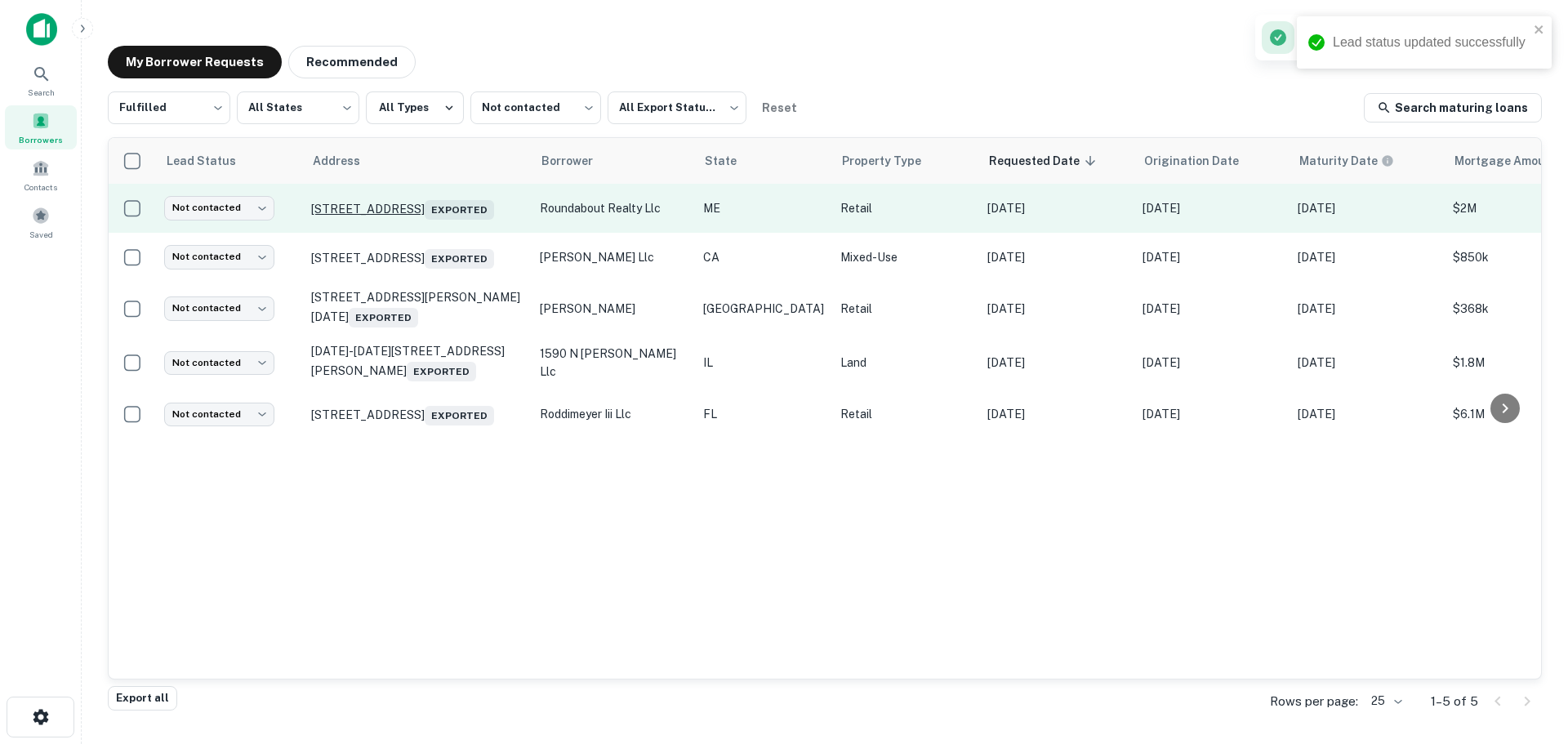
click at [419, 203] on p "465 Main St Westbrook, ME 04092 Exported" at bounding box center [416, 208] width 213 height 23
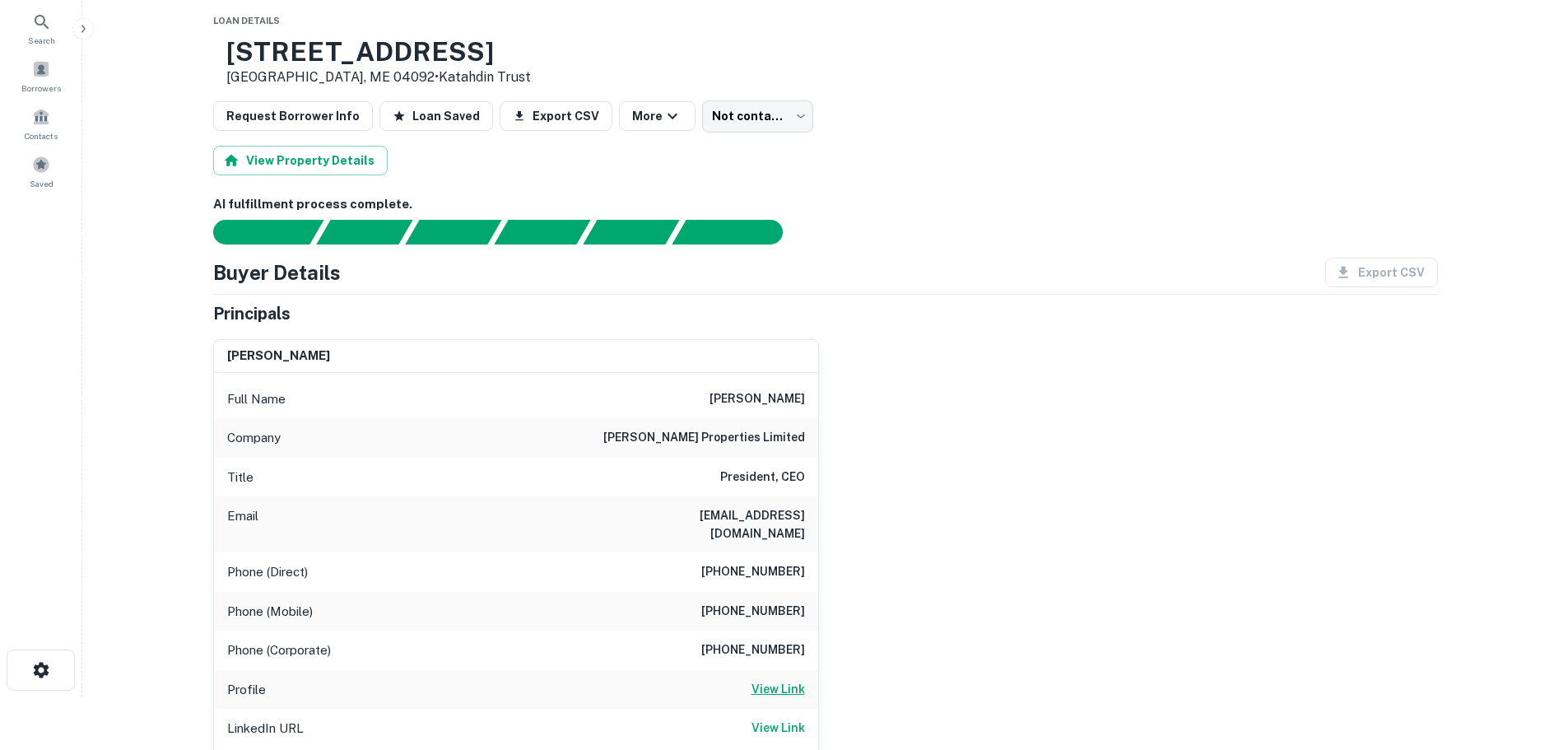
scroll to position [82, 0]
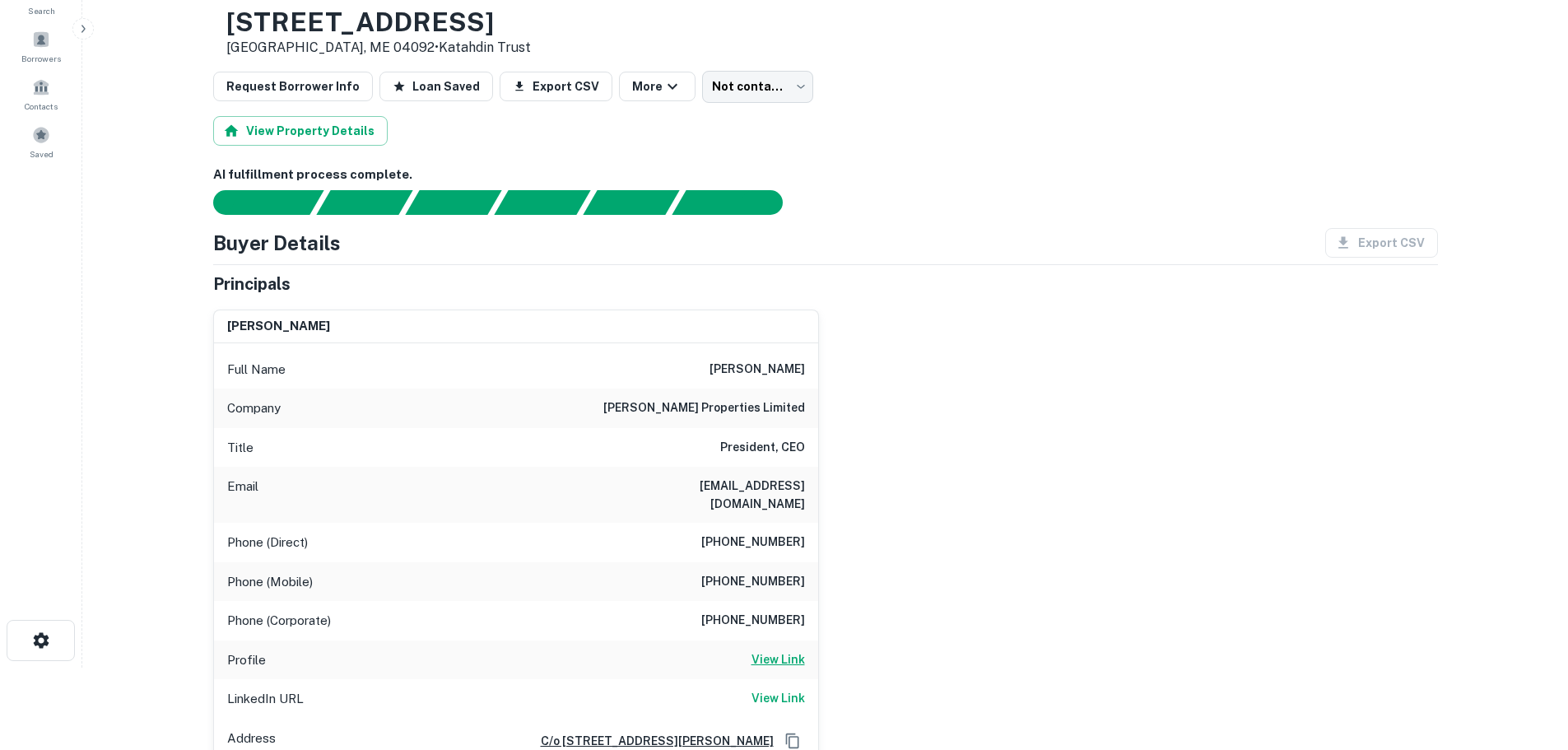
click at [783, 650] on h6 "View Link" at bounding box center [779, 659] width 53 height 18
click at [794, 689] on h6 "View Link" at bounding box center [779, 698] width 53 height 18
click at [757, 413] on h6 "cohen properties limited" at bounding box center [704, 408] width 202 height 20
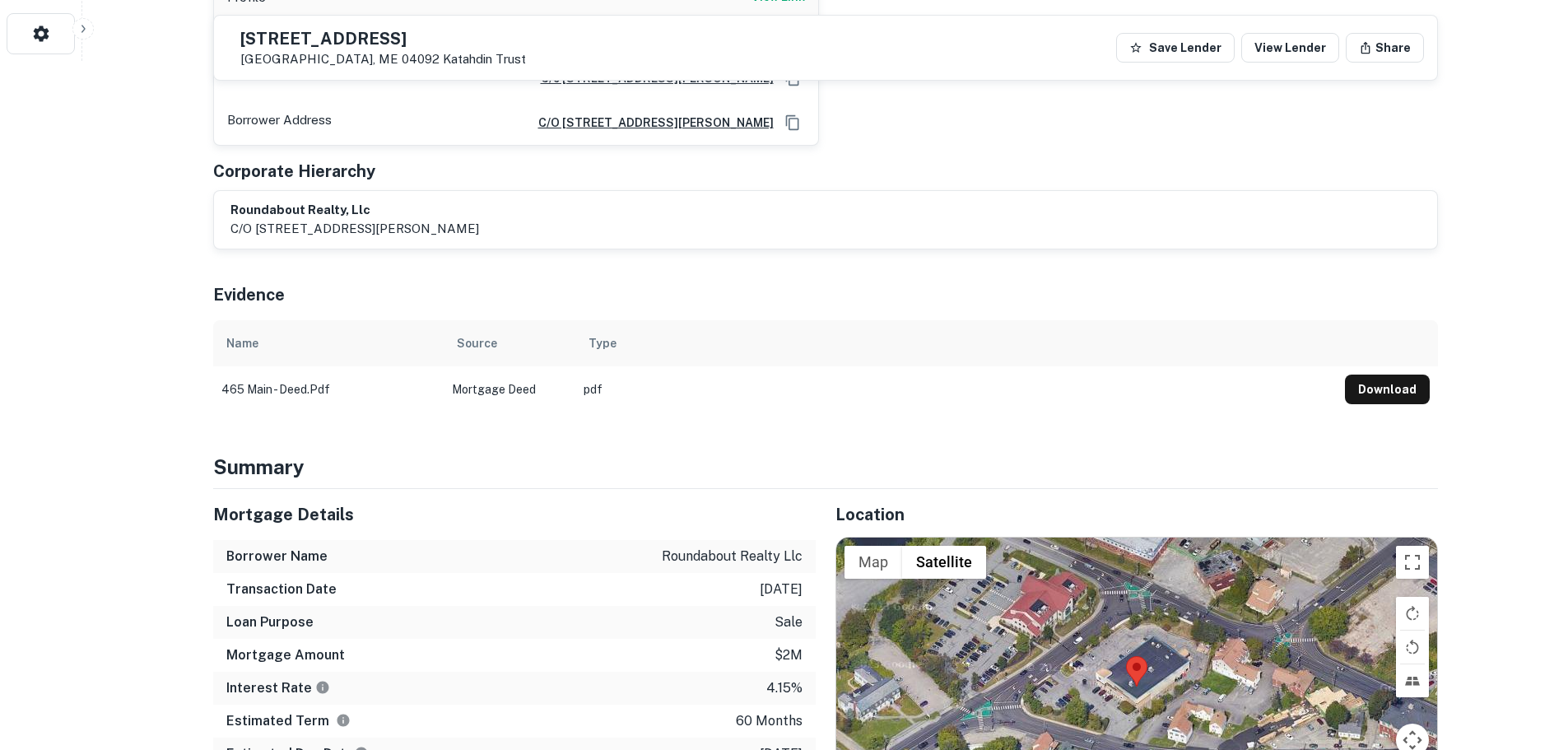
scroll to position [988, 0]
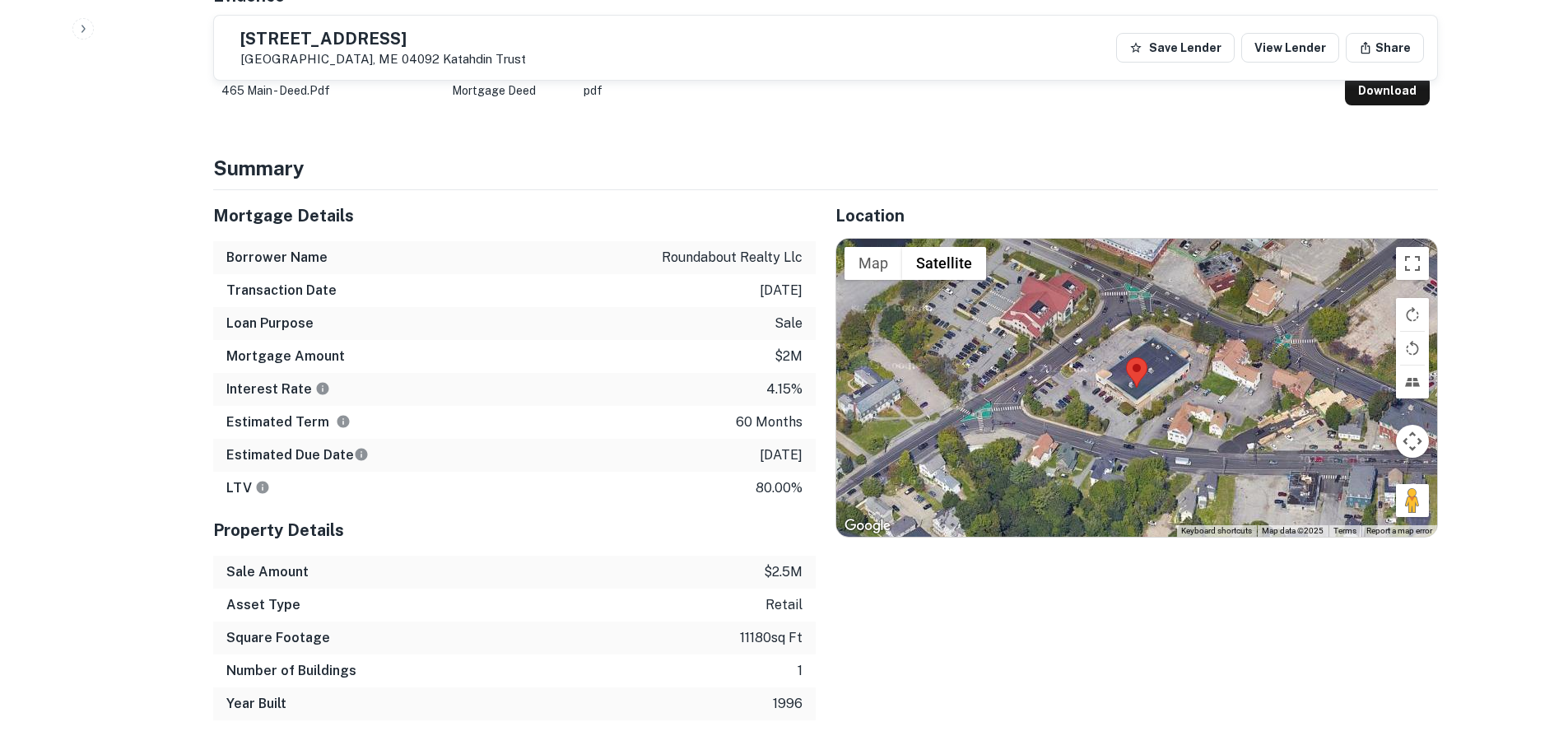
drag, startPoint x: 1415, startPoint y: 488, endPoint x: 1163, endPoint y: 412, distance: 263.2
click at [1163, 412] on div "Map Terrain Satellite Labels Keyboard shortcuts Map Data Map data ©2025 Map dat…" at bounding box center [1137, 388] width 601 height 298
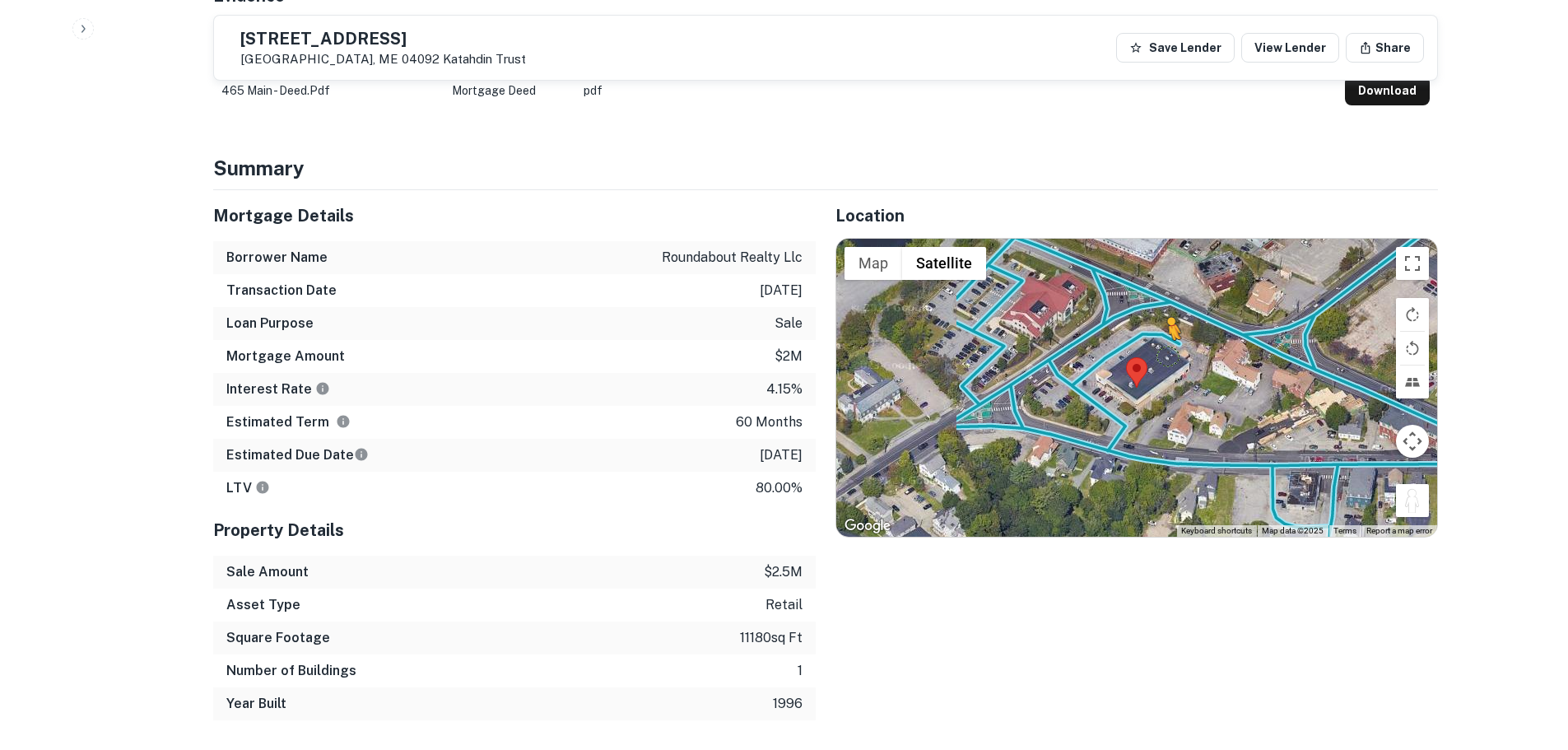
drag, startPoint x: 1410, startPoint y: 485, endPoint x: 1166, endPoint y: 338, distance: 284.9
click at [1166, 338] on div "To activate drag with keyboard, press Alt + Enter. Once in keyboard drag state,…" at bounding box center [1137, 388] width 601 height 298
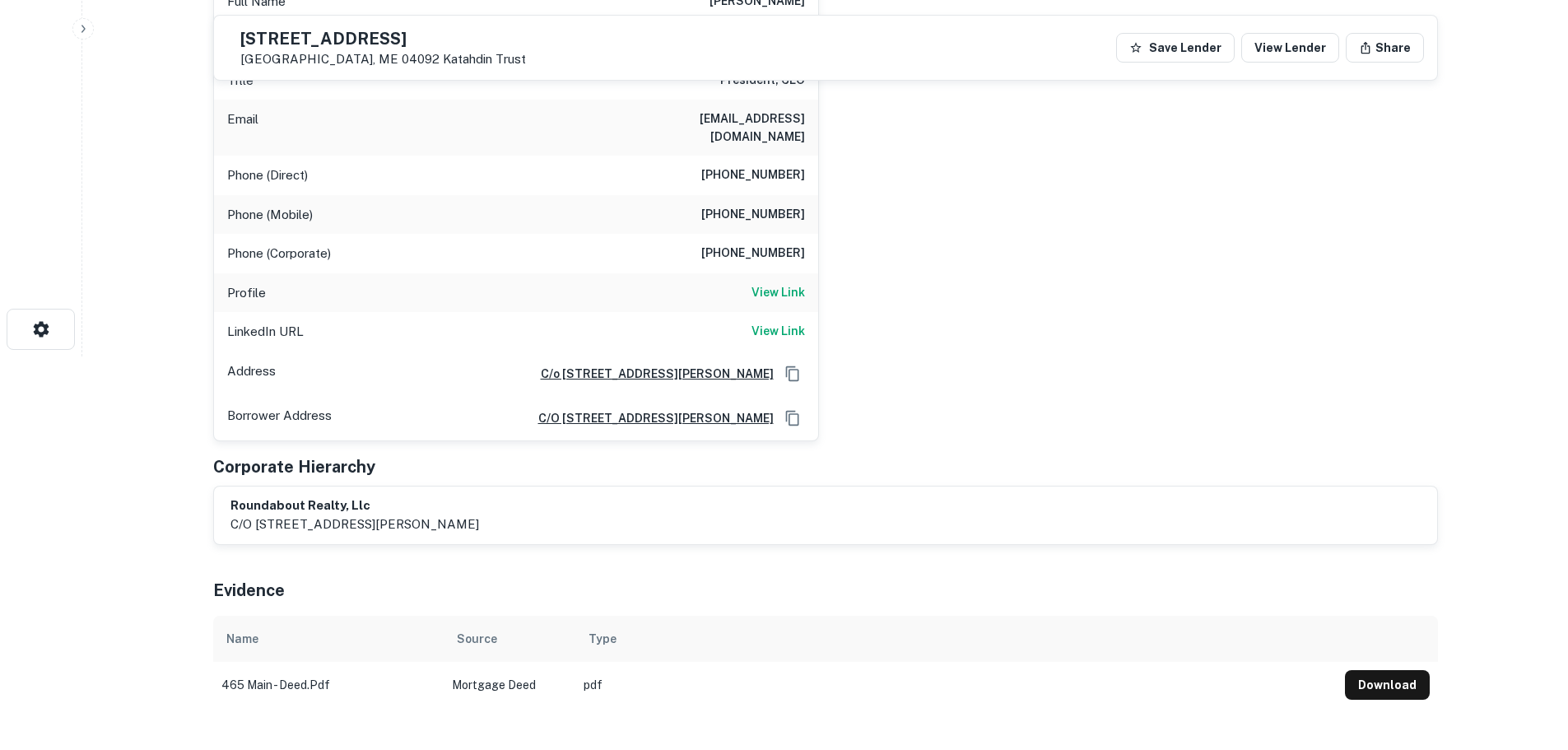
scroll to position [165, 0]
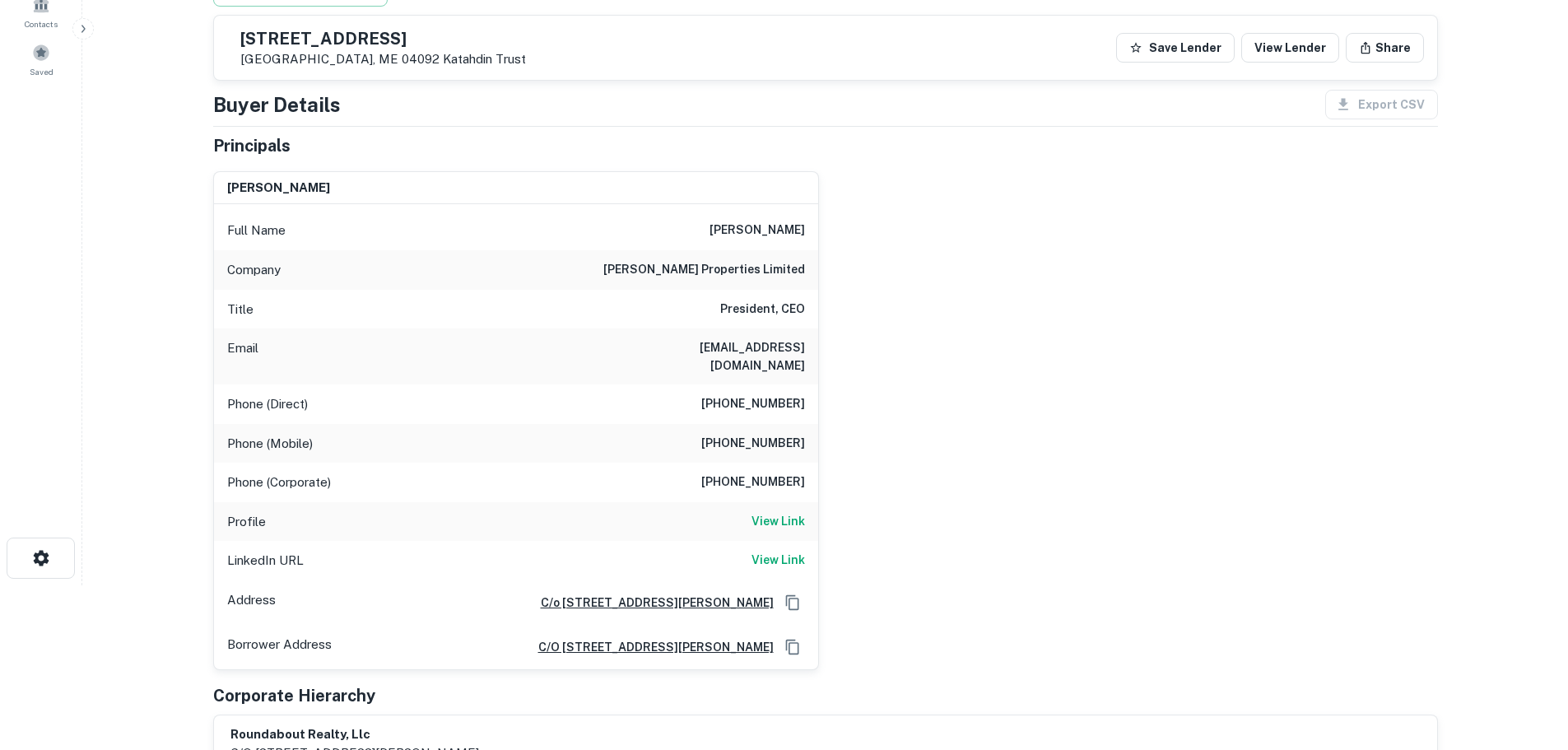
click at [764, 394] on h6 "(207) 781-4306" at bounding box center [753, 404] width 104 height 20
click at [763, 434] on h6 "(207) 776-0304" at bounding box center [753, 444] width 104 height 20
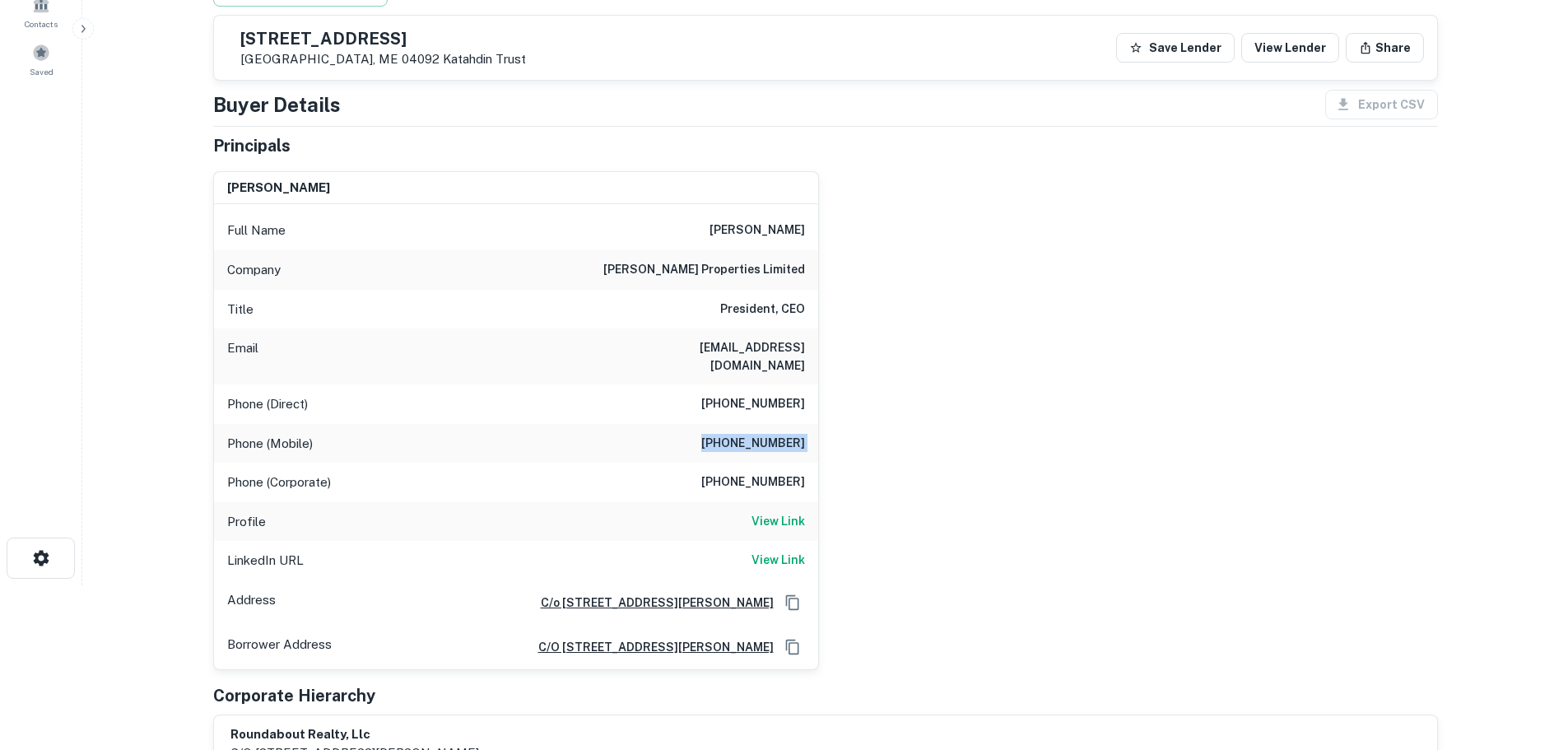
click at [763, 434] on h6 "(207) 776-0304" at bounding box center [753, 444] width 104 height 20
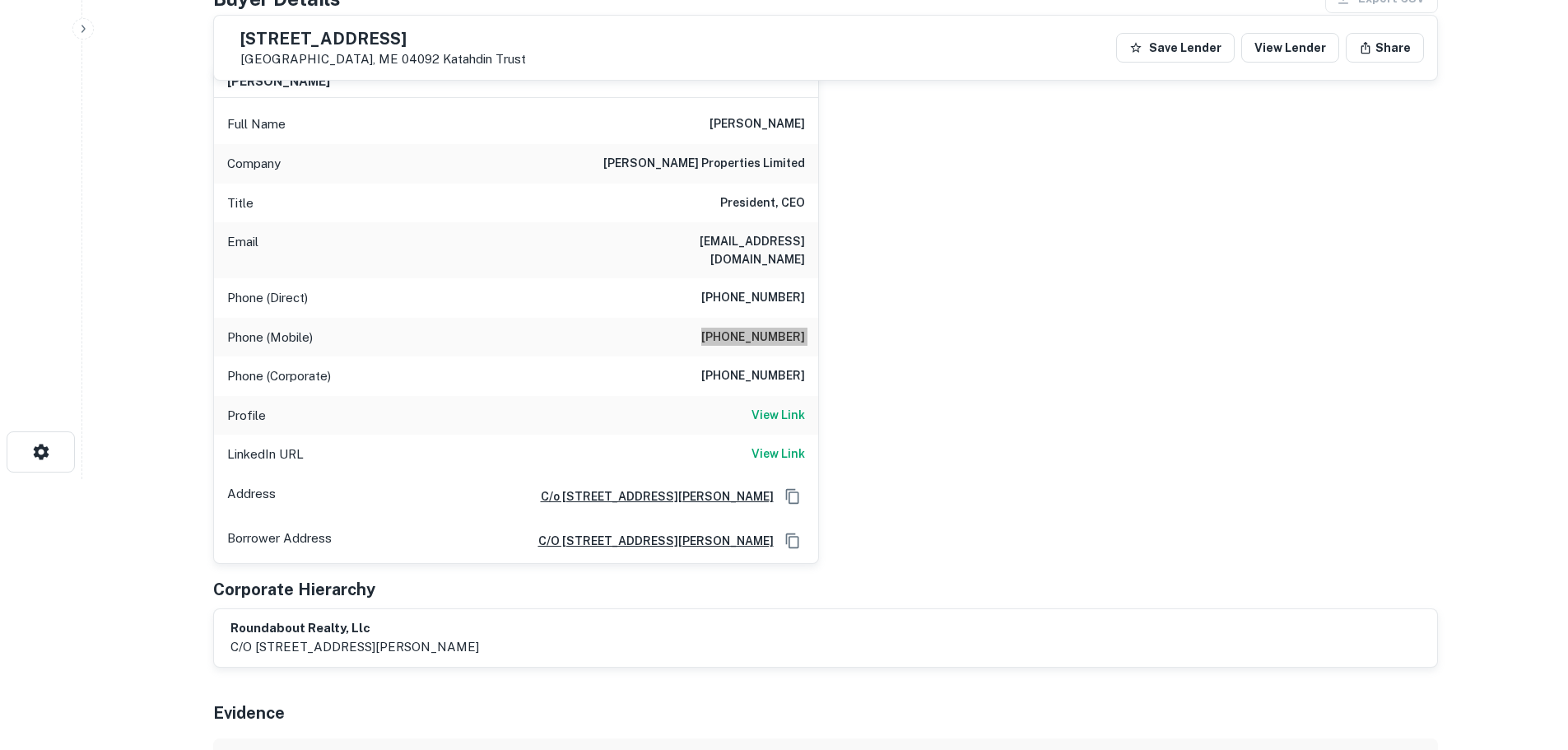
scroll to position [412, 0]
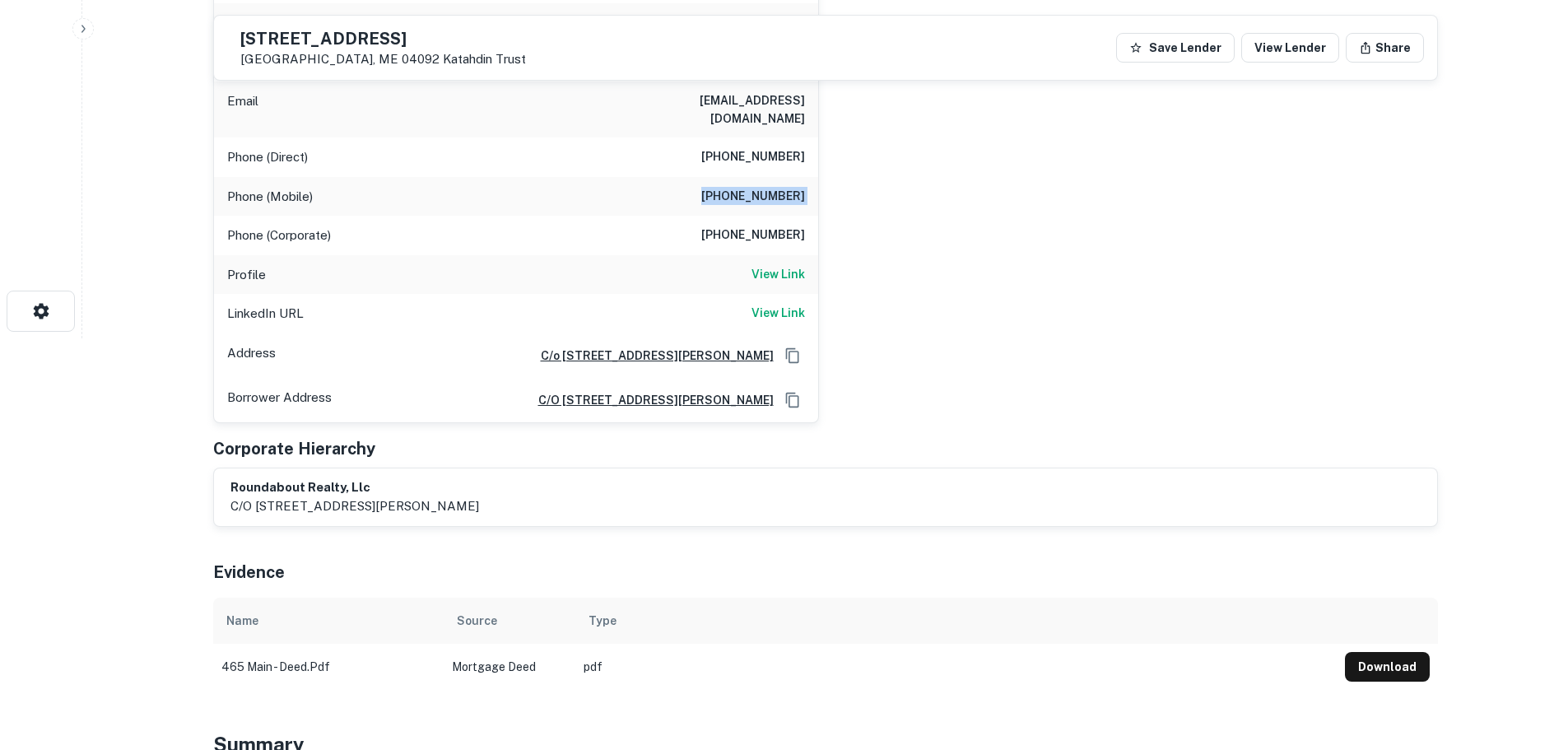
click at [1371, 644] on td "Download" at bounding box center [1387, 667] width 101 height 46
click at [1376, 652] on button "Download" at bounding box center [1388, 667] width 85 height 30
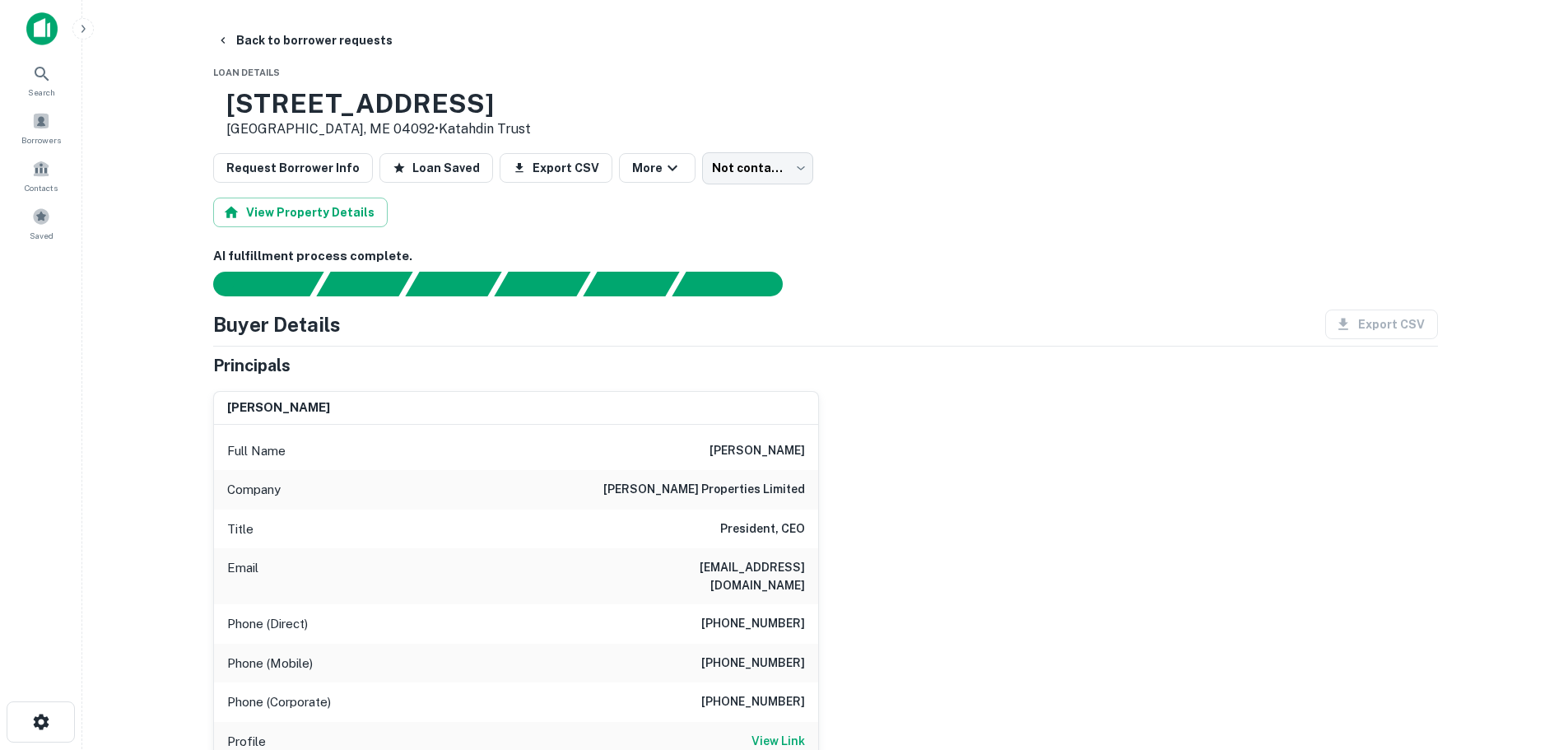
scroll to position [0, 0]
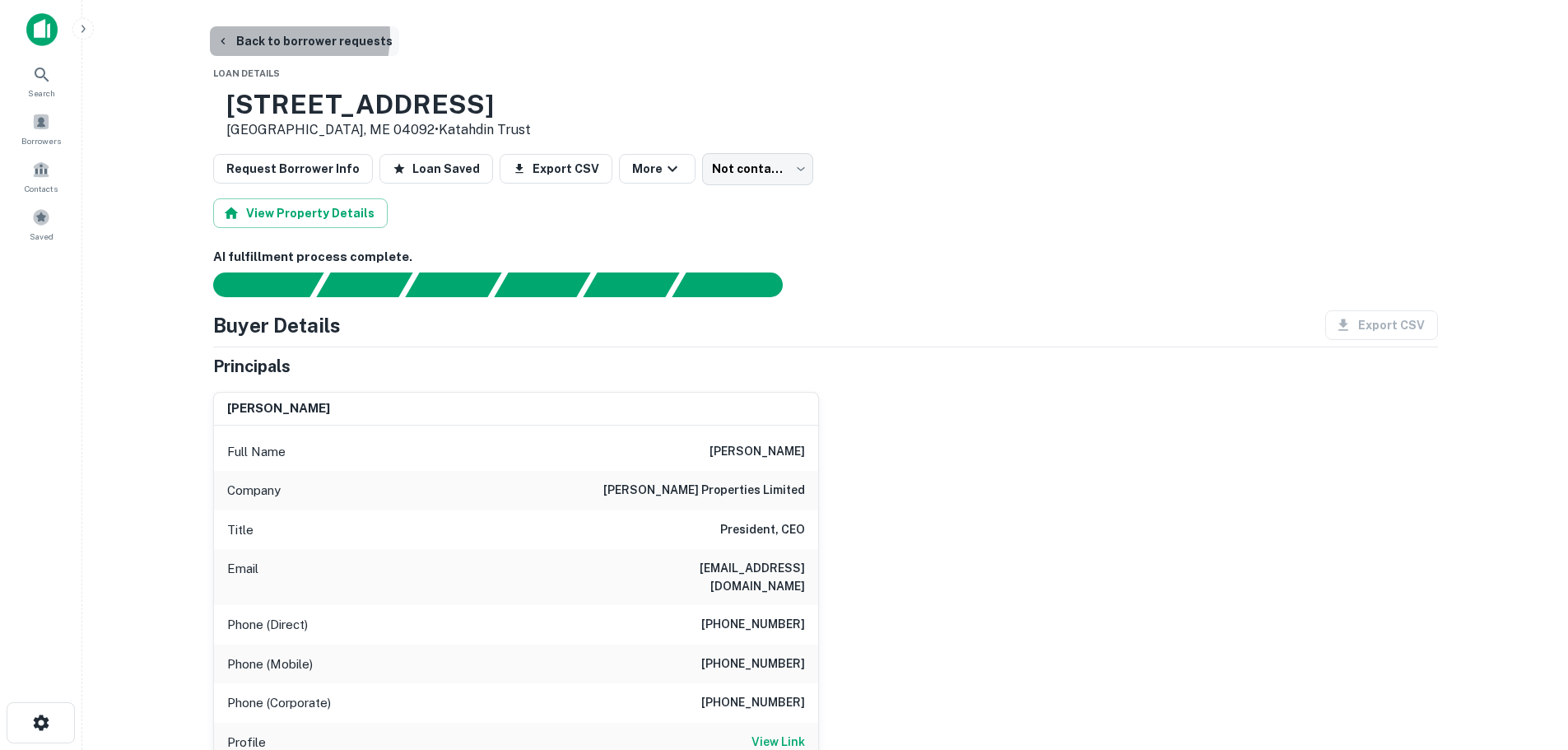
click at [279, 36] on button "Back to borrower requests" at bounding box center [304, 42] width 190 height 30
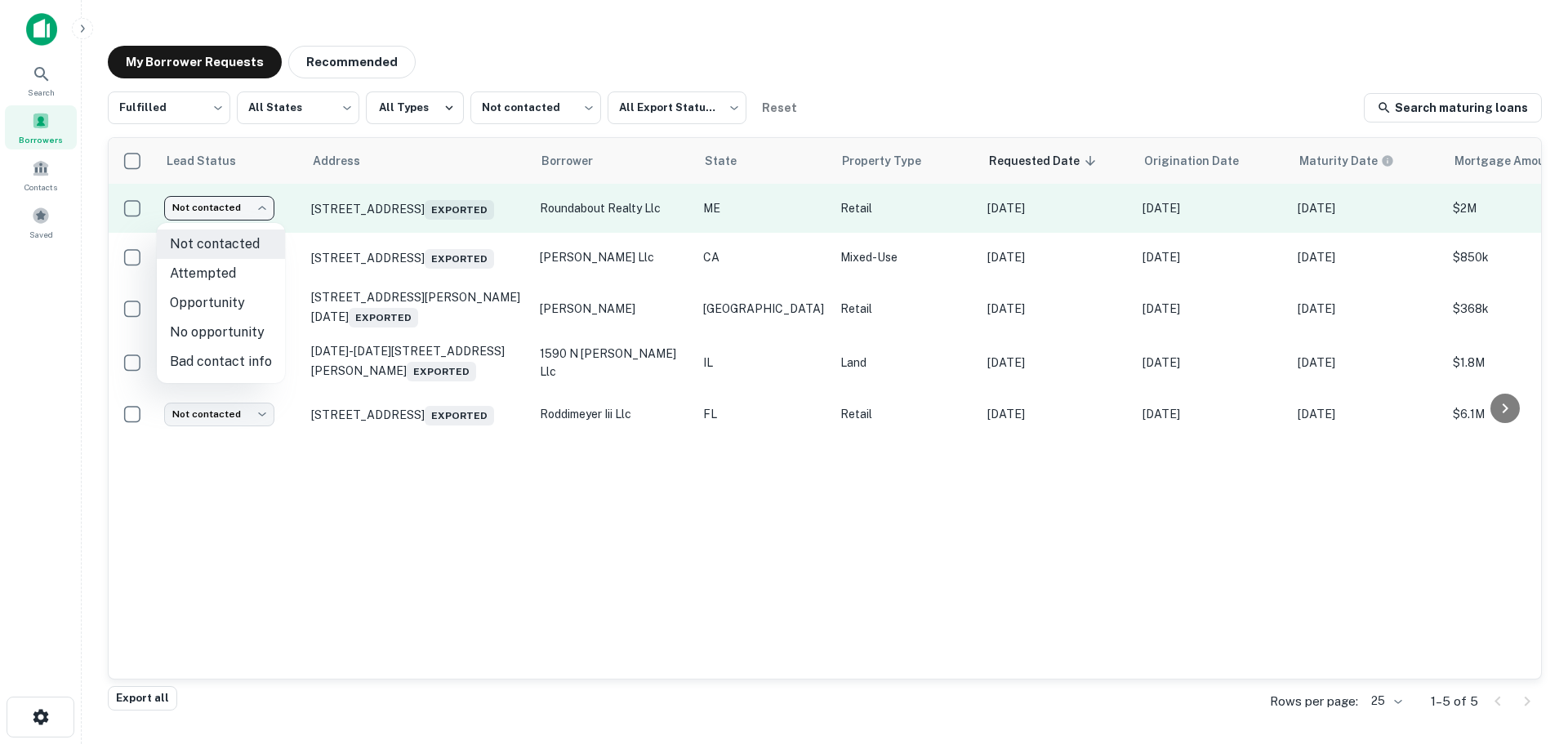
click at [220, 216] on body "Search Borrowers Contacts Saved My Borrower Requests Recommended Fulfilled ****…" at bounding box center [784, 372] width 1568 height 744
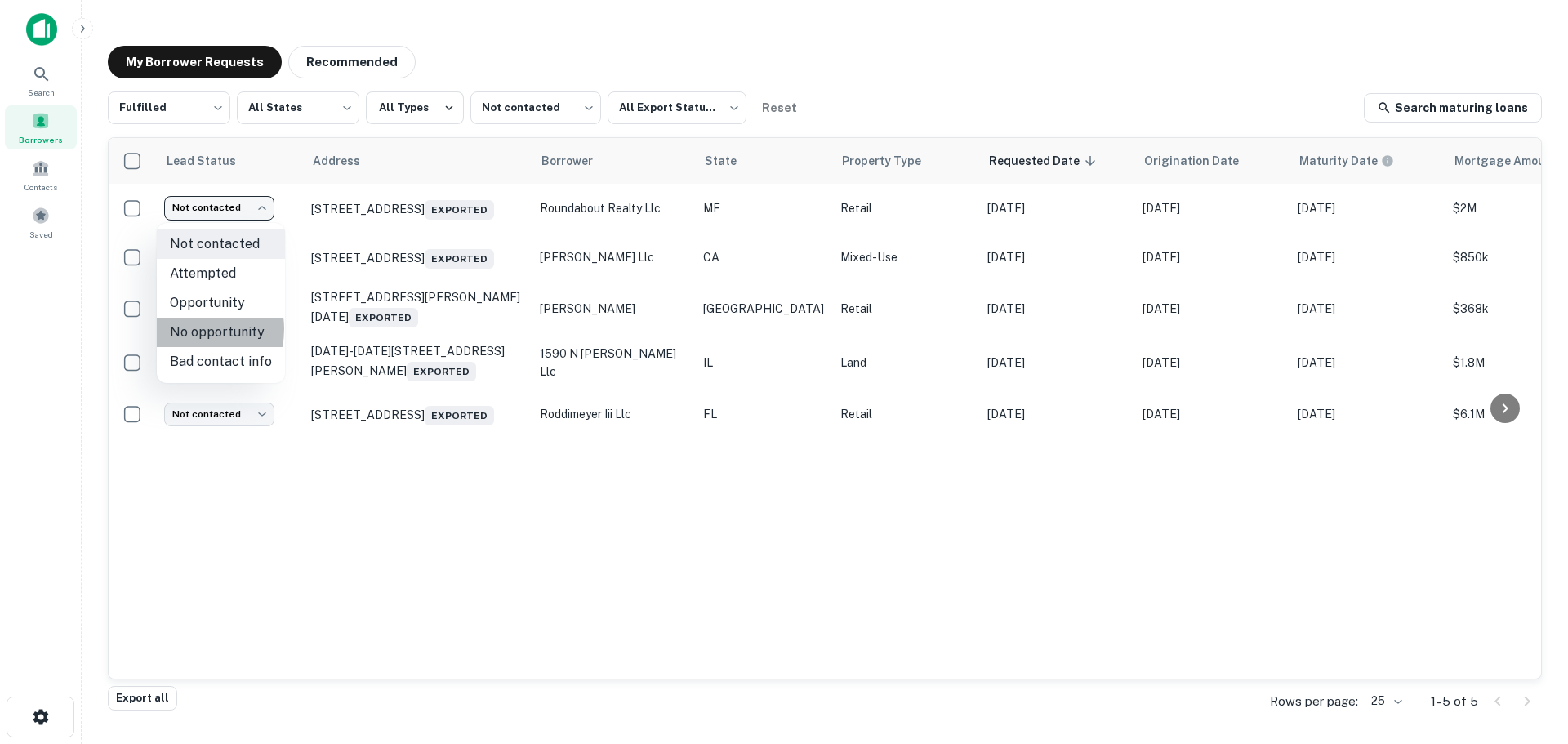
click at [191, 329] on li "No opportunity" at bounding box center [220, 332] width 128 height 29
type input "**********"
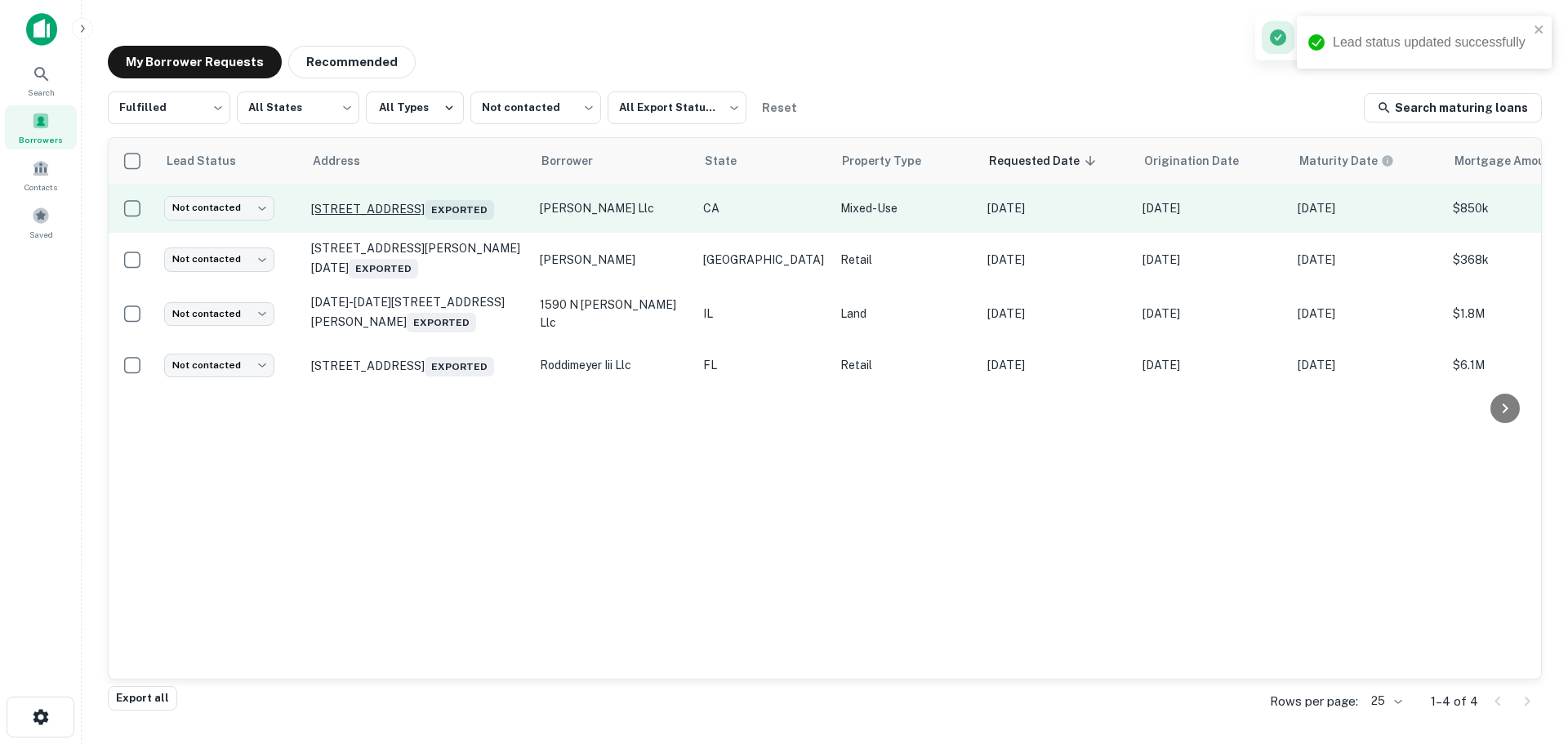
click at [421, 206] on p "544 Grant Ave San Francisco, CA 94108 Exported" at bounding box center [416, 208] width 213 height 23
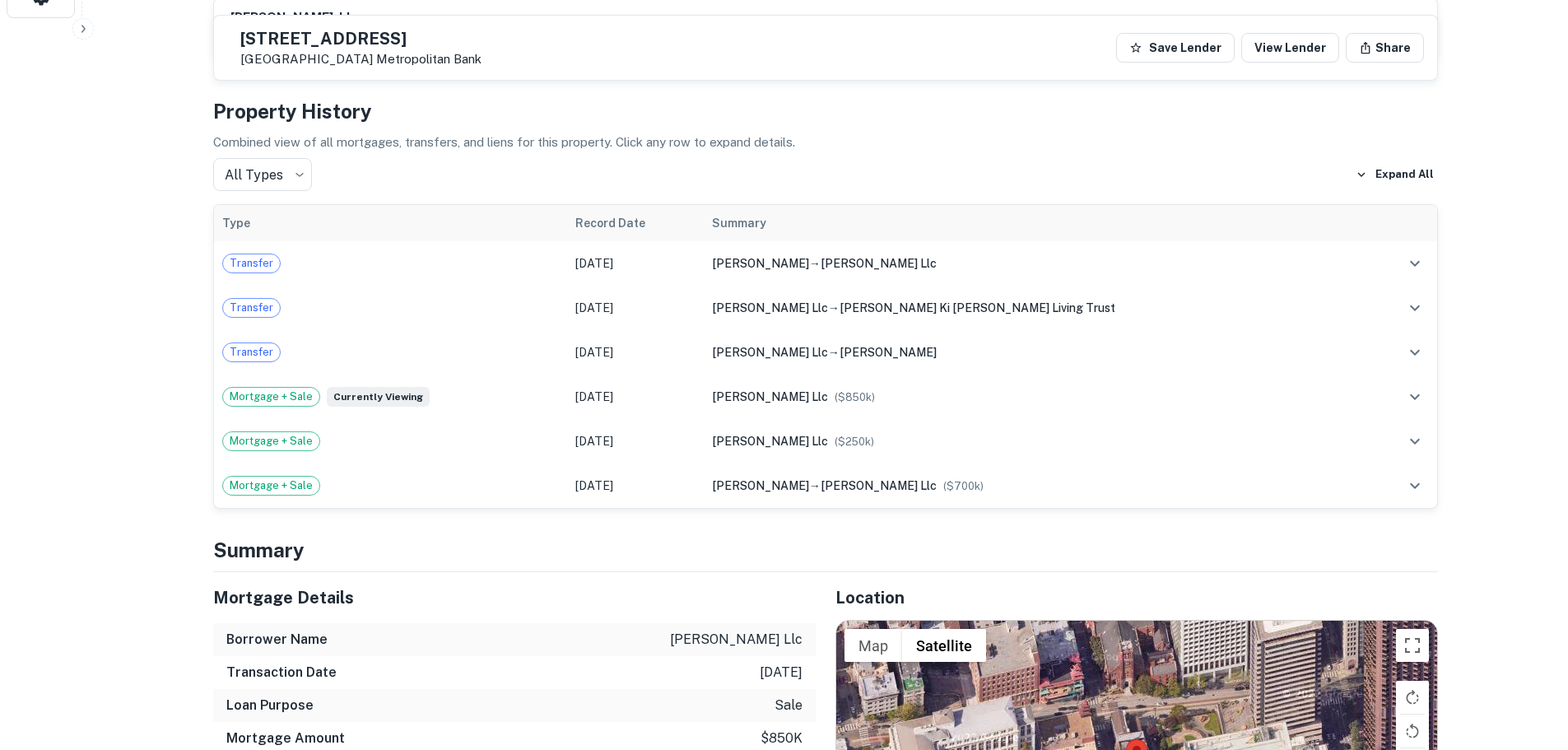
scroll to position [988, 0]
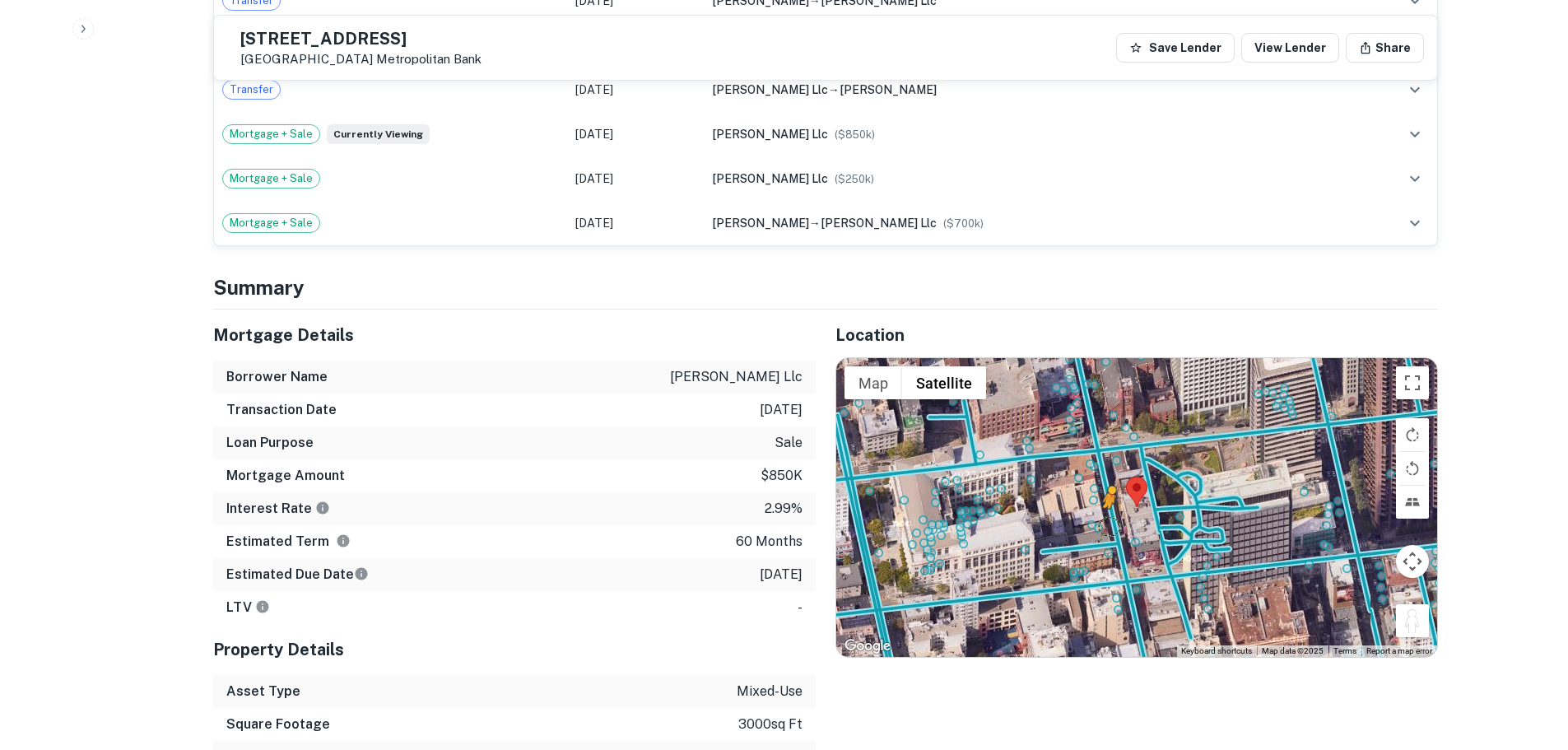
drag, startPoint x: 1422, startPoint y: 610, endPoint x: 1103, endPoint y: 504, distance: 336.2
click at [1103, 504] on div "To activate drag with keyboard, press Alt + Enter. Once in keyboard drag state,…" at bounding box center [1137, 507] width 601 height 298
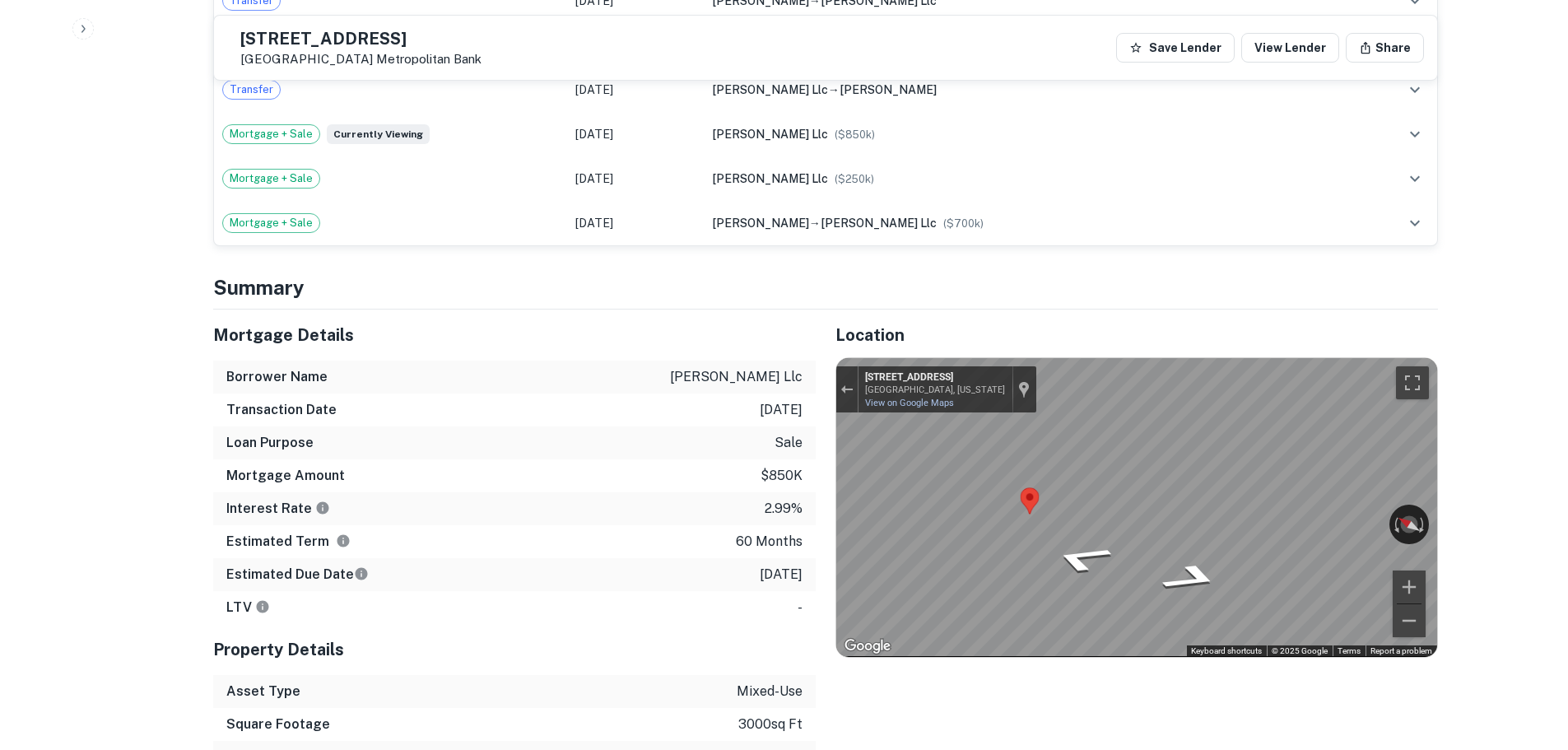
click at [705, 511] on div "Mortgage Details Borrower Name chan tong llc Transaction Date 11/21/2021 Loan P…" at bounding box center [816, 591] width 1245 height 563
click at [1343, 550] on div "Map" at bounding box center [1137, 507] width 601 height 298
click at [817, 510] on div "Location ← Move left → Move right ↑ Move up ↓ Move down + Zoom in - Zoom out Ho…" at bounding box center [1127, 591] width 622 height 563
click at [773, 501] on div "Mortgage Details Borrower Name chan tong llc Transaction Date 11/21/2021 Loan P…" at bounding box center [816, 591] width 1245 height 563
click at [743, 457] on div "Mortgage Details Borrower Name chan tong llc Transaction Date 11/21/2021 Loan P…" at bounding box center [816, 591] width 1245 height 563
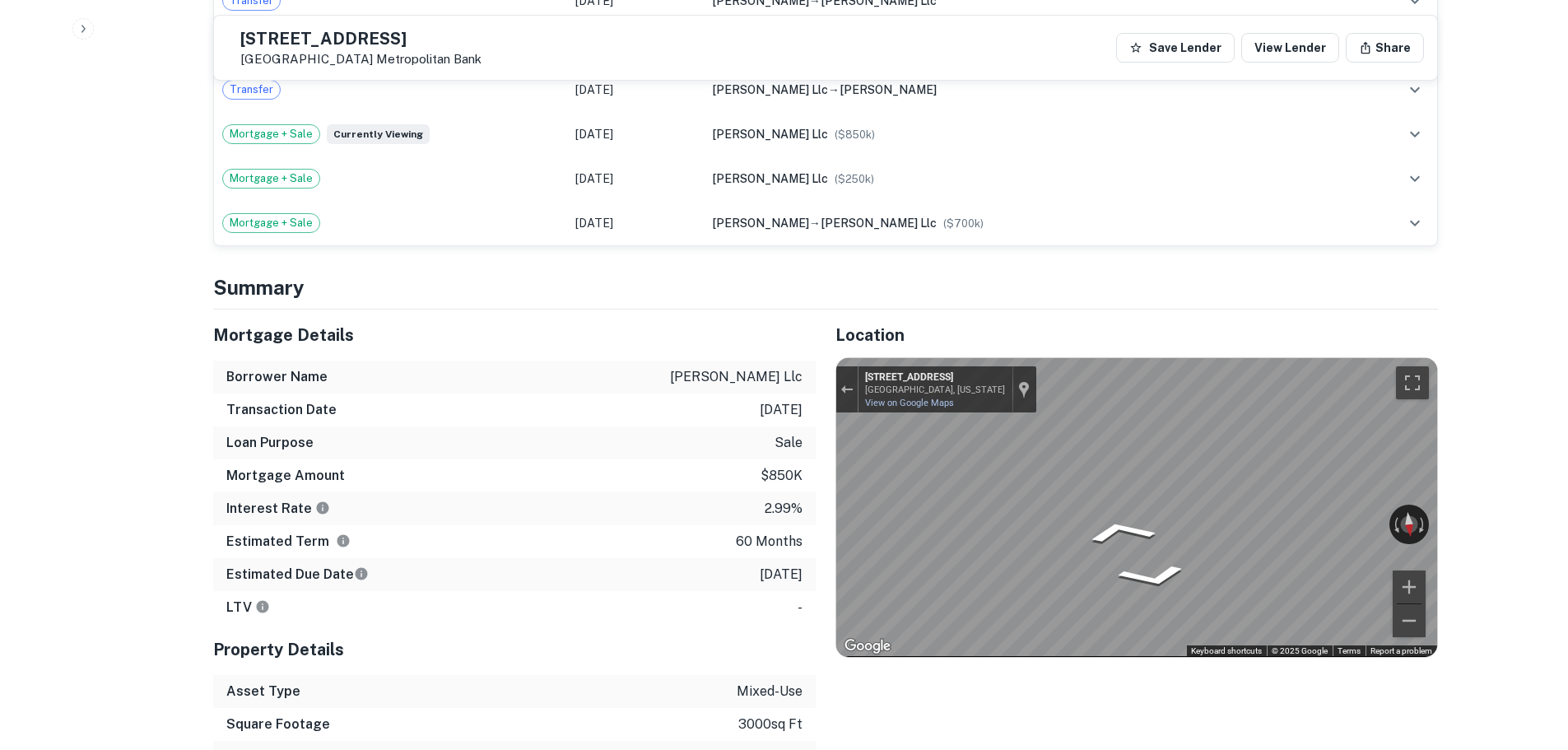
click at [372, 406] on div "Mortgage Details Borrower Name chan tong llc Transaction Date 11/21/2021 Loan P…" at bounding box center [816, 591] width 1245 height 563
click at [738, 435] on div "Mortgage Details Borrower Name chan tong llc Transaction Date 11/21/2021 Loan P…" at bounding box center [816, 591] width 1245 height 563
click at [1346, 576] on div "Map" at bounding box center [1137, 507] width 601 height 298
drag, startPoint x: 1119, startPoint y: 561, endPoint x: 825, endPoint y: 450, distance: 314.3
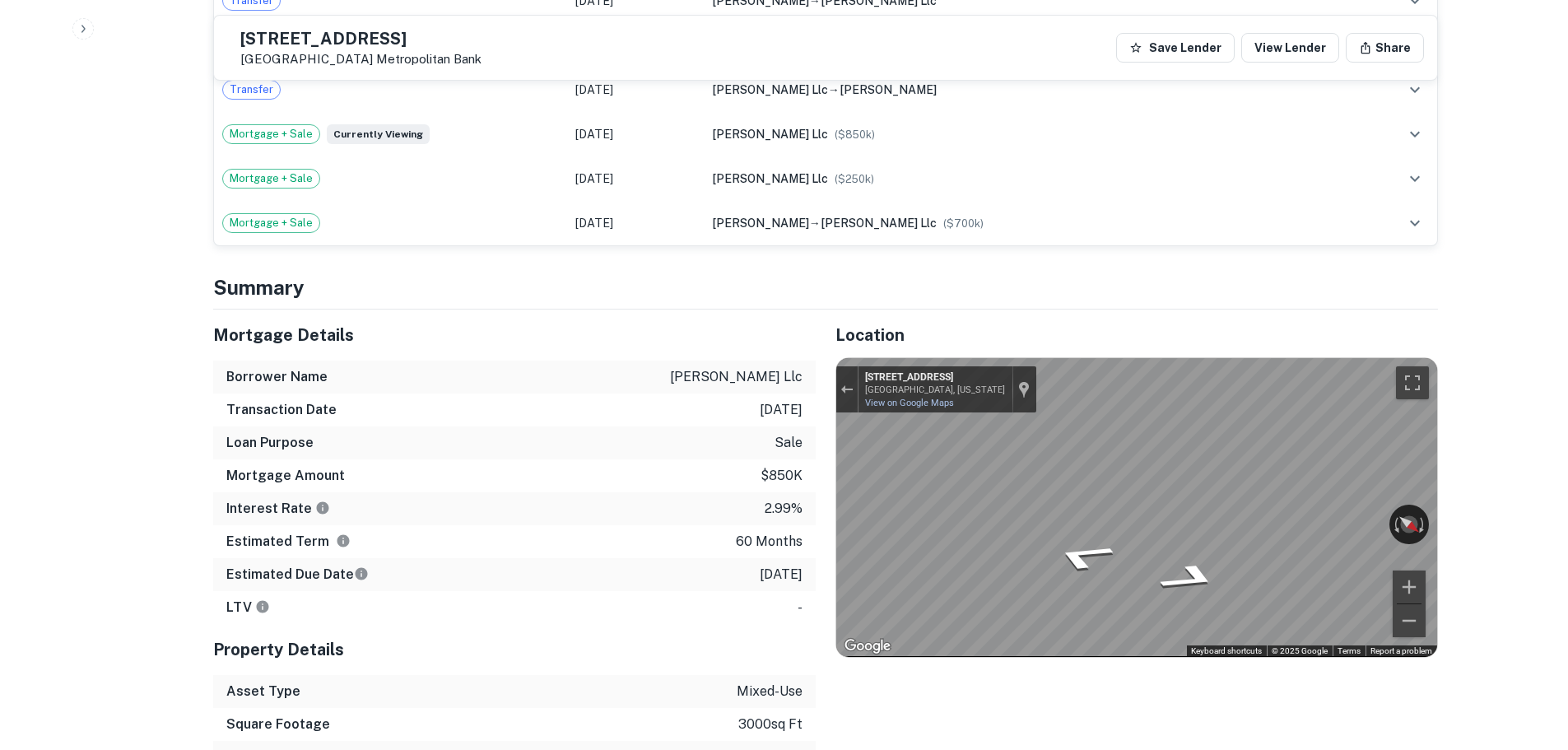
click at [758, 452] on div "Mortgage Details Borrower Name chan tong llc Transaction Date 11/21/2021 Loan P…" at bounding box center [816, 591] width 1245 height 563
click at [696, 504] on div "Mortgage Details Borrower Name chan tong llc Transaction Date 11/21/2021 Loan P…" at bounding box center [816, 591] width 1245 height 563
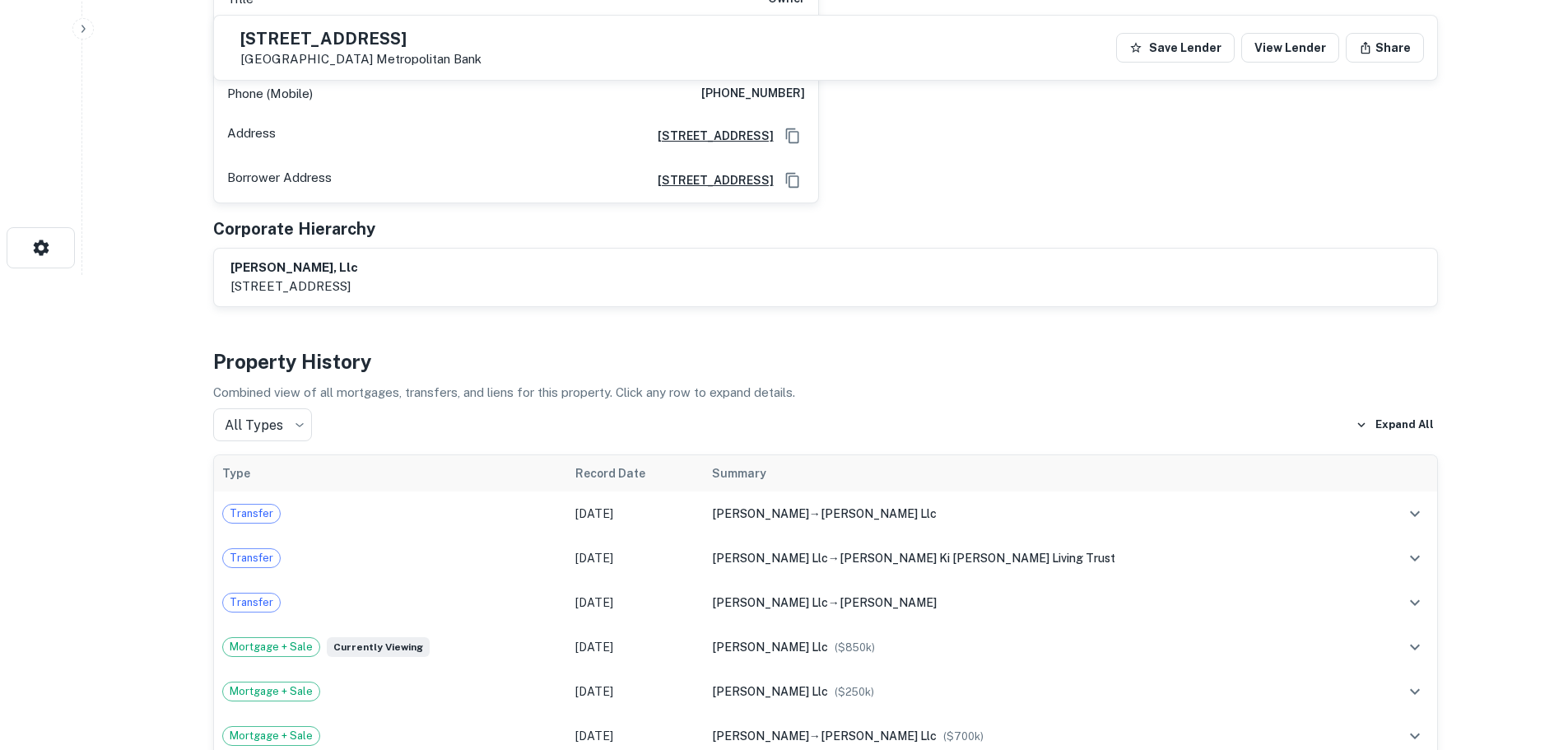
scroll to position [165, 0]
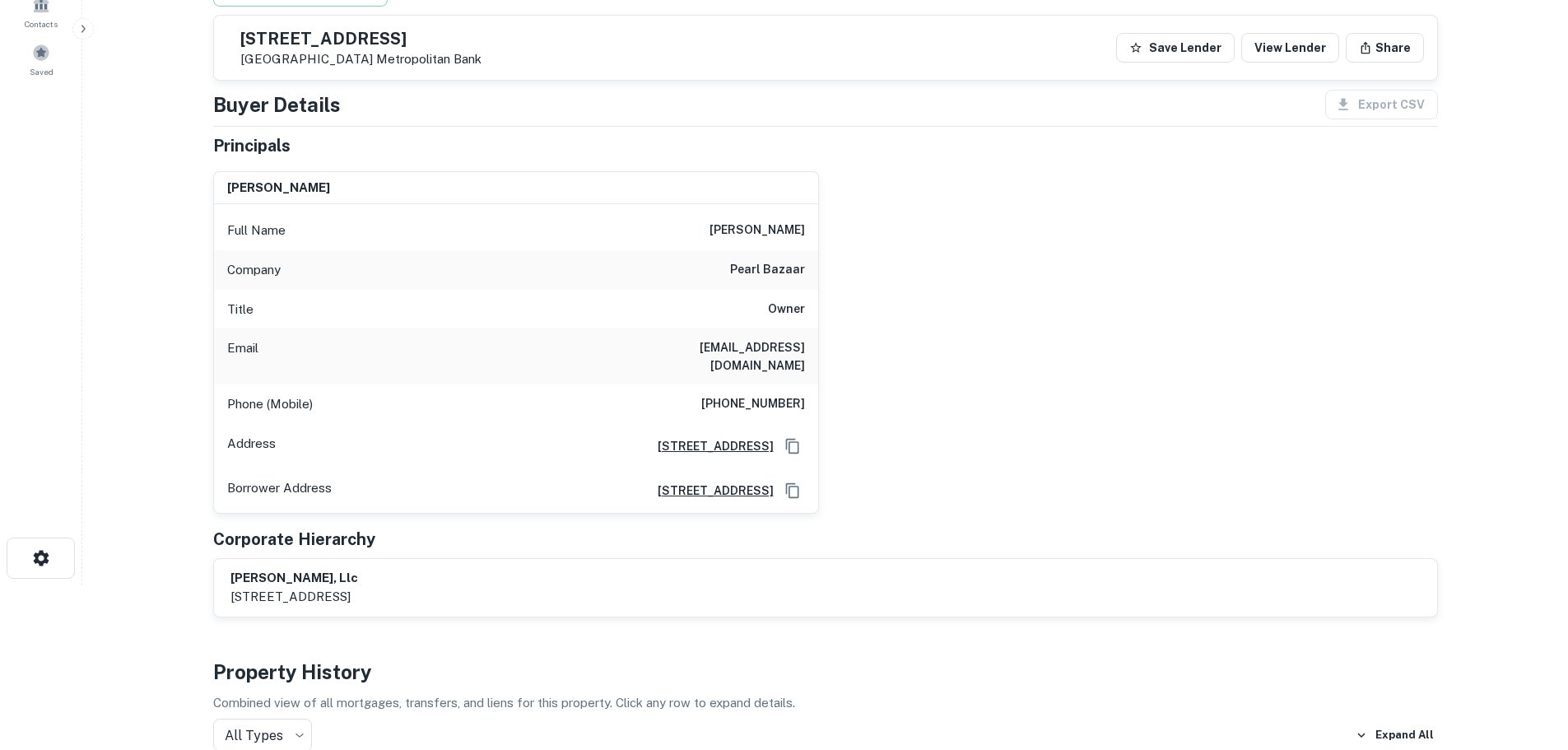
click at [758, 394] on h6 "(415) 990-0666" at bounding box center [753, 404] width 104 height 20
click at [778, 394] on h6 "(415) 990-0666" at bounding box center [753, 404] width 104 height 20
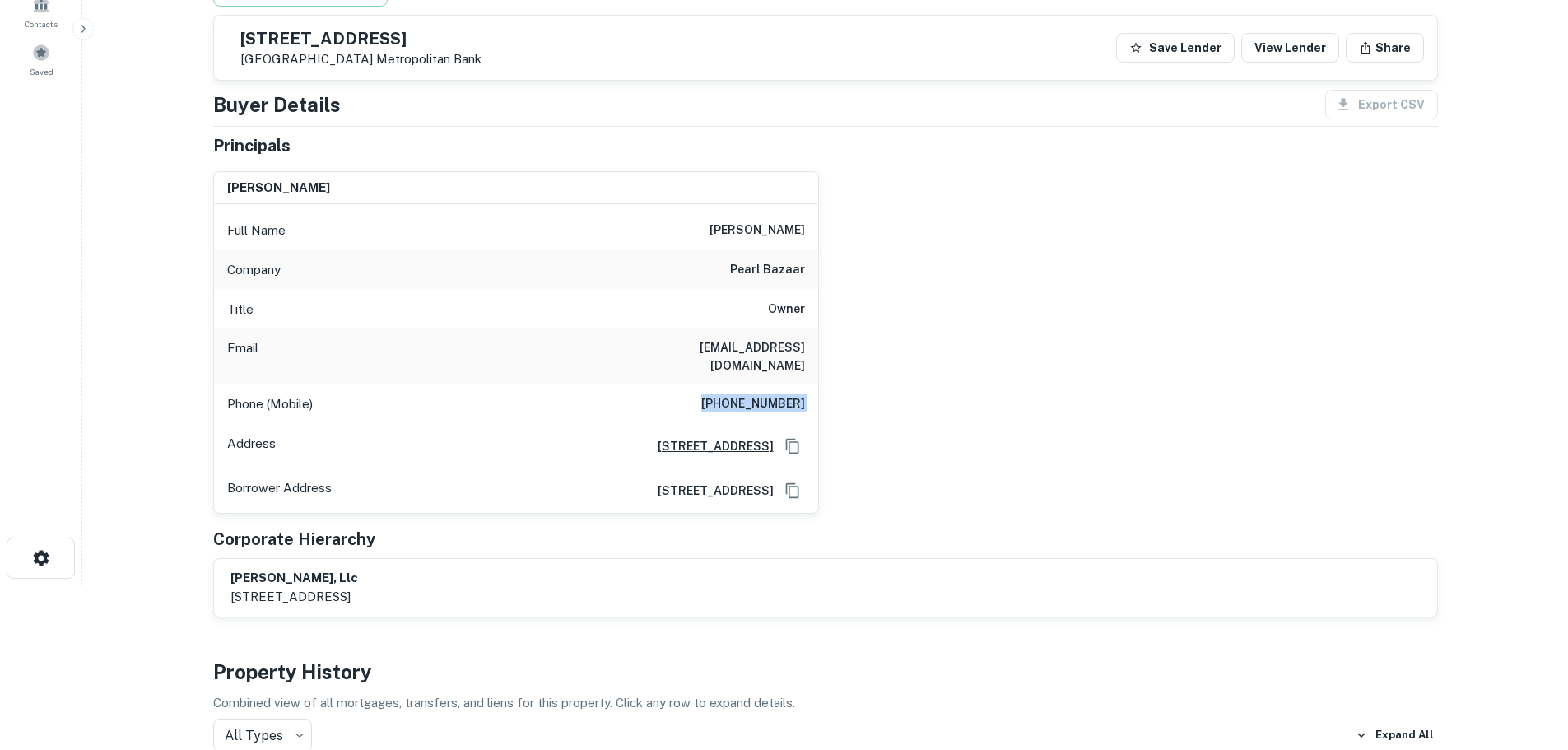
click at [778, 394] on h6 "(415) 990-0666" at bounding box center [753, 404] width 104 height 20
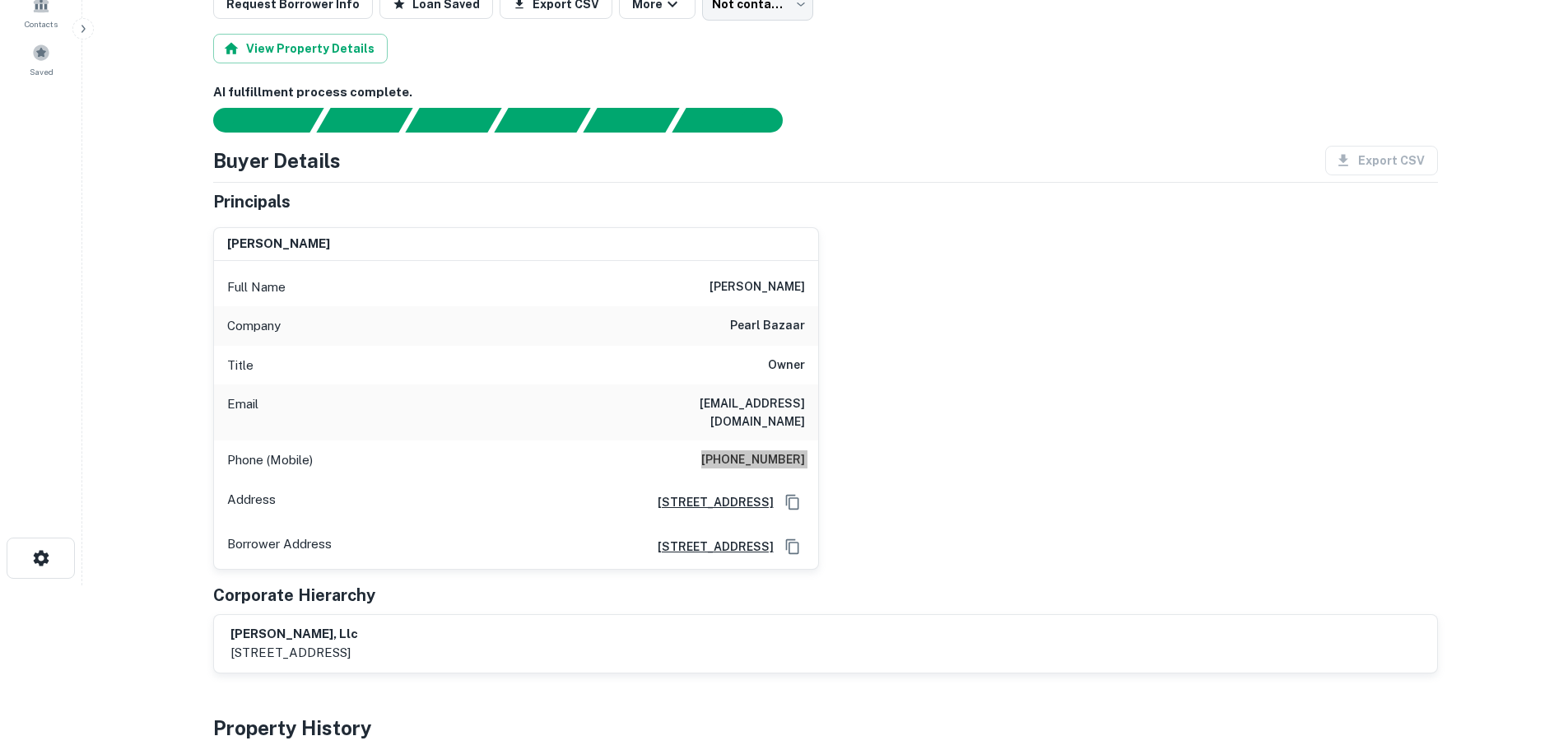
scroll to position [0, 0]
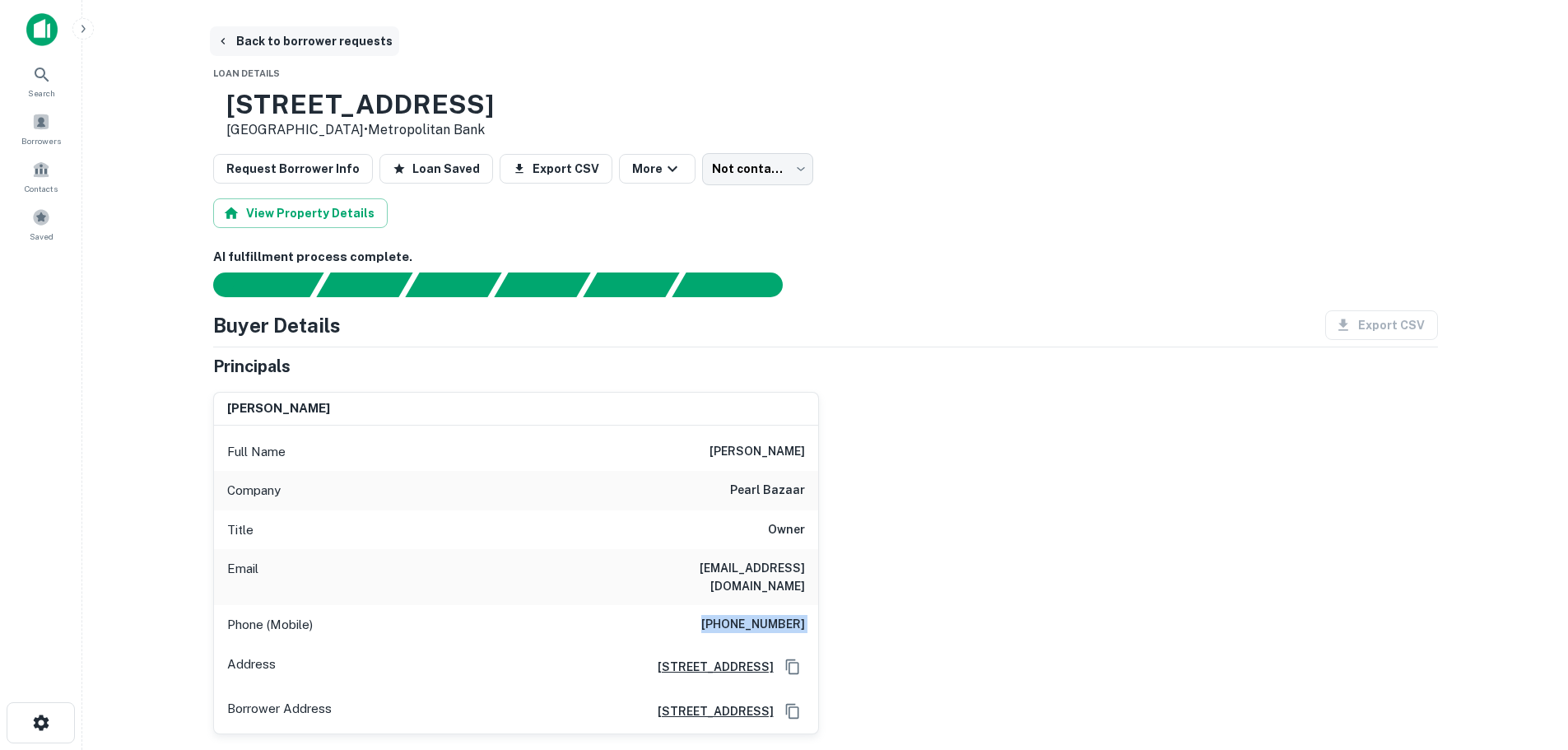
click at [343, 40] on button "Back to borrower requests" at bounding box center [304, 42] width 190 height 30
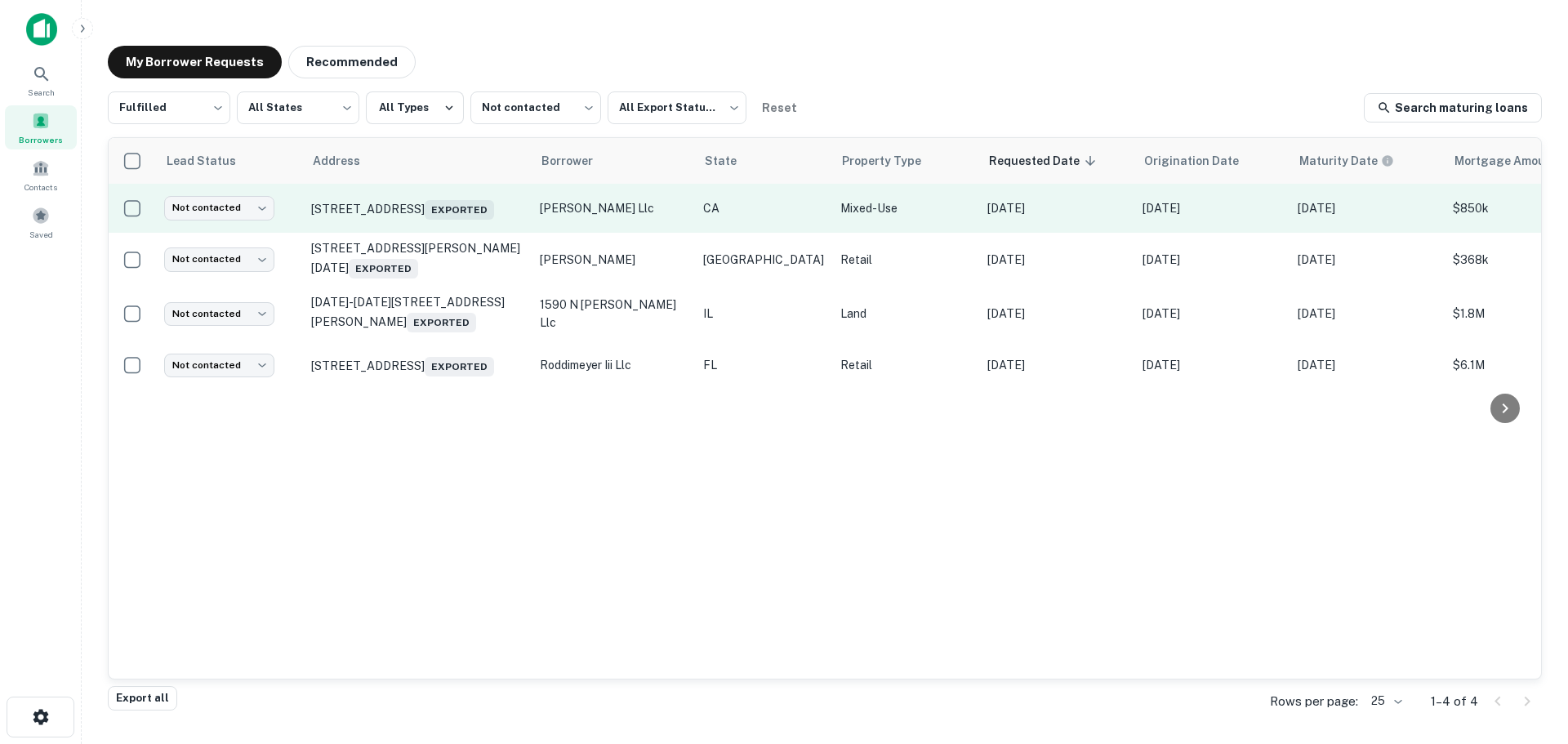
click at [241, 224] on td "Not contacted **** ​" at bounding box center [229, 208] width 147 height 49
click at [241, 223] on body "Search Borrowers Contacts Saved My Borrower Requests Recommended Fulfilled ****…" at bounding box center [784, 372] width 1568 height 744
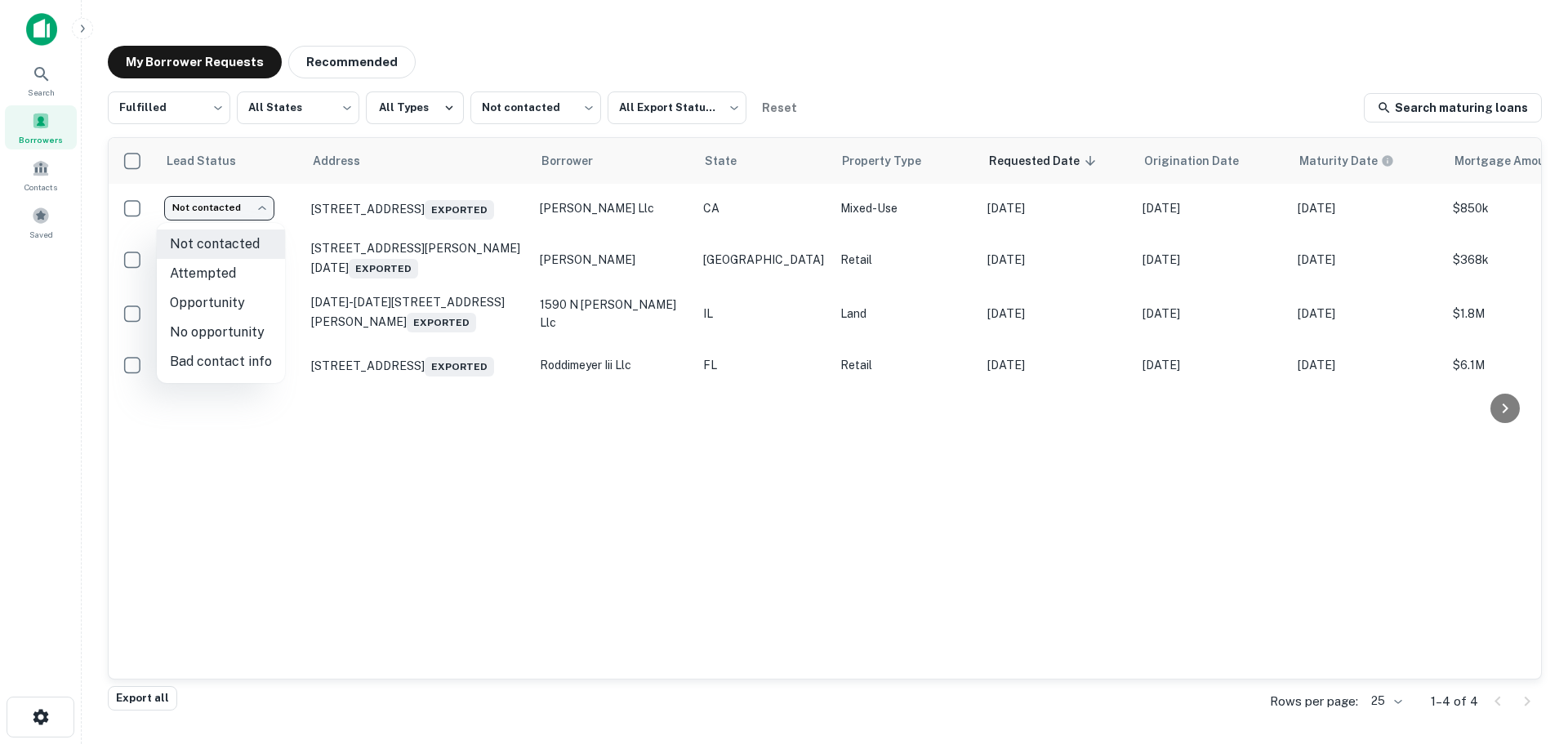
click at [250, 357] on li "Bad contact info" at bounding box center [220, 362] width 128 height 29
type input "**********"
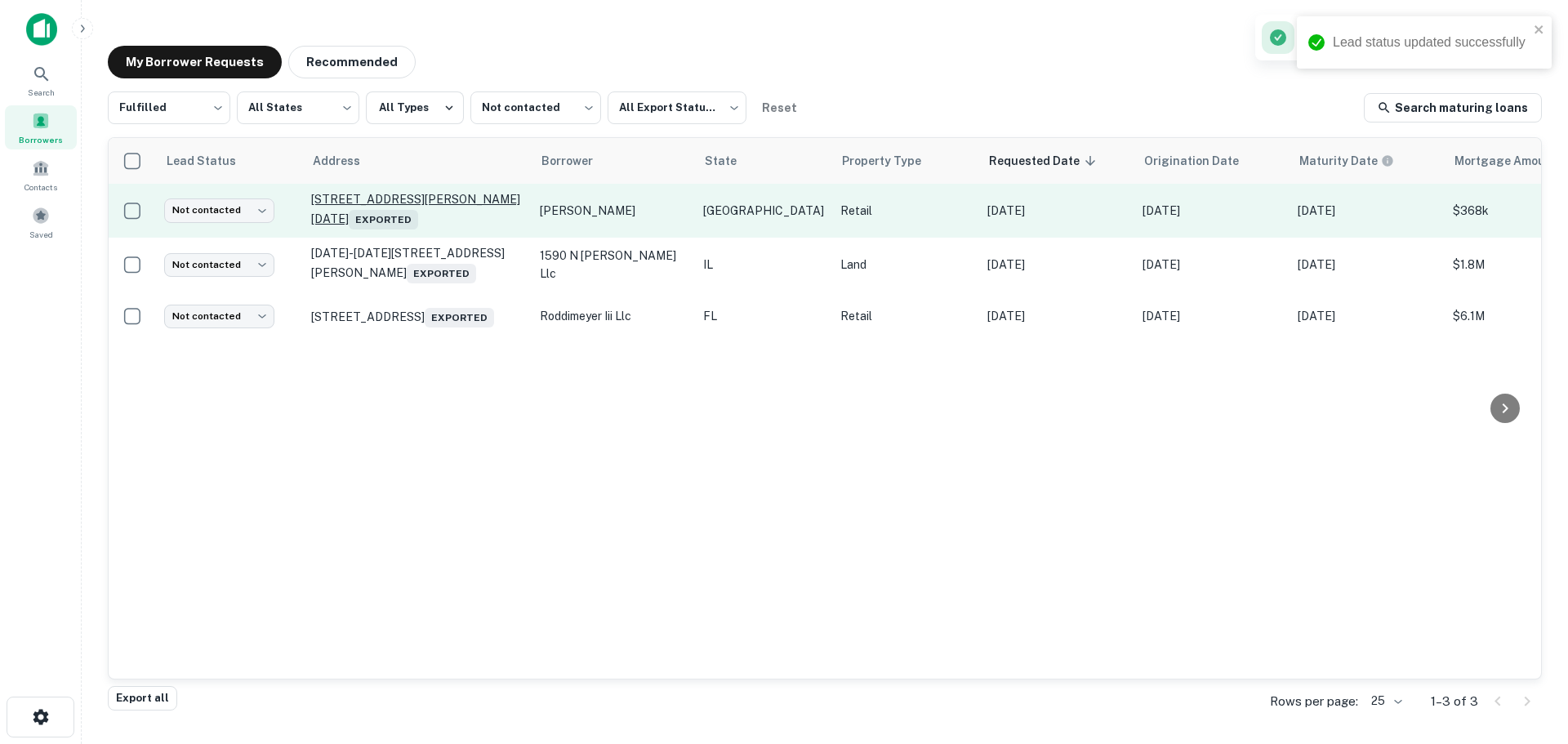
click at [481, 207] on p "5849 Holly Rd Corpus Christi, TX 78412 Exported" at bounding box center [416, 211] width 213 height 37
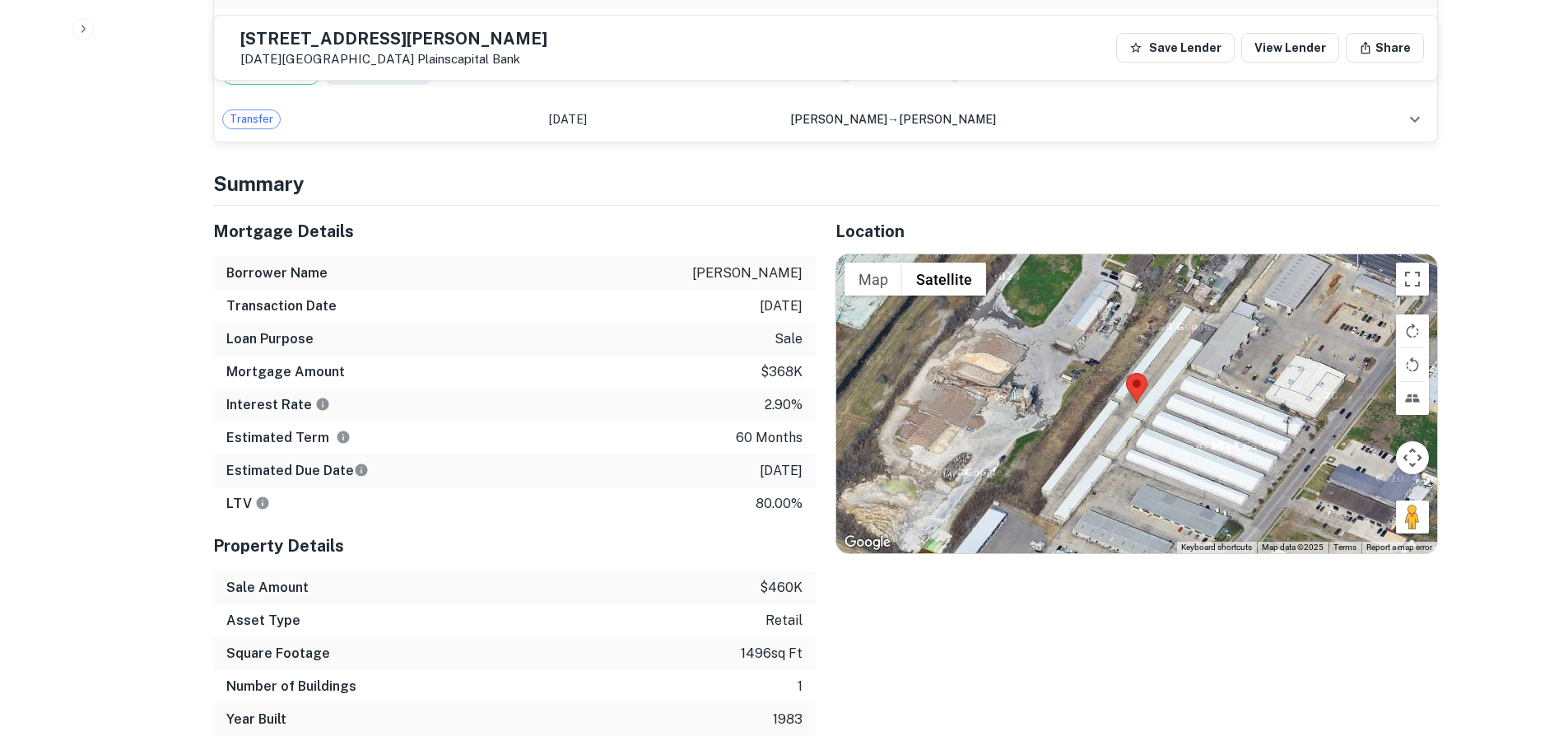
scroll to position [988, 0]
drag, startPoint x: 1420, startPoint y: 521, endPoint x: 1252, endPoint y: 520, distance: 168.0
click at [1252, 520] on div "To activate drag with keyboard, press Alt + Enter. Once in keyboard drag state,…" at bounding box center [1137, 403] width 601 height 298
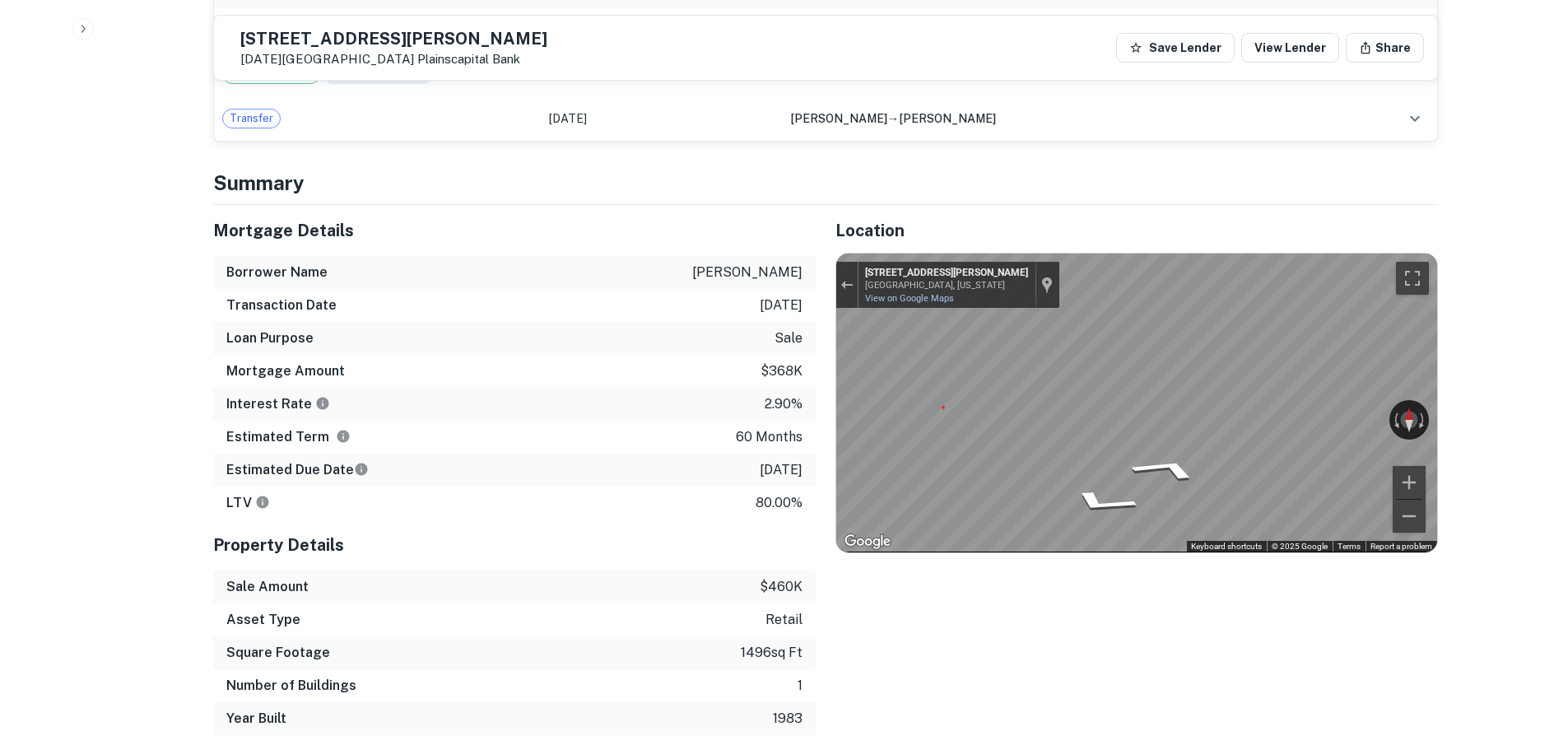
click at [1197, 466] on div "Map" at bounding box center [1137, 403] width 601 height 298
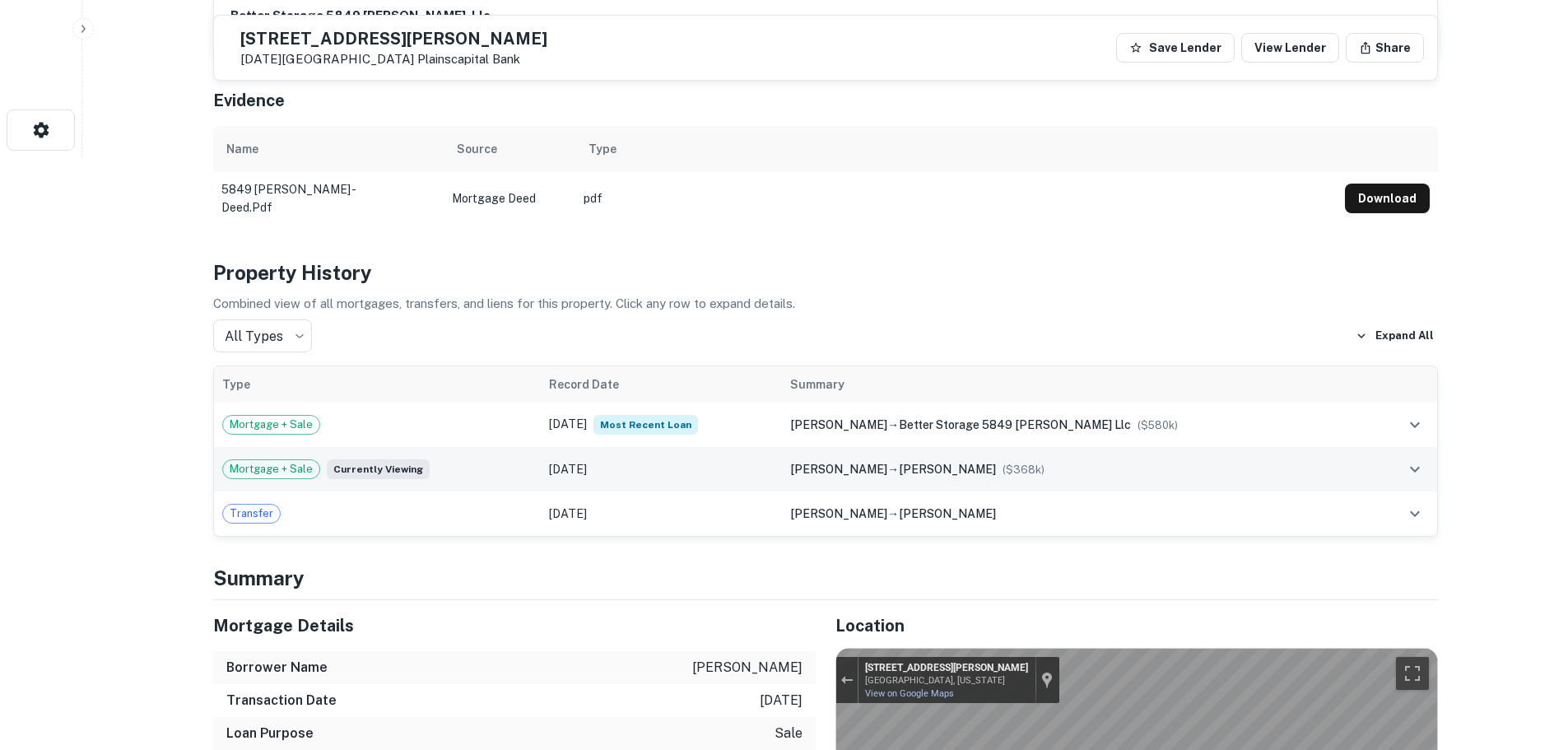
scroll to position [576, 0]
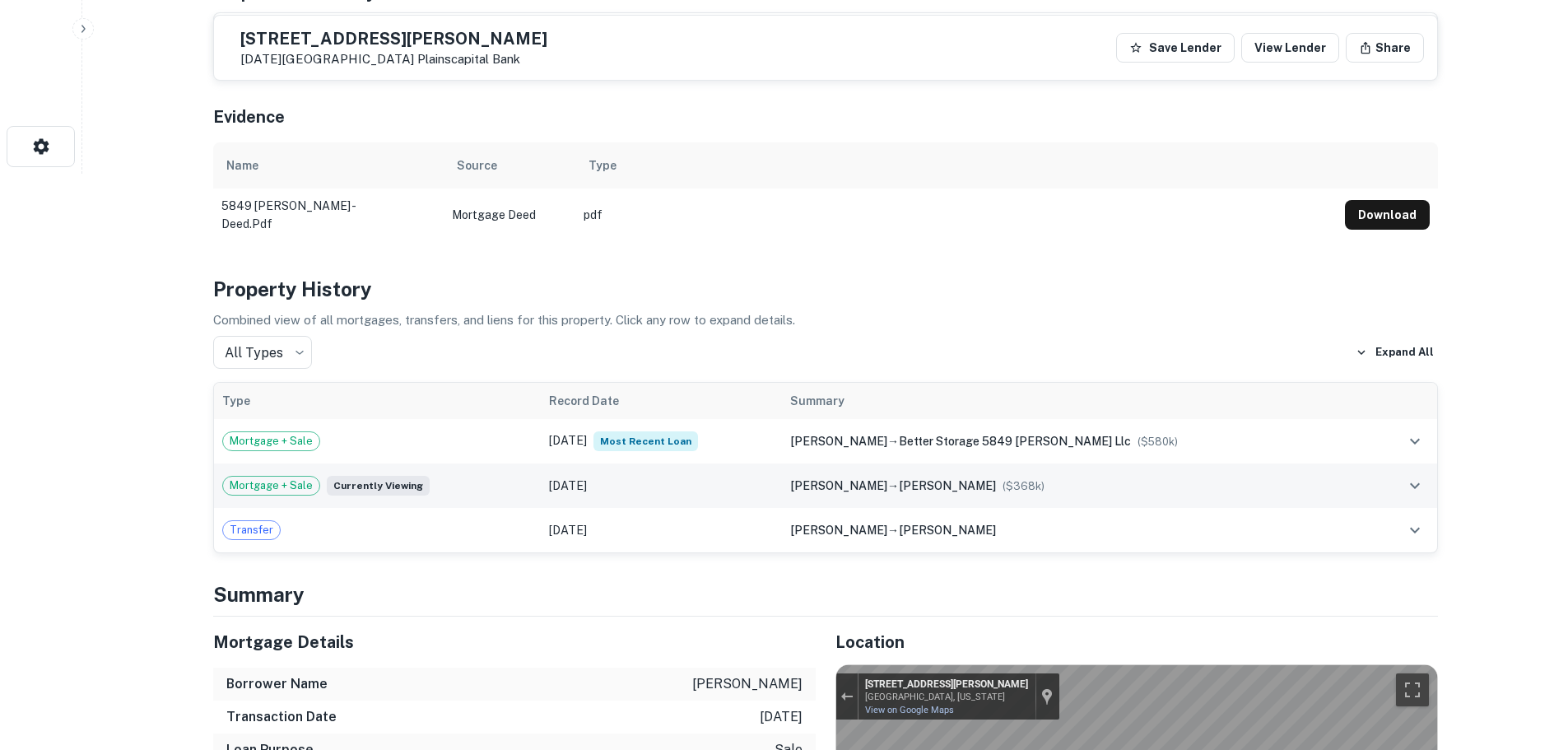
drag, startPoint x: 254, startPoint y: 442, endPoint x: 271, endPoint y: 382, distance: 62.4
drag, startPoint x: 271, startPoint y: 382, endPoint x: 932, endPoint y: 329, distance: 663.1
click at [932, 329] on p "Combined view of all mortgages, transfers, and liens for this property. Click a…" at bounding box center [826, 320] width 1225 height 20
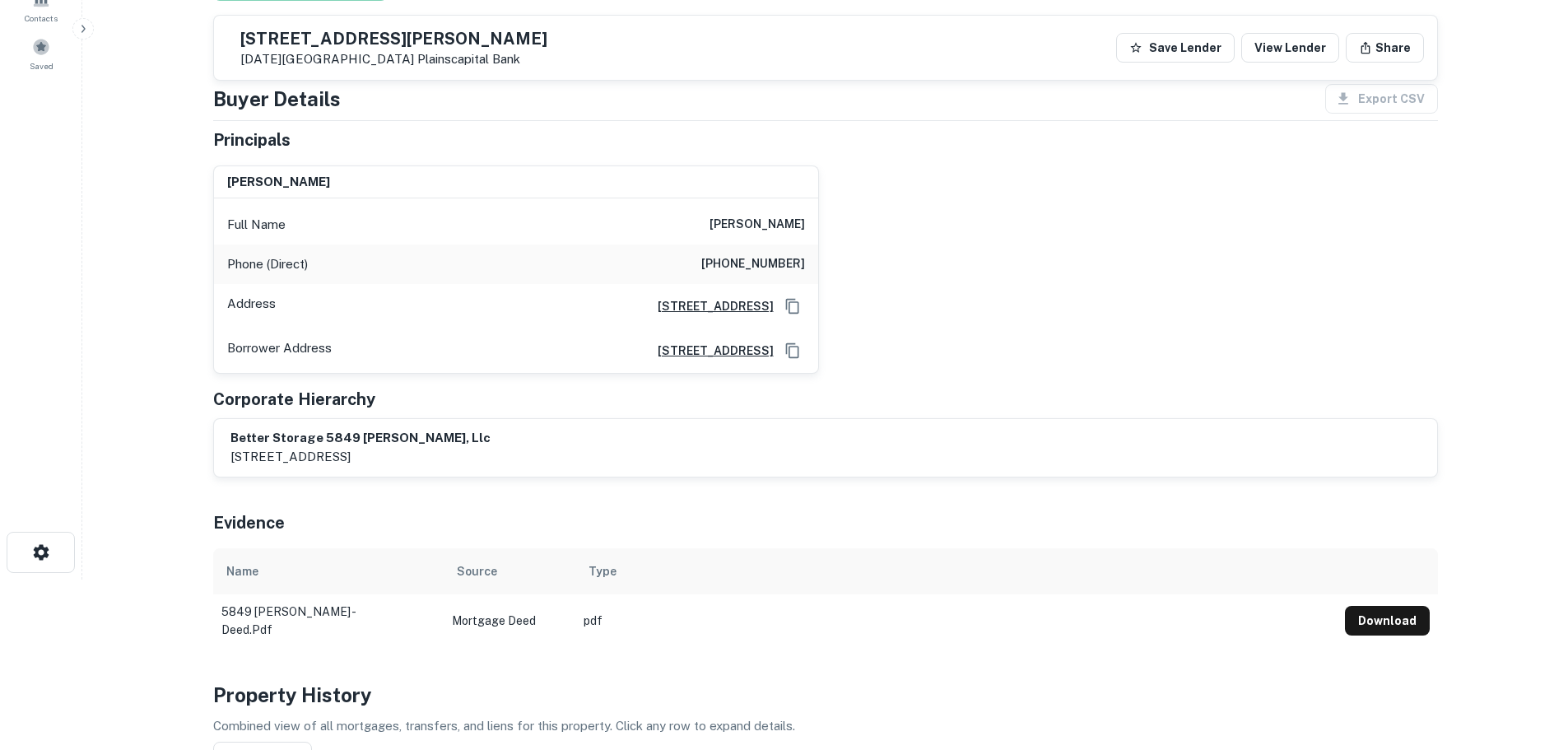
scroll to position [165, 0]
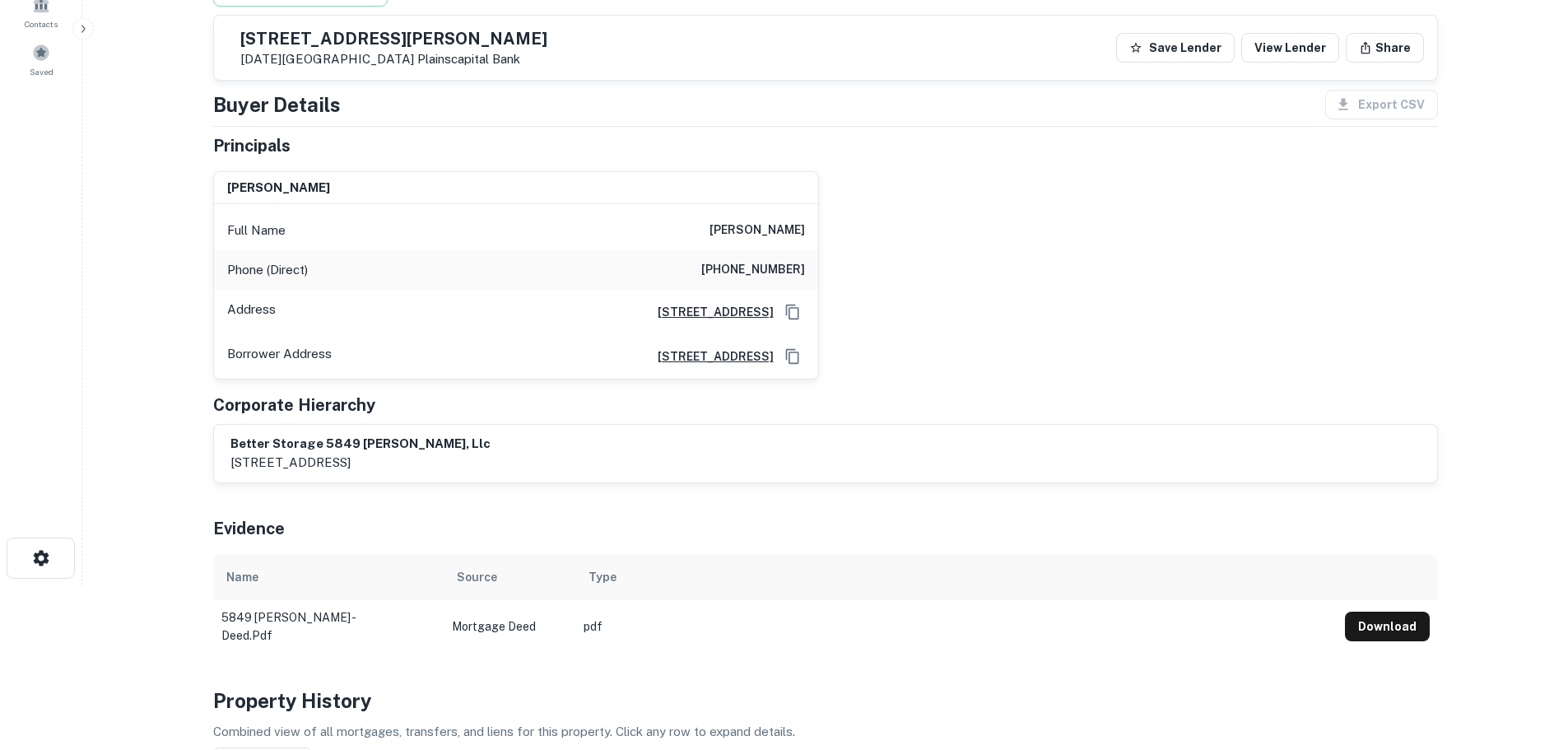
click at [778, 276] on h6 "(208) 367-1021" at bounding box center [753, 270] width 104 height 20
click at [777, 276] on h6 "(208) 367-1021" at bounding box center [753, 270] width 104 height 20
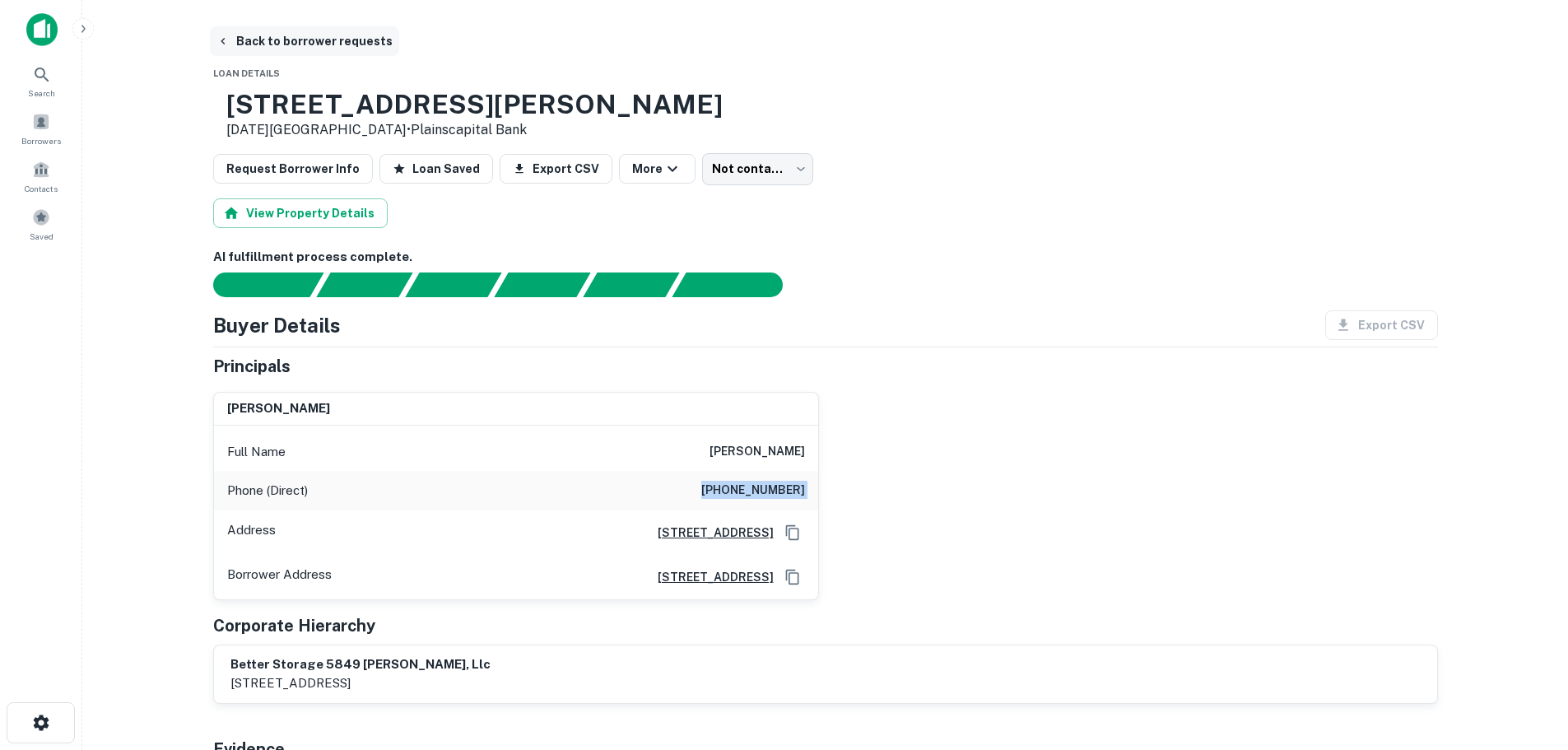
click at [332, 34] on button "Back to borrower requests" at bounding box center [304, 42] width 190 height 30
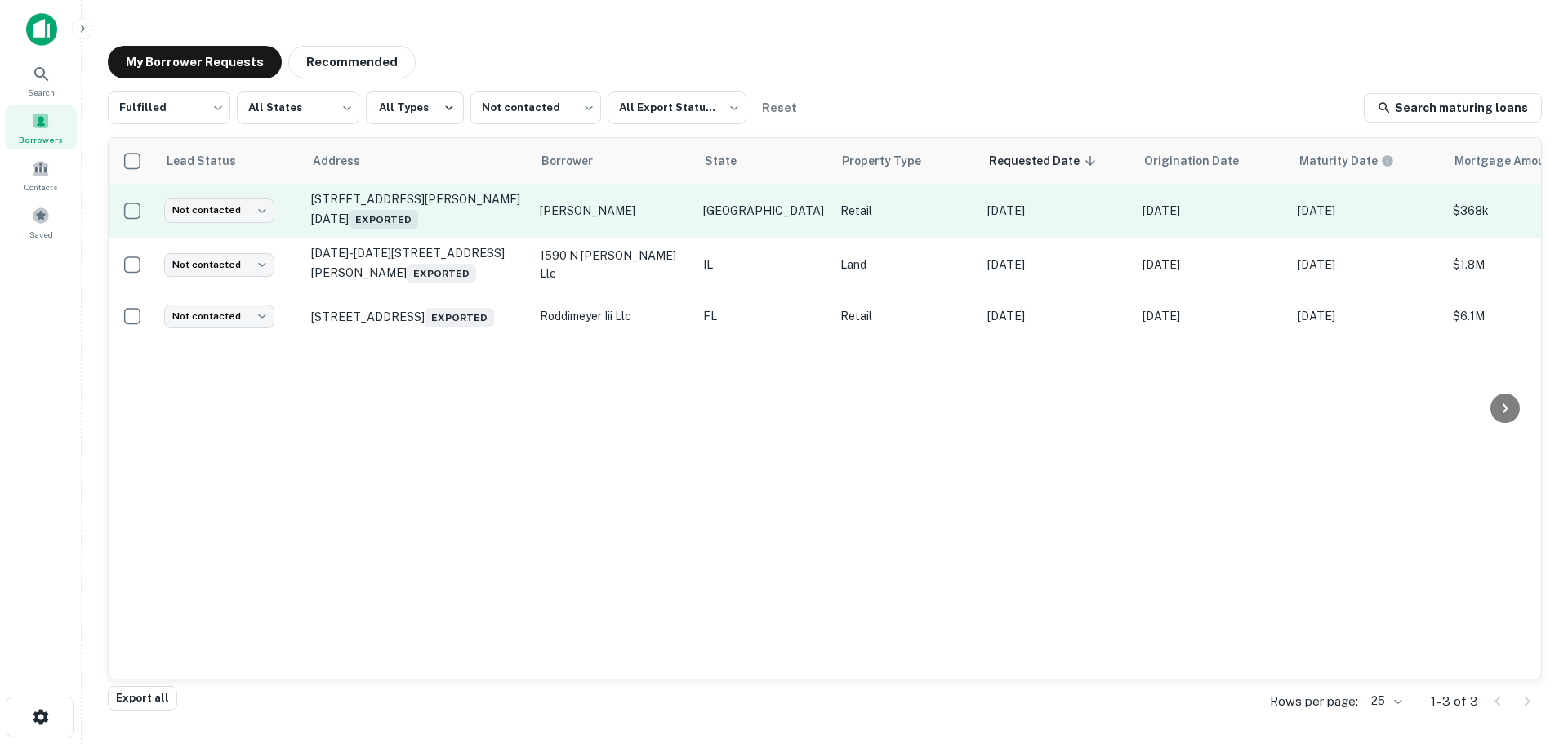
click at [236, 194] on td "Not contacted **** ​" at bounding box center [229, 210] width 147 height 54
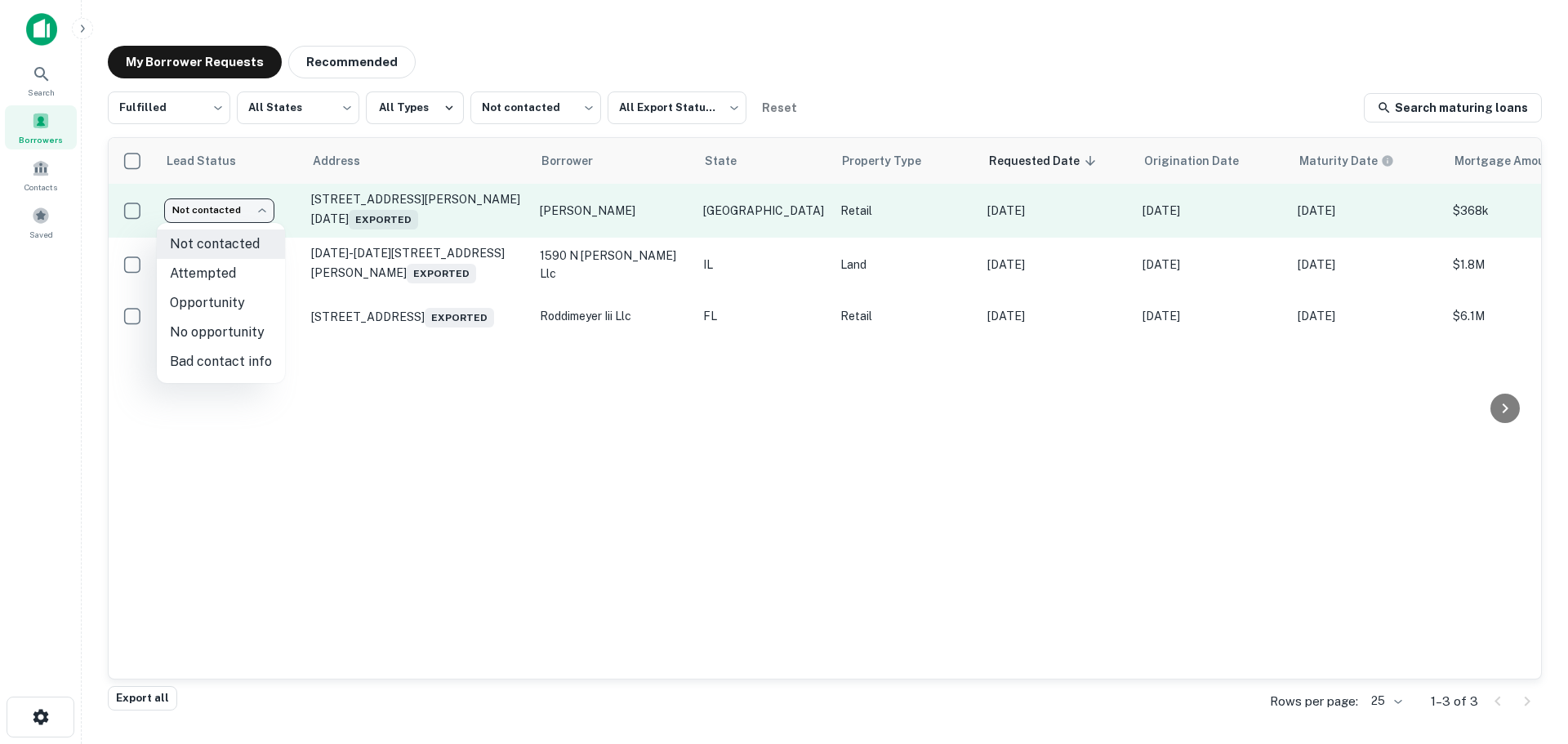
click at [242, 208] on body "Search Borrowers Contacts Saved My Borrower Requests Recommended Fulfilled ****…" at bounding box center [784, 372] width 1568 height 744
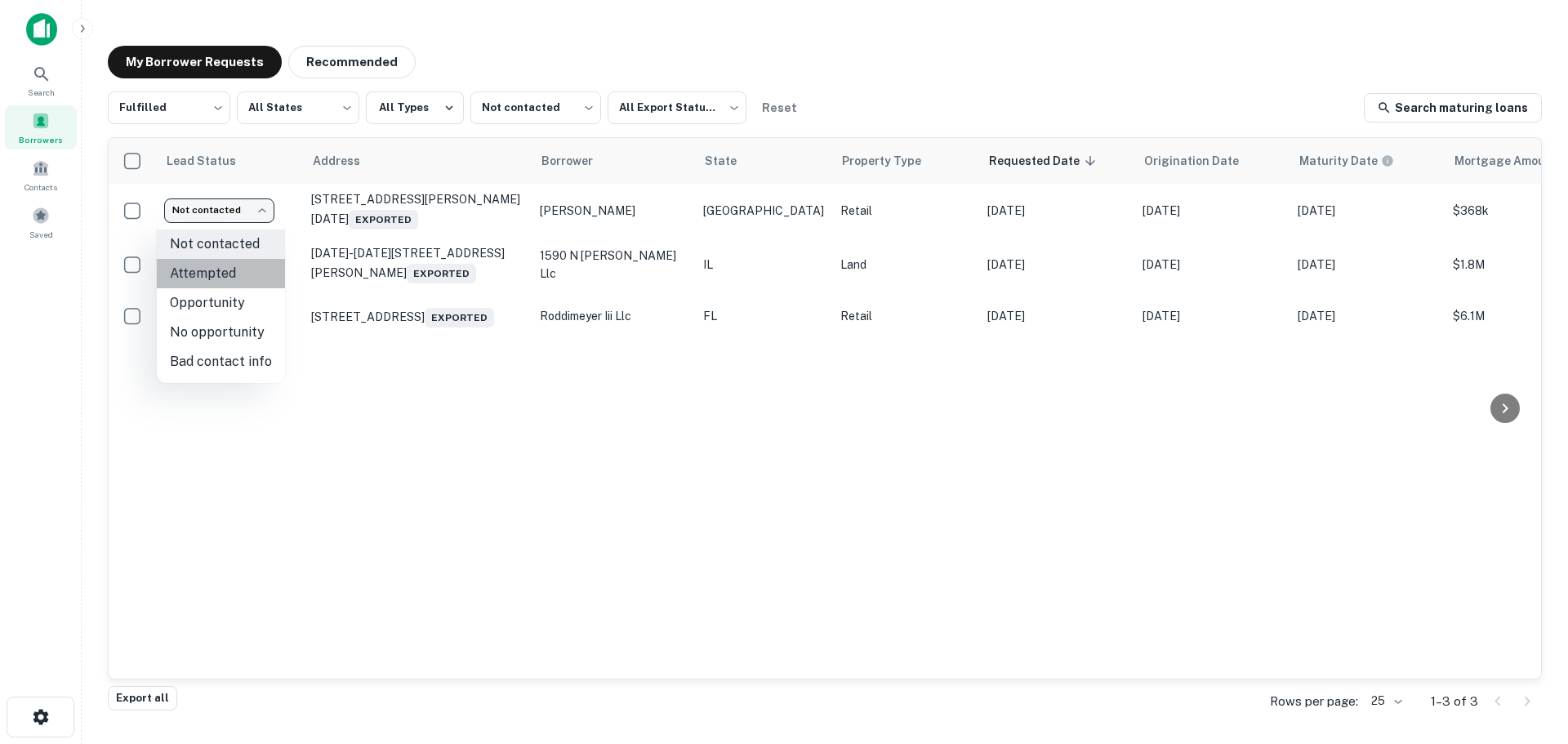
click at [237, 273] on li "Attempted" at bounding box center [220, 273] width 128 height 29
type input "*********"
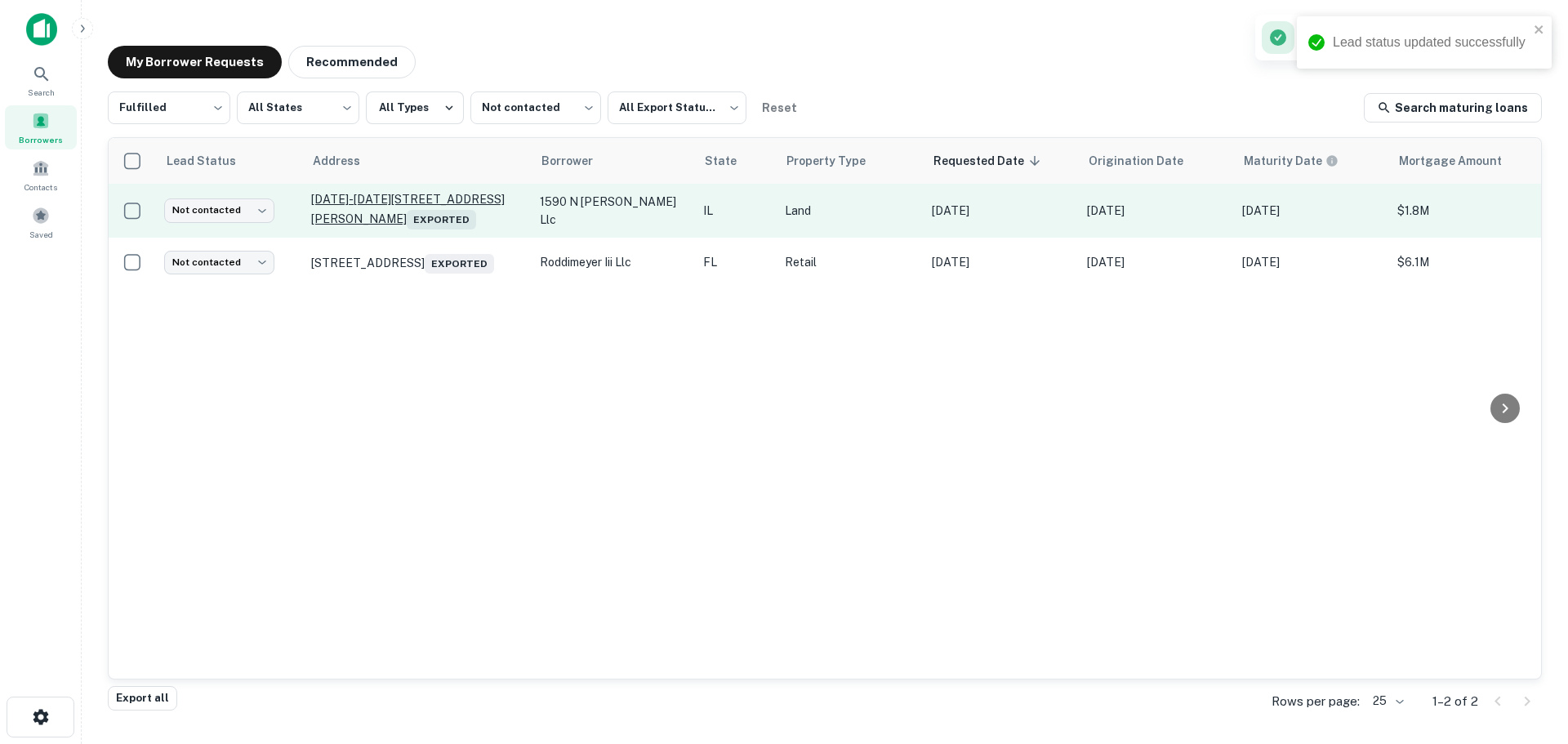
click at [461, 201] on p "1548-1550 N Larkin Ave Joliet, IL 60435 Exported" at bounding box center [416, 211] width 213 height 37
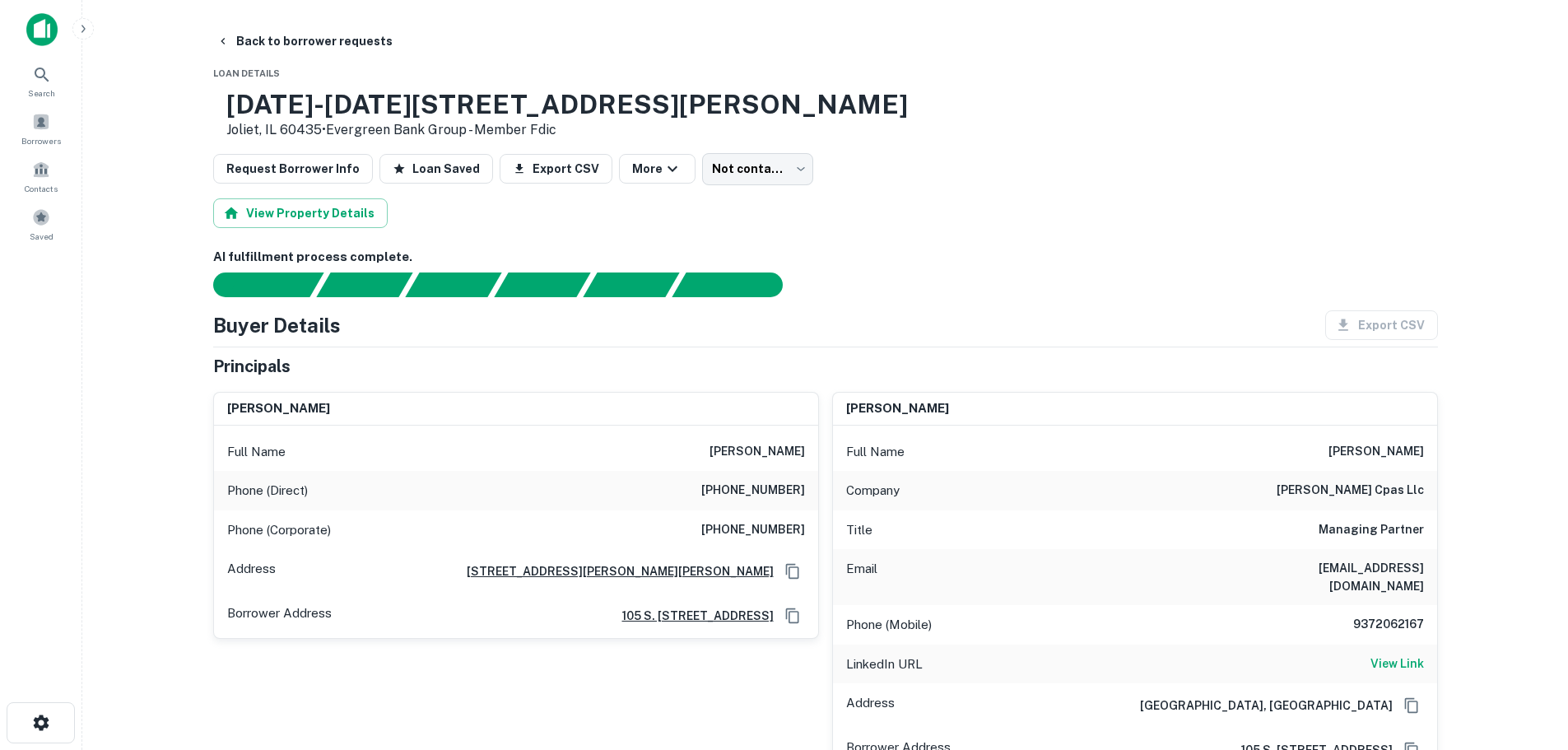
click at [787, 494] on h6 "(603) 474-0982" at bounding box center [753, 491] width 104 height 20
click at [1397, 654] on h6 "View Link" at bounding box center [1397, 663] width 53 height 18
click at [733, 490] on h6 "(603) 474-0982" at bounding box center [753, 491] width 104 height 20
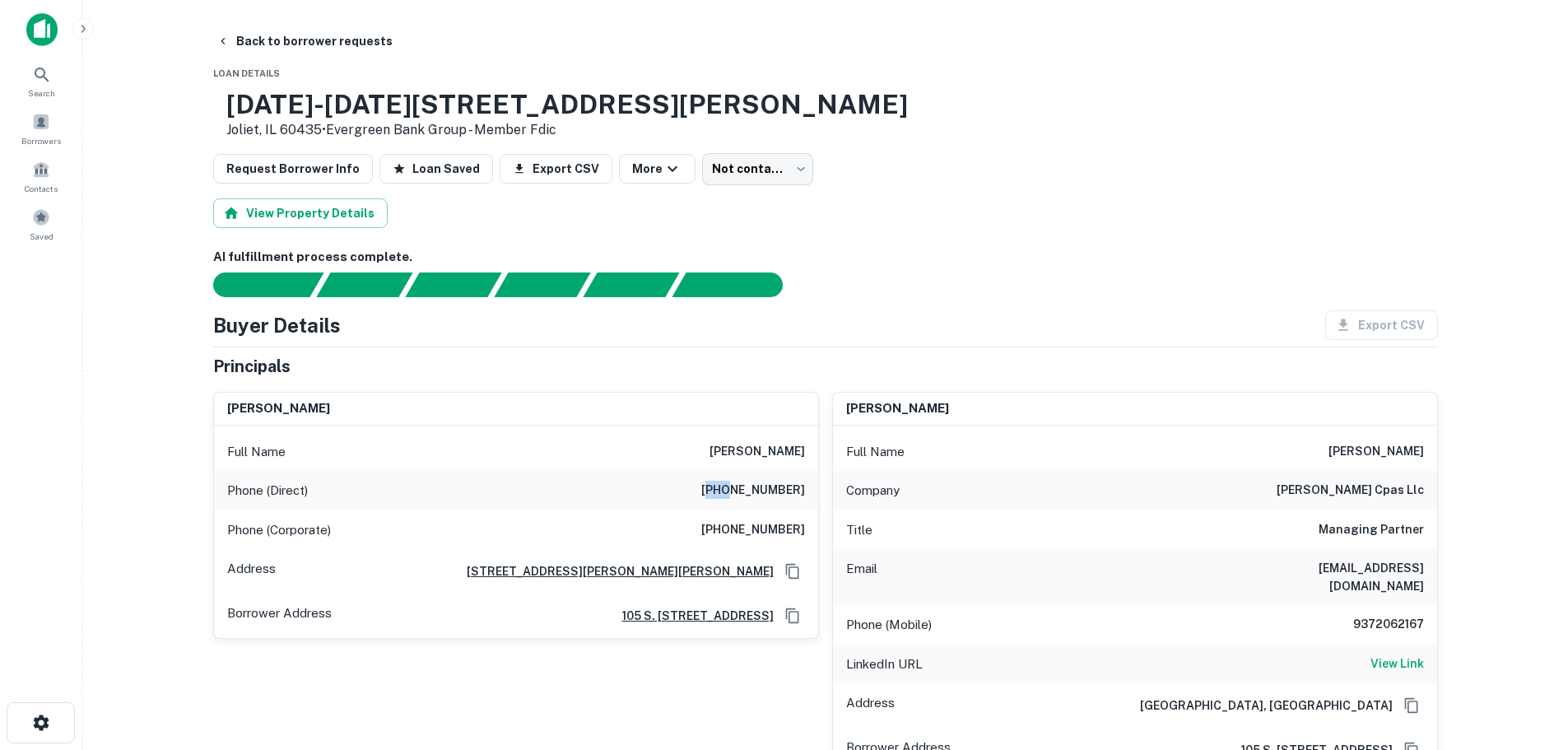
click at [733, 490] on h6 "(603) 474-0982" at bounding box center [753, 491] width 104 height 20
click at [769, 530] on h6 "(603) 926-7662" at bounding box center [753, 531] width 104 height 20
click at [772, 531] on h6 "(603) 926-7662" at bounding box center [753, 531] width 104 height 20
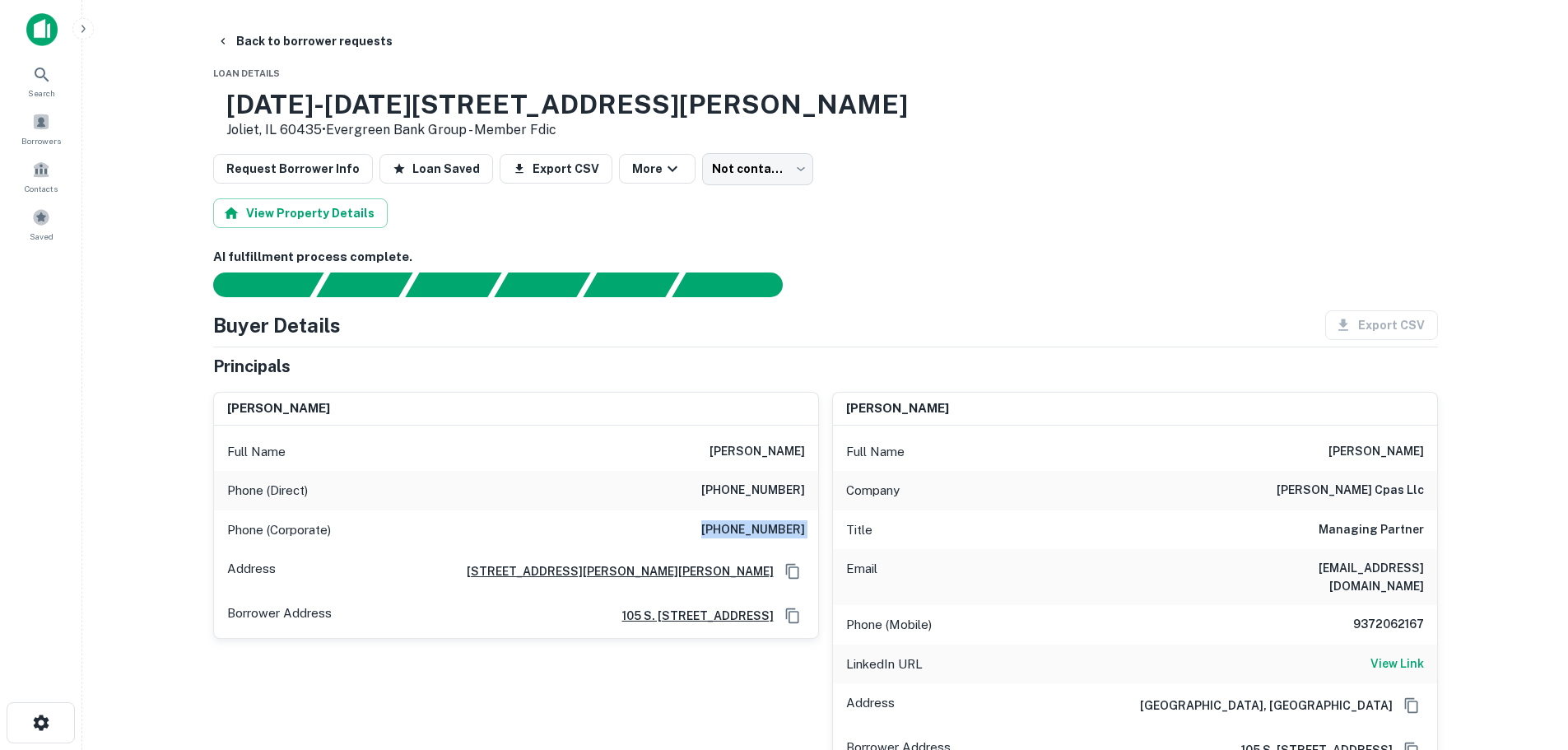
click at [772, 531] on h6 "(603) 926-7662" at bounding box center [753, 531] width 104 height 20
click at [732, 495] on h6 "(603) 474-0982" at bounding box center [753, 491] width 104 height 20
click at [1425, 606] on div "Phone (Mobile) 9372062167" at bounding box center [1135, 625] width 605 height 40
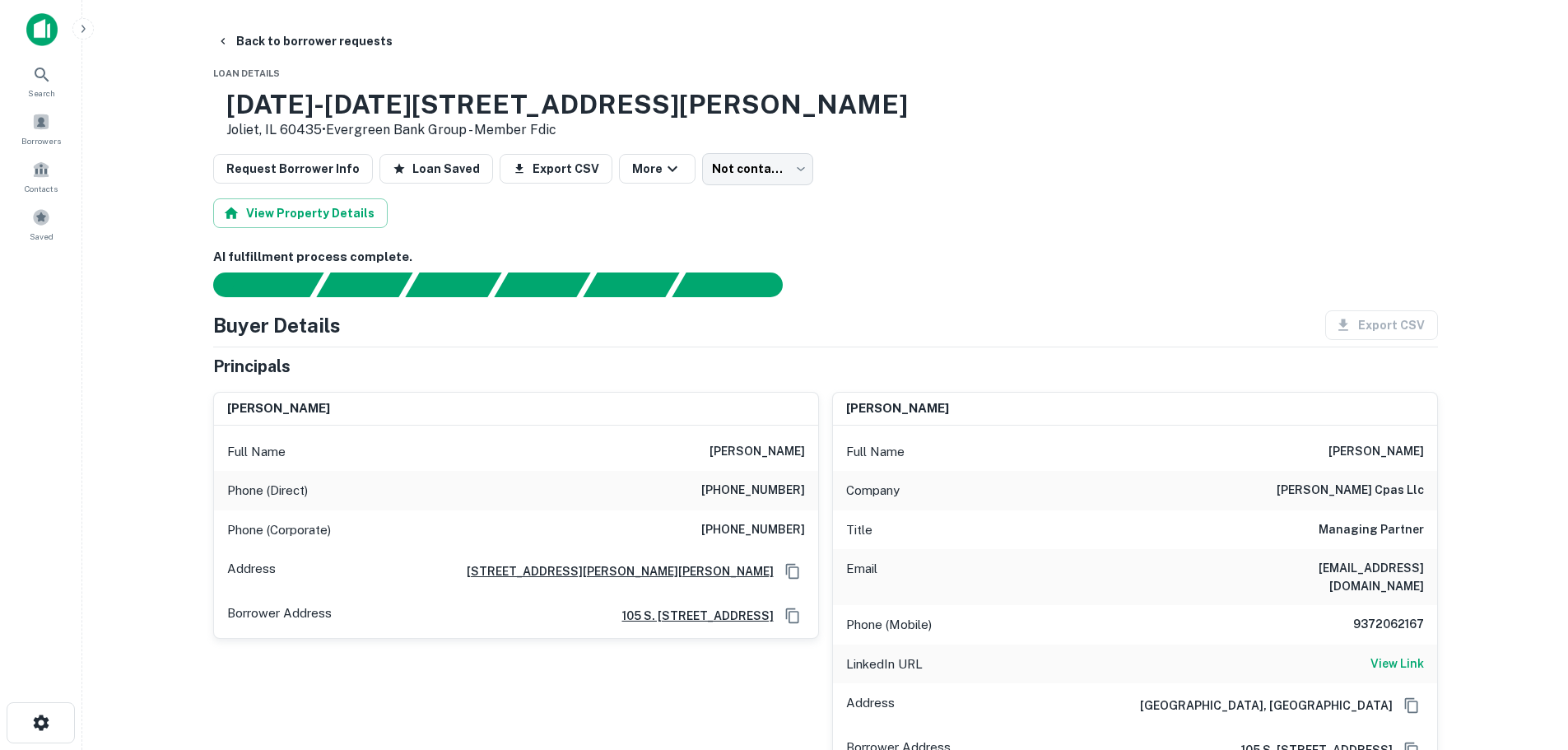
click at [1425, 606] on div "Phone (Mobile) 9372062167" at bounding box center [1135, 625] width 605 height 40
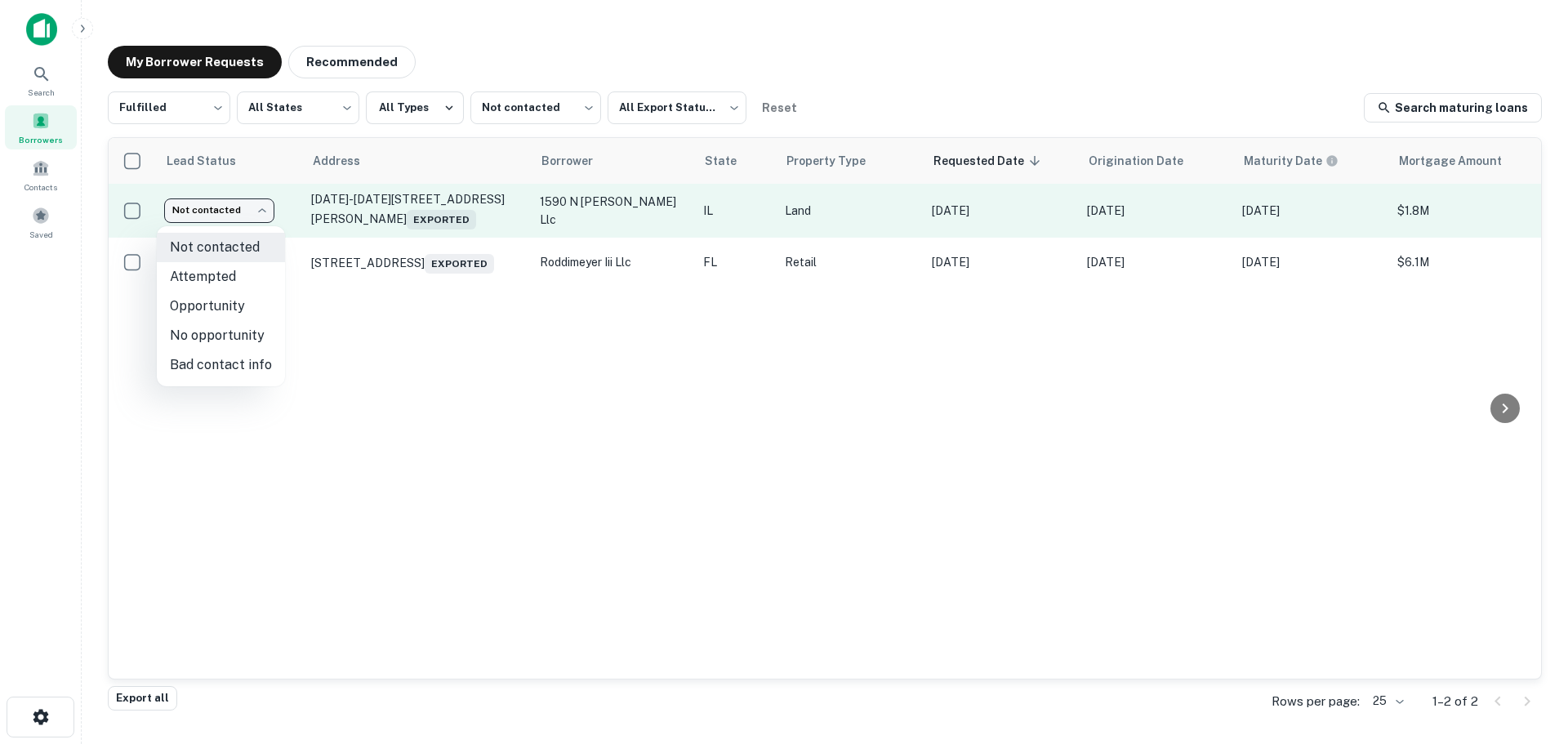
click at [188, 202] on body "Search Borrowers Contacts Saved My Borrower Requests Recommended Fulfilled ****…" at bounding box center [784, 372] width 1568 height 744
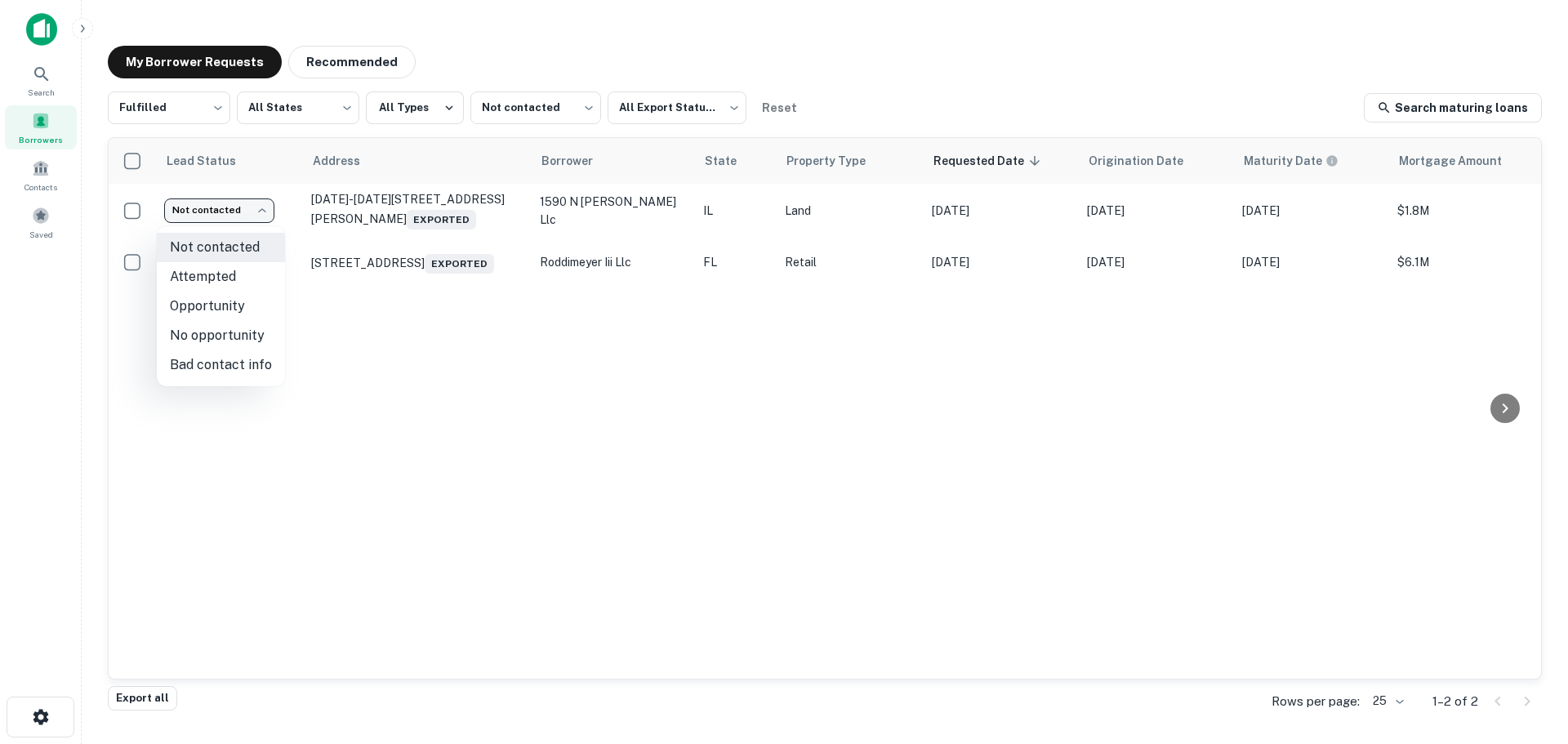
click at [250, 269] on li "Attempted" at bounding box center [220, 276] width 128 height 29
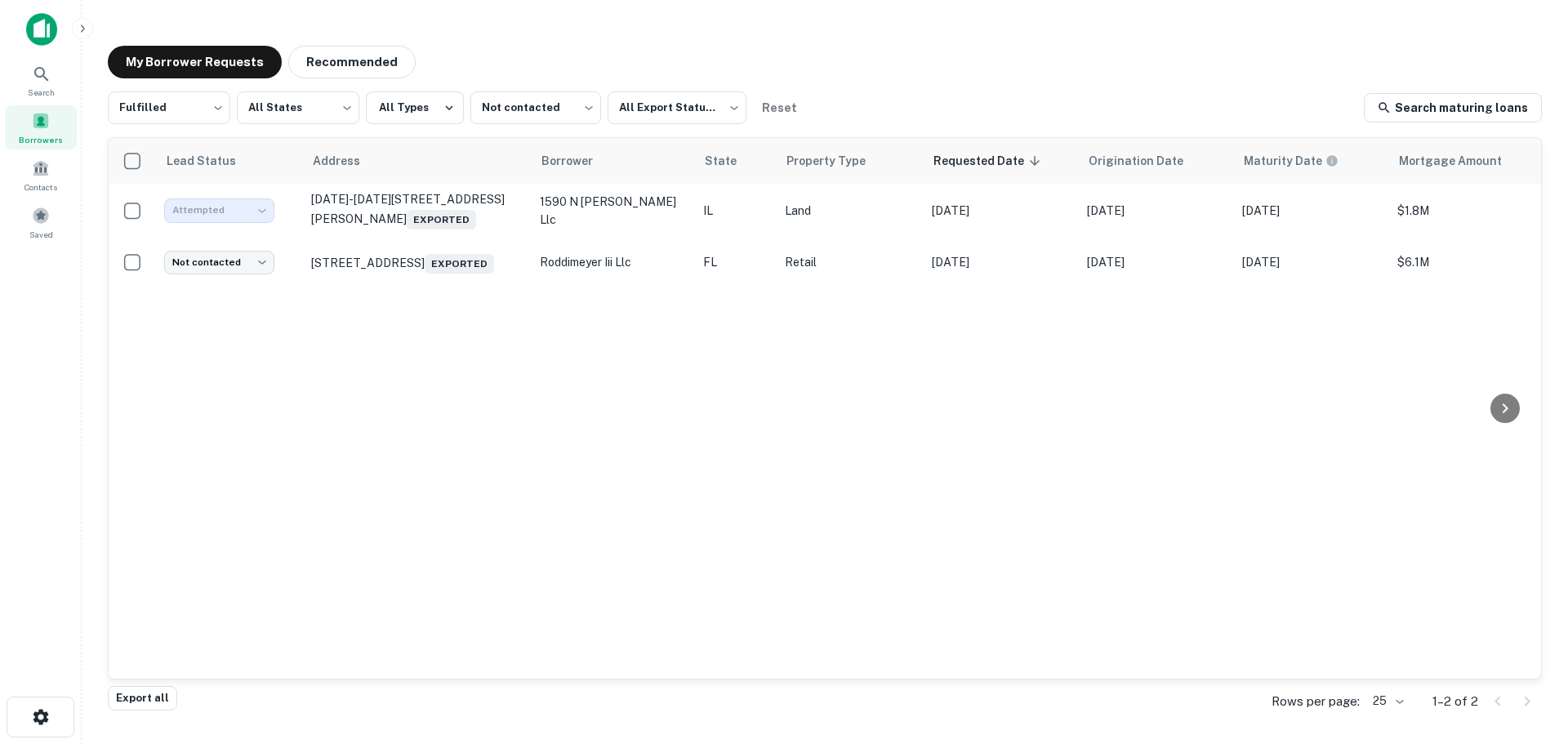
type input "*********"
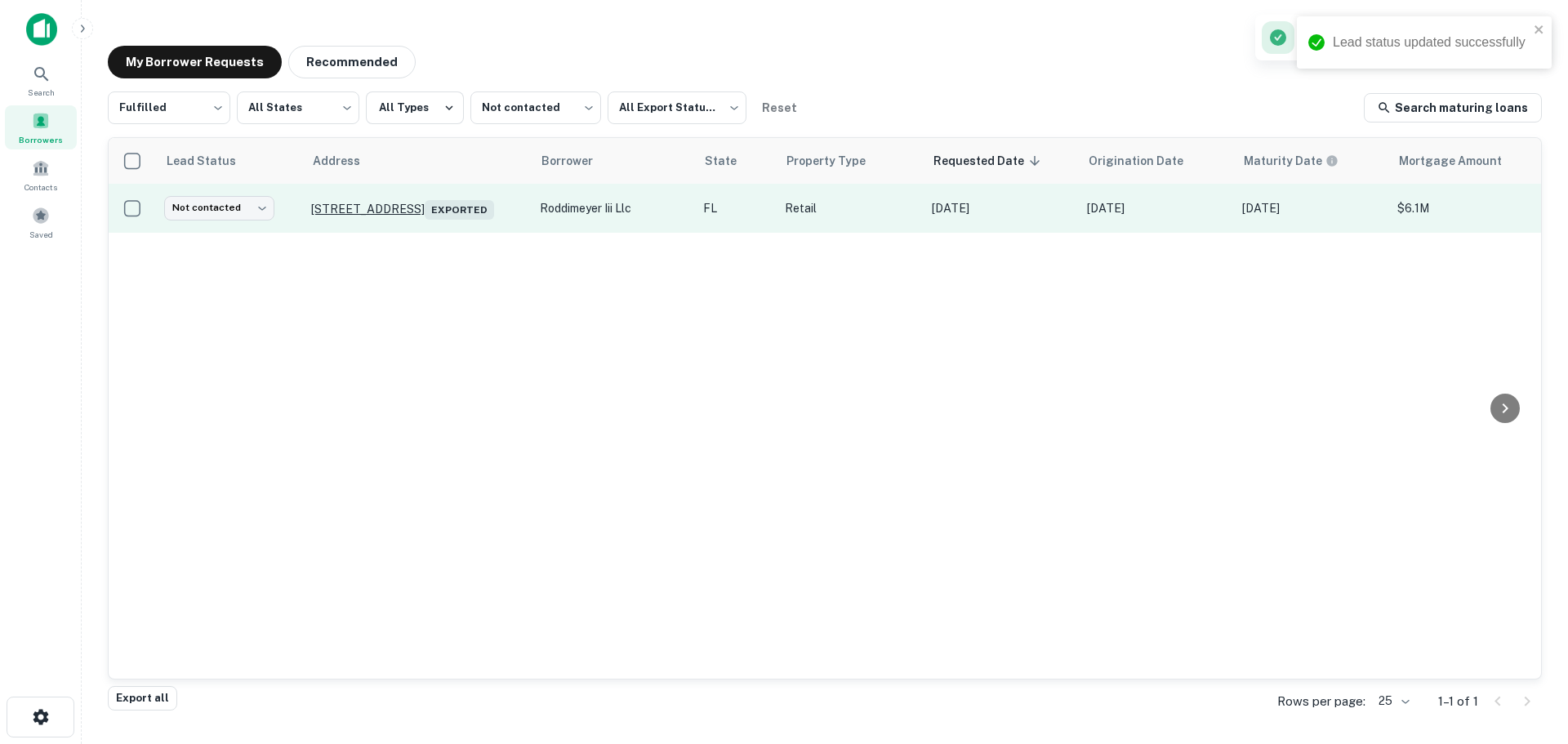
click at [324, 215] on p "2200 W Nine Mile Rd Pensacola, FL 32534 Exported" at bounding box center [416, 208] width 213 height 23
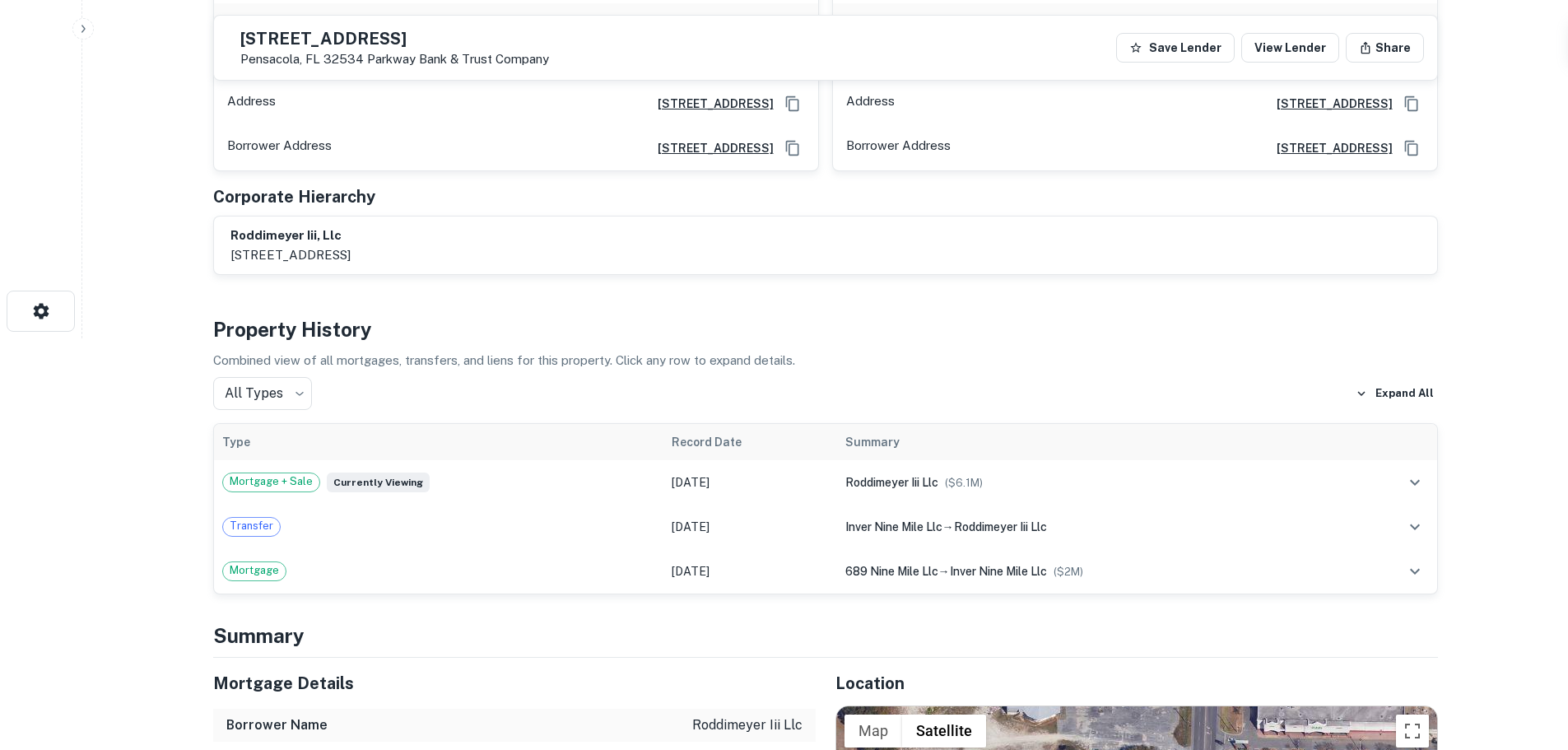
scroll to position [823, 0]
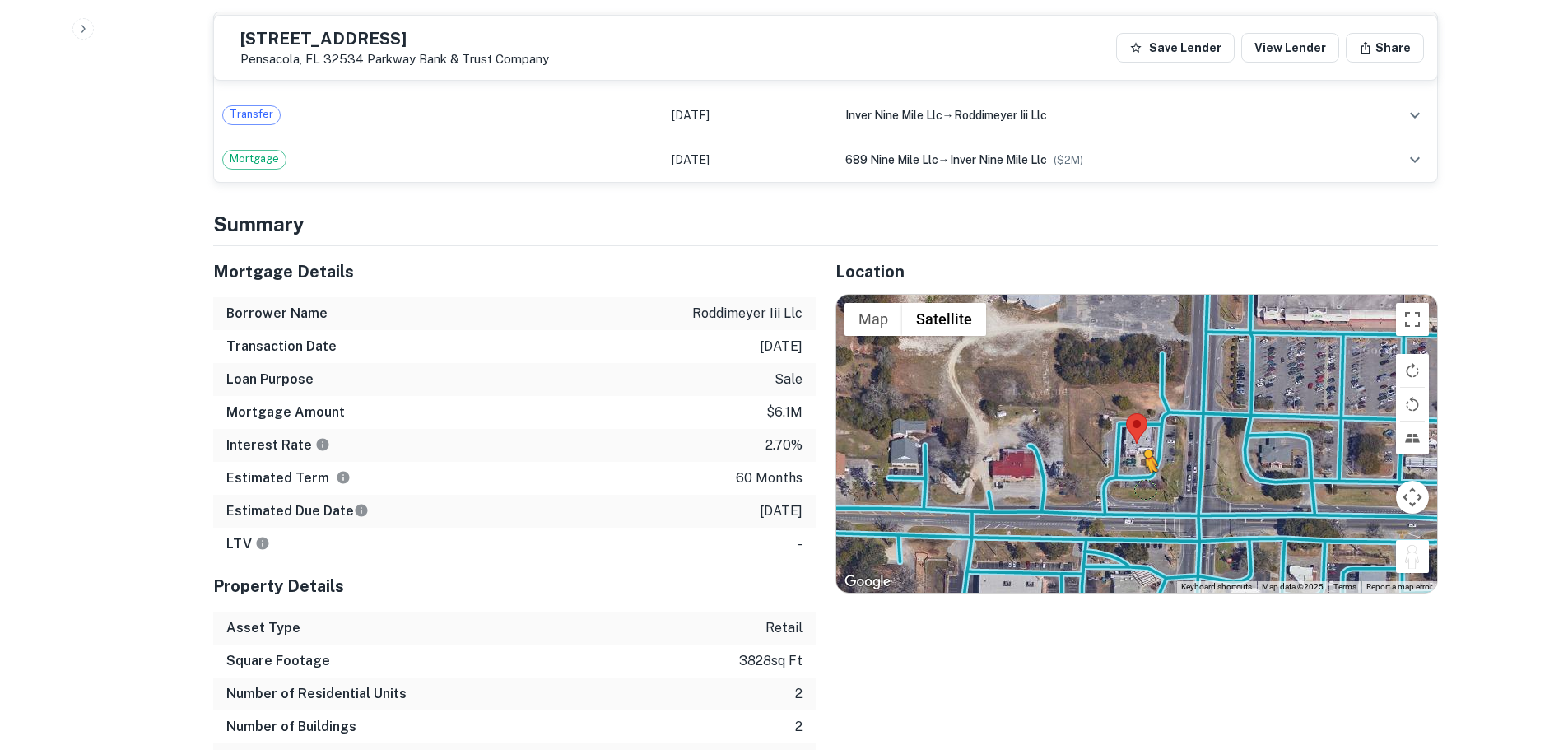
drag, startPoint x: 1423, startPoint y: 570, endPoint x: 1147, endPoint y: 491, distance: 287.1
click at [1147, 491] on div "To activate drag with keyboard, press Alt + Enter. Once in keyboard drag state,…" at bounding box center [1137, 444] width 601 height 298
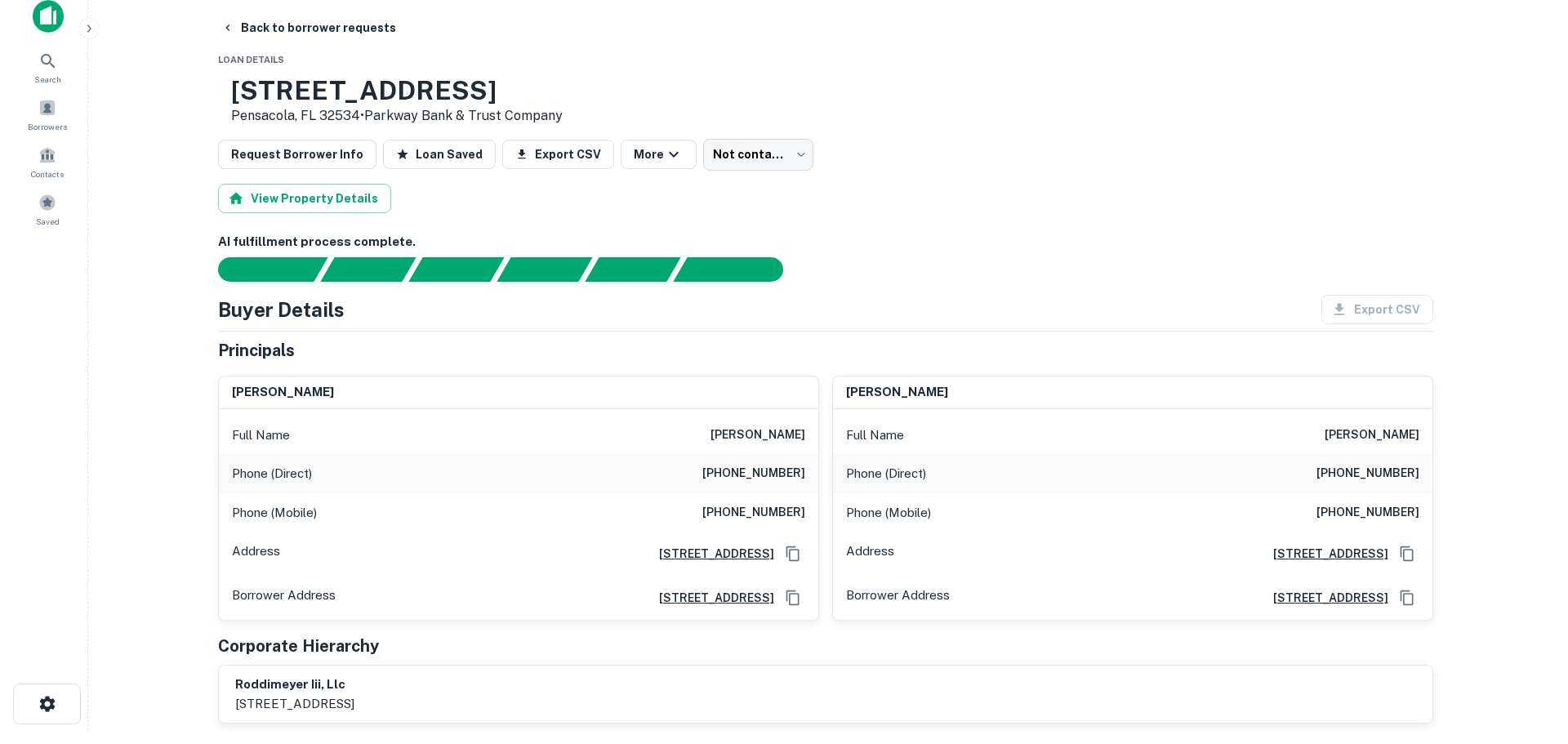
scroll to position [0, 0]
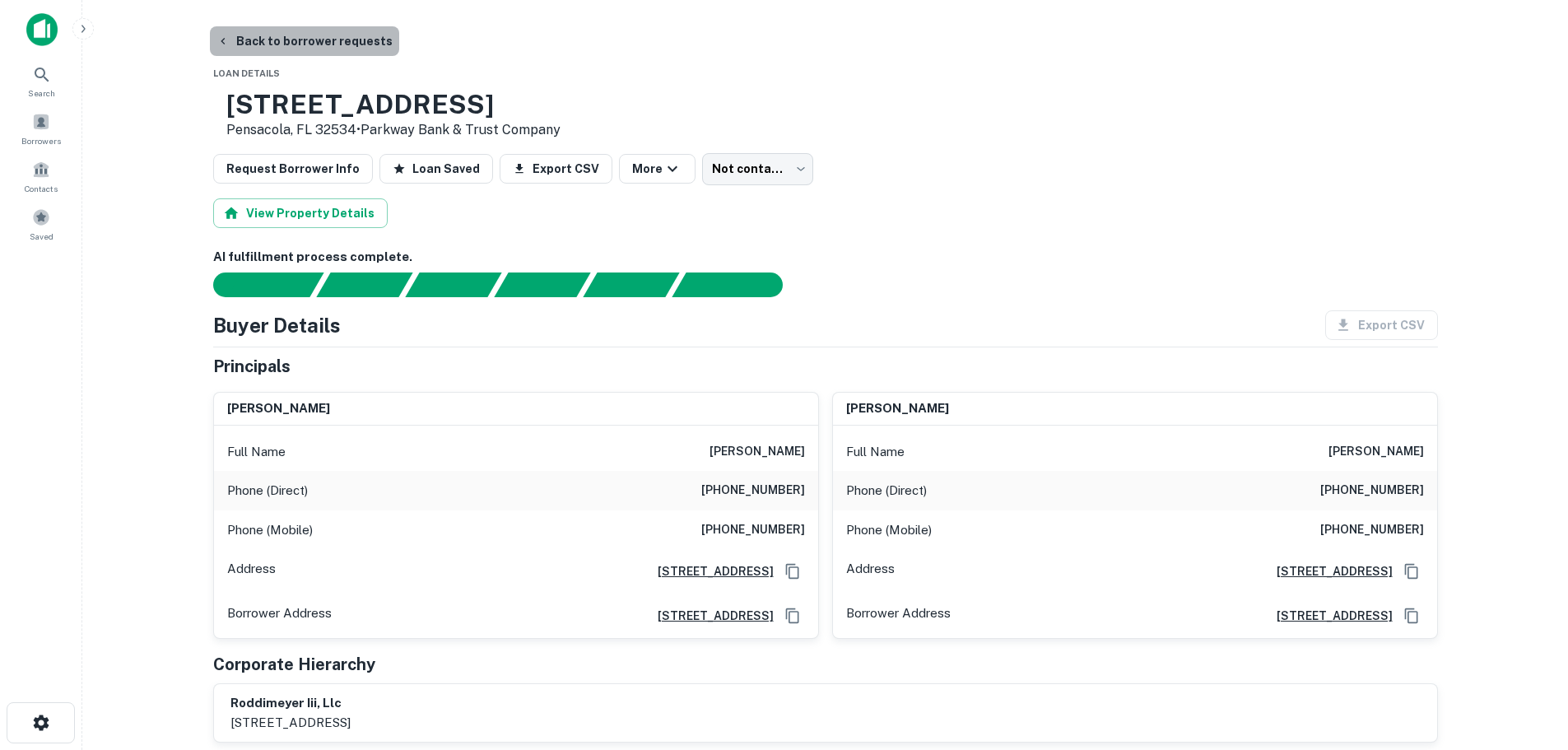
click at [349, 48] on button "Back to borrower requests" at bounding box center [304, 42] width 190 height 30
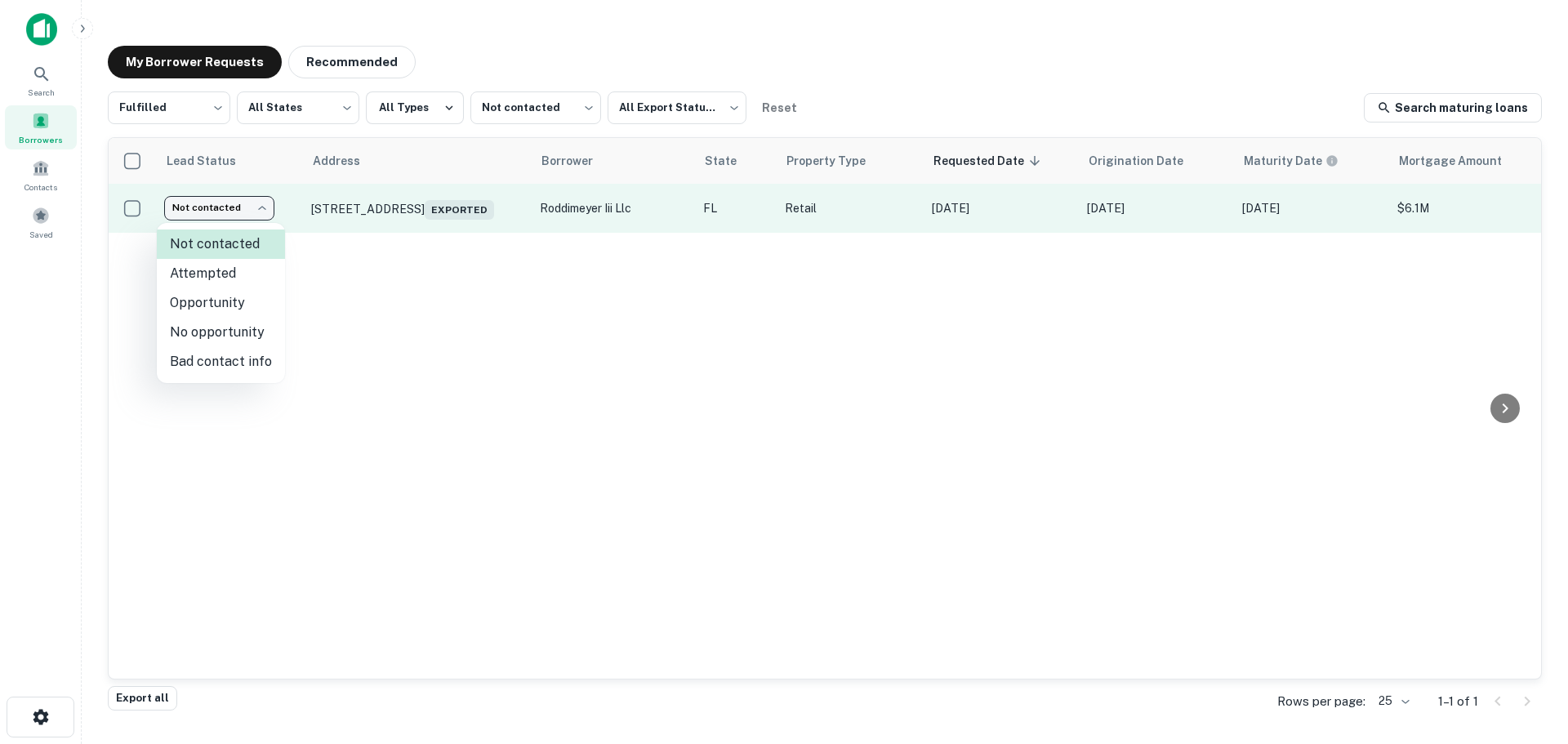
click at [233, 209] on body "Search Borrowers Contacts Saved My Borrower Requests Recommended Fulfilled ****…" at bounding box center [784, 372] width 1568 height 744
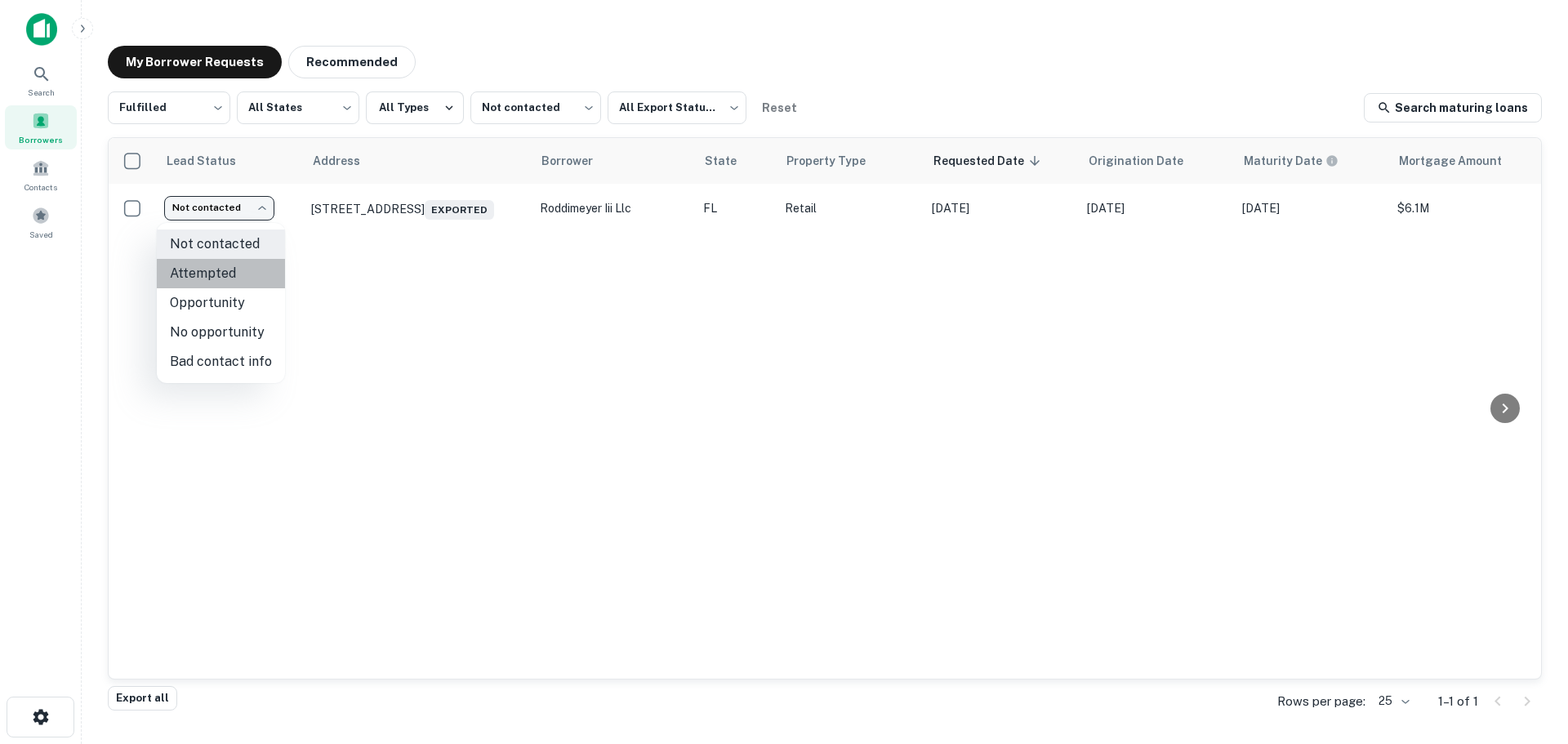
click at [233, 265] on li "Attempted" at bounding box center [220, 273] width 128 height 29
type input "*********"
